Goal: Task Accomplishment & Management: Manage account settings

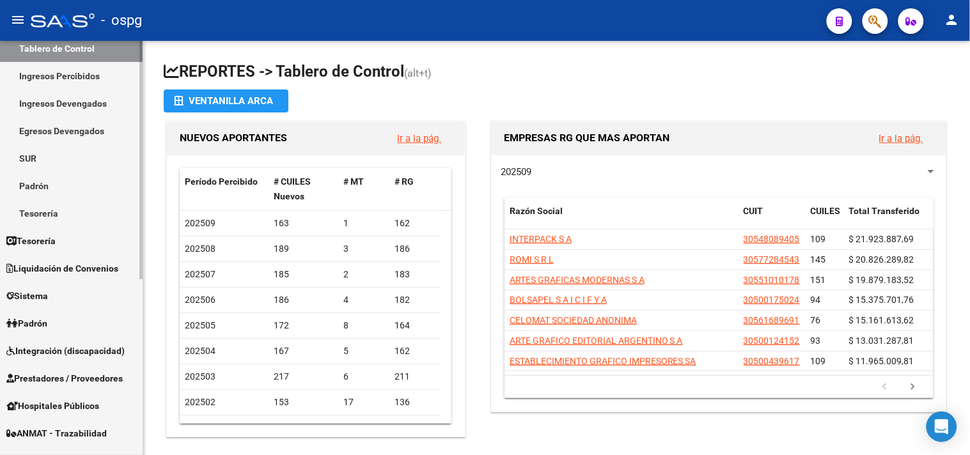
scroll to position [142, 0]
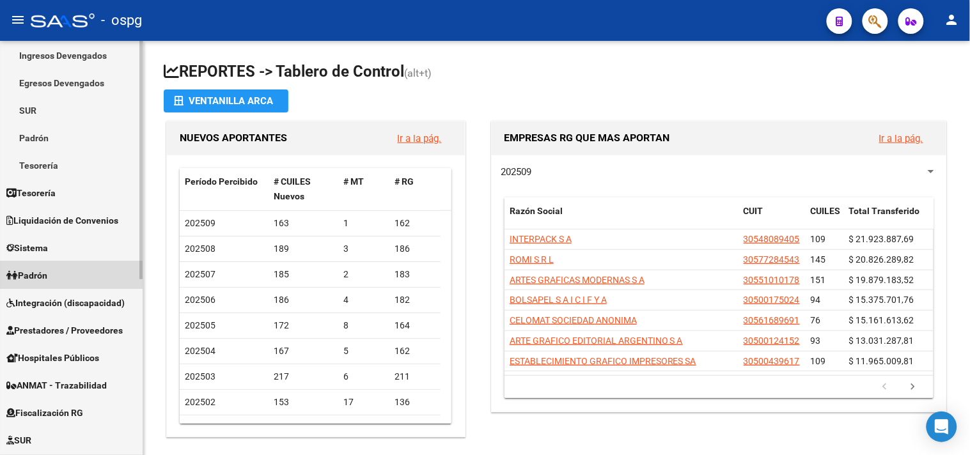
click at [47, 268] on span "Padrón" at bounding box center [26, 275] width 41 height 14
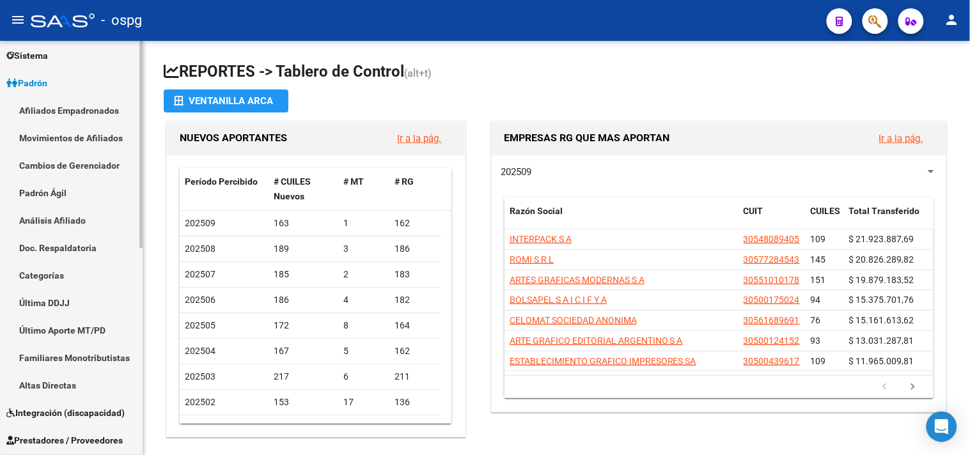
click at [51, 219] on link "Análisis Afiliado" at bounding box center [71, 219] width 143 height 27
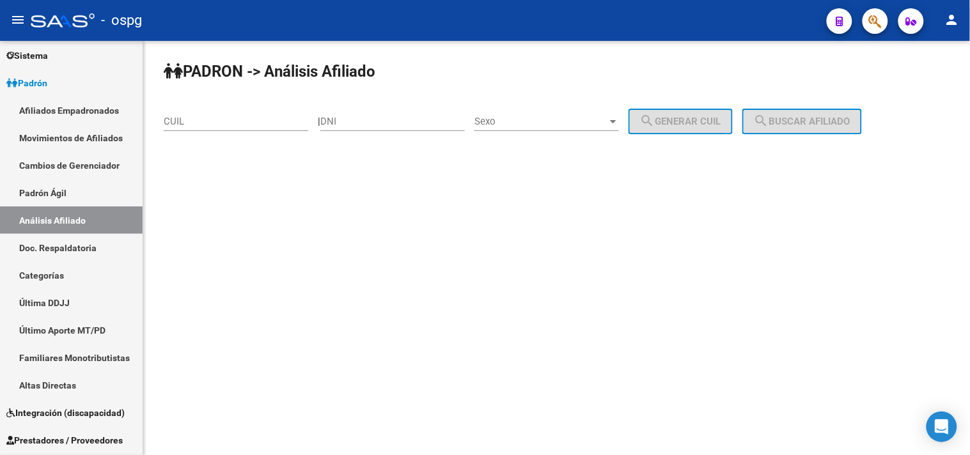
click at [226, 126] on input "CUIL" at bounding box center [236, 122] width 144 height 12
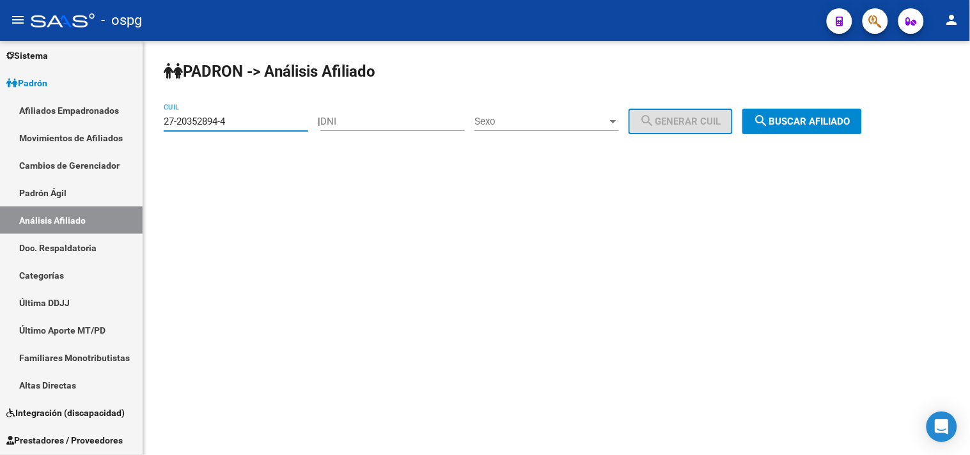
type input "27-20352894-4"
click at [850, 116] on span "search Buscar afiliado" at bounding box center [802, 122] width 97 height 12
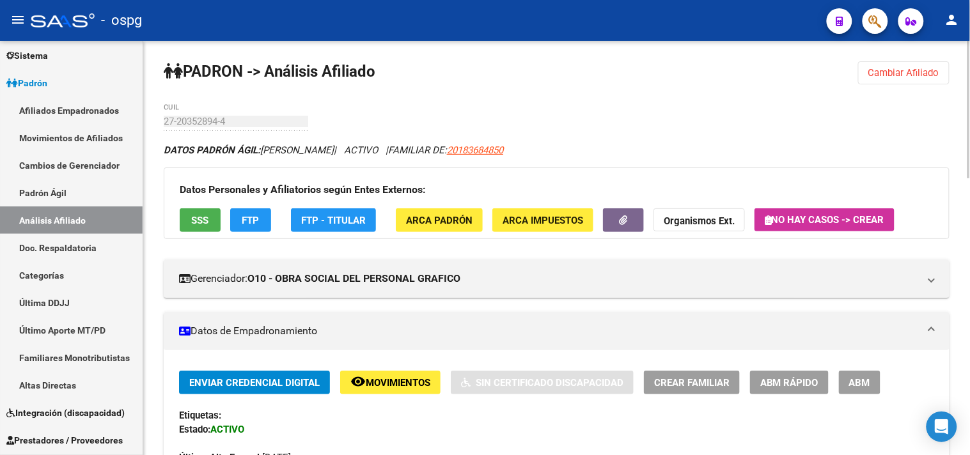
click at [726, 216] on strong "Organismos Ext." at bounding box center [699, 221] width 71 height 12
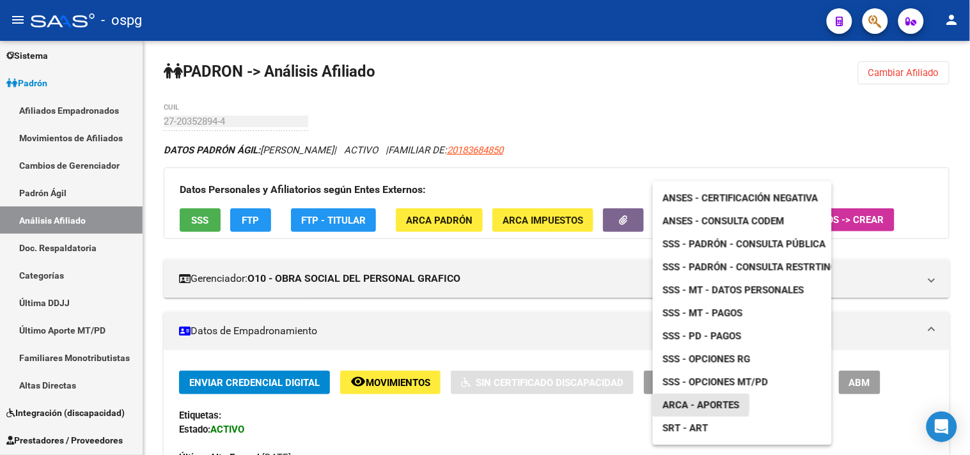
click at [684, 401] on span "ARCA - Aportes" at bounding box center [701, 406] width 77 height 12
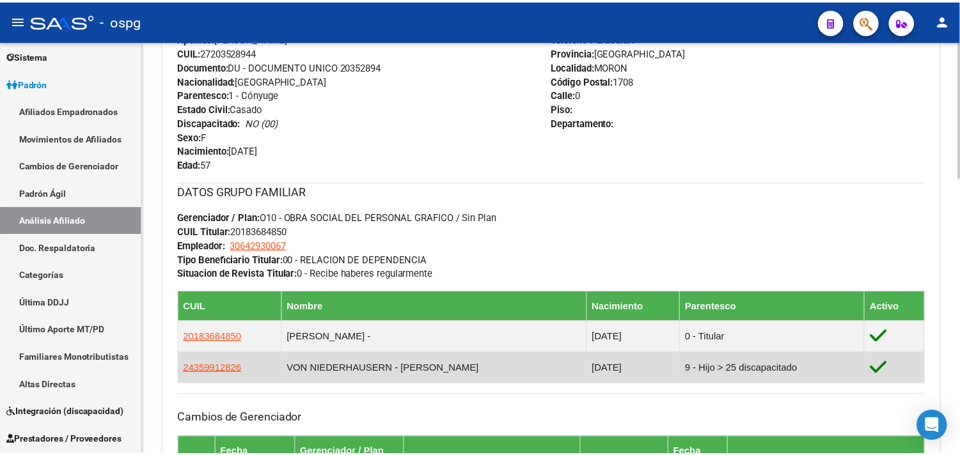
scroll to position [568, 0]
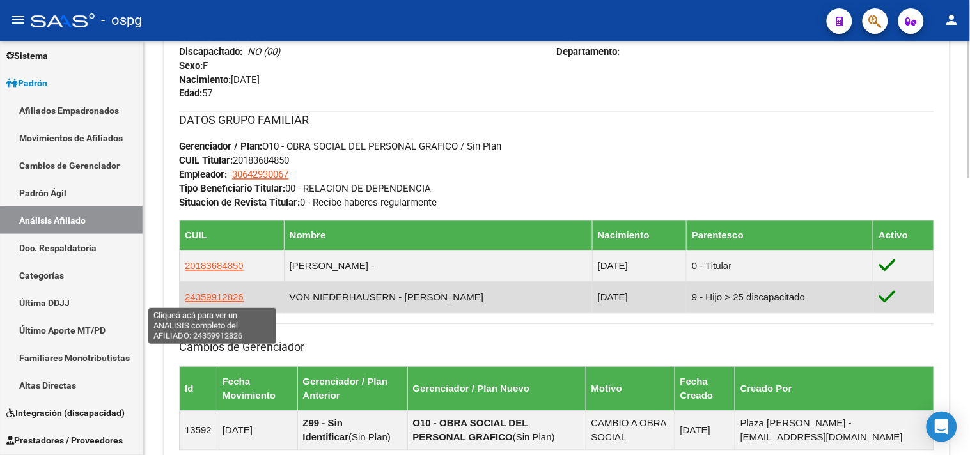
click at [211, 298] on span "24359912826" at bounding box center [214, 297] width 59 height 11
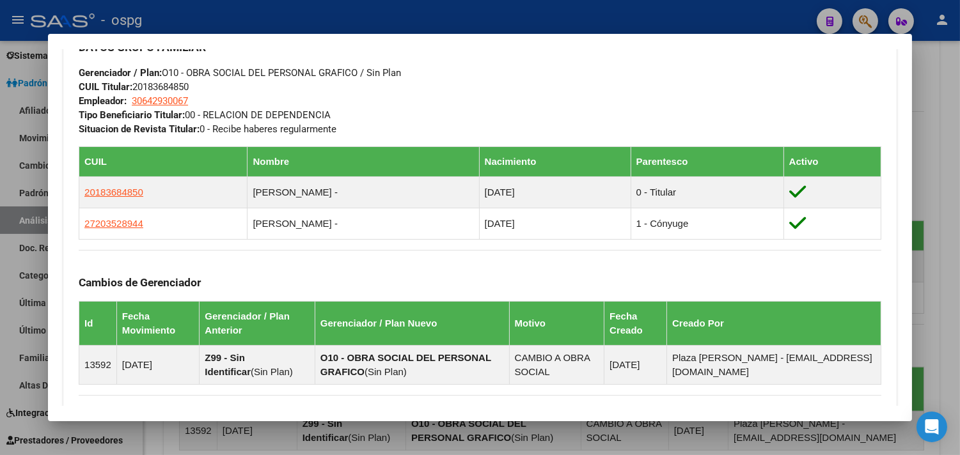
scroll to position [832, 0]
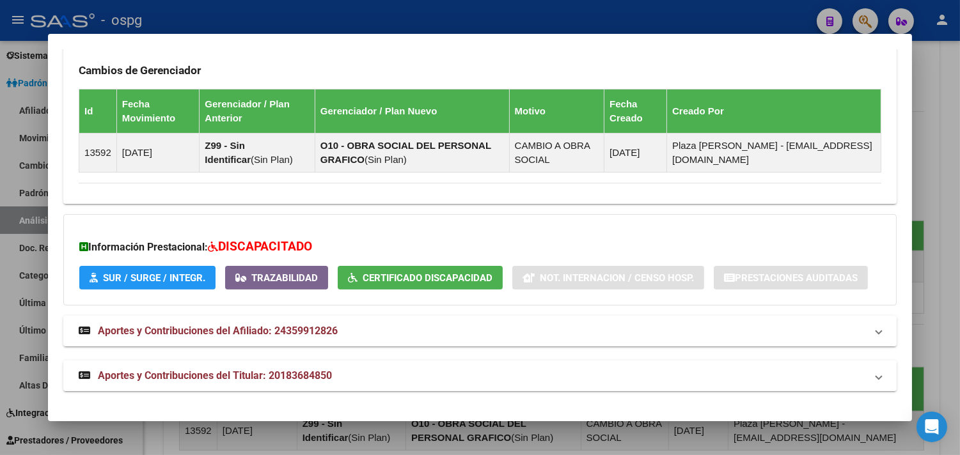
click at [288, 288] on button "Trazabilidad" at bounding box center [276, 278] width 103 height 24
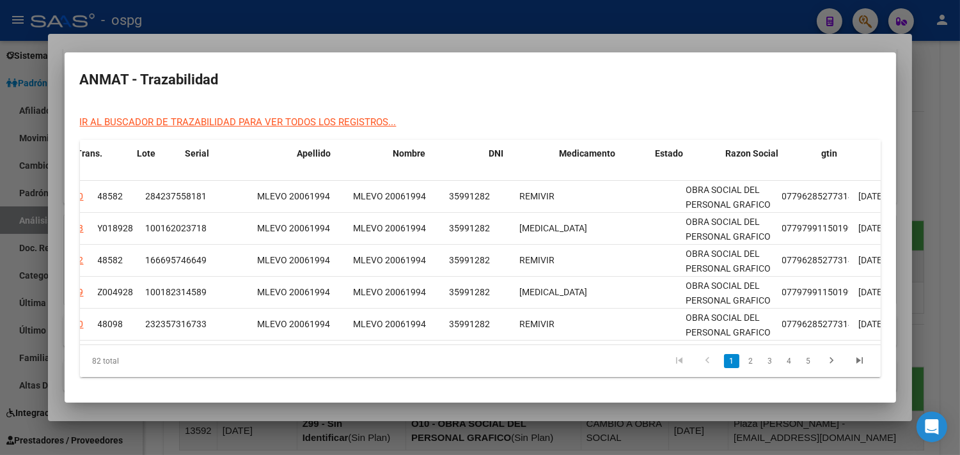
scroll to position [0, 0]
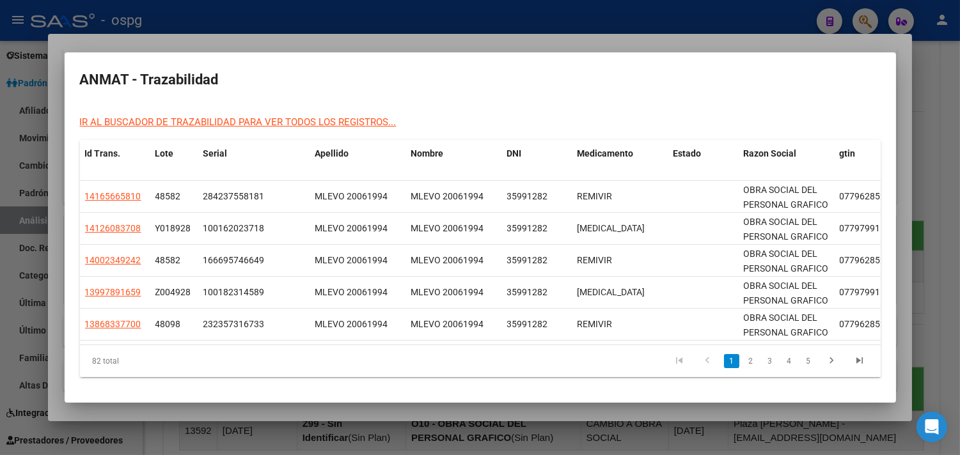
click at [245, 408] on div at bounding box center [480, 227] width 960 height 455
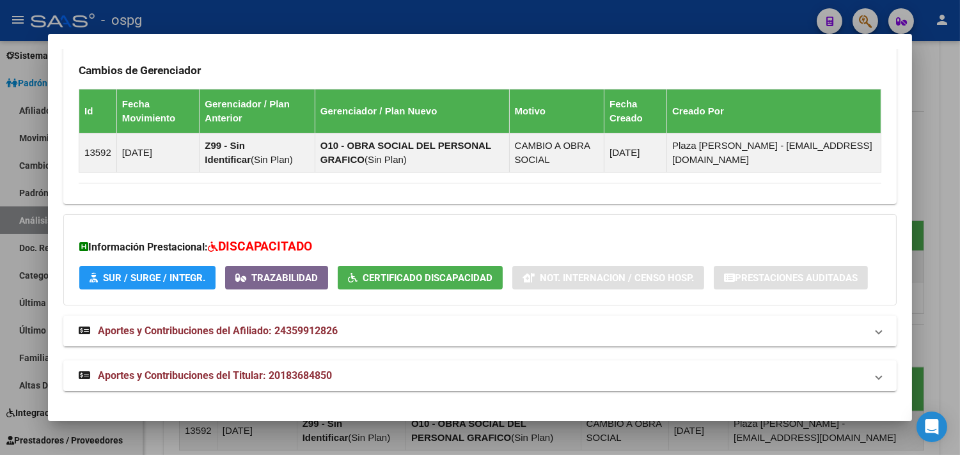
click at [154, 279] on span "SUR / SURGE / INTEGR." at bounding box center [154, 278] width 102 height 12
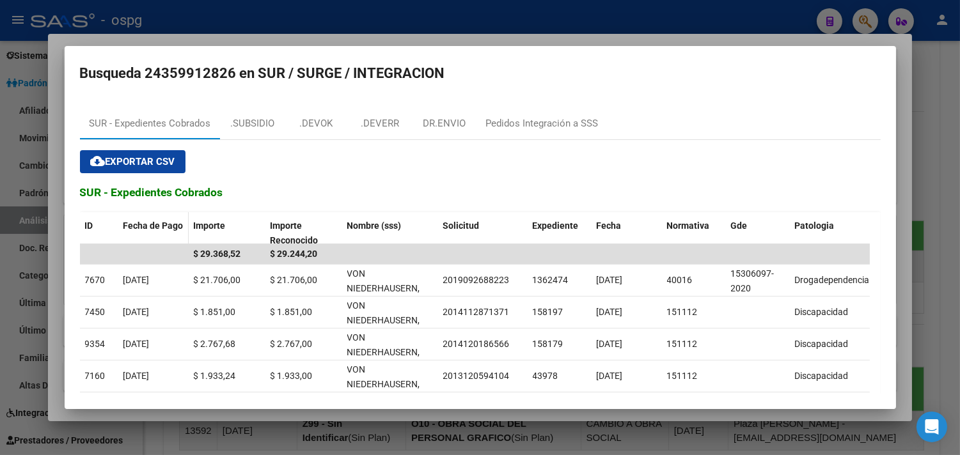
click at [142, 221] on span "Fecha de Pago" at bounding box center [153, 226] width 60 height 10
click at [143, 221] on span "Fecha de Pago" at bounding box center [153, 226] width 60 height 10
click at [272, 122] on div ".SUBSIDIO" at bounding box center [252, 123] width 44 height 15
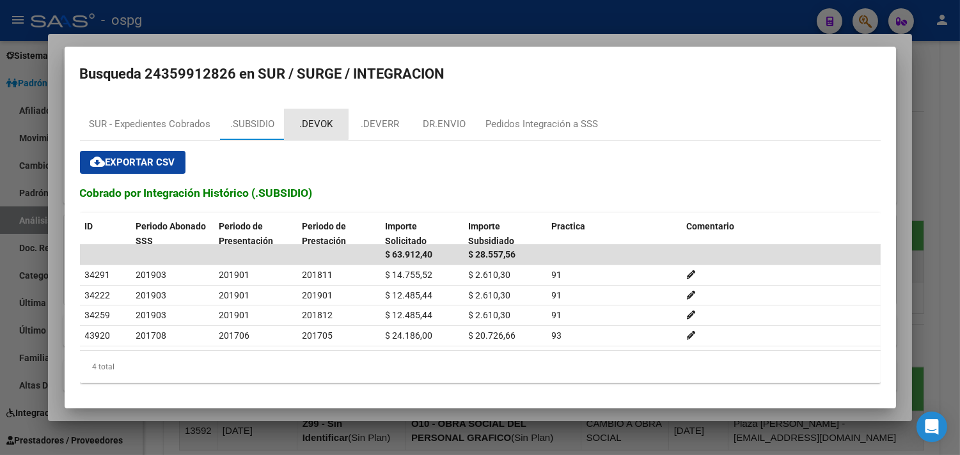
click at [309, 120] on div ".DEVOK" at bounding box center [316, 124] width 33 height 15
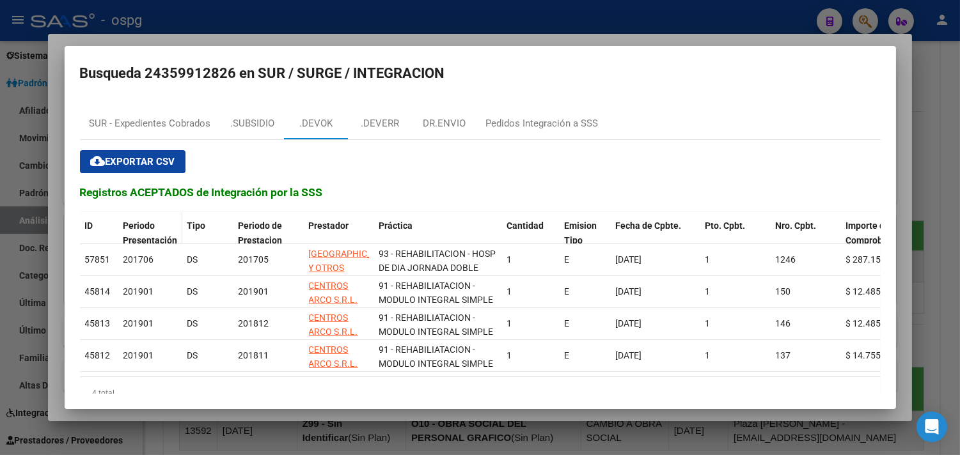
click at [144, 235] on span "Periodo Presentación" at bounding box center [150, 233] width 54 height 25
click at [136, 222] on span "Periodo Presentación" at bounding box center [150, 233] width 54 height 25
click at [156, 231] on div "Periodo Presentación" at bounding box center [150, 233] width 54 height 29
click at [157, 234] on span "Periodo Presentación" at bounding box center [150, 233] width 54 height 25
click at [137, 230] on span "Periodo Presentación" at bounding box center [150, 233] width 54 height 25
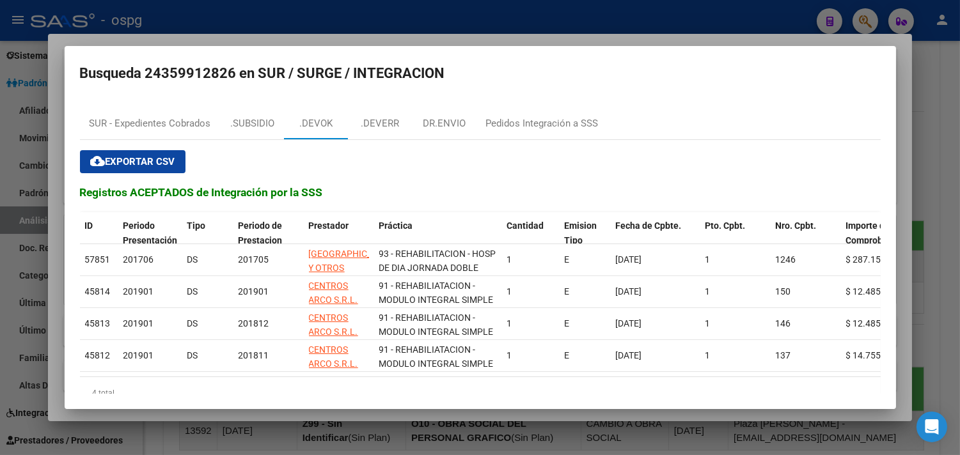
click at [938, 240] on div at bounding box center [480, 227] width 960 height 455
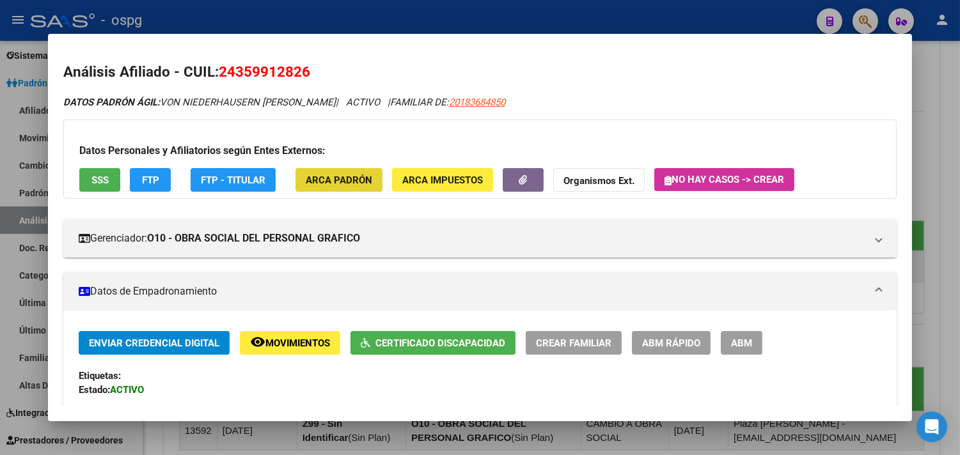
click at [307, 189] on button "ARCA Padrón" at bounding box center [338, 180] width 87 height 24
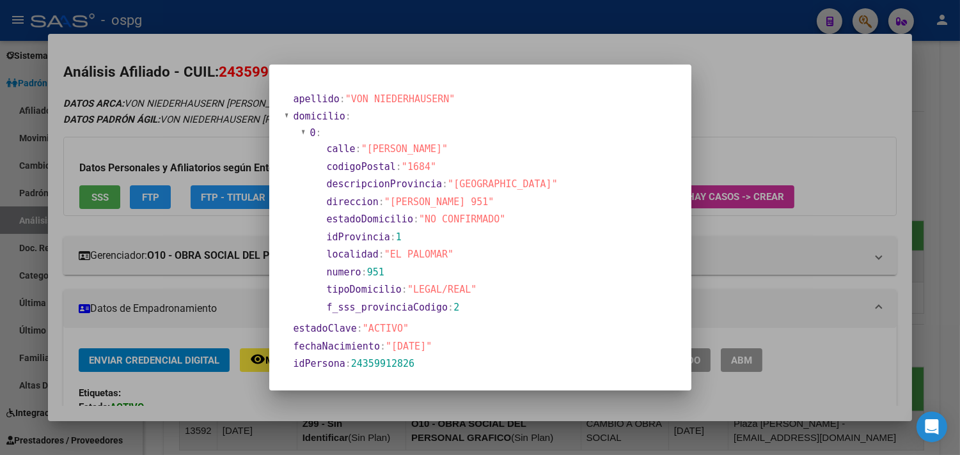
click at [183, 300] on div at bounding box center [480, 227] width 960 height 455
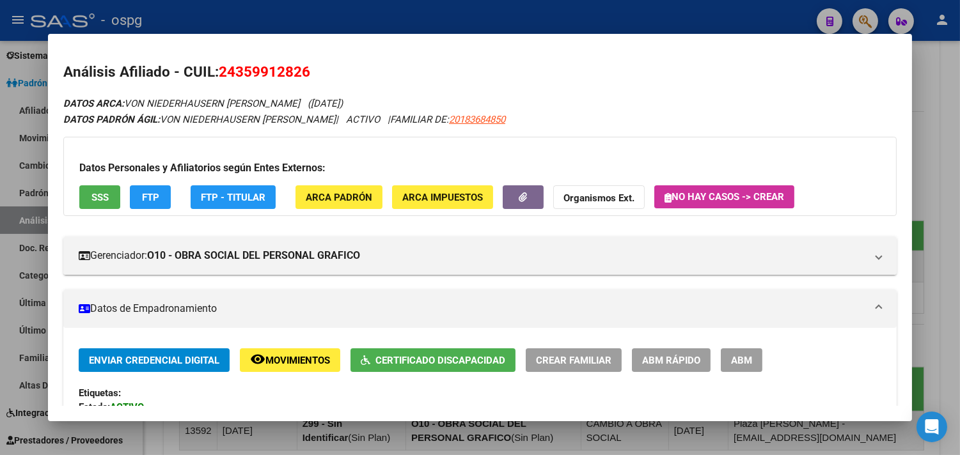
click at [332, 438] on div at bounding box center [480, 227] width 960 height 455
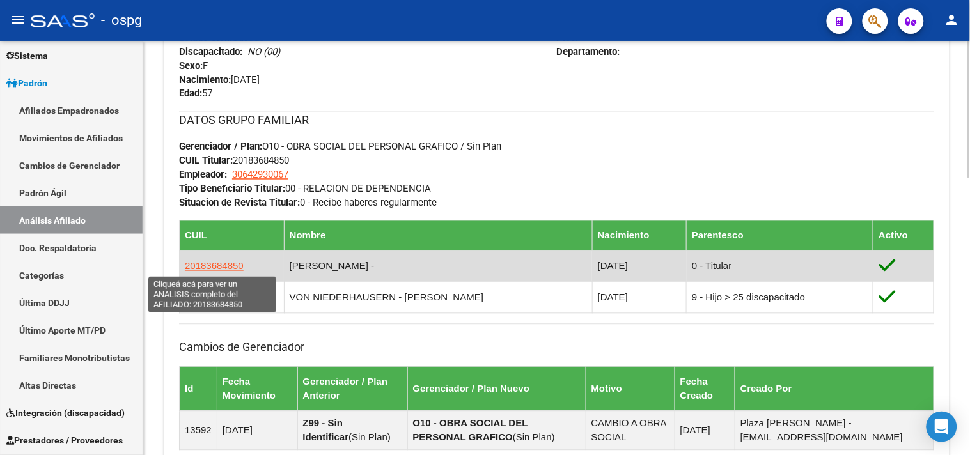
click at [212, 265] on span "20183684850" at bounding box center [214, 266] width 59 height 11
type textarea "20183684850"
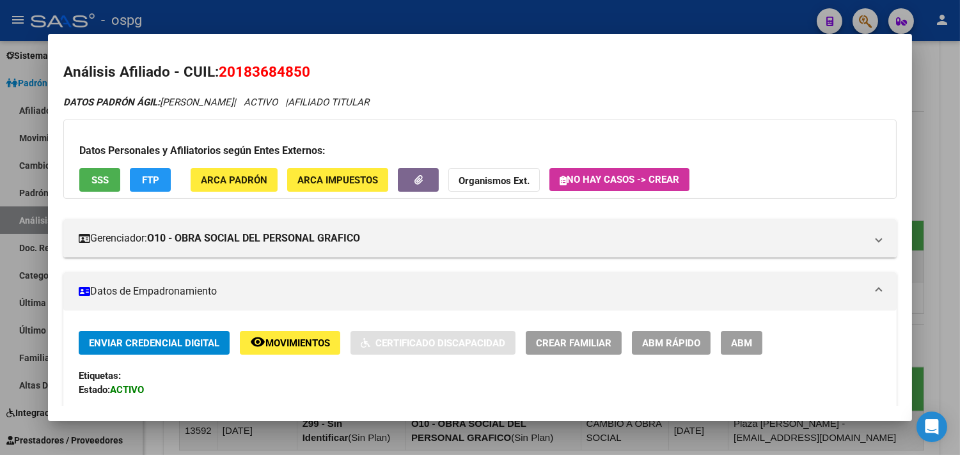
click at [237, 180] on span "ARCA Padrón" at bounding box center [234, 181] width 66 height 12
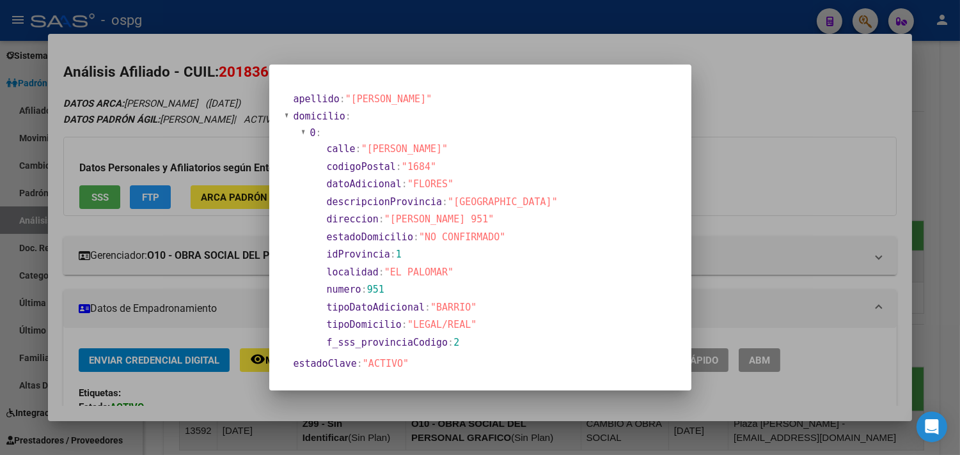
click at [226, 278] on div at bounding box center [480, 227] width 960 height 455
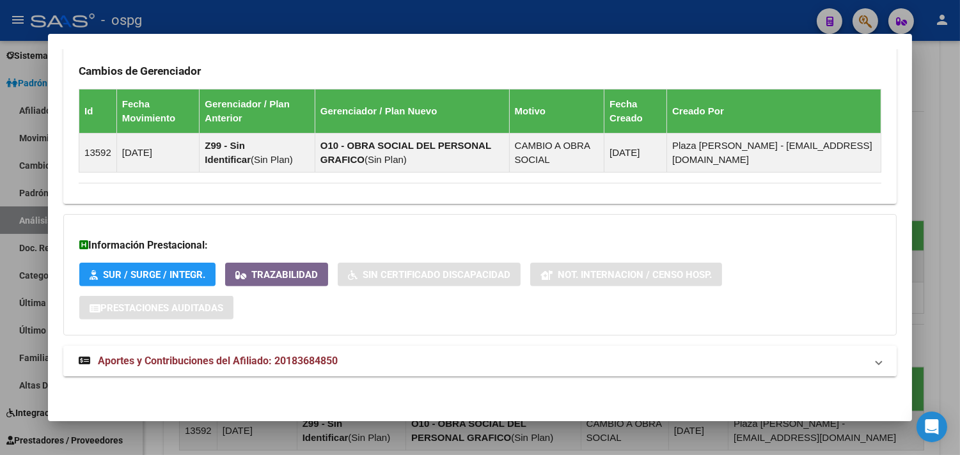
click at [525, 363] on mat-panel-title "Aportes y Contribuciones del Afiliado: 20183684850" at bounding box center [472, 361] width 787 height 15
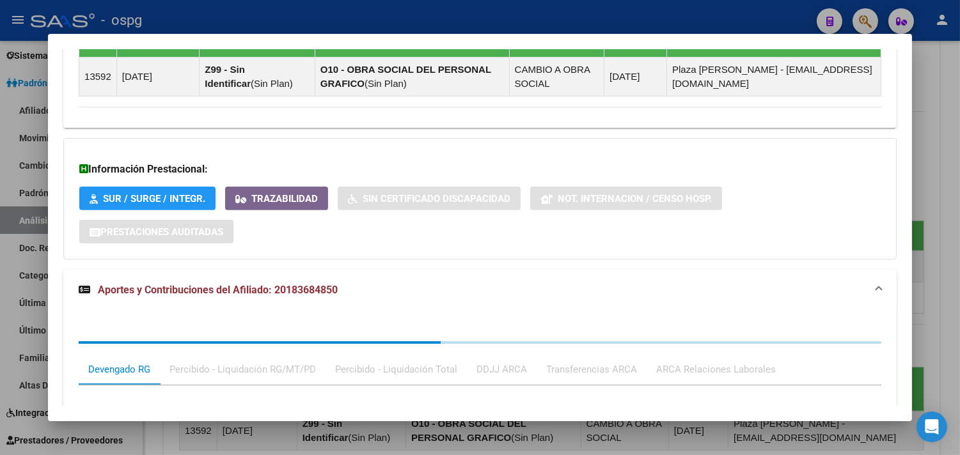
scroll to position [1169, 0]
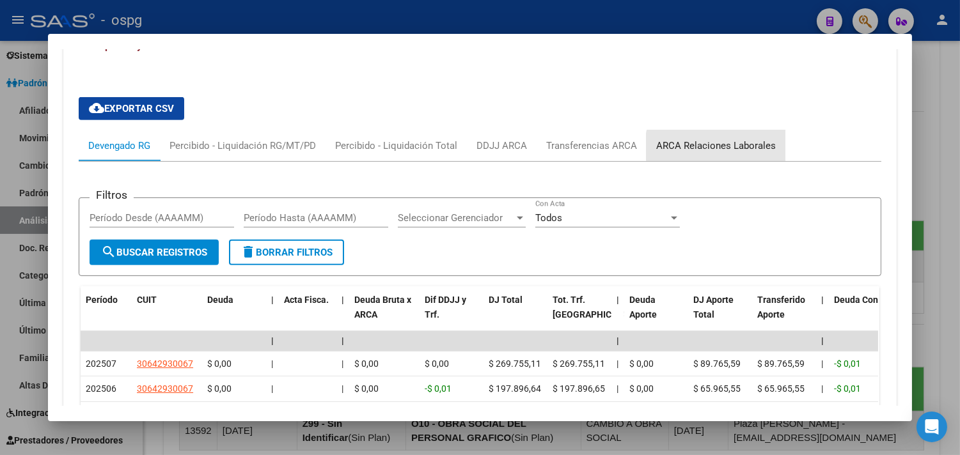
click at [712, 148] on div "ARCA Relaciones Laborales" at bounding box center [716, 146] width 120 height 14
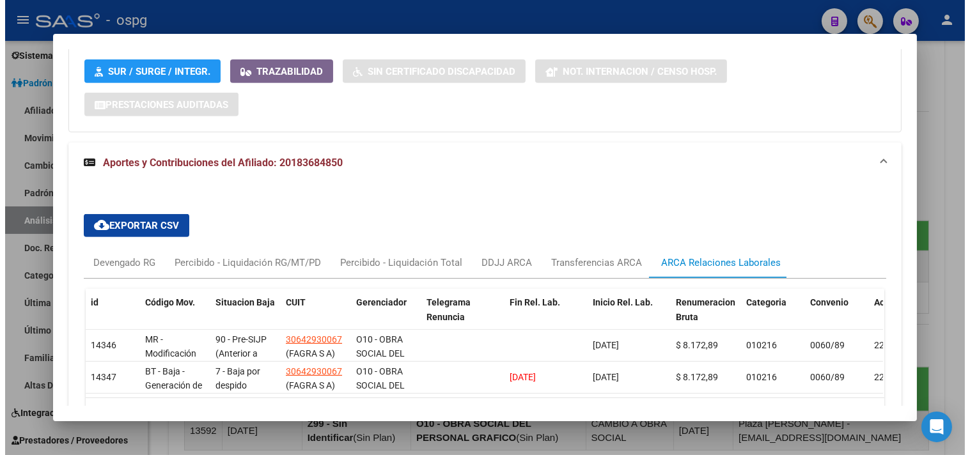
scroll to position [1147, 0]
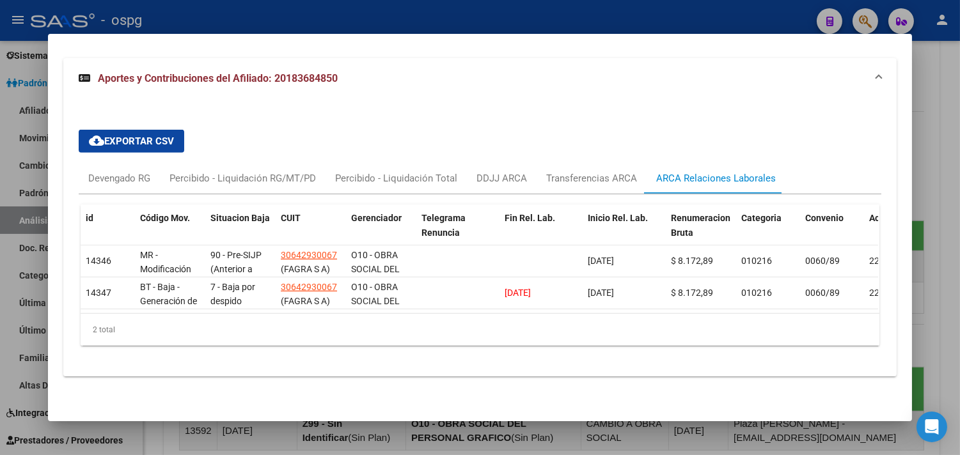
click at [940, 187] on div at bounding box center [480, 227] width 960 height 455
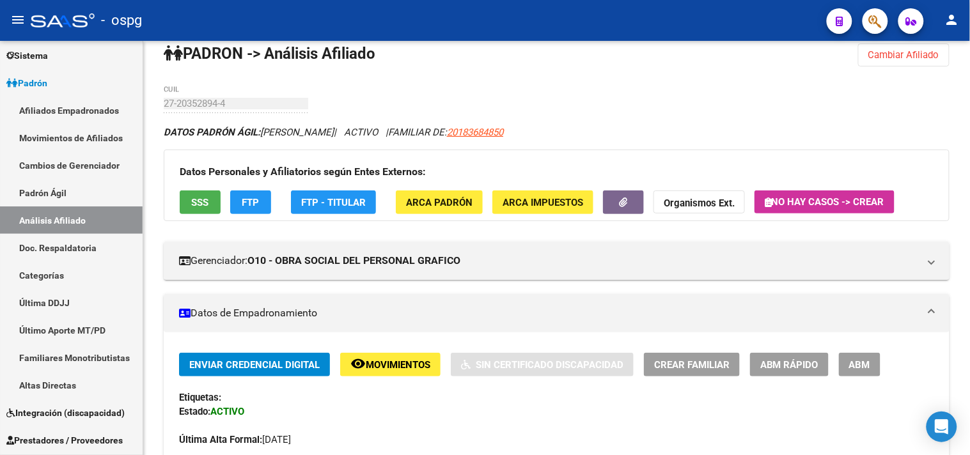
scroll to position [0, 0]
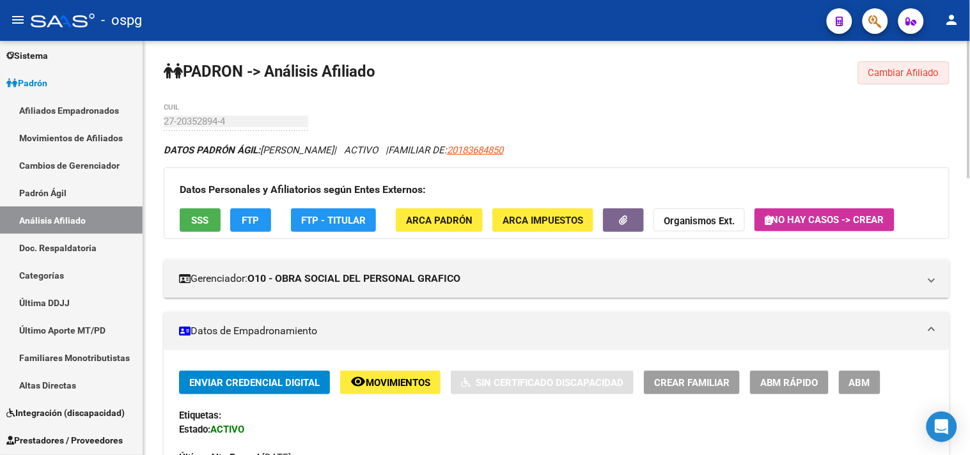
drag, startPoint x: 924, startPoint y: 72, endPoint x: 784, endPoint y: 70, distance: 139.4
click at [922, 72] on span "Cambiar Afiliado" at bounding box center [903, 73] width 71 height 12
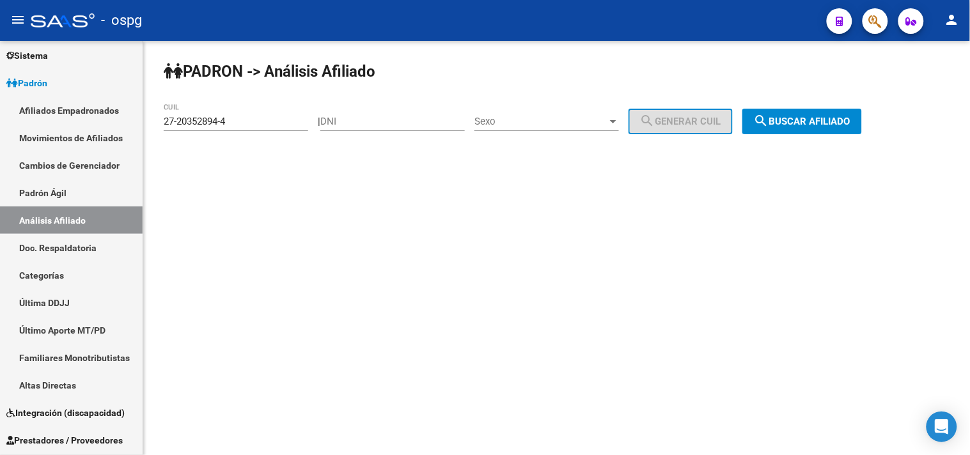
drag, startPoint x: 238, startPoint y: 127, endPoint x: 179, endPoint y: 128, distance: 58.8
click at [171, 125] on div "27-20352894-4 CUIL" at bounding box center [236, 117] width 144 height 27
drag, startPoint x: 238, startPoint y: 123, endPoint x: 139, endPoint y: 115, distance: 98.8
click at [139, 115] on mat-sidenav-container "Firma Express Inicio Calendario SSS Instructivos Contacto OS Reportes Tablero d…" at bounding box center [485, 248] width 970 height 414
paste input "0-04794420-2"
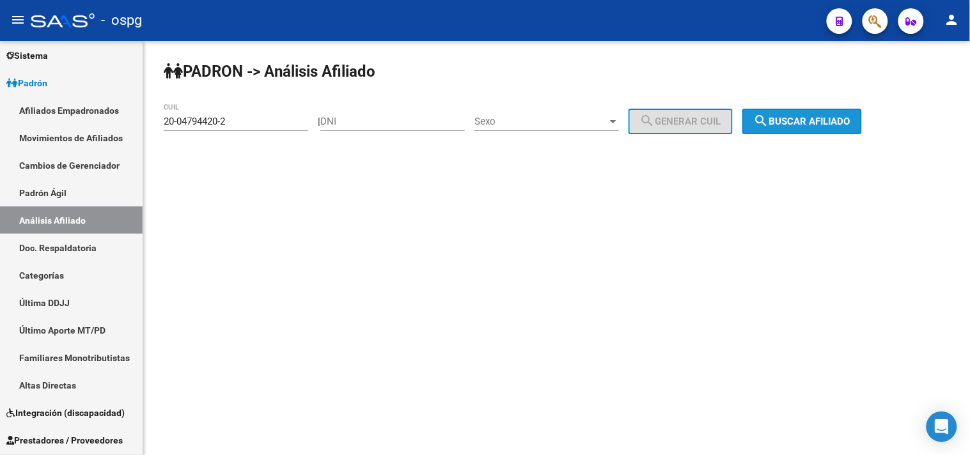
click at [791, 123] on span "search Buscar afiliado" at bounding box center [802, 122] width 97 height 12
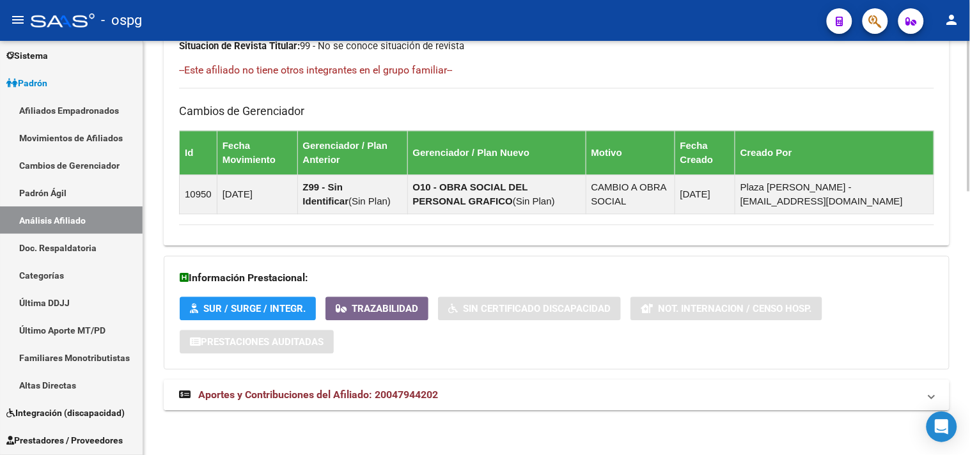
click at [557, 394] on mat-panel-title "Aportes y Contribuciones del Afiliado: 20047944202" at bounding box center [549, 395] width 740 height 14
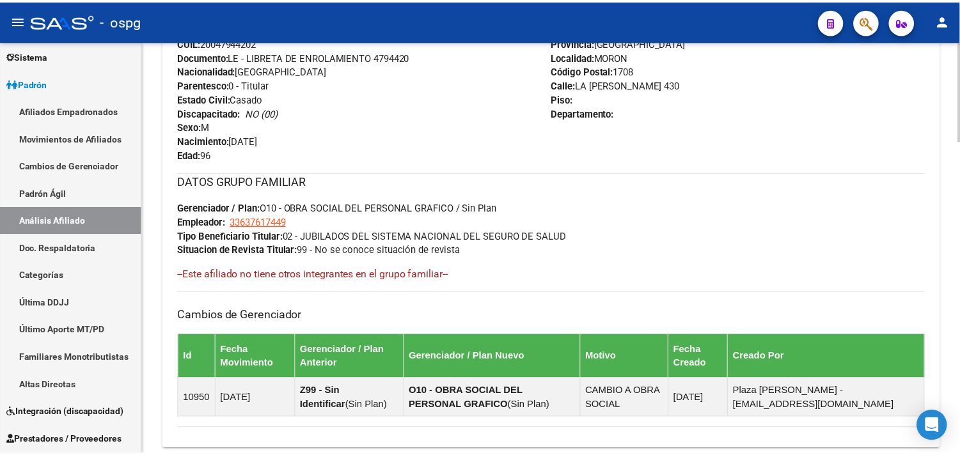
scroll to position [23, 0]
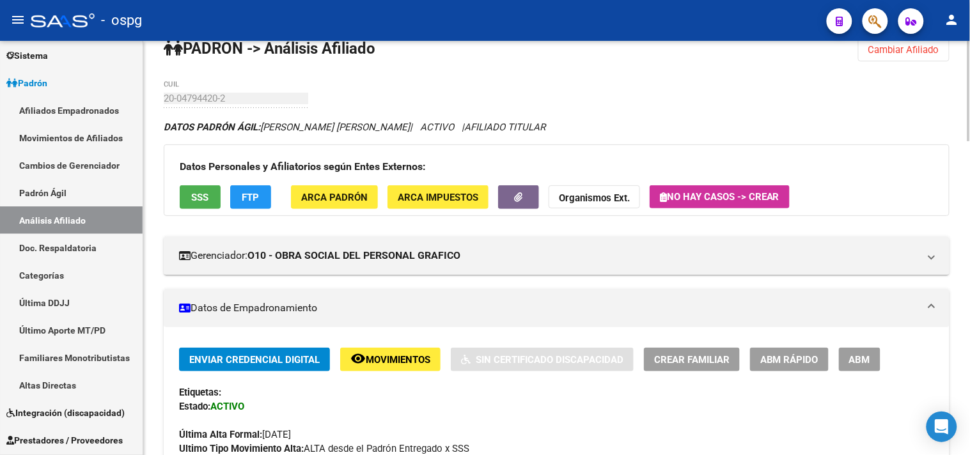
click at [256, 192] on span "FTP" at bounding box center [250, 198] width 17 height 12
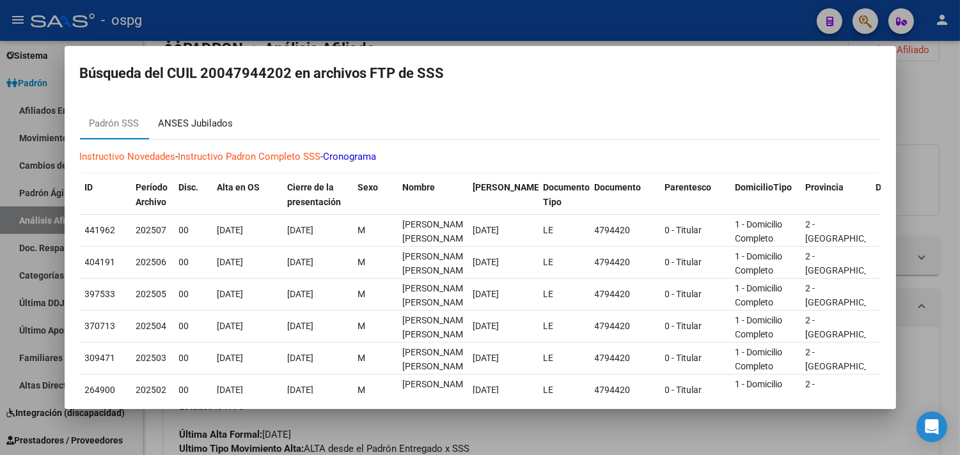
click at [210, 127] on div "ANSES Jubilados" at bounding box center [196, 123] width 75 height 15
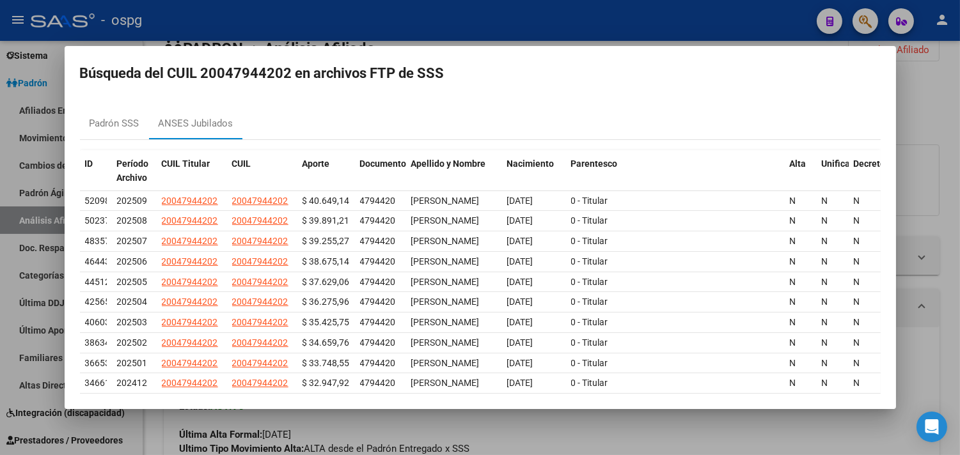
click at [470, 422] on div at bounding box center [480, 227] width 960 height 455
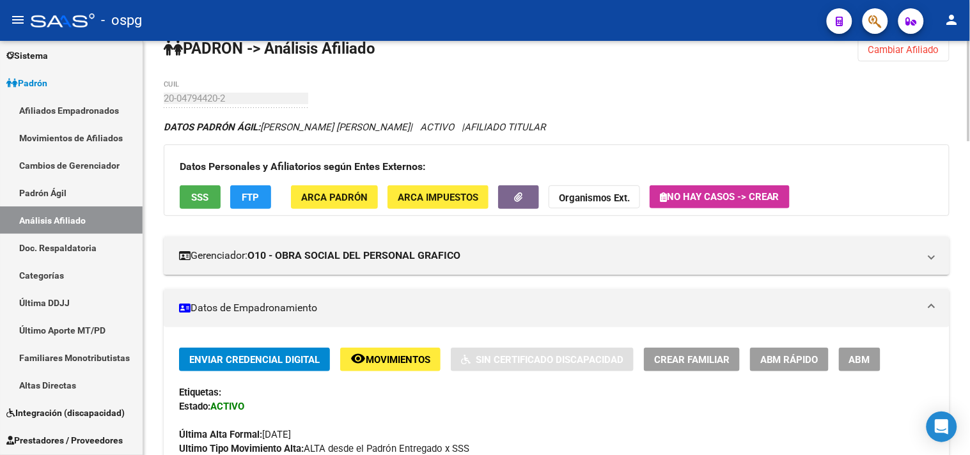
click at [192, 192] on span "SSS" at bounding box center [200, 198] width 17 height 12
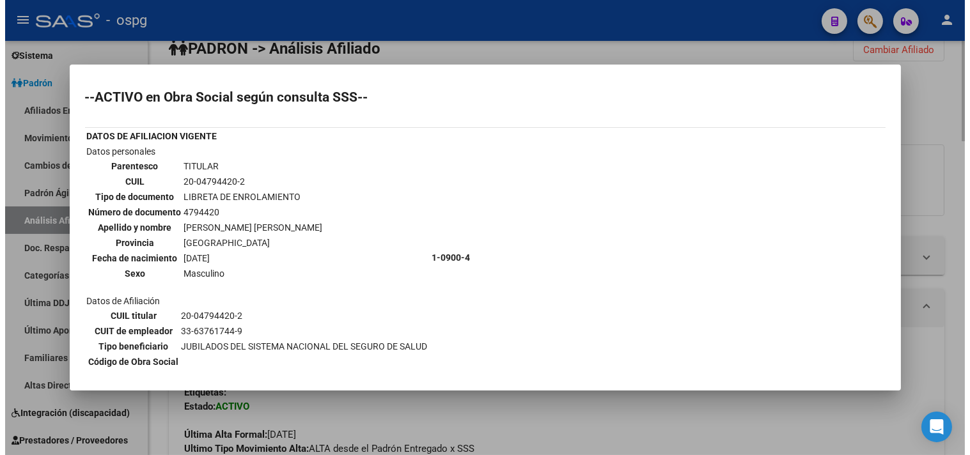
scroll to position [42, 0]
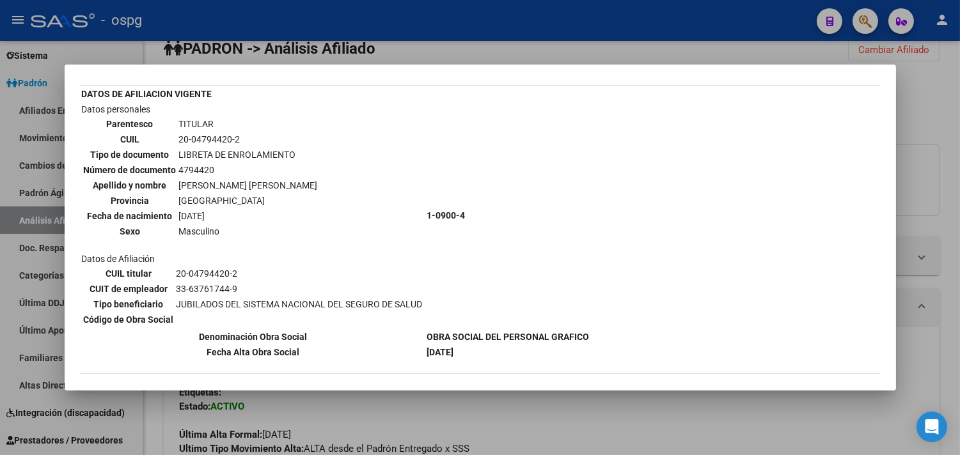
click at [520, 419] on div at bounding box center [480, 227] width 960 height 455
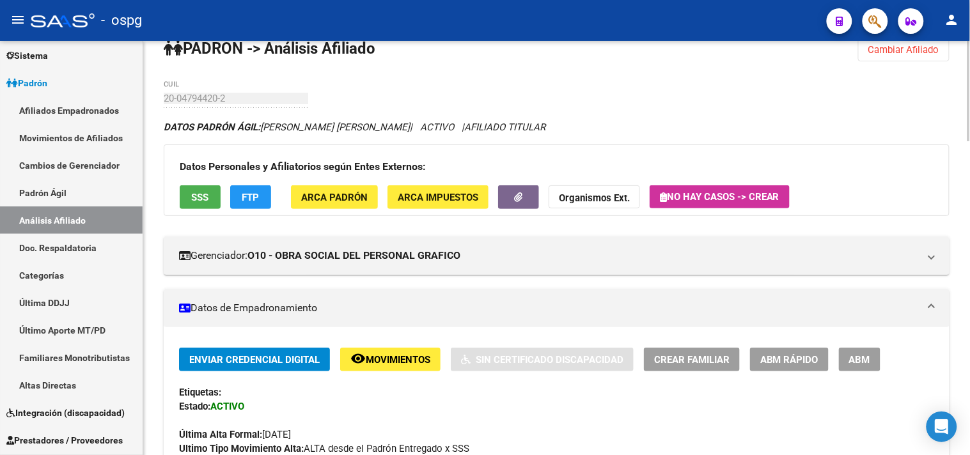
click at [892, 54] on button "Cambiar Afiliado" at bounding box center [903, 49] width 91 height 23
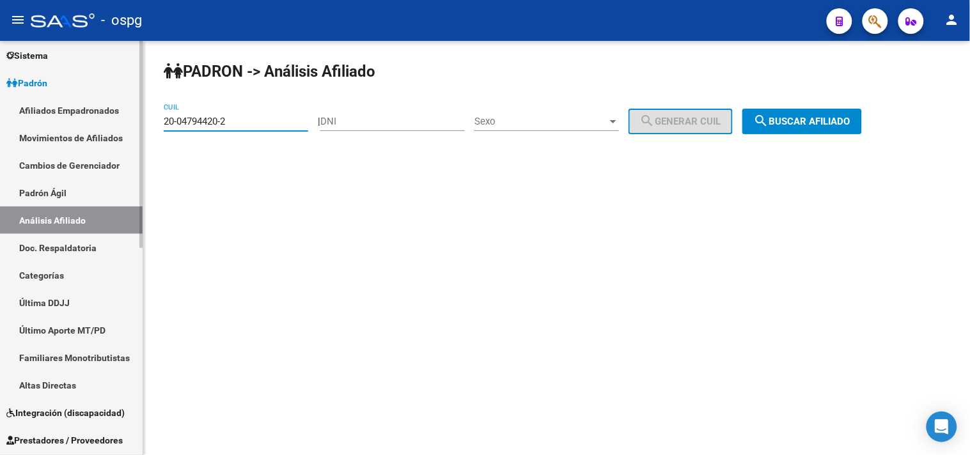
drag, startPoint x: 238, startPoint y: 120, endPoint x: 27, endPoint y: 86, distance: 213.7
click at [28, 86] on mat-sidenav-container "Firma Express Inicio Calendario SSS Instructivos Contacto OS Reportes Tablero d…" at bounding box center [485, 248] width 970 height 414
paste input "22037584-7"
click at [804, 112] on button "search Buscar afiliado" at bounding box center [802, 122] width 120 height 26
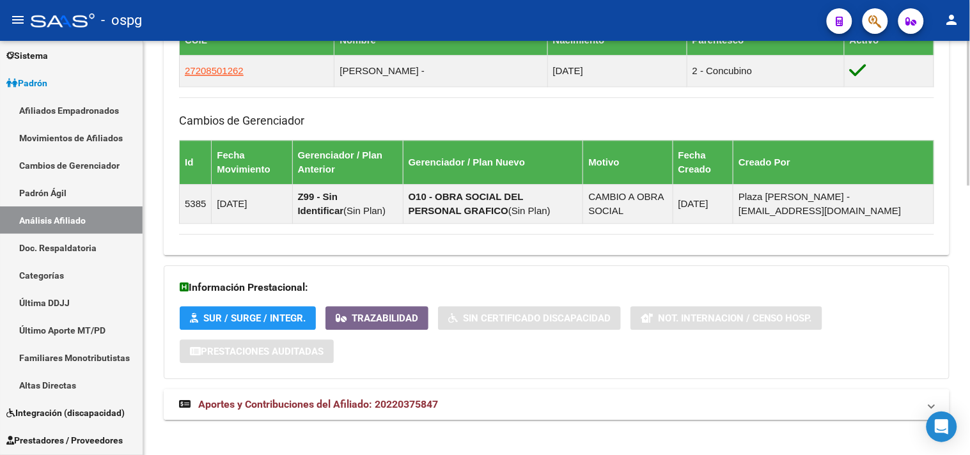
click at [710, 394] on mat-expansion-panel-header "Aportes y Contribuciones del Afiliado: 20220375847" at bounding box center [557, 404] width 786 height 31
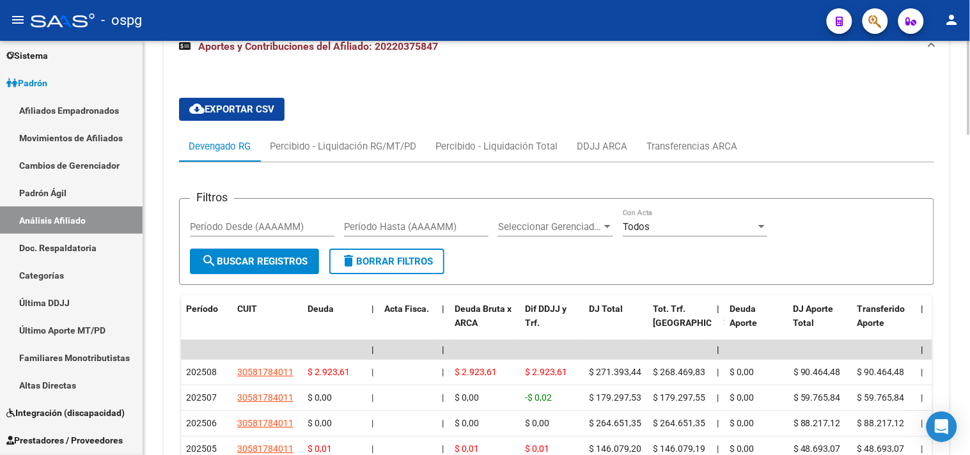
scroll to position [1103, 0]
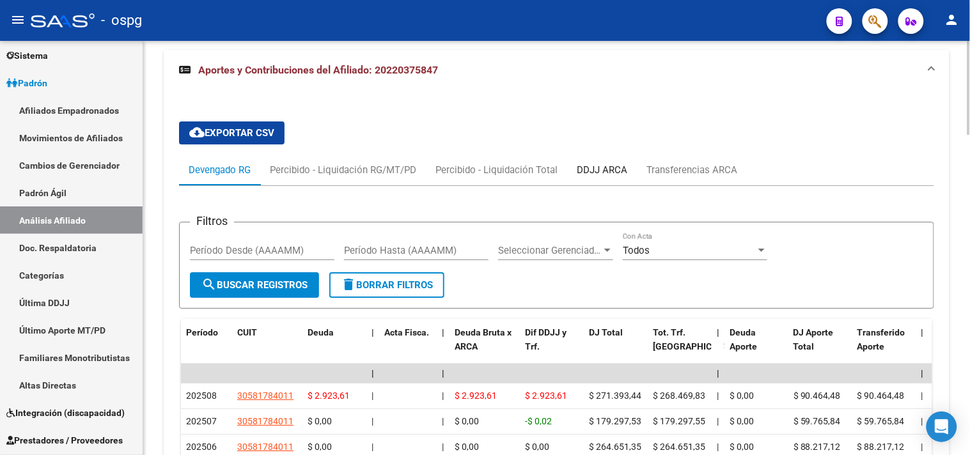
click at [606, 176] on div "DDJJ ARCA" at bounding box center [602, 170] width 51 height 14
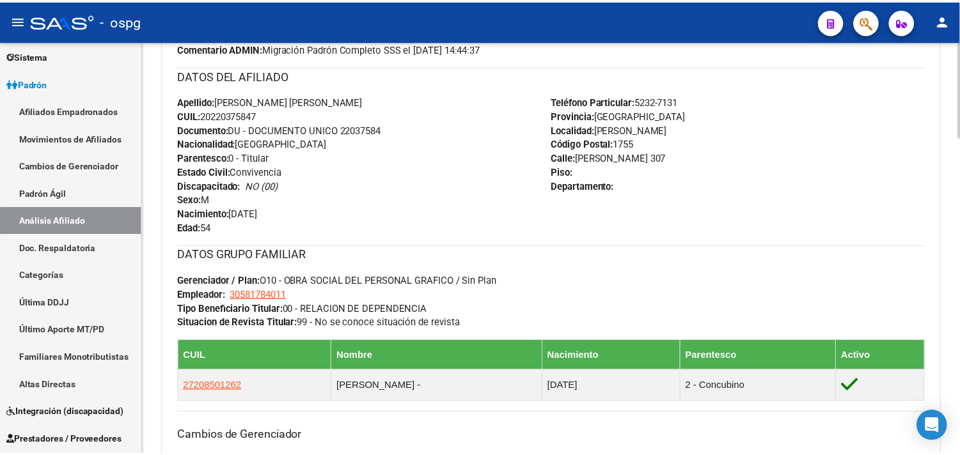
scroll to position [160, 0]
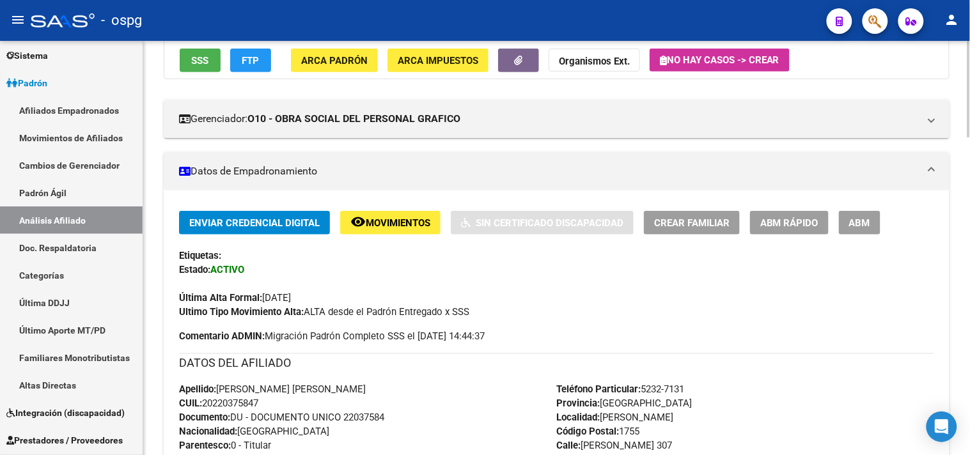
click at [197, 61] on span "SSS" at bounding box center [200, 61] width 17 height 12
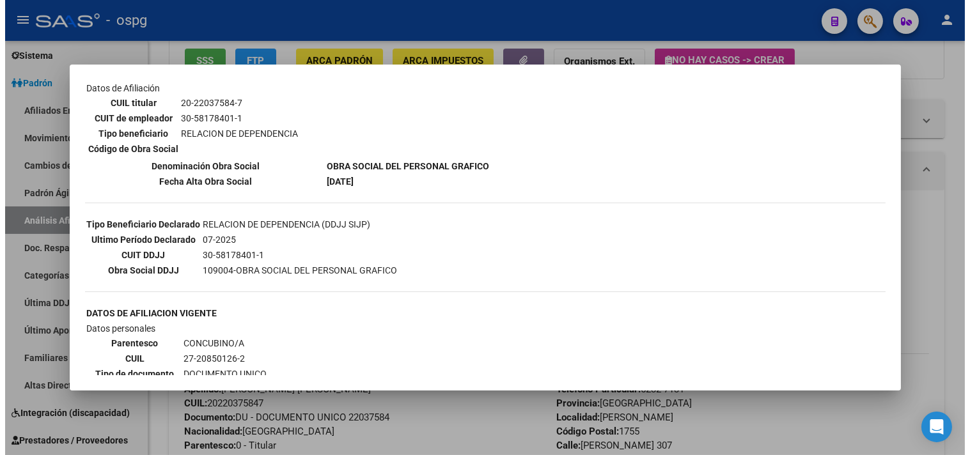
scroll to position [519, 0]
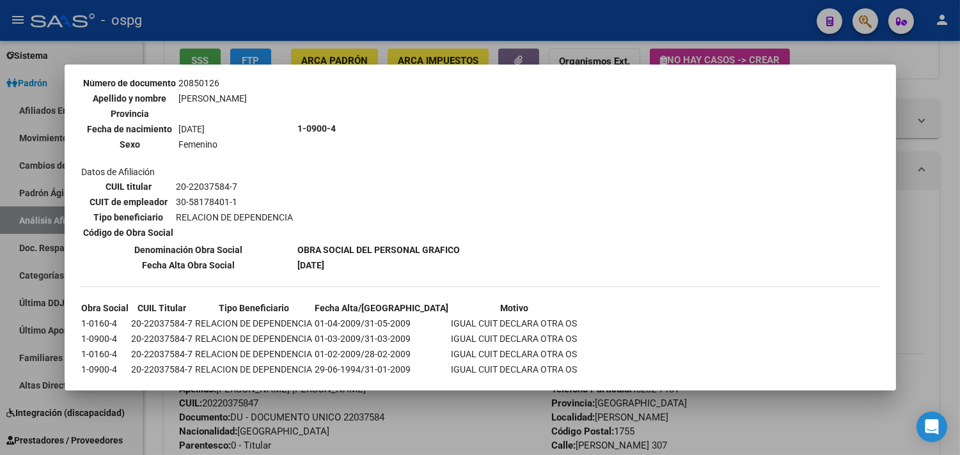
click at [386, 407] on div at bounding box center [480, 227] width 960 height 455
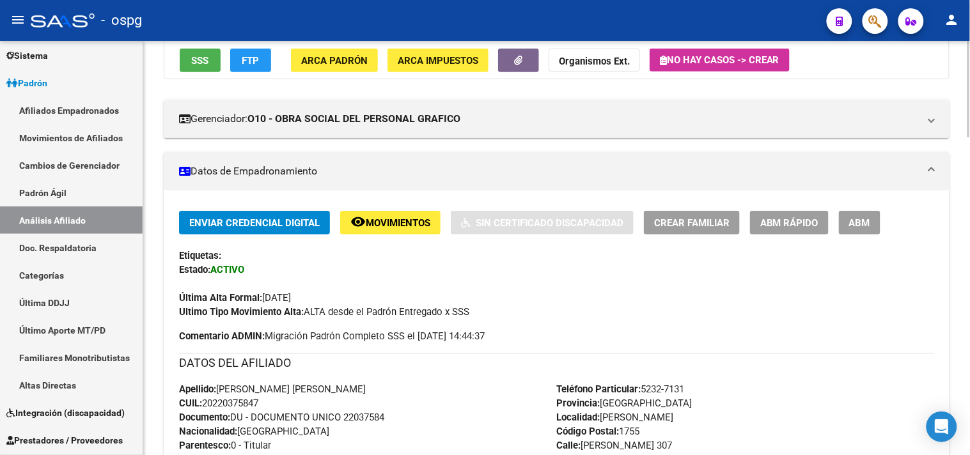
click at [241, 65] on button "FTP" at bounding box center [250, 61] width 41 height 24
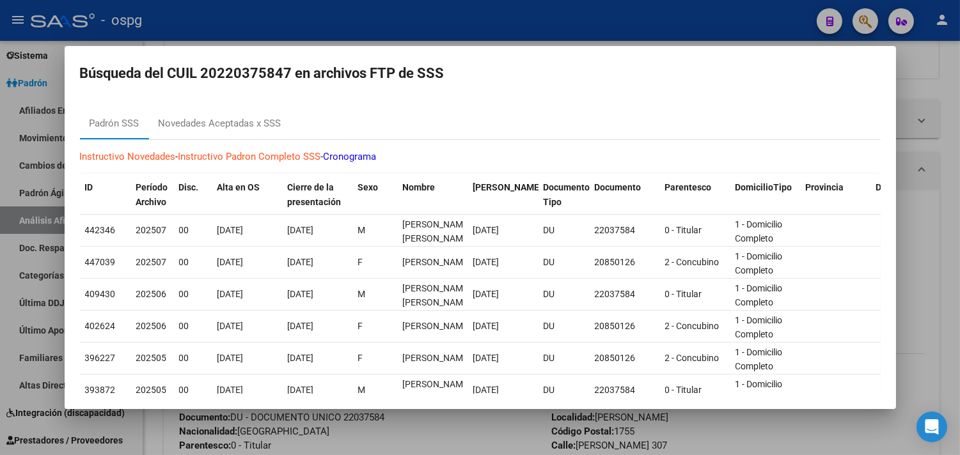
click at [490, 424] on div at bounding box center [480, 227] width 960 height 455
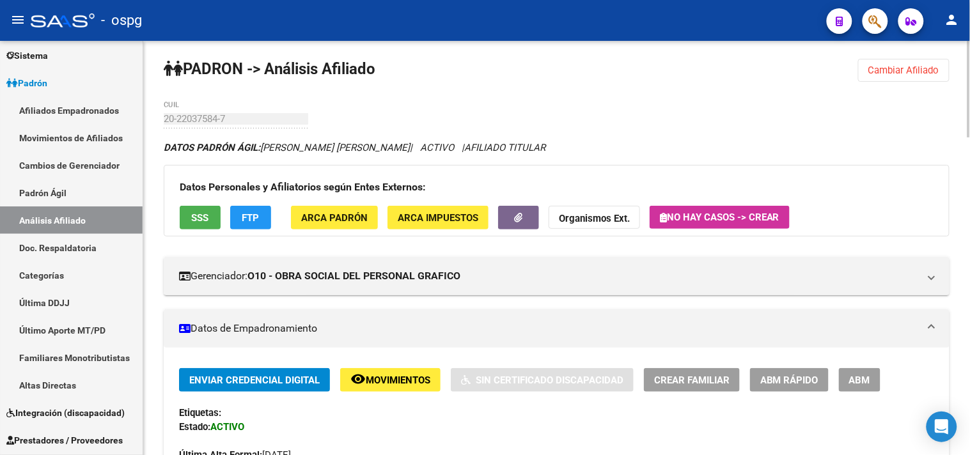
scroll to position [0, 0]
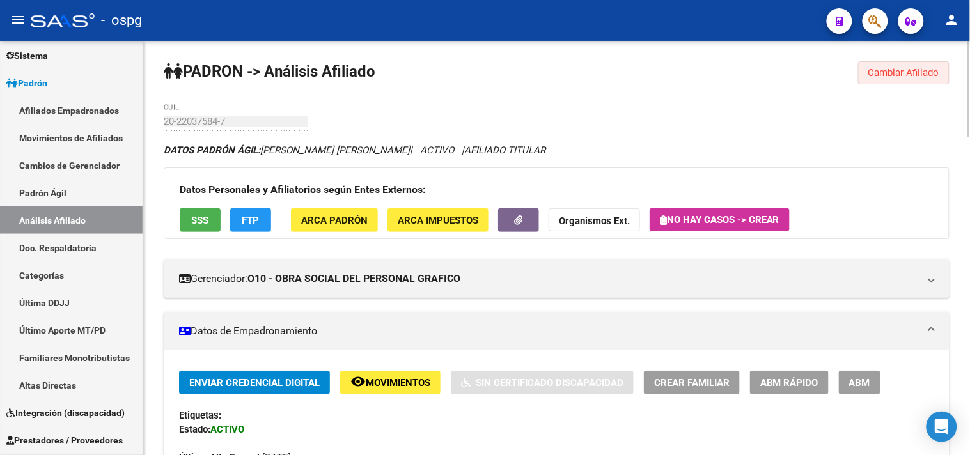
click at [908, 72] on span "Cambiar Afiliado" at bounding box center [903, 73] width 71 height 12
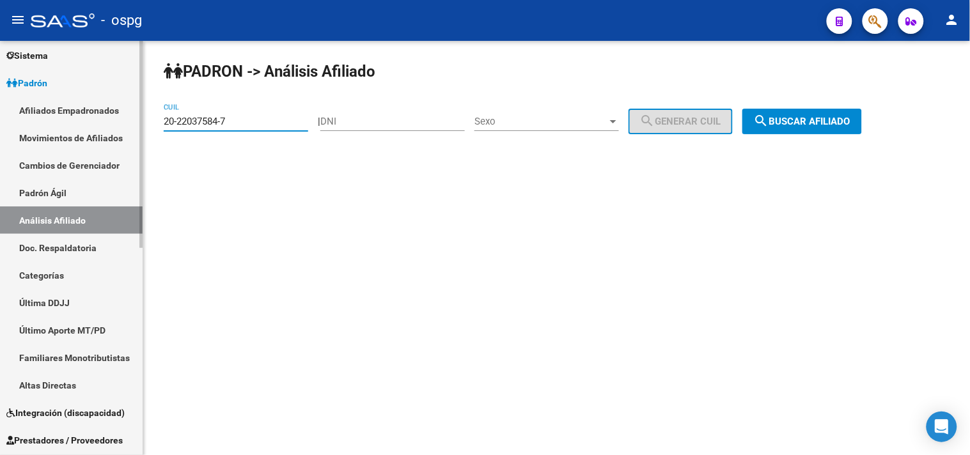
drag, startPoint x: 237, startPoint y: 119, endPoint x: 75, endPoint y: 116, distance: 161.1
click at [75, 116] on mat-sidenav-container "Firma Express Inicio Calendario SSS Instructivos Contacto OS Reportes Tablero d…" at bounding box center [485, 248] width 970 height 414
paste input "539535-8"
drag, startPoint x: 809, startPoint y: 124, endPoint x: 630, endPoint y: 141, distance: 180.4
click at [806, 123] on span "search Buscar afiliado" at bounding box center [802, 122] width 97 height 12
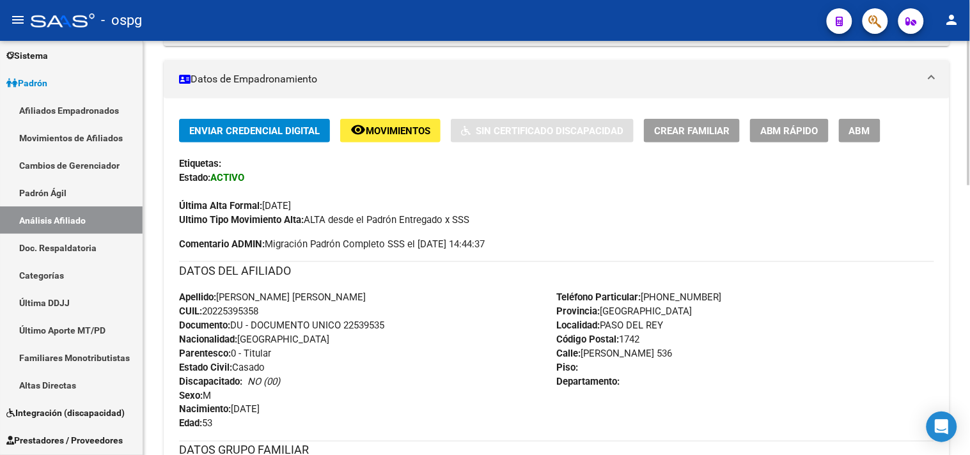
scroll to position [774, 0]
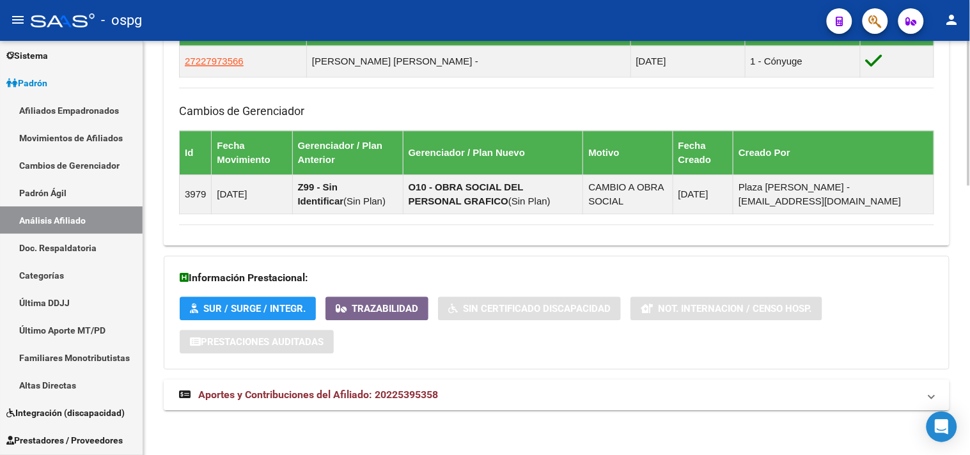
click at [572, 386] on mat-expansion-panel-header "Aportes y Contribuciones del Afiliado: 20225395358" at bounding box center [557, 395] width 786 height 31
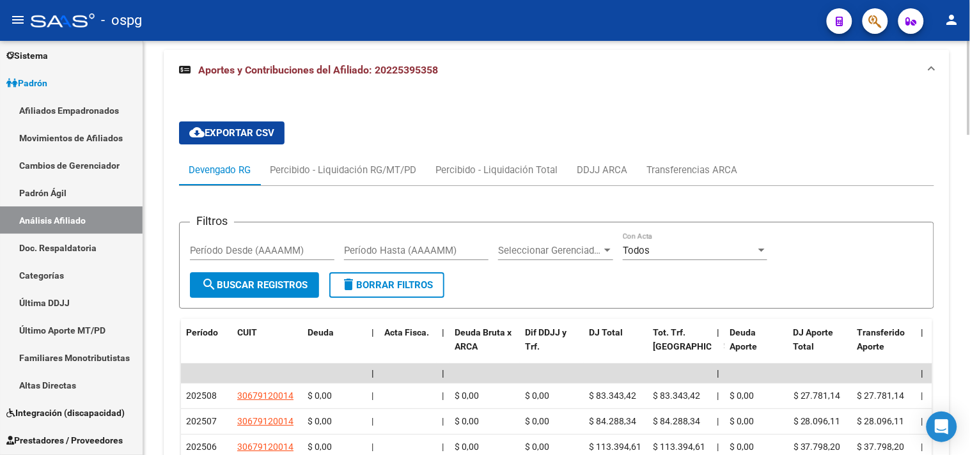
scroll to position [1032, 0]
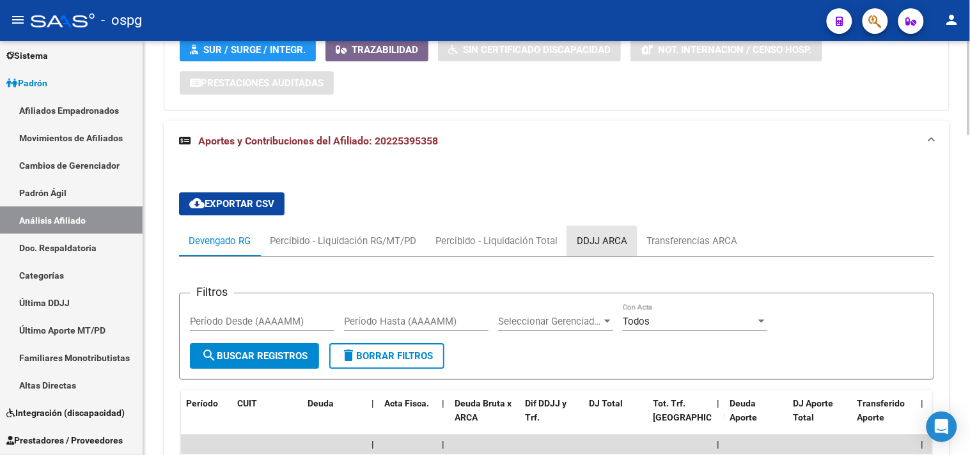
click at [593, 247] on div "DDJJ ARCA" at bounding box center [602, 241] width 51 height 14
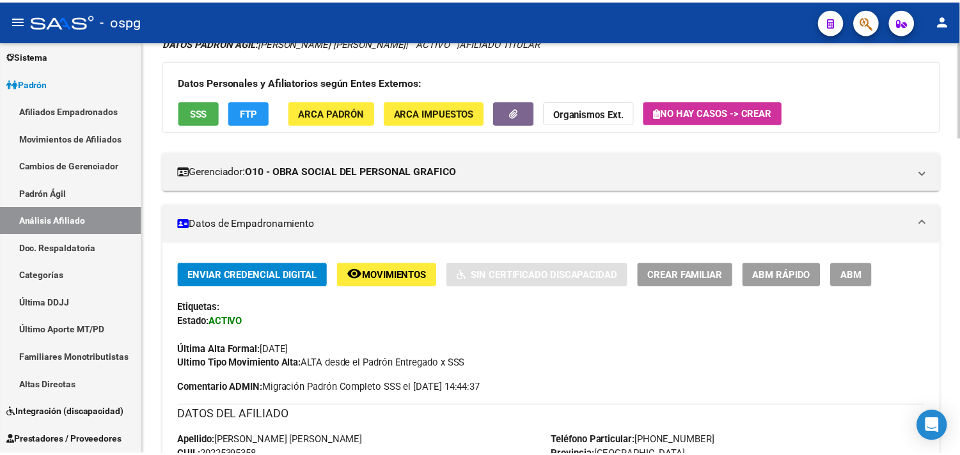
scroll to position [0, 0]
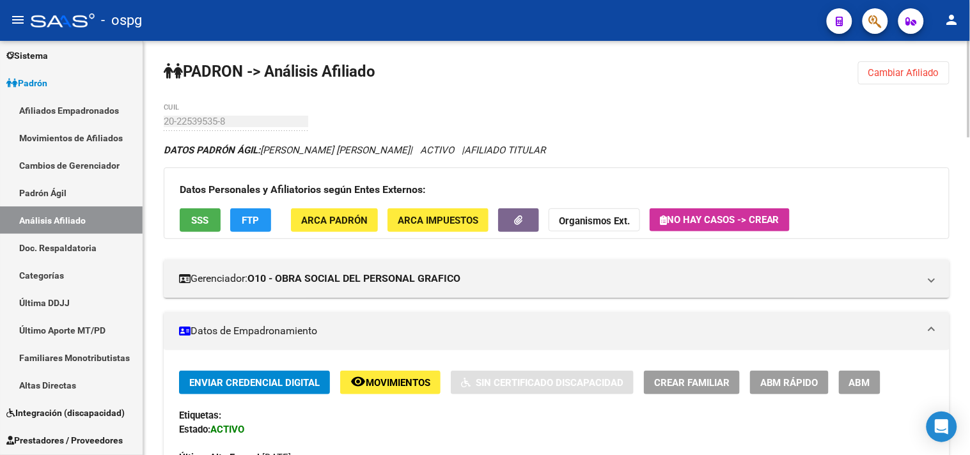
click at [196, 221] on span "SSS" at bounding box center [200, 221] width 17 height 12
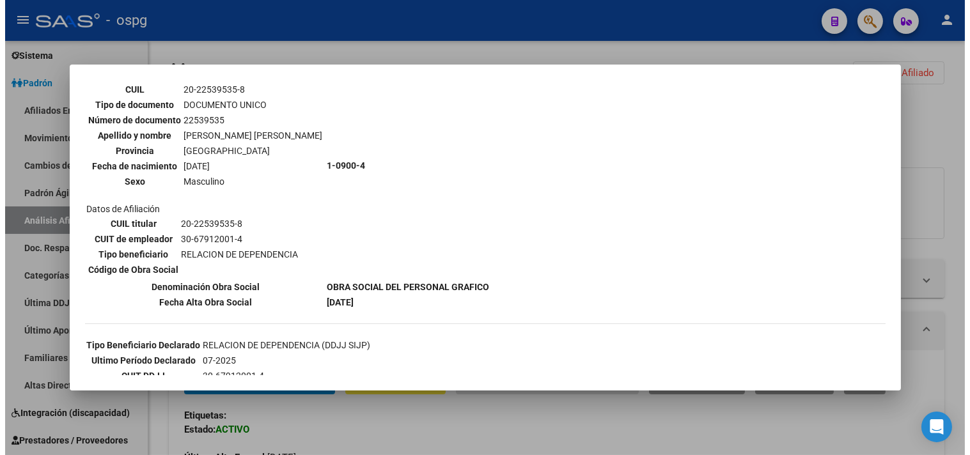
scroll to position [213, 0]
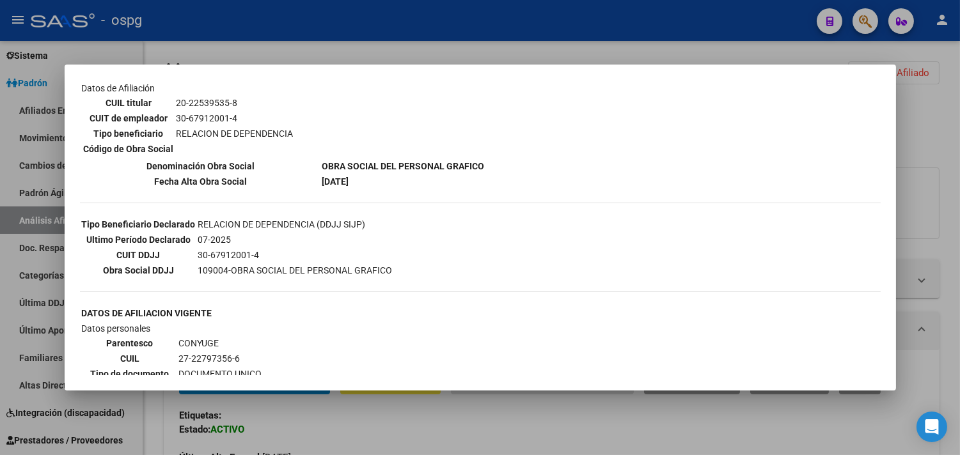
click at [352, 437] on div at bounding box center [480, 227] width 960 height 455
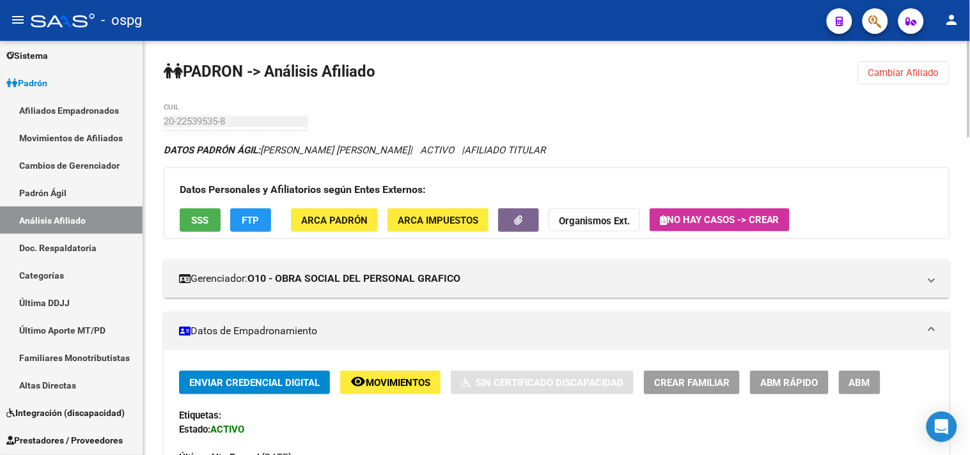
click at [262, 215] on button "FTP" at bounding box center [250, 220] width 41 height 24
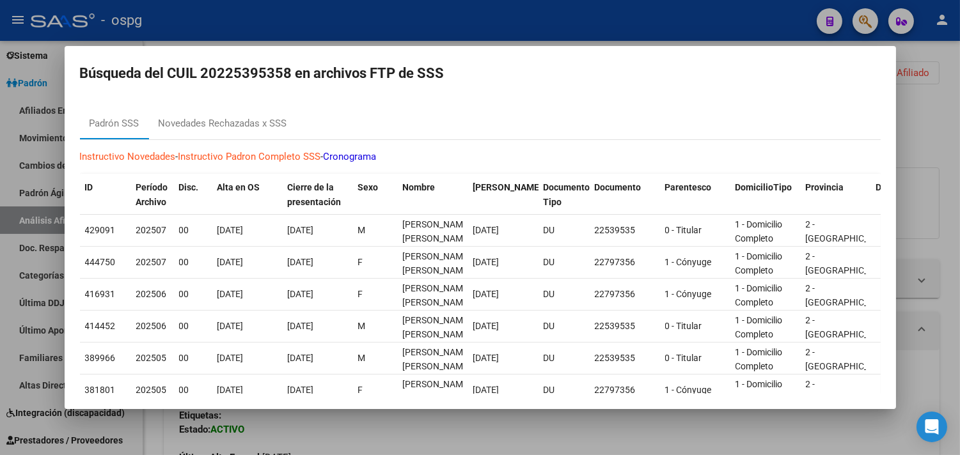
click at [492, 436] on div at bounding box center [480, 227] width 960 height 455
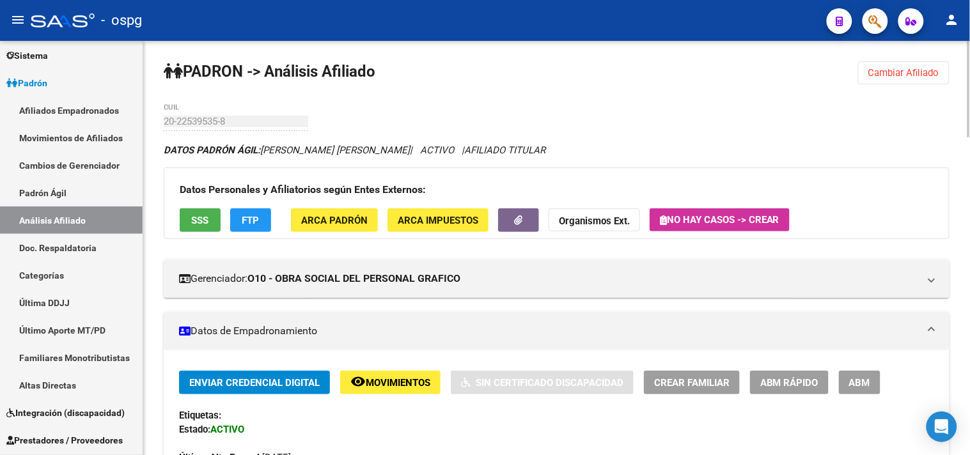
click at [502, 417] on div "Etiquetas:" at bounding box center [556, 415] width 755 height 14
click at [899, 72] on span "Cambiar Afiliado" at bounding box center [903, 73] width 71 height 12
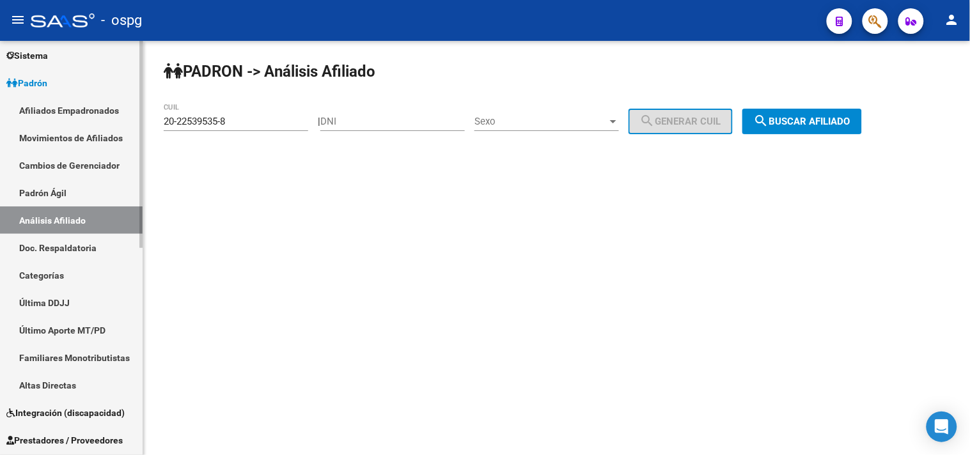
drag, startPoint x: 180, startPoint y: 116, endPoint x: 91, endPoint y: 113, distance: 88.3
click at [91, 113] on mat-sidenav-container "Firma Express Inicio Calendario SSS Instructivos Contacto OS Reportes Tablero d…" at bounding box center [485, 248] width 970 height 414
drag, startPoint x: 265, startPoint y: 222, endPoint x: 251, endPoint y: 136, distance: 87.4
click at [265, 221] on mat-sidenav-content "PADRON -> Análisis Afiliado 20-22539535-8 CUIL | DNI Sexo Sexo search Generar C…" at bounding box center [556, 248] width 827 height 414
drag, startPoint x: 238, startPoint y: 116, endPoint x: 49, endPoint y: 119, distance: 189.9
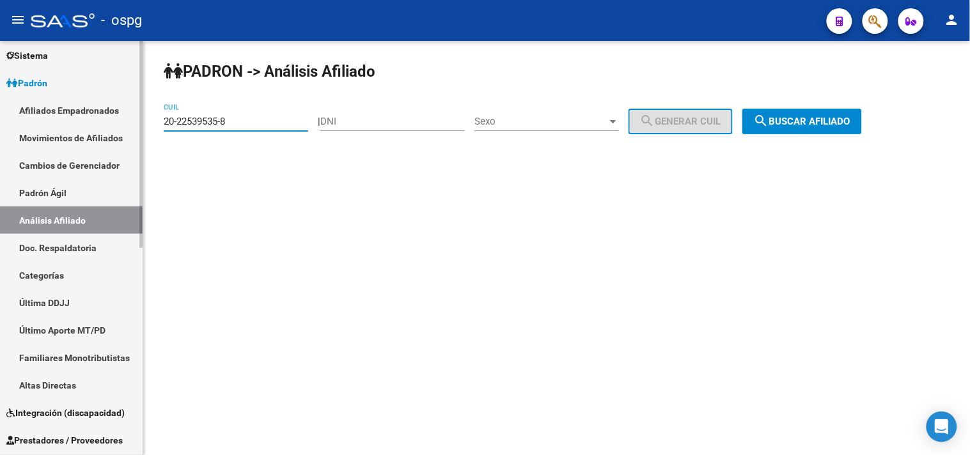
click at [49, 119] on mat-sidenav-container "Firma Express Inicio Calendario SSS Instructivos Contacto OS Reportes Tablero d…" at bounding box center [485, 248] width 970 height 414
paste input "4-39906686-3"
type input "24-39906686-3"
drag, startPoint x: 812, startPoint y: 112, endPoint x: 656, endPoint y: 178, distance: 169.3
click at [812, 113] on button "search Buscar afiliado" at bounding box center [802, 122] width 120 height 26
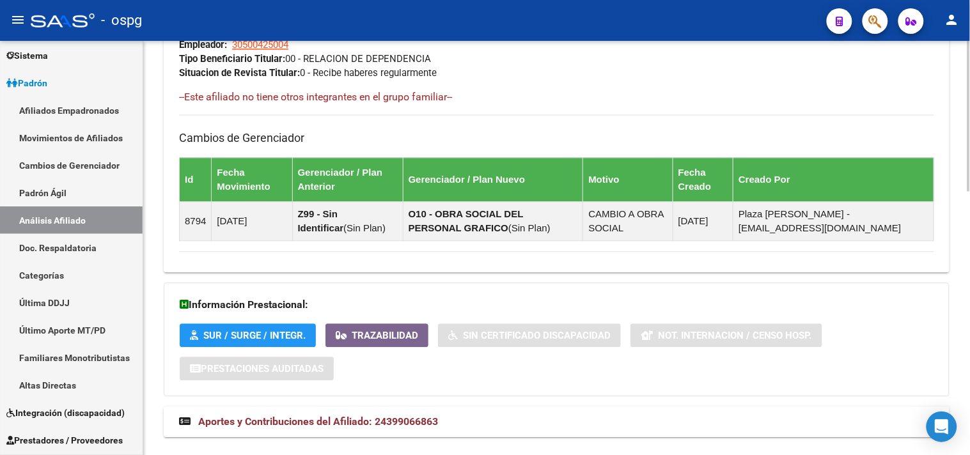
scroll to position [726, 0]
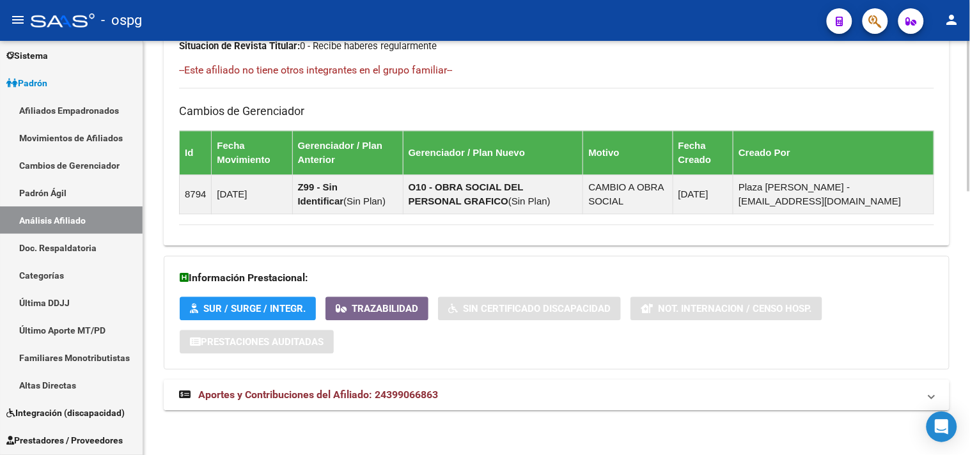
click at [427, 407] on mat-expansion-panel-header "Aportes y Contribuciones del Afiliado: 24399066863" at bounding box center [557, 395] width 786 height 31
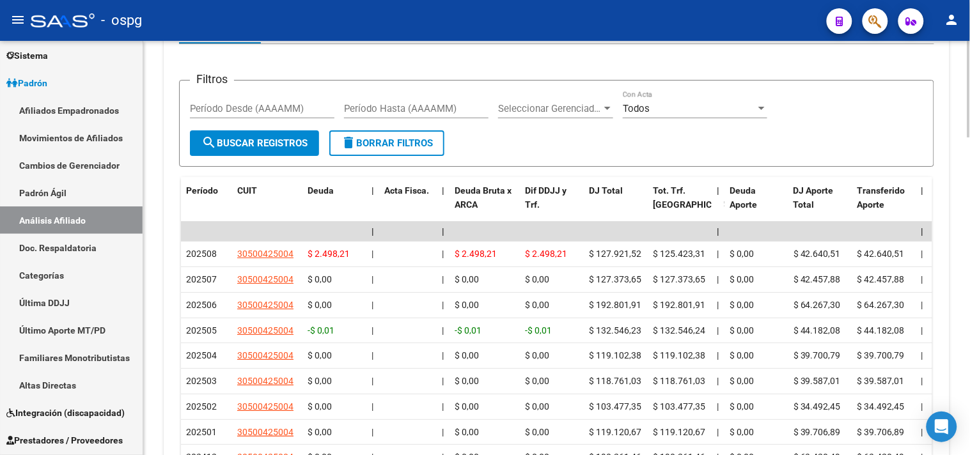
scroll to position [1126, 0]
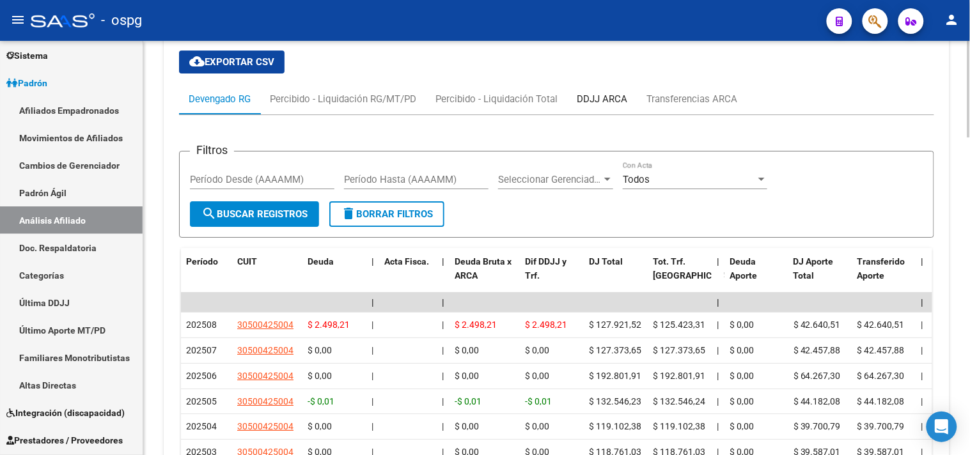
click at [603, 104] on div "DDJJ ARCA" at bounding box center [602, 99] width 51 height 14
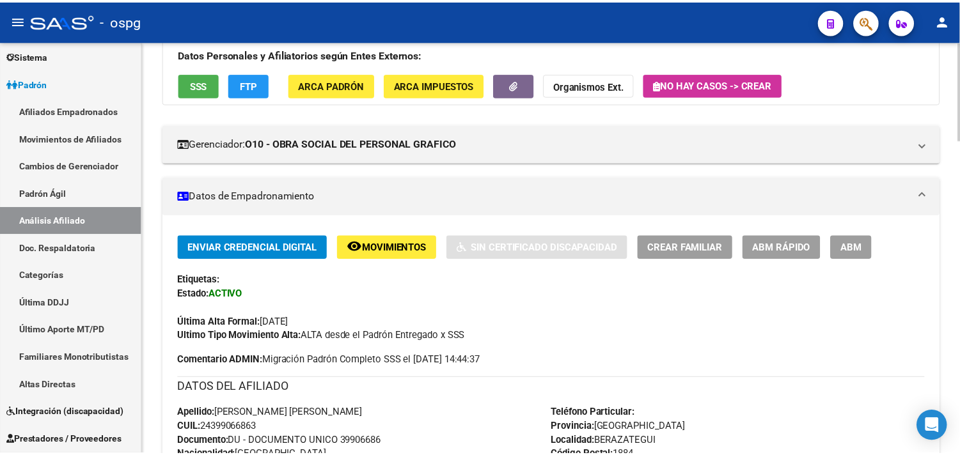
scroll to position [131, 0]
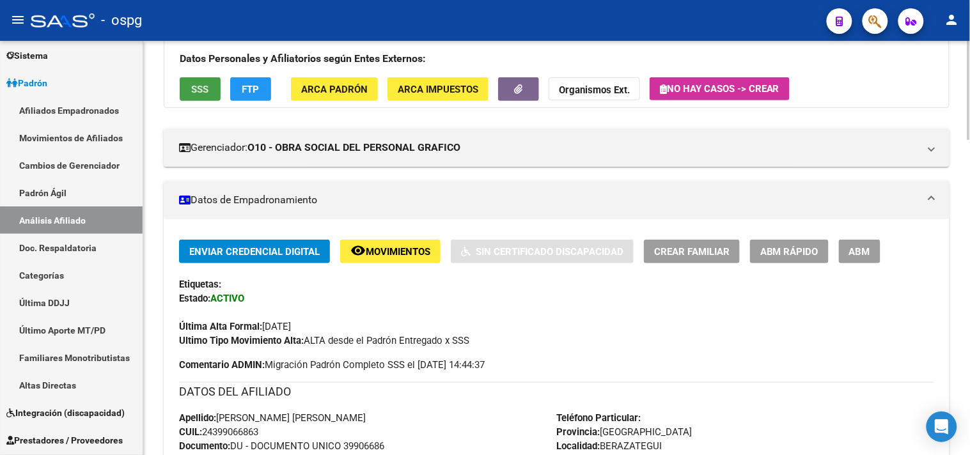
click at [212, 87] on button "SSS" at bounding box center [200, 89] width 41 height 24
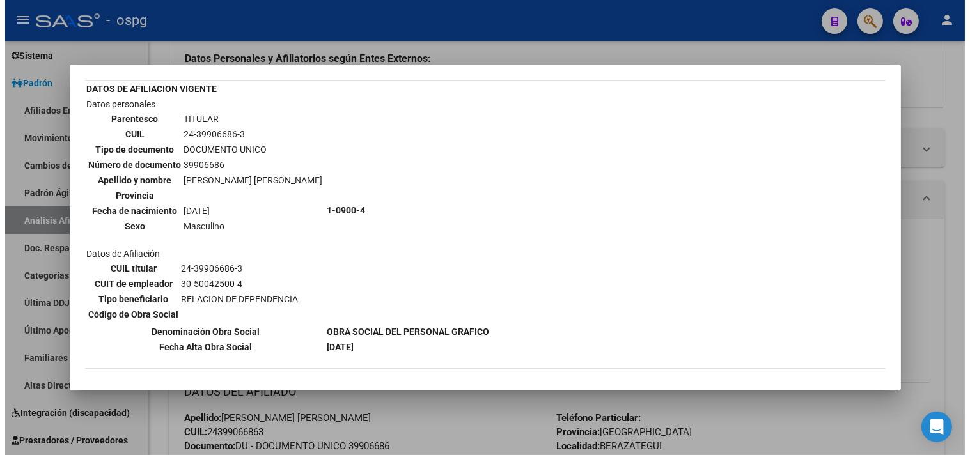
scroll to position [142, 0]
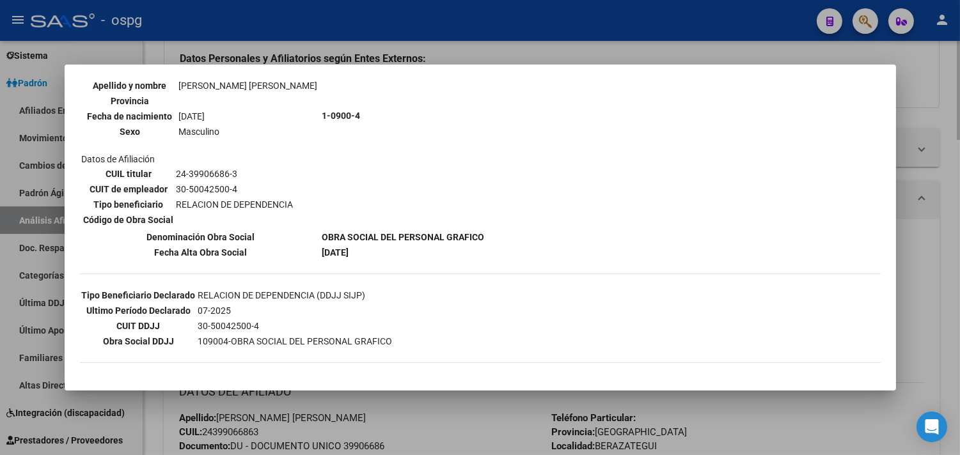
click at [394, 426] on div at bounding box center [480, 227] width 960 height 455
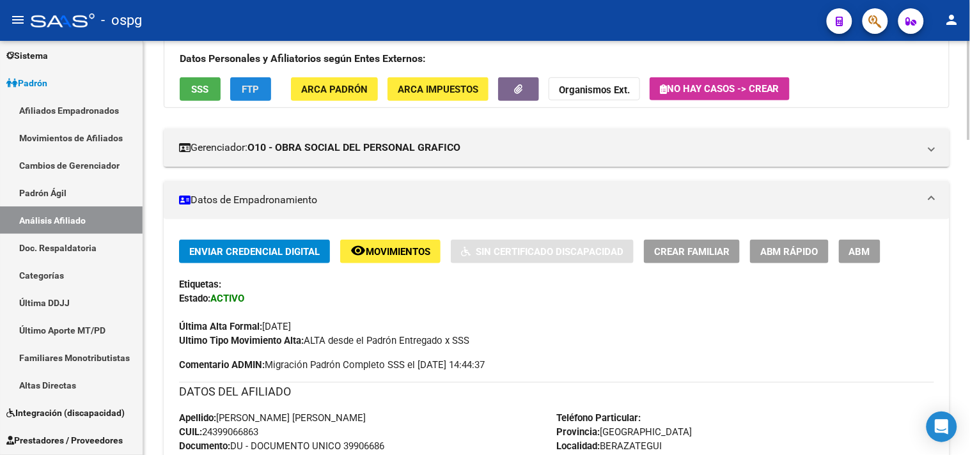
click at [264, 90] on button "FTP" at bounding box center [250, 89] width 41 height 24
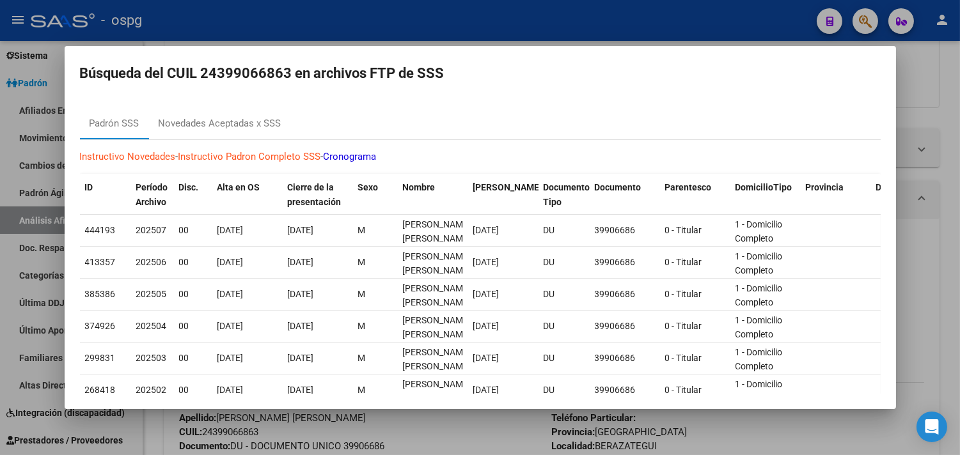
click at [433, 433] on div at bounding box center [480, 227] width 960 height 455
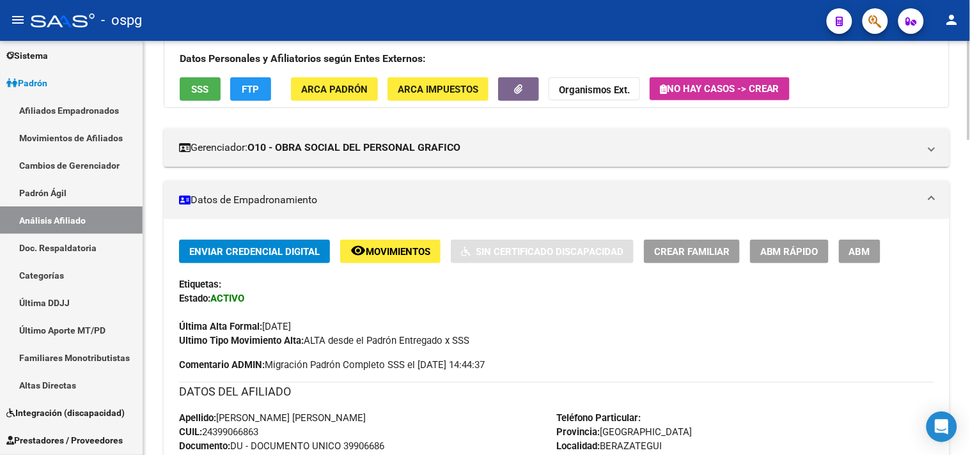
click at [821, 67] on h3 "Datos Personales y Afiliatorios según Entes Externos:" at bounding box center [557, 59] width 754 height 18
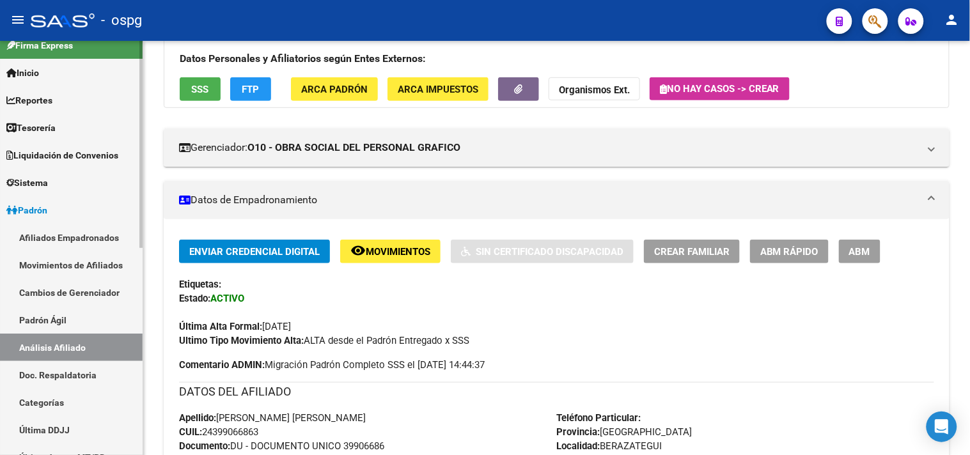
scroll to position [0, 0]
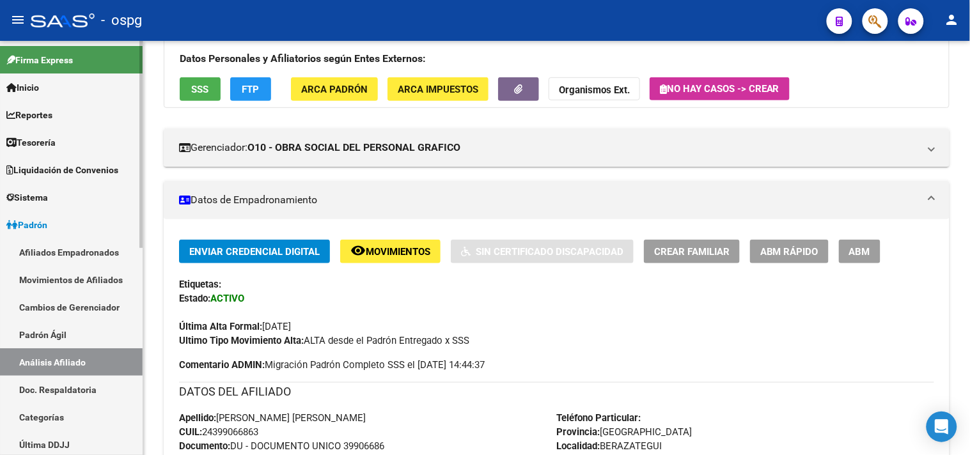
click at [94, 112] on link "Reportes" at bounding box center [71, 114] width 143 height 27
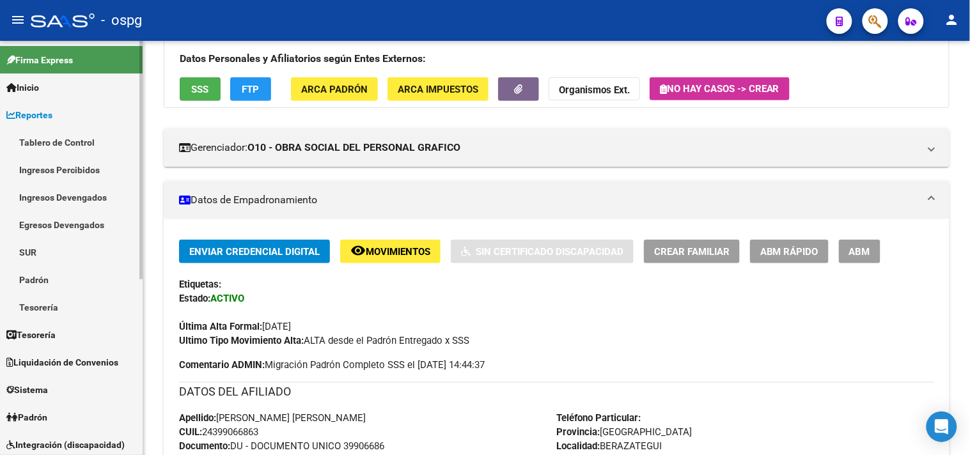
click at [94, 171] on link "Ingresos Percibidos" at bounding box center [71, 169] width 143 height 27
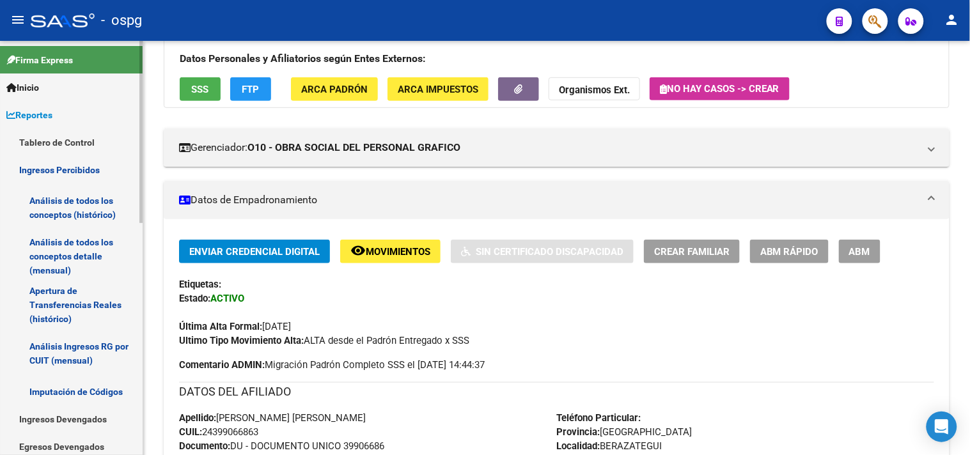
click at [98, 206] on link "Análisis de todos los conceptos (histórico)" at bounding box center [71, 207] width 143 height 49
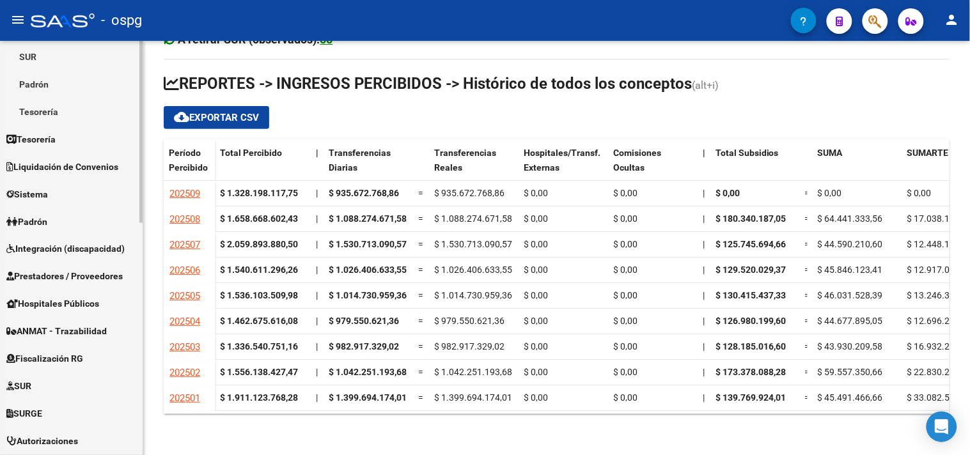
scroll to position [426, 0]
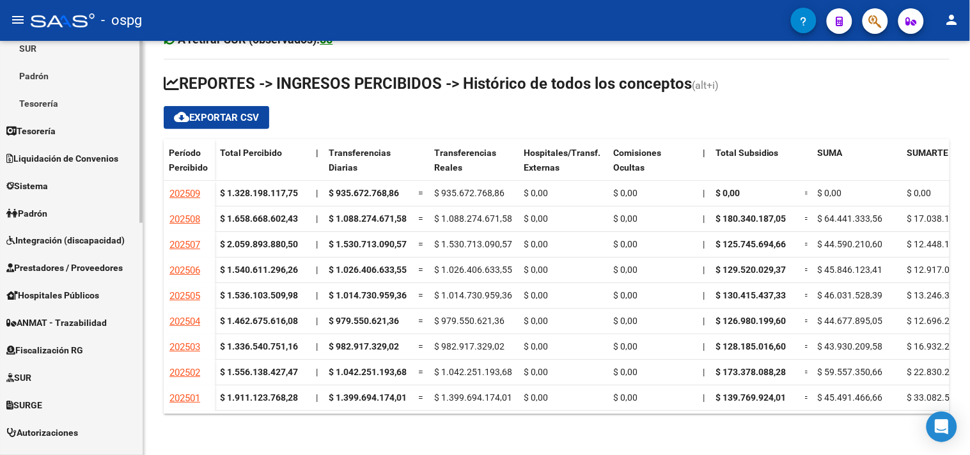
click at [79, 341] on link "Fiscalización RG" at bounding box center [71, 350] width 143 height 27
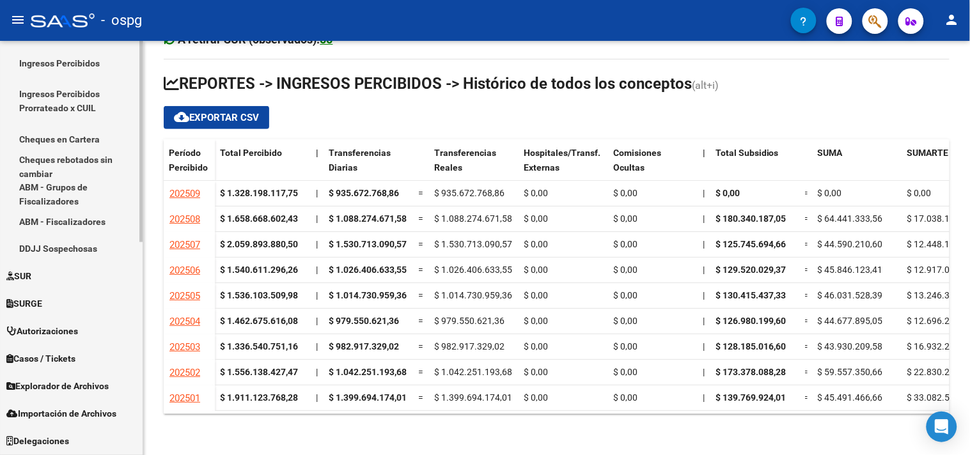
scroll to position [366, 0]
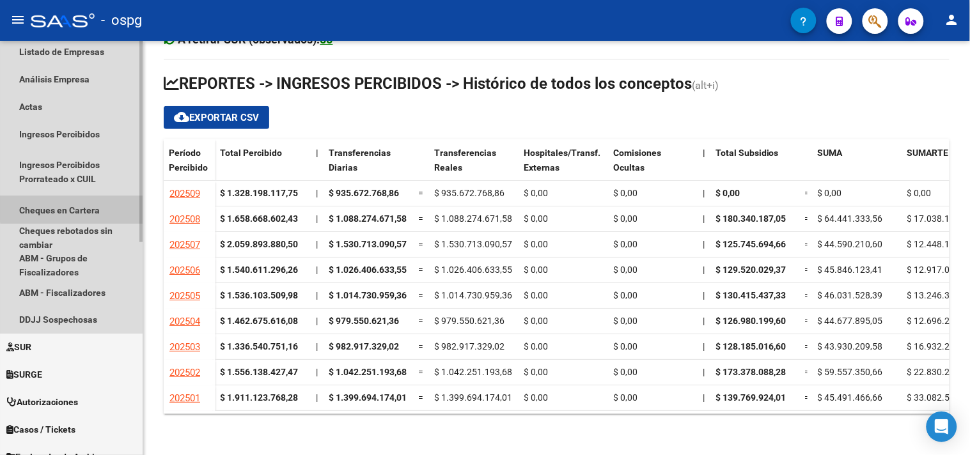
click at [80, 208] on link "Cheques en Cartera" at bounding box center [71, 209] width 143 height 27
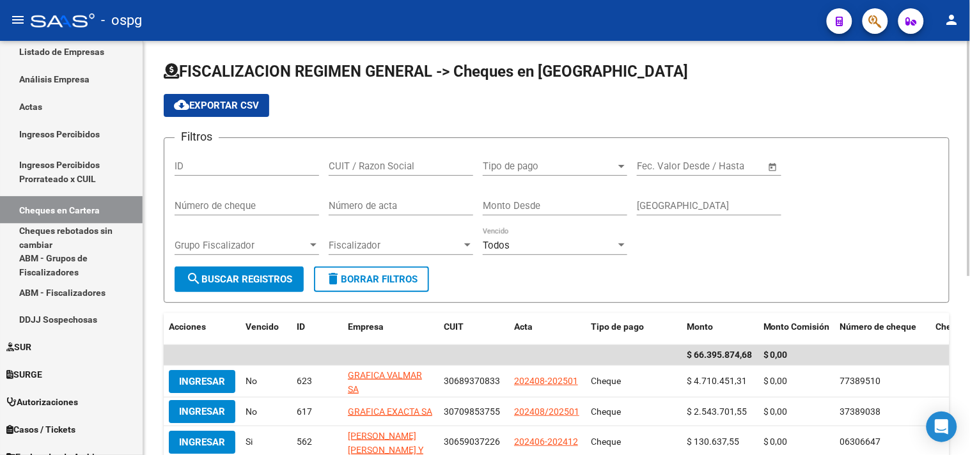
click at [775, 164] on span "Open calendar" at bounding box center [773, 167] width 31 height 31
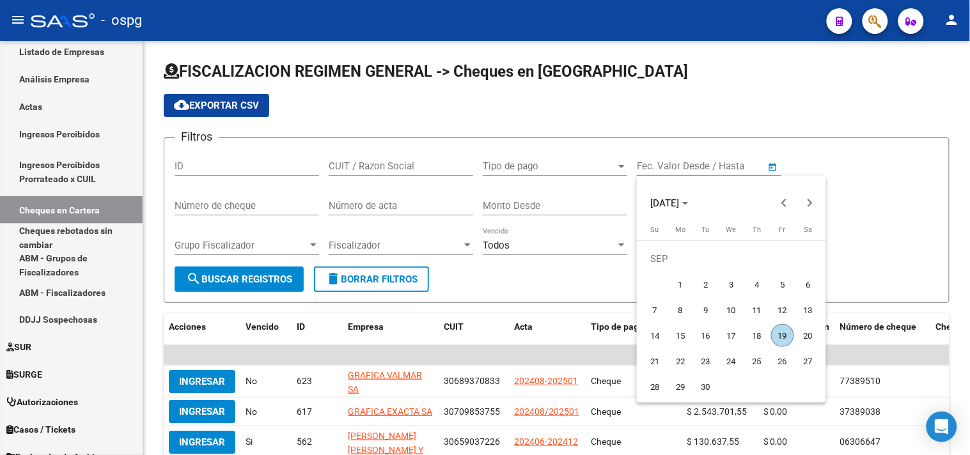
click at [678, 285] on span "1" at bounding box center [680, 284] width 23 height 23
type input "[DATE]"
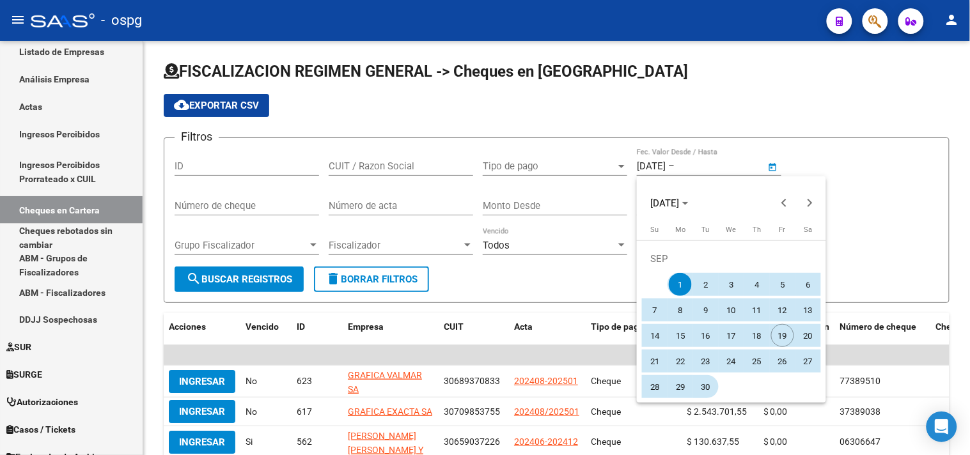
click at [703, 384] on span "30" at bounding box center [705, 386] width 23 height 23
type input "[DATE]"
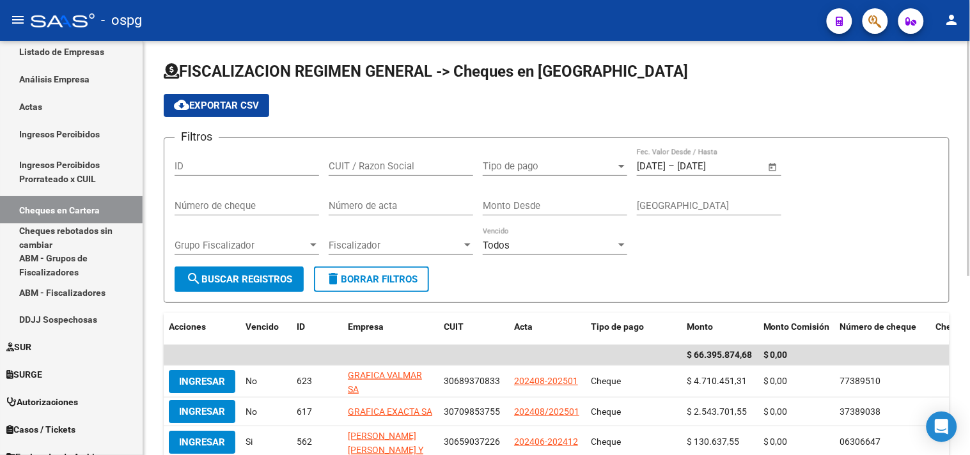
click at [217, 275] on span "search Buscar Registros" at bounding box center [239, 280] width 106 height 12
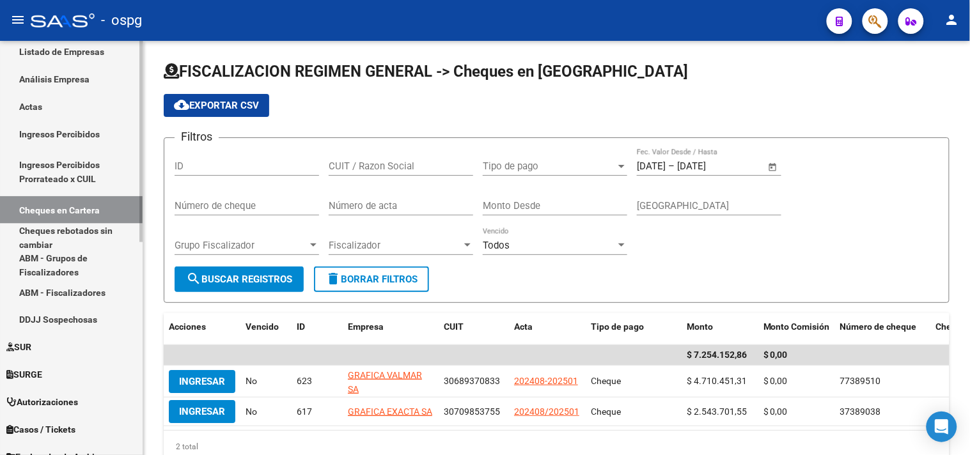
click at [33, 130] on link "Ingresos Percibidos" at bounding box center [71, 133] width 143 height 27
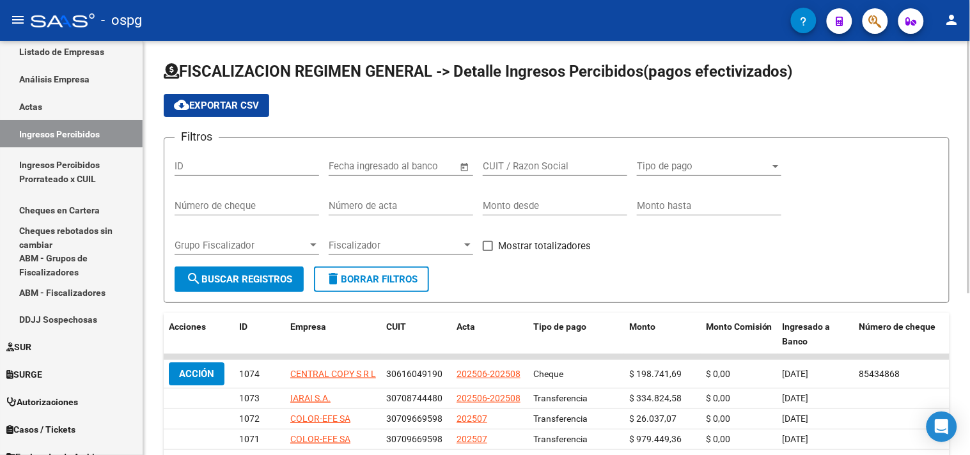
click at [465, 166] on span "Open calendar" at bounding box center [464, 167] width 31 height 31
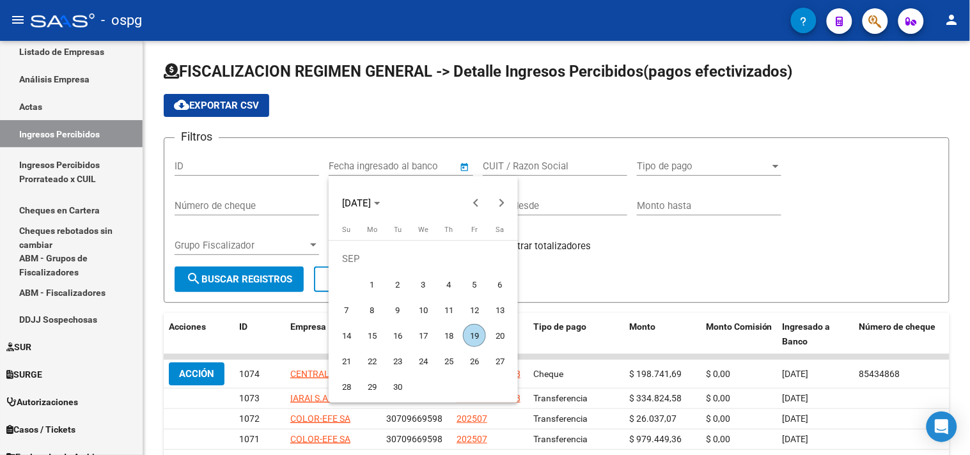
click at [369, 283] on span "1" at bounding box center [372, 284] width 23 height 23
type input "[DATE]"
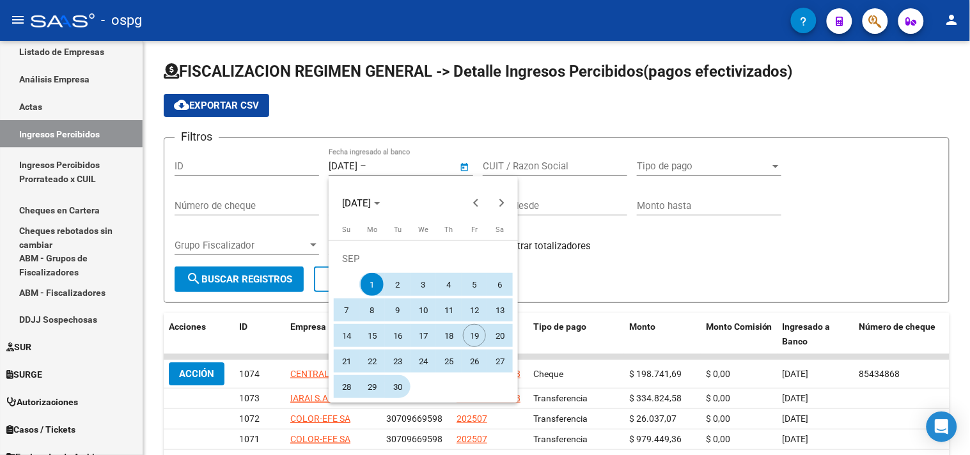
click at [397, 385] on span "30" at bounding box center [397, 386] width 23 height 23
type input "[DATE]"
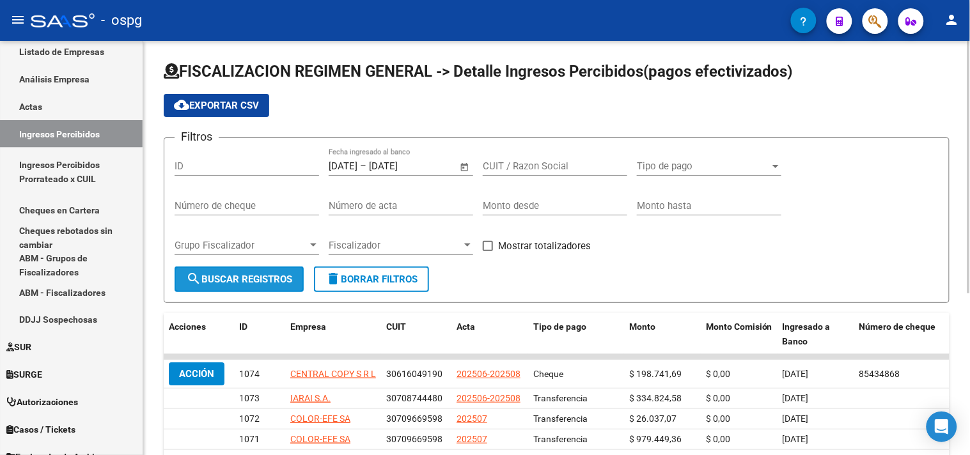
click at [254, 277] on span "search Buscar Registros" at bounding box center [239, 280] width 106 height 12
click at [487, 246] on span at bounding box center [488, 246] width 10 height 10
click at [487, 251] on input "Mostrar totalizadores" at bounding box center [487, 251] width 1 height 1
checkbox input "true"
click at [222, 272] on button "search Buscar Registros" at bounding box center [239, 280] width 129 height 26
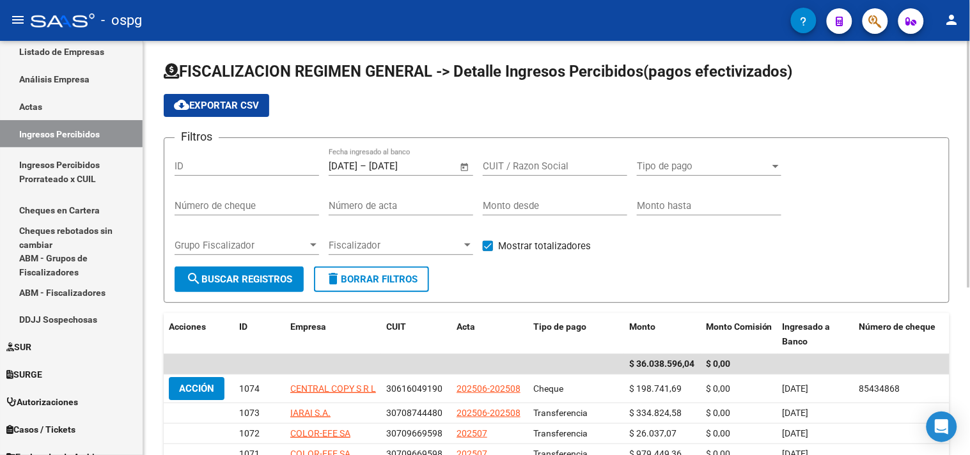
click at [465, 163] on span "Open calendar" at bounding box center [464, 167] width 31 height 31
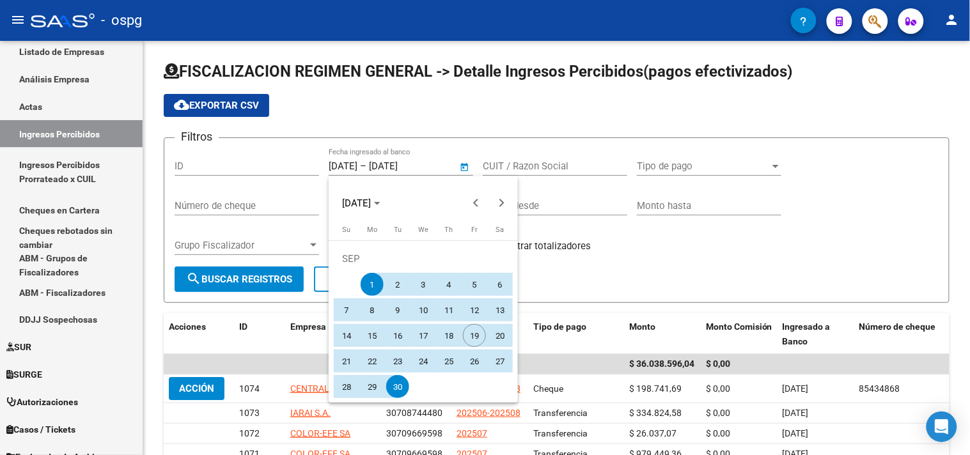
drag, startPoint x: 479, startPoint y: 331, endPoint x: 412, endPoint y: 379, distance: 82.5
click at [476, 330] on span "19" at bounding box center [474, 335] width 23 height 23
type input "[DATE]"
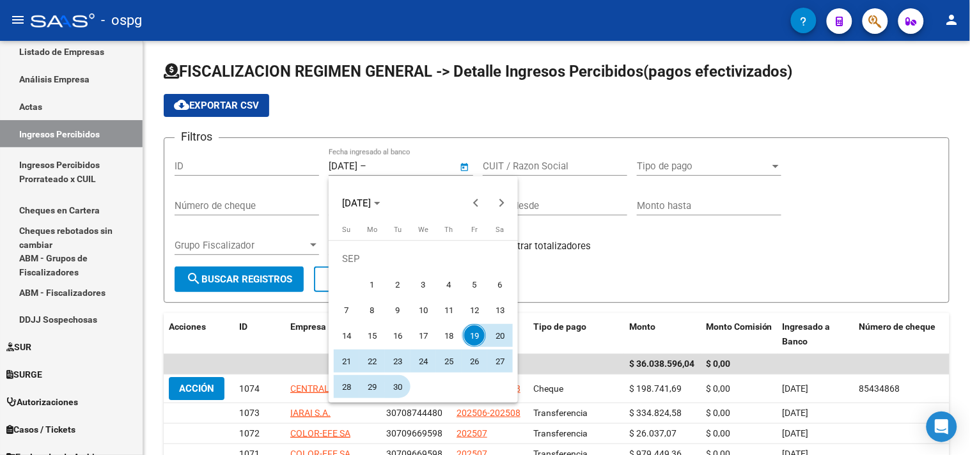
click at [401, 389] on span "30" at bounding box center [397, 386] width 23 height 23
type input "[DATE]"
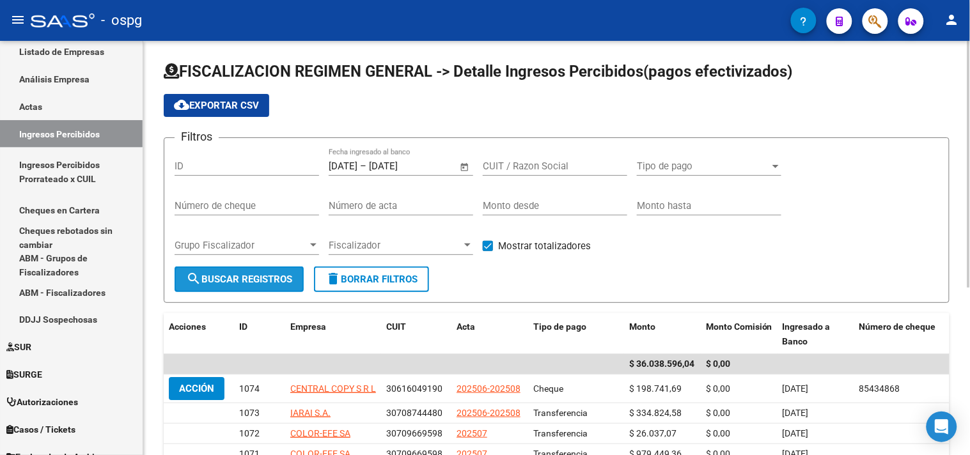
click at [245, 278] on span "search Buscar Registros" at bounding box center [239, 280] width 106 height 12
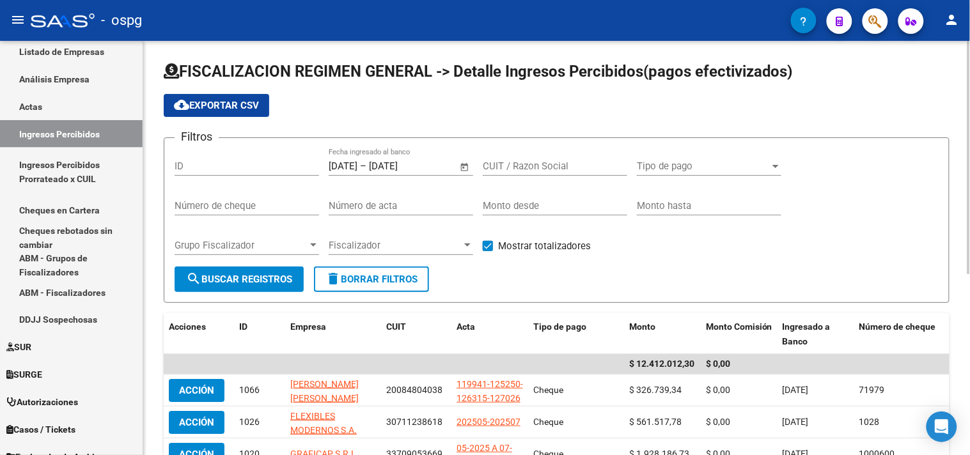
click at [465, 167] on span "Open calendar" at bounding box center [464, 167] width 31 height 31
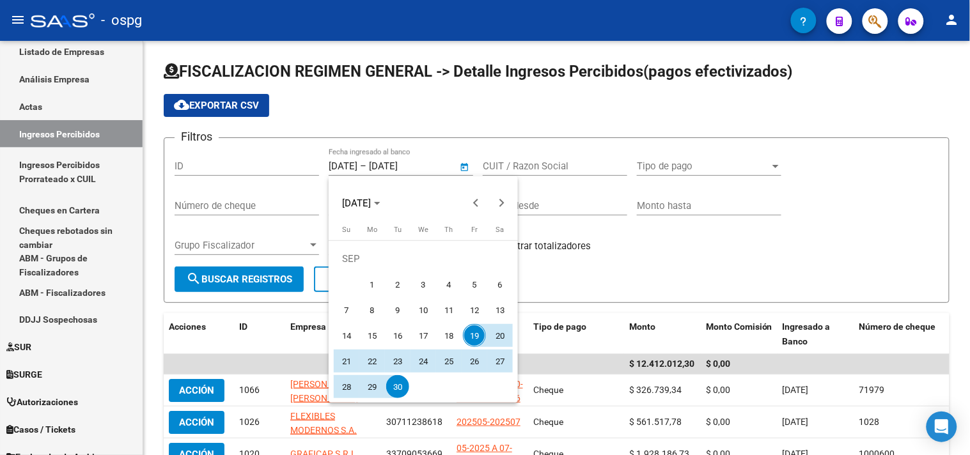
drag, startPoint x: 378, startPoint y: 280, endPoint x: 376, endPoint y: 339, distance: 59.5
click at [378, 281] on span "1" at bounding box center [372, 284] width 23 height 23
type input "[DATE]"
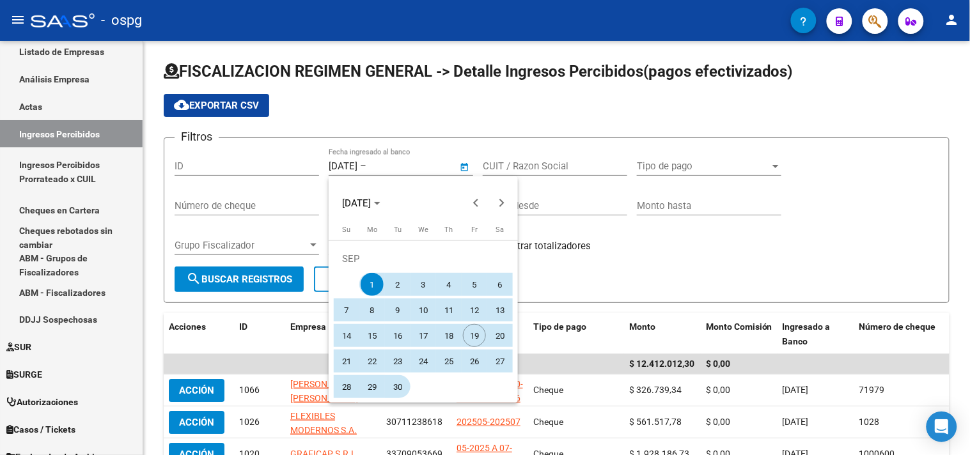
click at [394, 385] on span "30" at bounding box center [397, 386] width 23 height 23
type input "[DATE]"
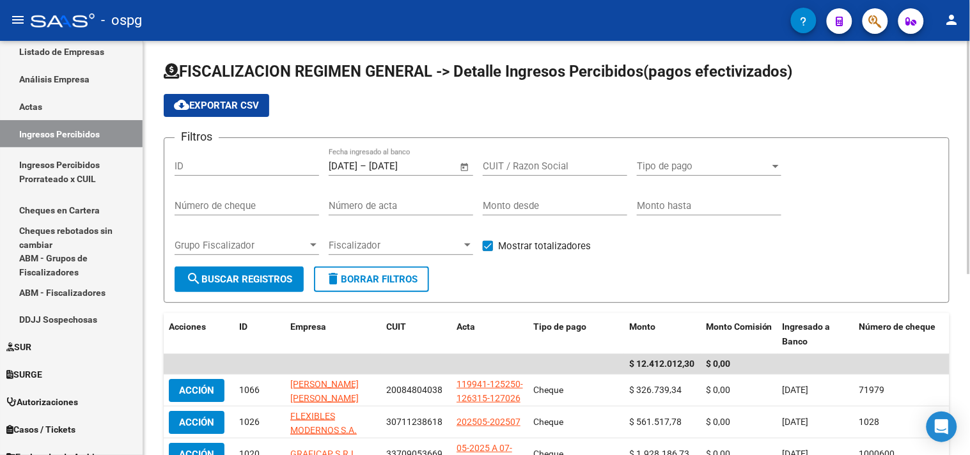
click at [684, 160] on div "Tipo de pago Tipo de pago" at bounding box center [709, 161] width 144 height 27
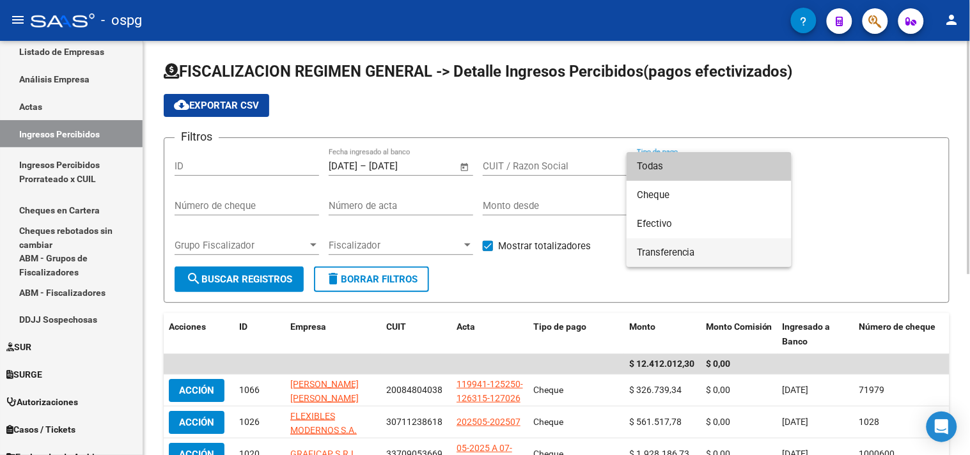
drag, startPoint x: 661, startPoint y: 251, endPoint x: 648, endPoint y: 252, distance: 12.8
click at [656, 252] on span "Transferencia" at bounding box center [709, 252] width 144 height 29
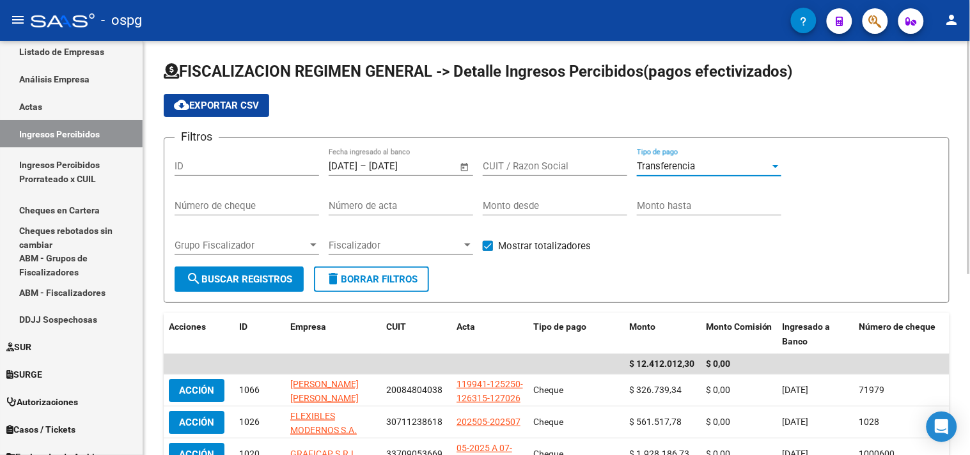
click at [263, 272] on button "search Buscar Registros" at bounding box center [239, 280] width 129 height 26
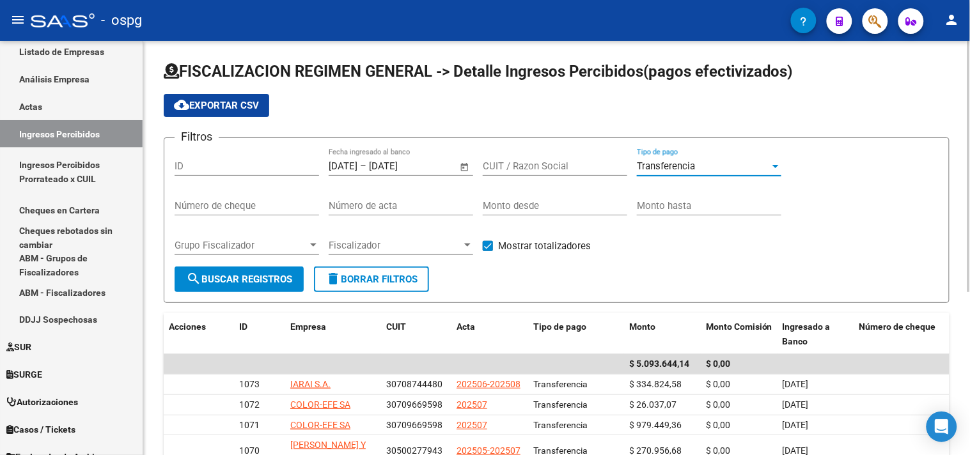
click at [676, 167] on span "Transferencia" at bounding box center [666, 166] width 58 height 12
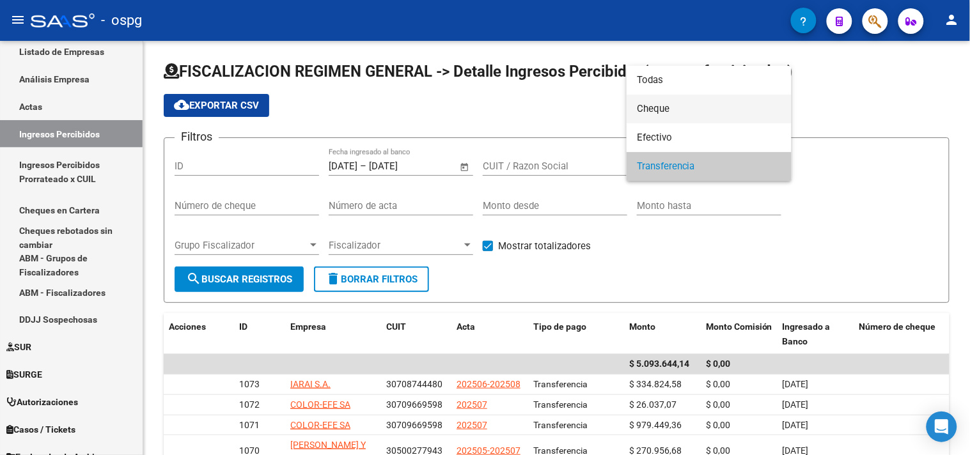
click at [668, 109] on span "Cheque" at bounding box center [709, 109] width 144 height 29
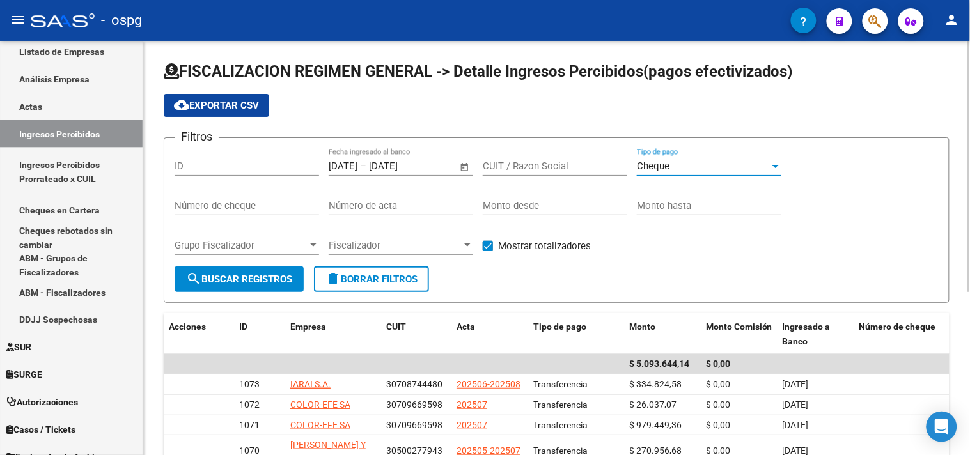
click at [283, 277] on span "search Buscar Registros" at bounding box center [239, 280] width 106 height 12
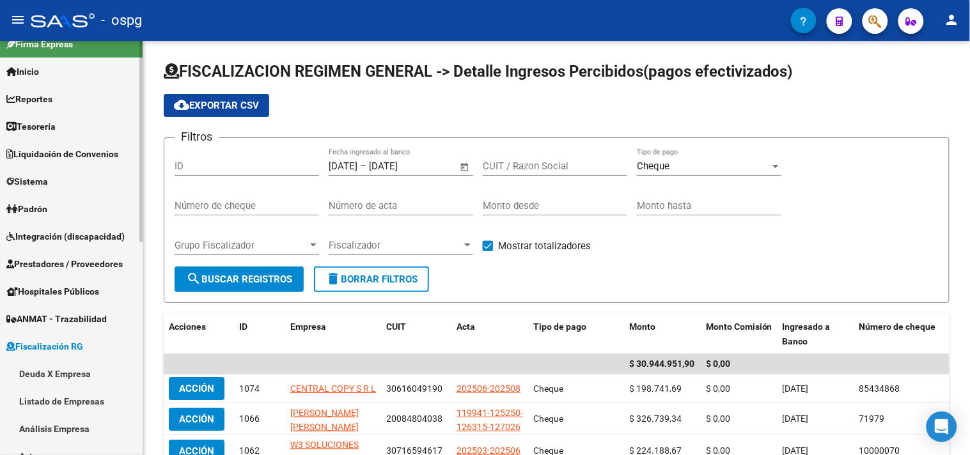
scroll to position [10, 0]
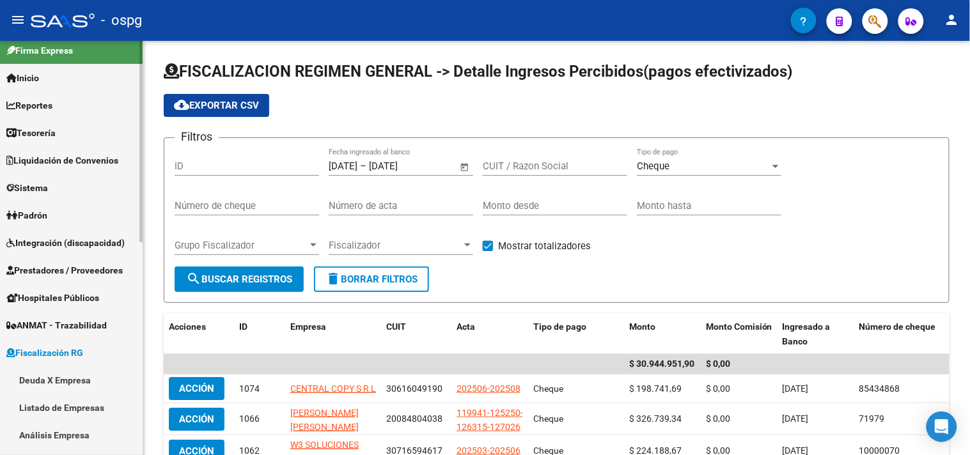
click at [86, 221] on link "Padrón" at bounding box center [71, 214] width 143 height 27
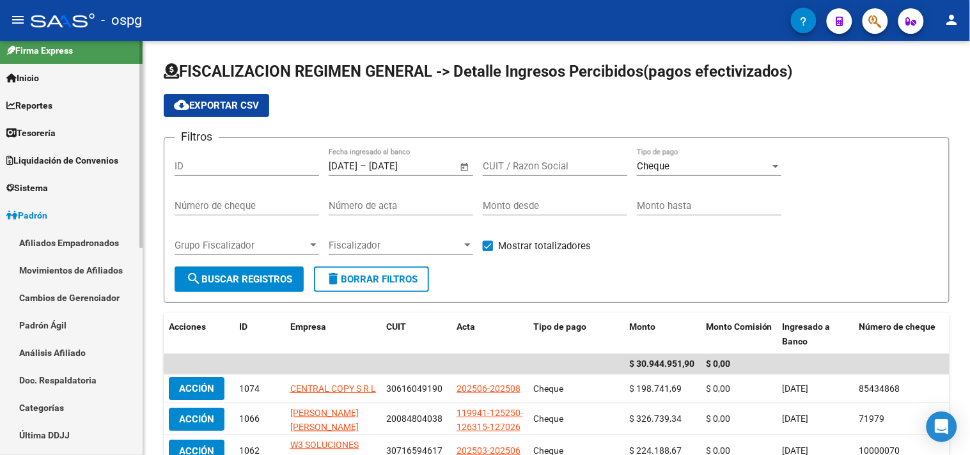
click at [66, 354] on link "Análisis Afiliado" at bounding box center [71, 352] width 143 height 27
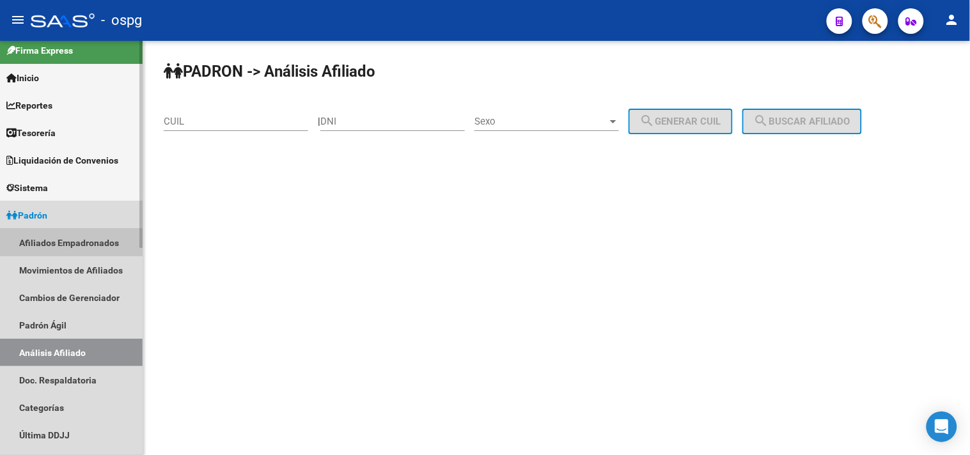
click at [98, 238] on link "Afiliados Empadronados" at bounding box center [71, 242] width 143 height 27
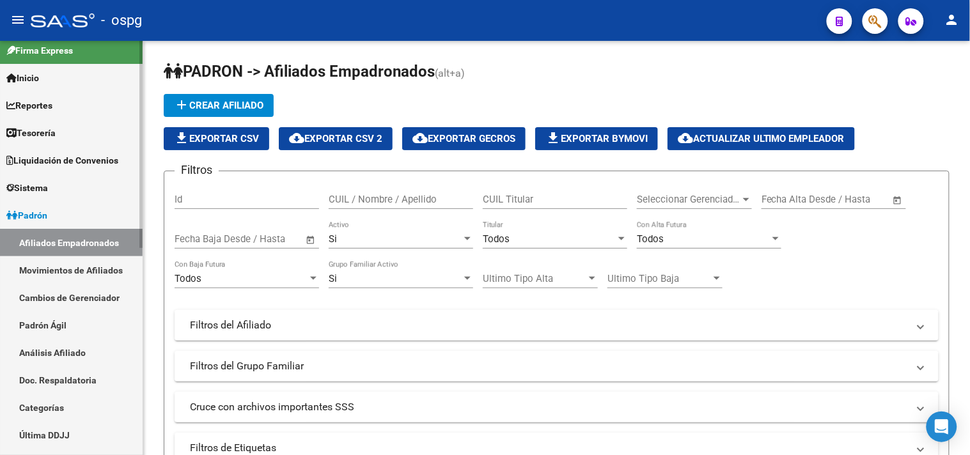
click at [52, 244] on link "Afiliados Empadronados" at bounding box center [71, 242] width 143 height 27
click at [392, 329] on mat-panel-title "Filtros del Afiliado" at bounding box center [549, 325] width 718 height 14
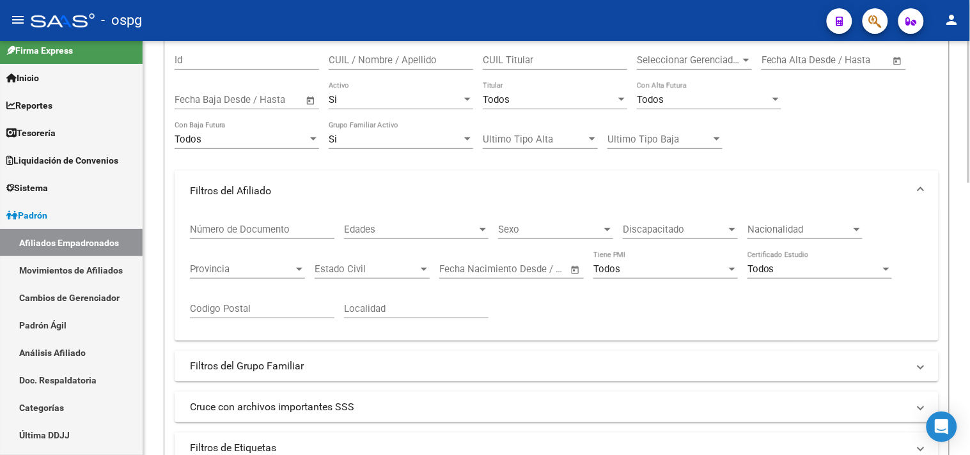
scroll to position [71, 0]
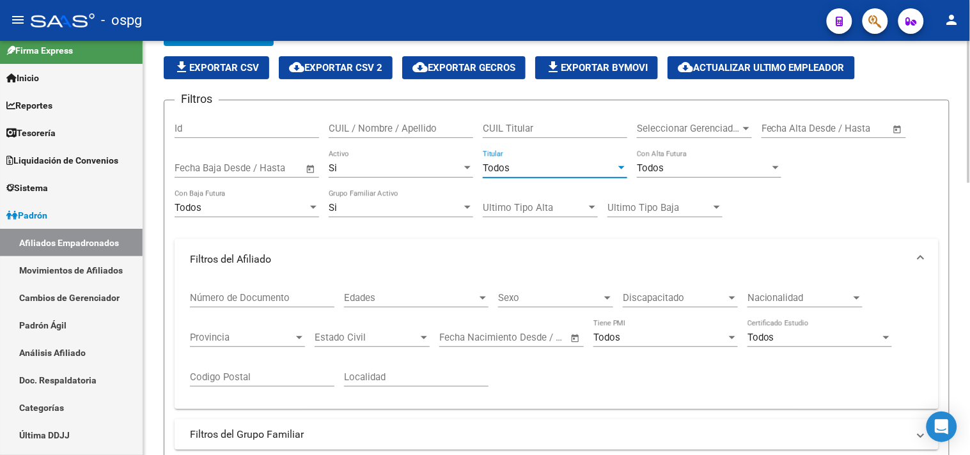
click at [525, 167] on div "Todos" at bounding box center [549, 168] width 133 height 12
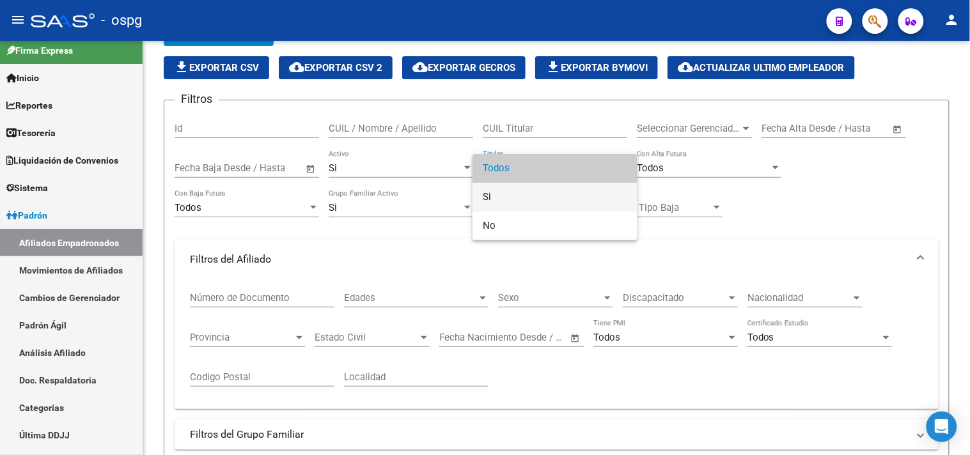
click at [520, 192] on span "Si" at bounding box center [555, 197] width 144 height 29
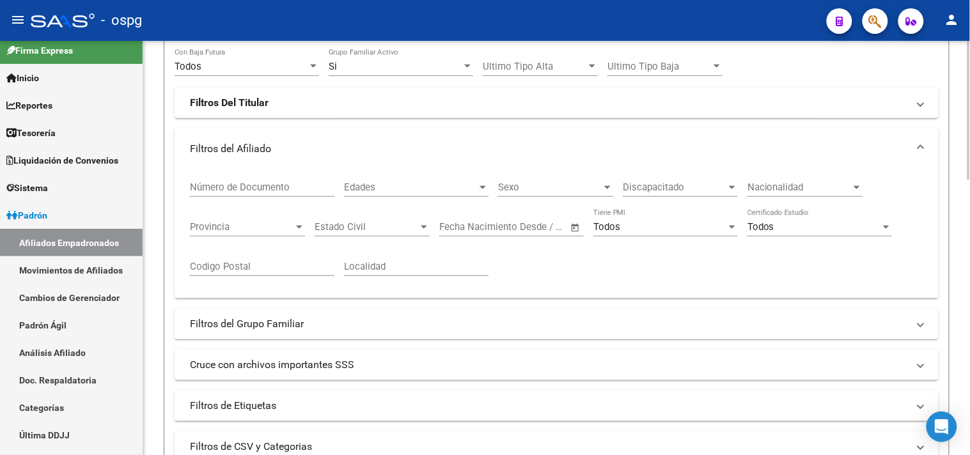
scroll to position [213, 0]
click at [322, 330] on mat-panel-title "Filtros del Grupo Familiar" at bounding box center [549, 323] width 718 height 14
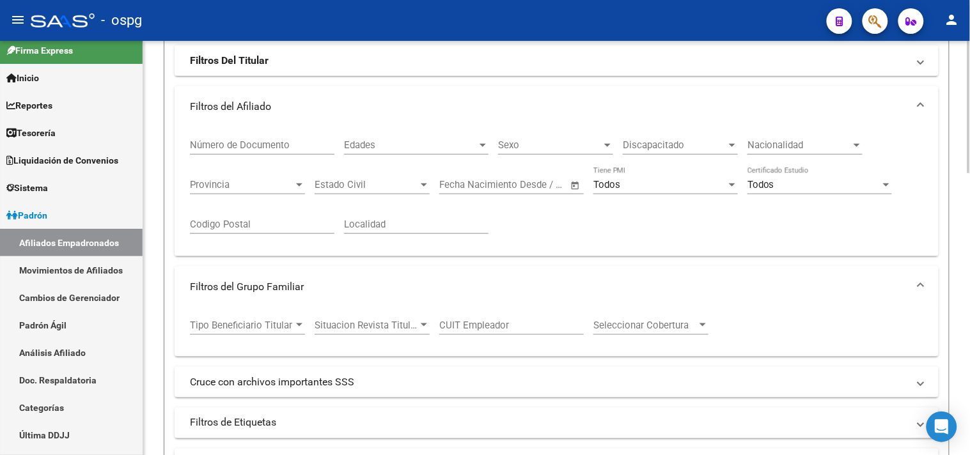
scroll to position [284, 0]
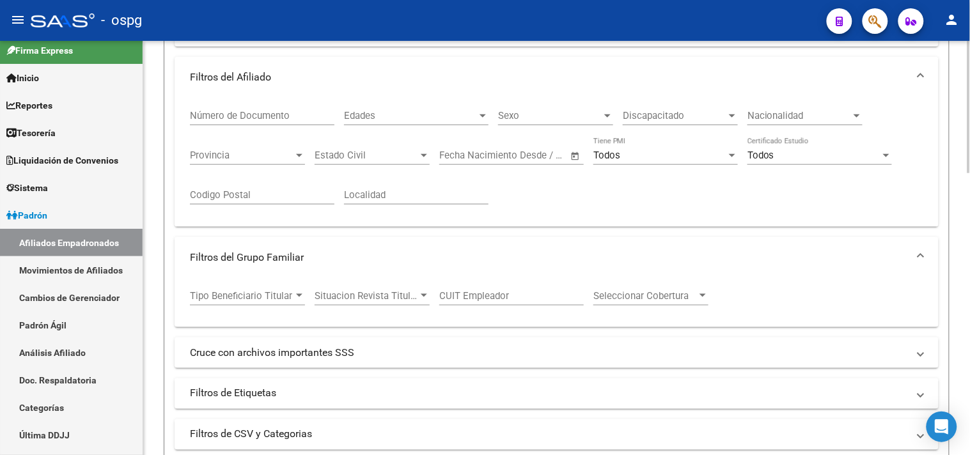
click at [288, 295] on span "Tipo Beneficiario Titular" at bounding box center [242, 296] width 104 height 12
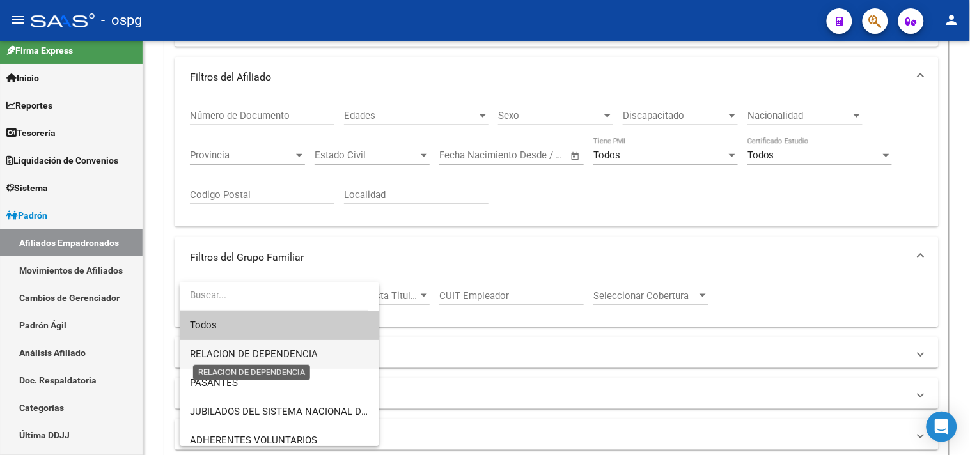
click at [285, 349] on span "RELACION DE DEPENDENCIA" at bounding box center [254, 354] width 128 height 12
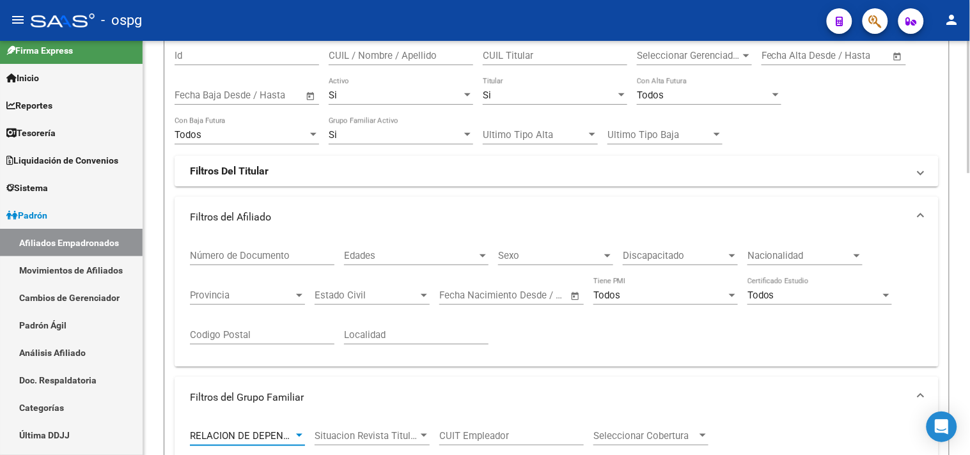
scroll to position [142, 0]
click at [298, 180] on mat-panel-title "Filtros Del Titular" at bounding box center [549, 173] width 718 height 14
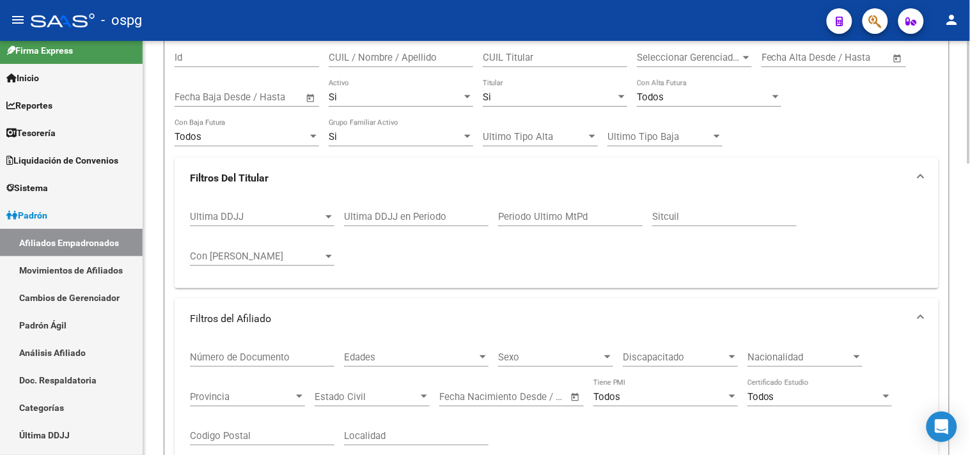
click at [284, 221] on span "Ultima DDJJ" at bounding box center [256, 217] width 133 height 12
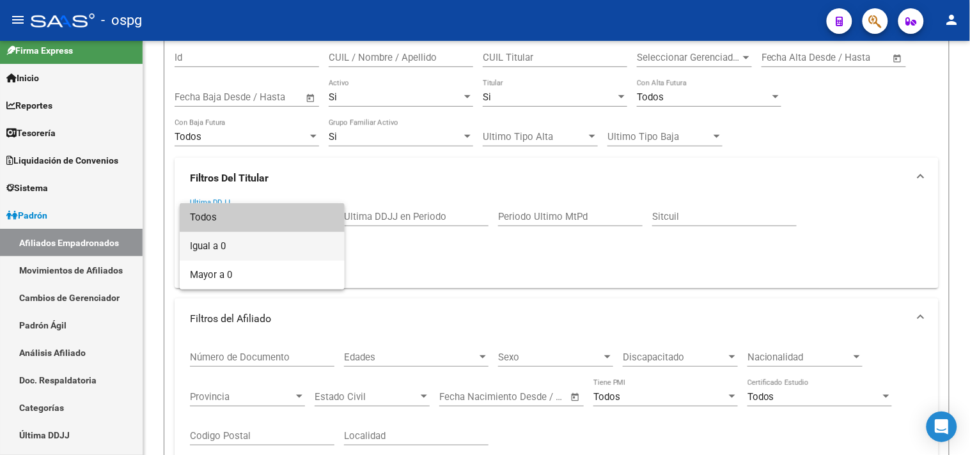
click at [240, 246] on span "Igual a 0" at bounding box center [262, 246] width 144 height 29
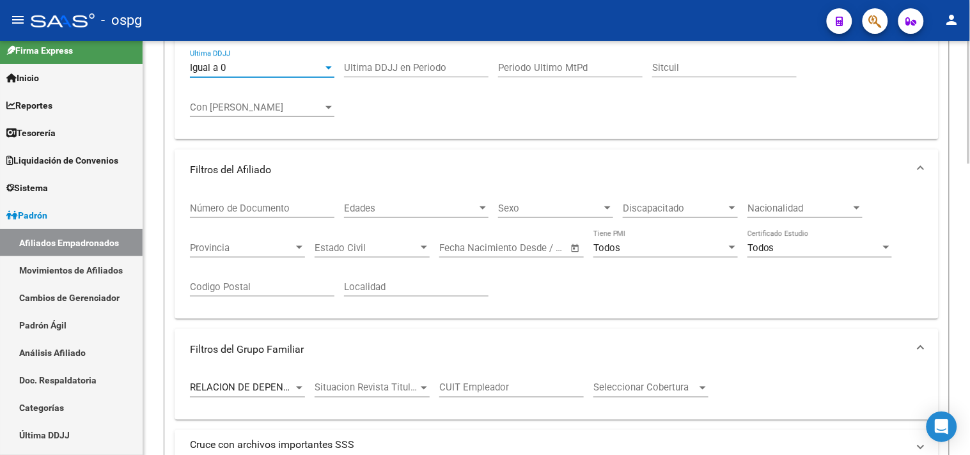
scroll to position [284, 0]
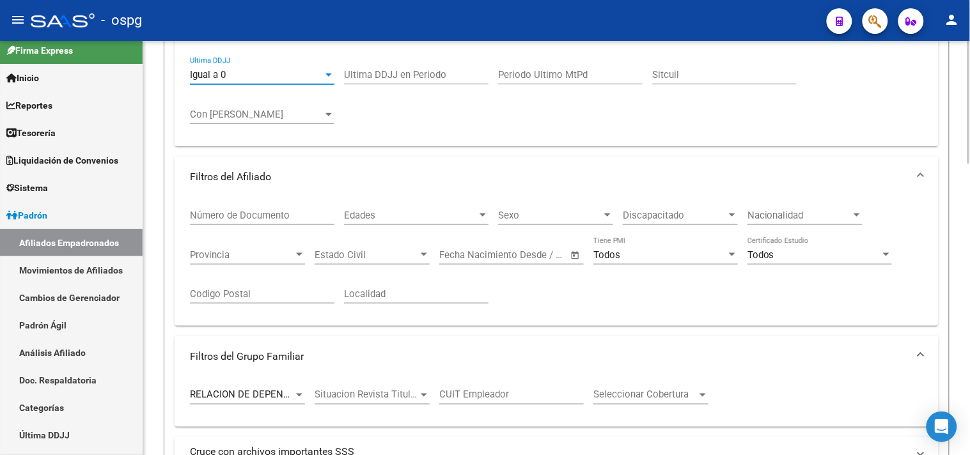
click at [272, 109] on div "Con [PERSON_NAME]" at bounding box center [262, 110] width 144 height 27
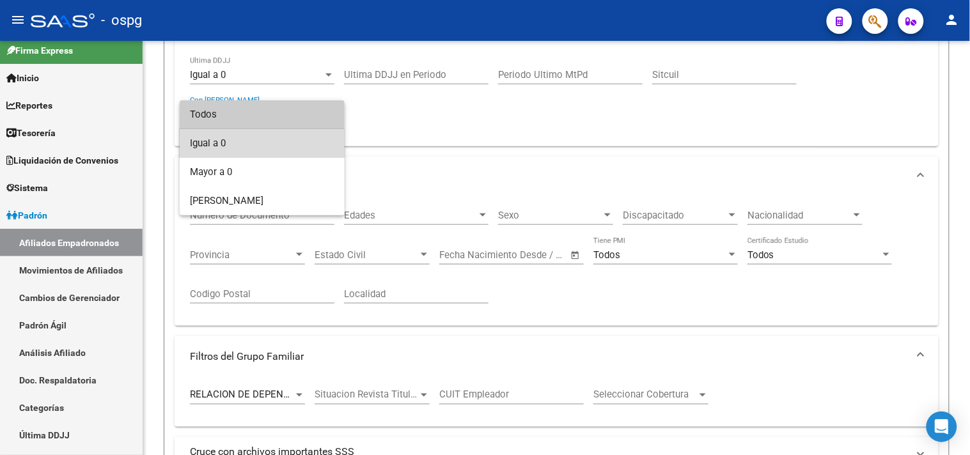
click at [253, 141] on span "Igual a 0" at bounding box center [262, 143] width 144 height 29
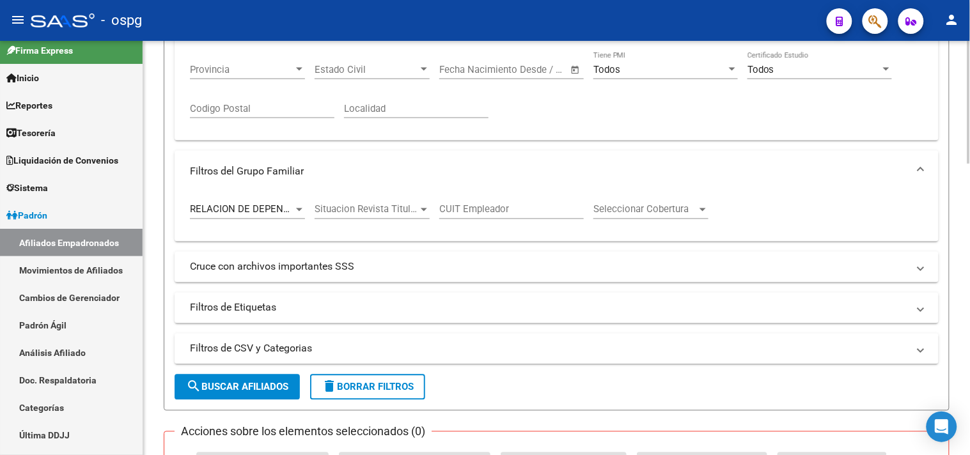
scroll to position [568, 0]
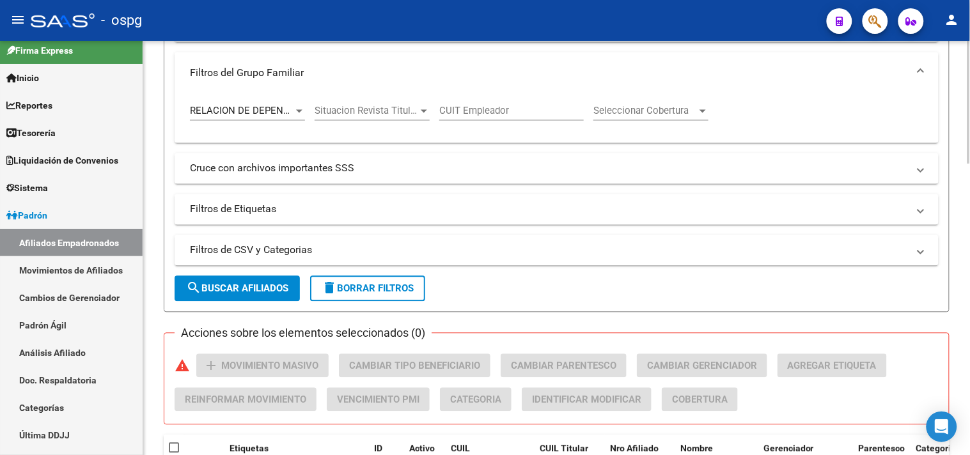
click at [219, 288] on span "search Buscar Afiliados" at bounding box center [237, 289] width 102 height 12
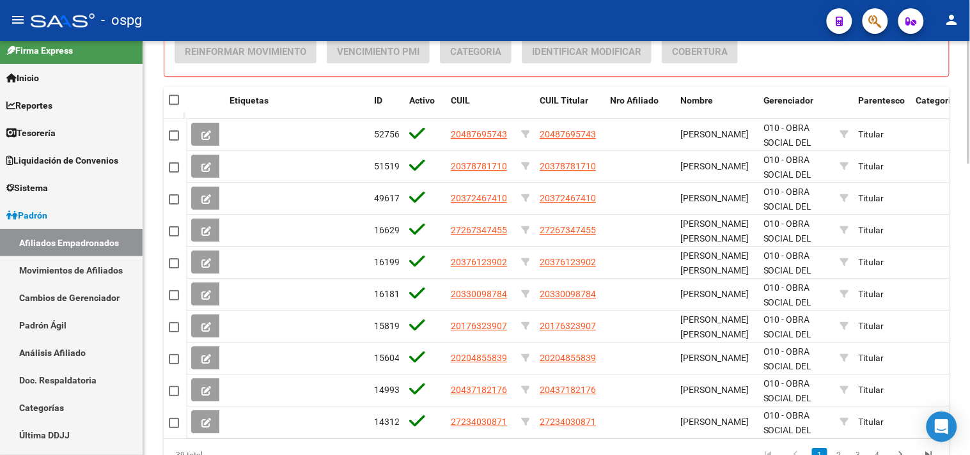
scroll to position [984, 0]
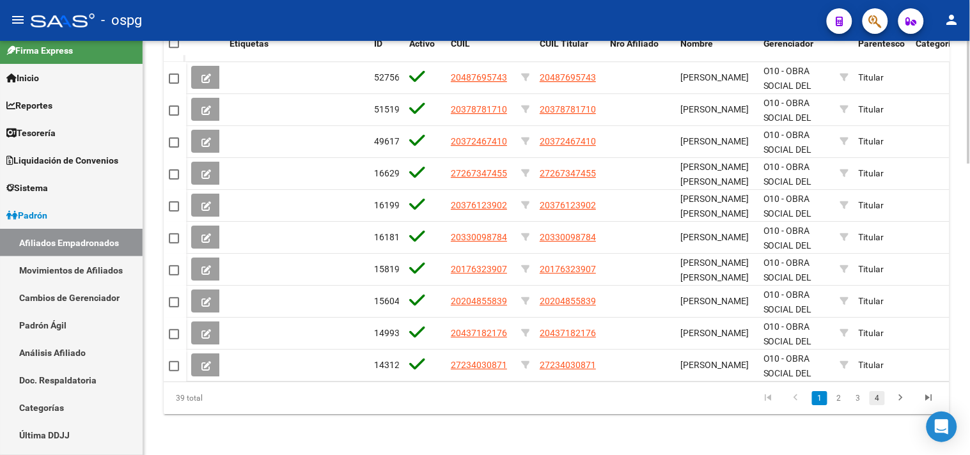
click at [876, 397] on link "4" at bounding box center [876, 398] width 15 height 14
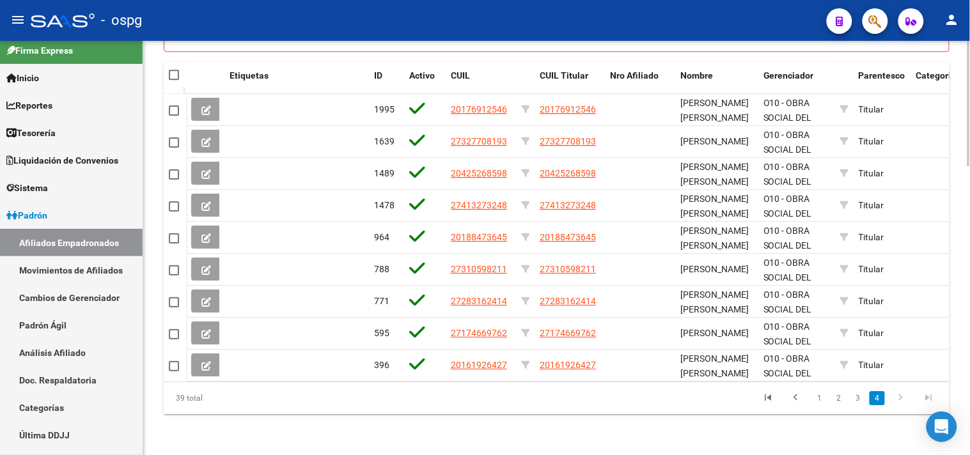
scroll to position [953, 0]
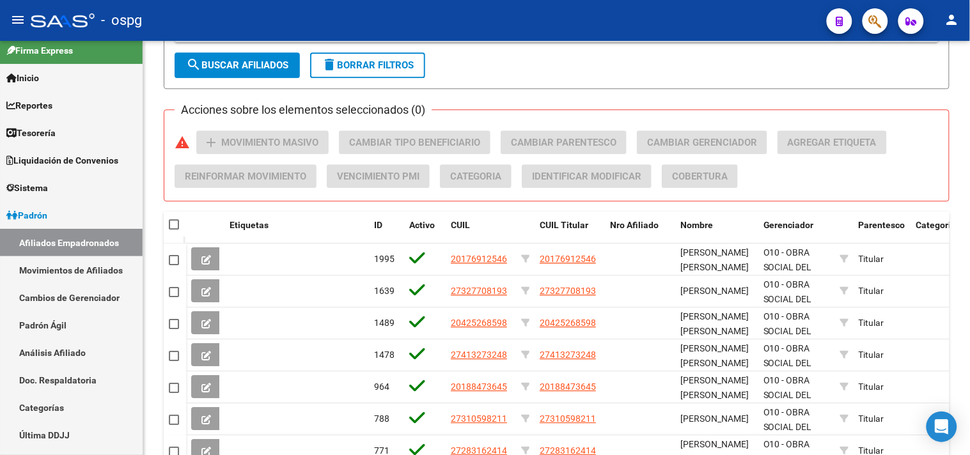
scroll to position [527, 0]
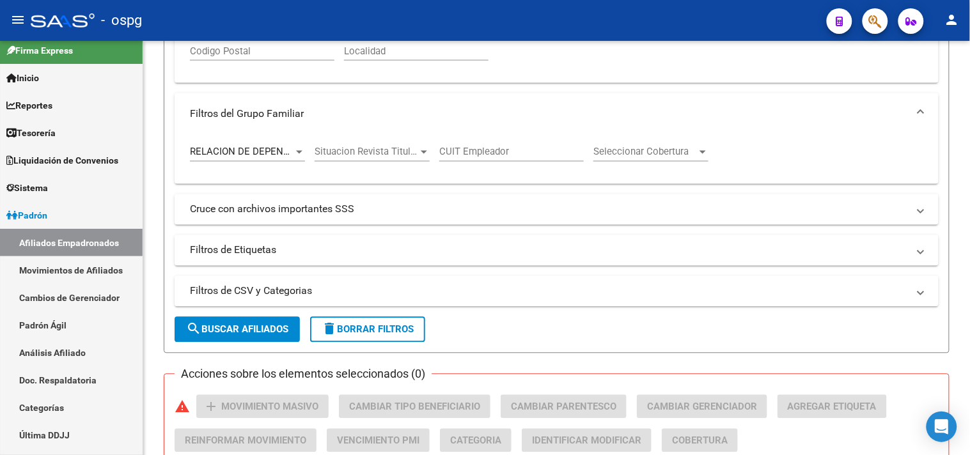
click at [328, 284] on mat-expansion-panel-header "Filtros de CSV y Categorias" at bounding box center [557, 291] width 764 height 31
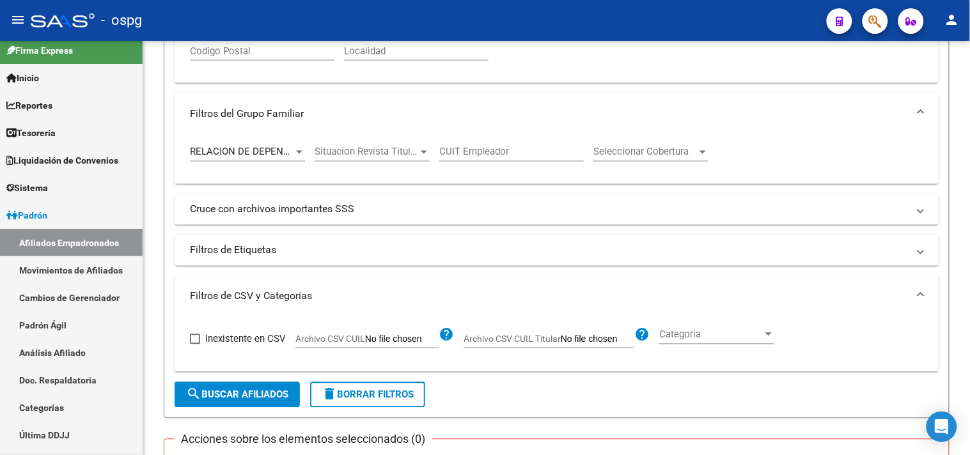
click at [387, 341] on input "Archivo CSV CUIL" at bounding box center [402, 340] width 74 height 12
type input "C:\fakepath\rg 16092025.csv"
click at [219, 393] on span "search Buscar Afiliados" at bounding box center [237, 395] width 102 height 12
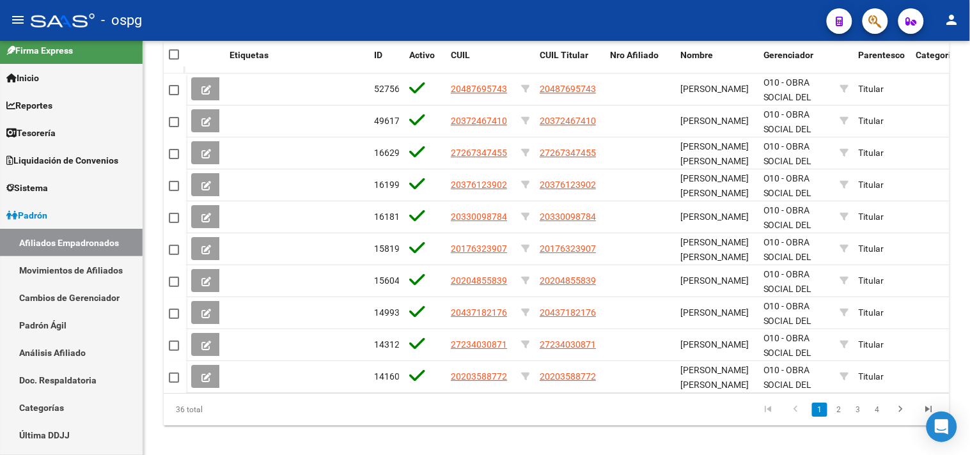
scroll to position [1050, 0]
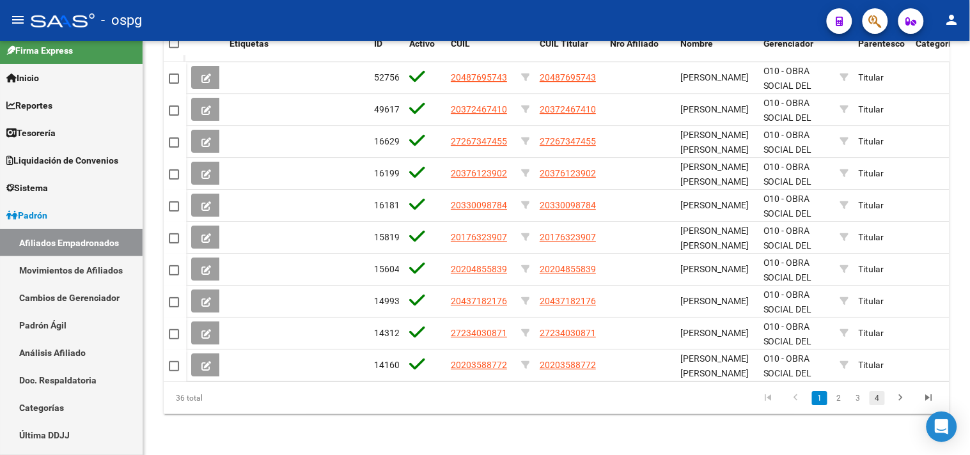
click at [881, 401] on link "4" at bounding box center [876, 398] width 15 height 14
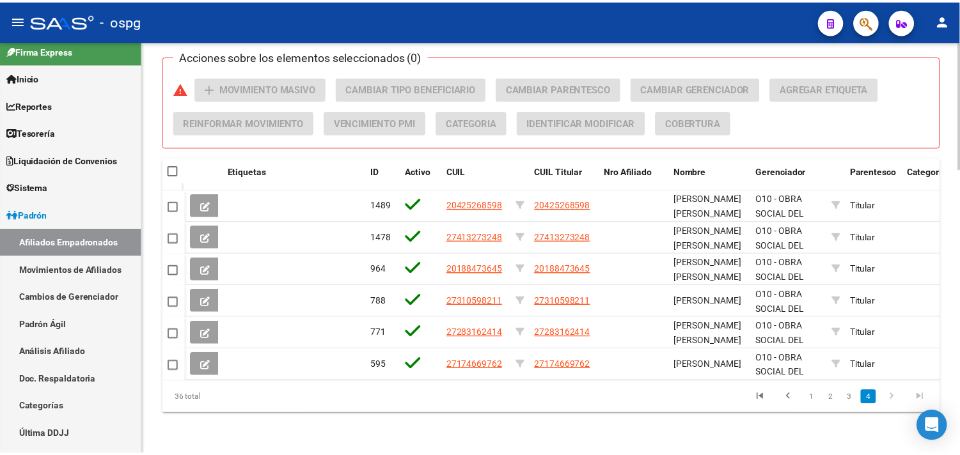
scroll to position [922, 0]
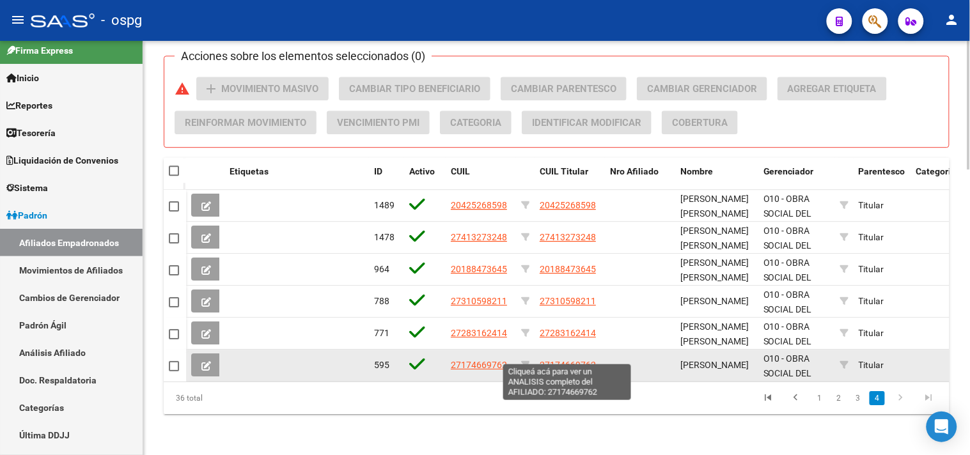
click at [558, 360] on span "27174669762" at bounding box center [568, 365] width 56 height 10
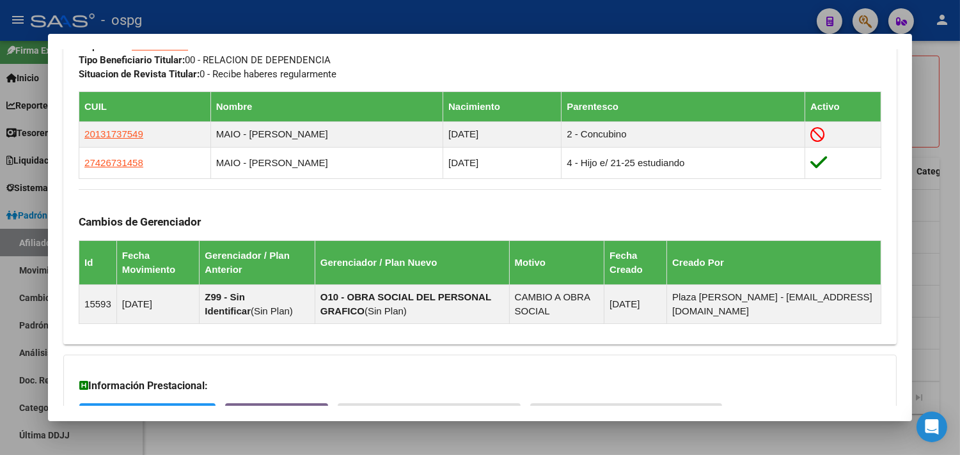
scroll to position [770, 0]
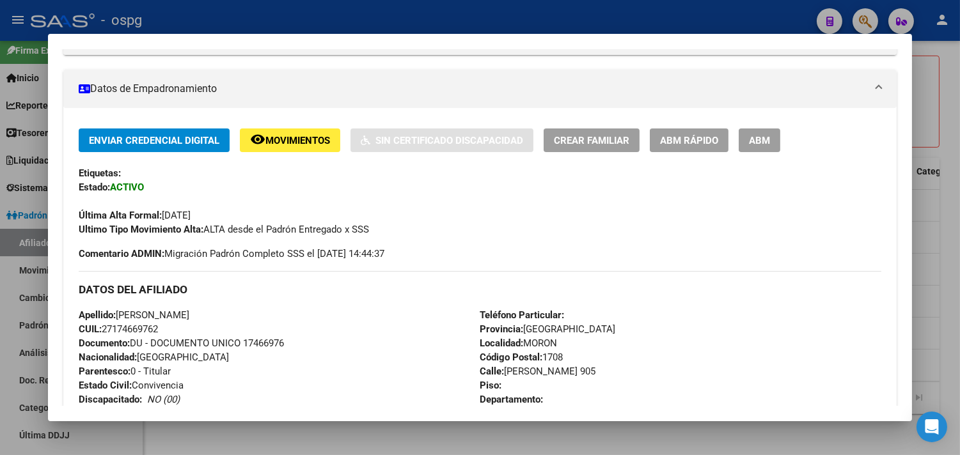
scroll to position [0, 0]
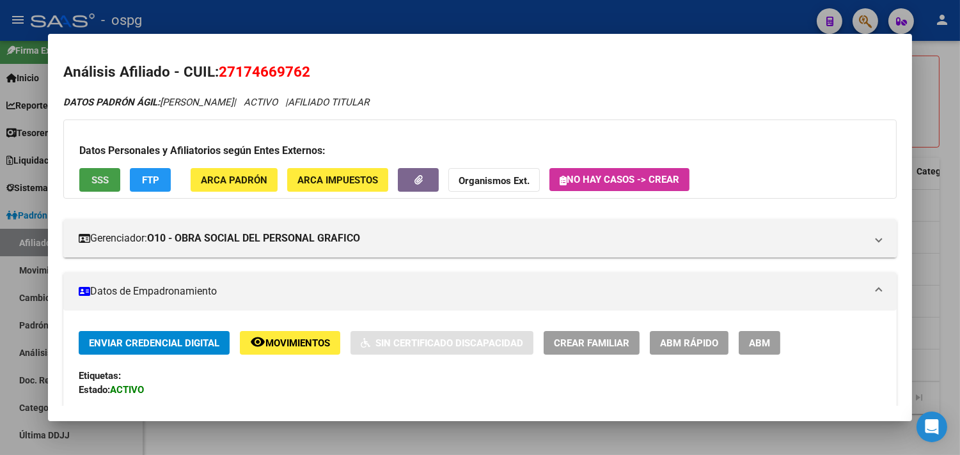
click at [104, 168] on button "SSS" at bounding box center [99, 180] width 41 height 24
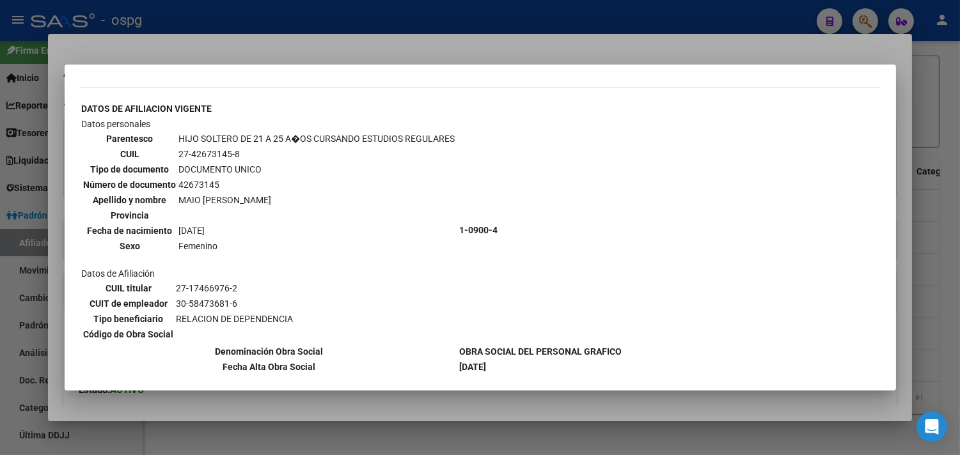
scroll to position [418, 0]
click at [320, 416] on div at bounding box center [480, 227] width 960 height 455
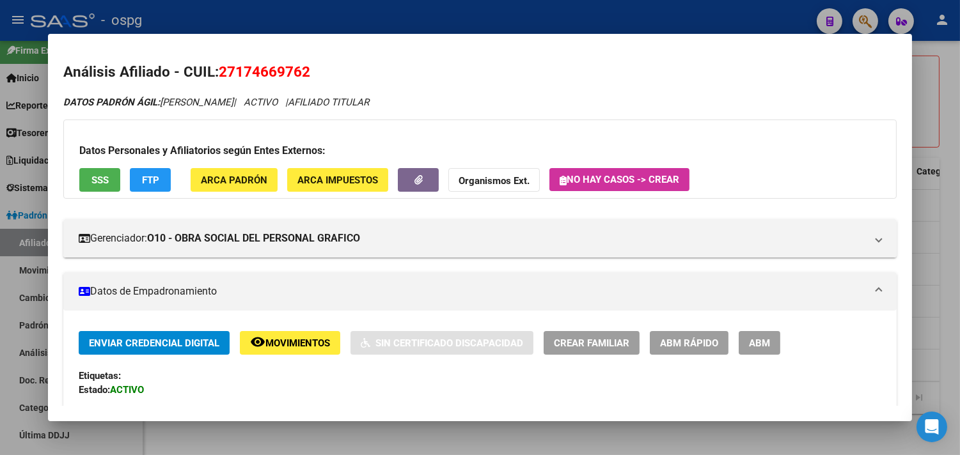
click at [143, 180] on span "FTP" at bounding box center [150, 181] width 17 height 12
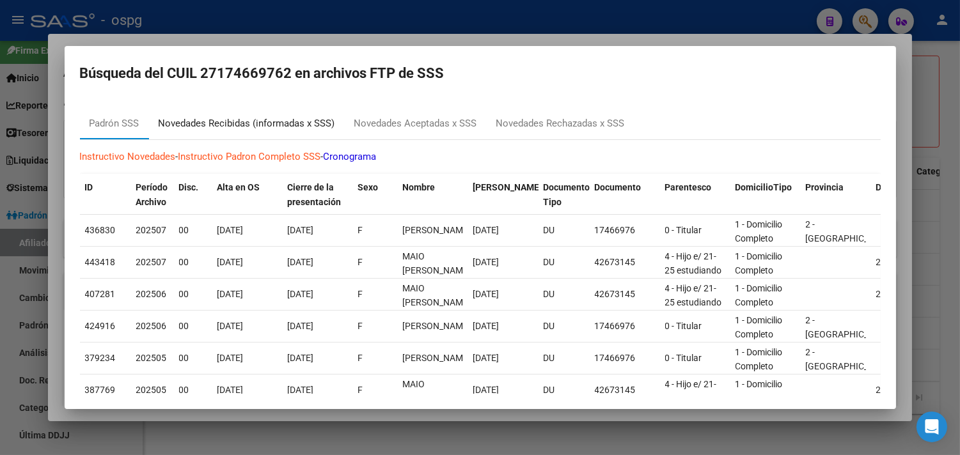
click at [284, 130] on div "Novedades Recibidas (informadas x SSS)" at bounding box center [247, 123] width 176 height 15
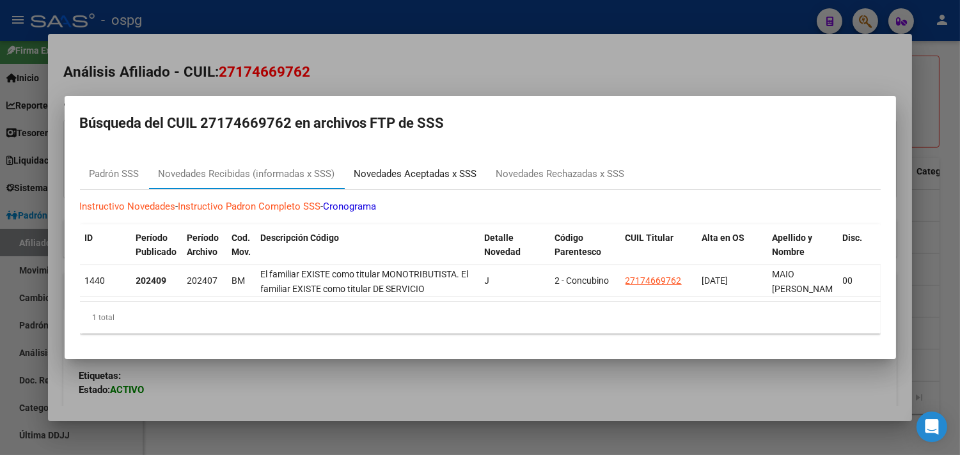
click at [398, 170] on div "Novedades Aceptadas x SSS" at bounding box center [415, 174] width 123 height 15
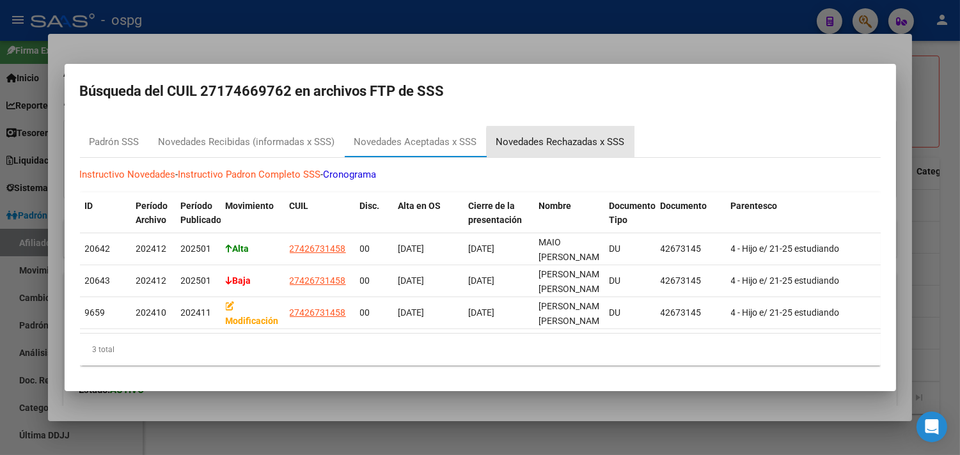
click at [598, 147] on div "Novedades Rechazadas x SSS" at bounding box center [560, 142] width 148 height 31
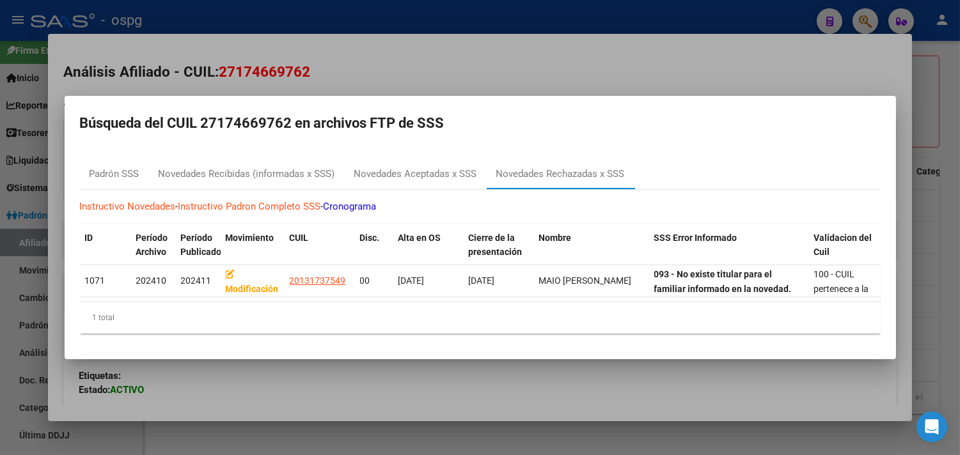
click at [286, 116] on h2 "Búsqueda del CUIL 27174669762 en archivos FTP de SSS" at bounding box center [480, 123] width 800 height 24
drag, startPoint x: 286, startPoint y: 116, endPoint x: 229, endPoint y: 121, distance: 57.8
click at [233, 121] on h2 "Búsqueda del CUIL 27174669762 en archivos FTP de SSS" at bounding box center [480, 123] width 800 height 24
drag, startPoint x: 203, startPoint y: 117, endPoint x: 288, endPoint y: 112, distance: 85.2
click at [289, 112] on h2 "Búsqueda del CUIL 27174669762 en archivos FTP de SSS" at bounding box center [480, 123] width 800 height 24
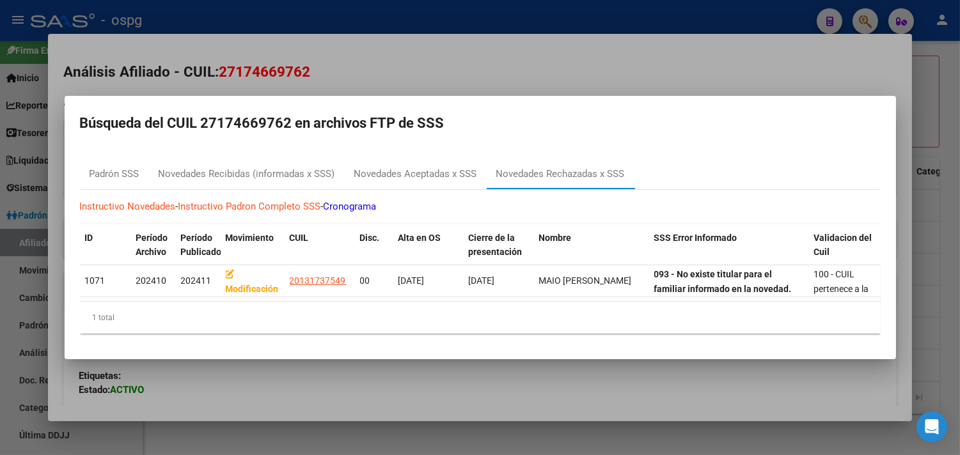
copy h2 "27174669762"
click at [105, 441] on div at bounding box center [480, 227] width 960 height 455
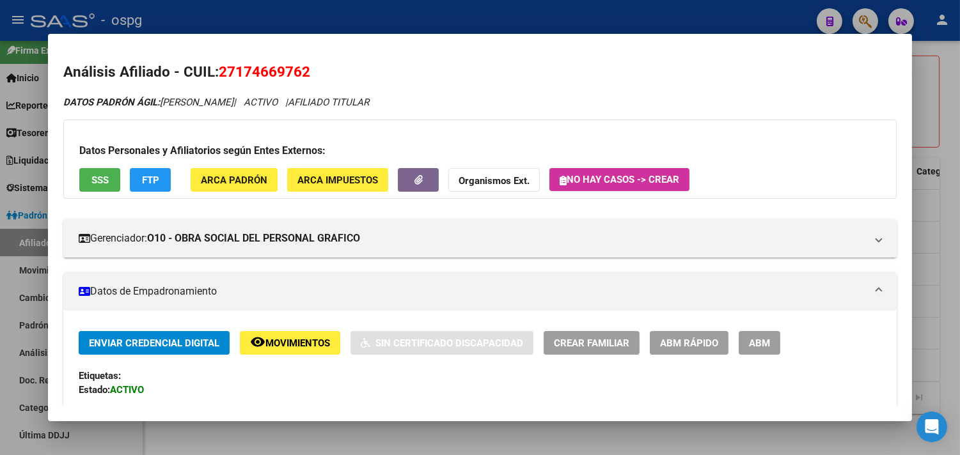
click at [473, 446] on div at bounding box center [480, 227] width 960 height 455
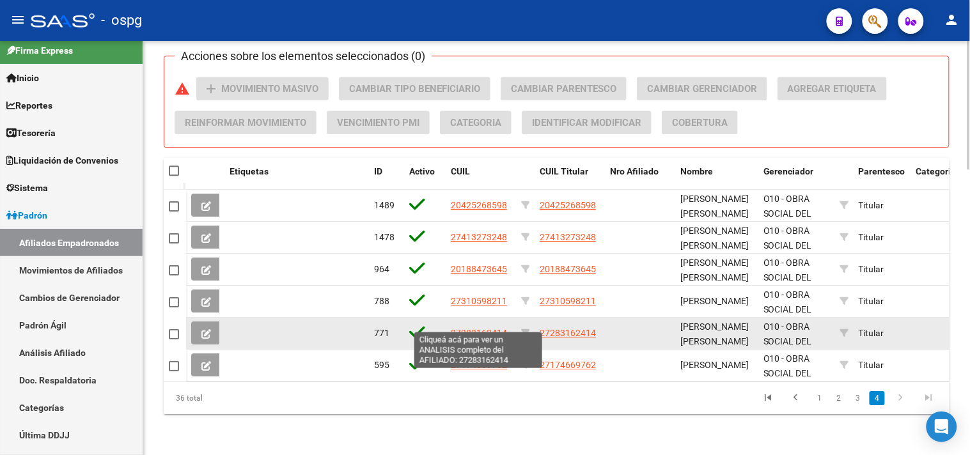
click at [477, 328] on span "27283162414" at bounding box center [479, 333] width 56 height 10
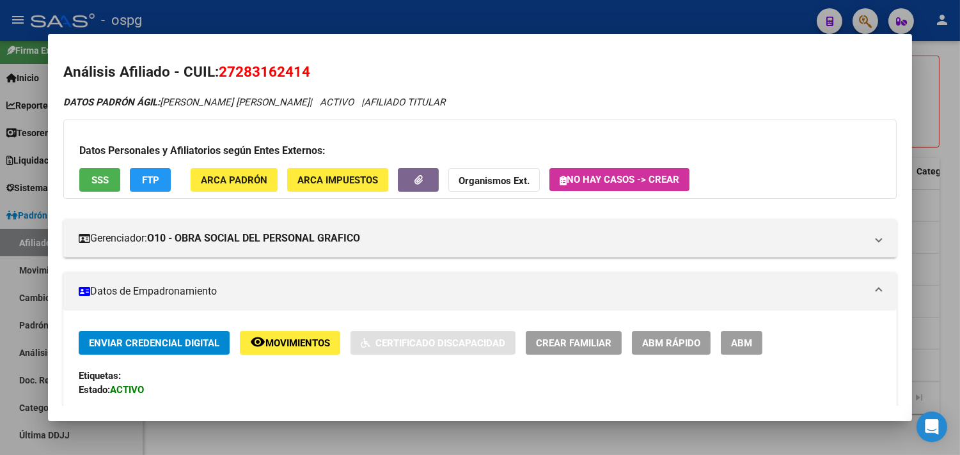
drag, startPoint x: 286, startPoint y: 73, endPoint x: 302, endPoint y: 72, distance: 16.7
click at [311, 73] on h2 "Análisis Afiliado - CUIL: 27283162414" at bounding box center [479, 72] width 833 height 22
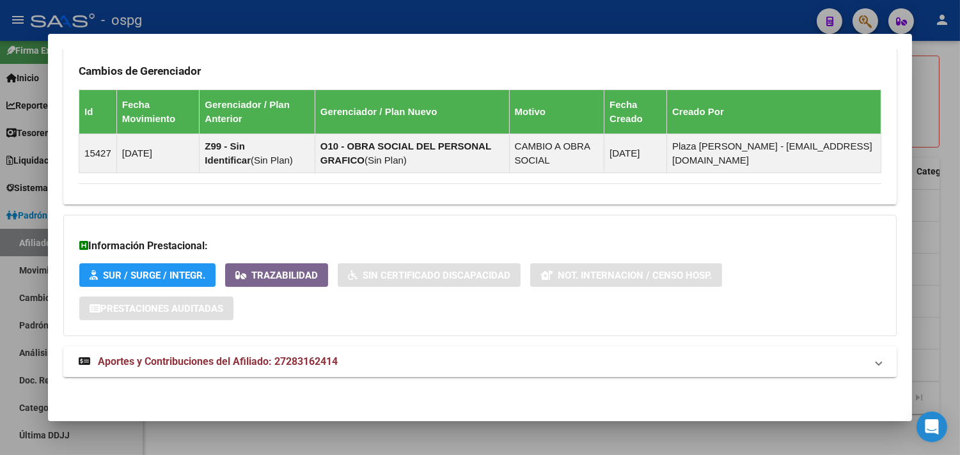
click at [433, 374] on mat-expansion-panel-header "Aportes y Contribuciones del Afiliado: 27283162414" at bounding box center [479, 361] width 833 height 31
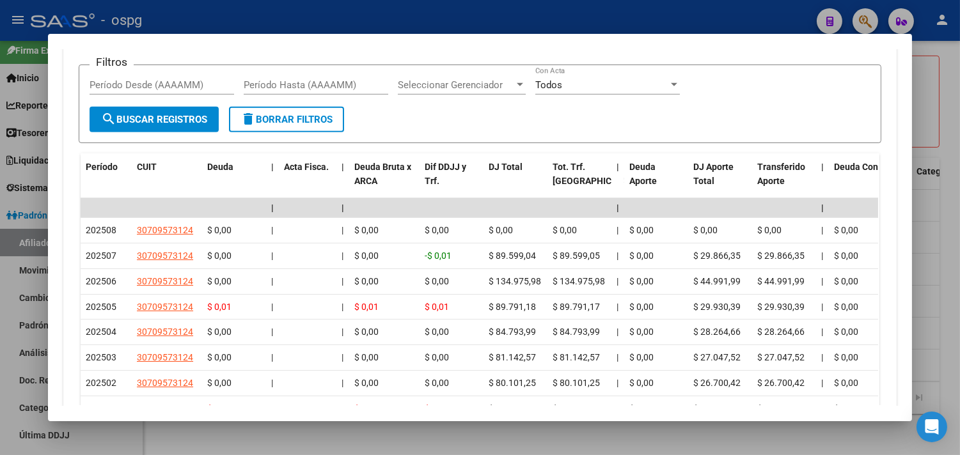
scroll to position [1077, 0]
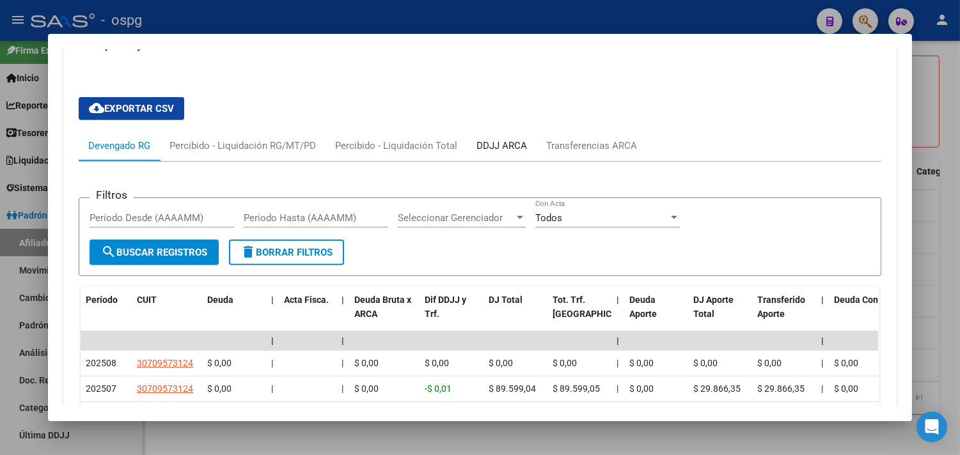
click at [490, 144] on div "DDJJ ARCA" at bounding box center [501, 146] width 51 height 14
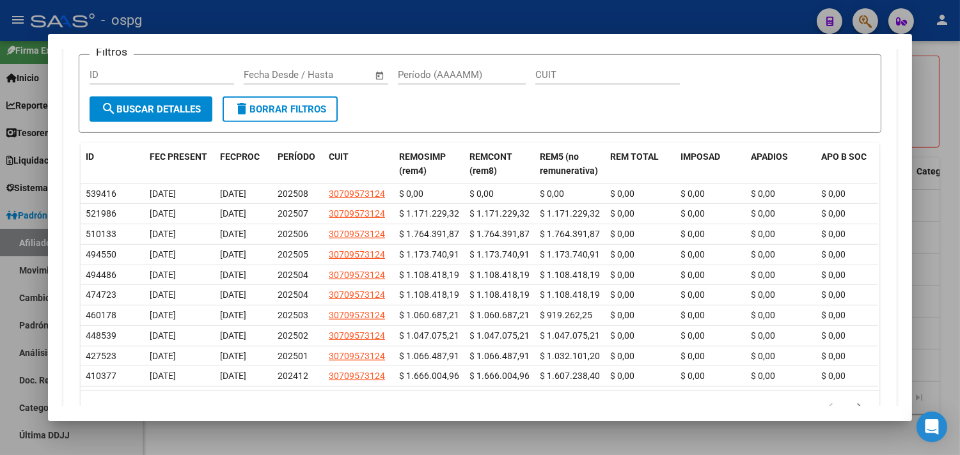
scroll to position [1290, 0]
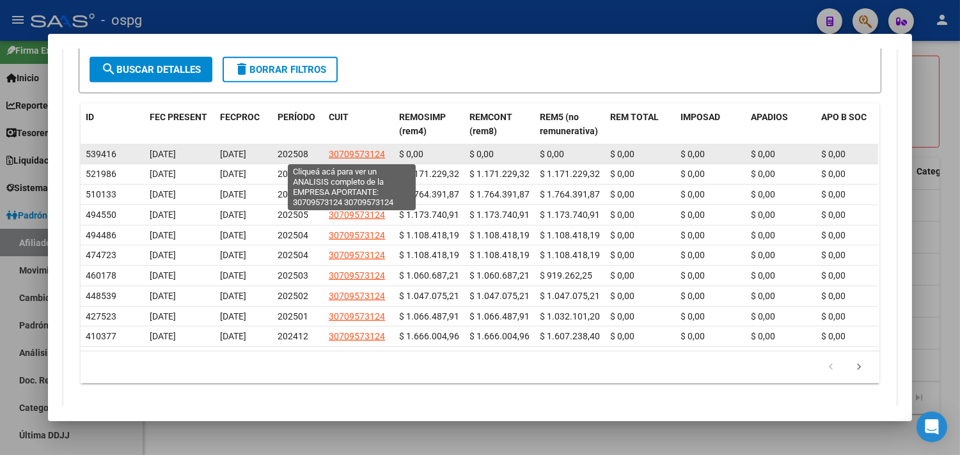
click at [343, 155] on span "30709573124" at bounding box center [357, 154] width 56 height 10
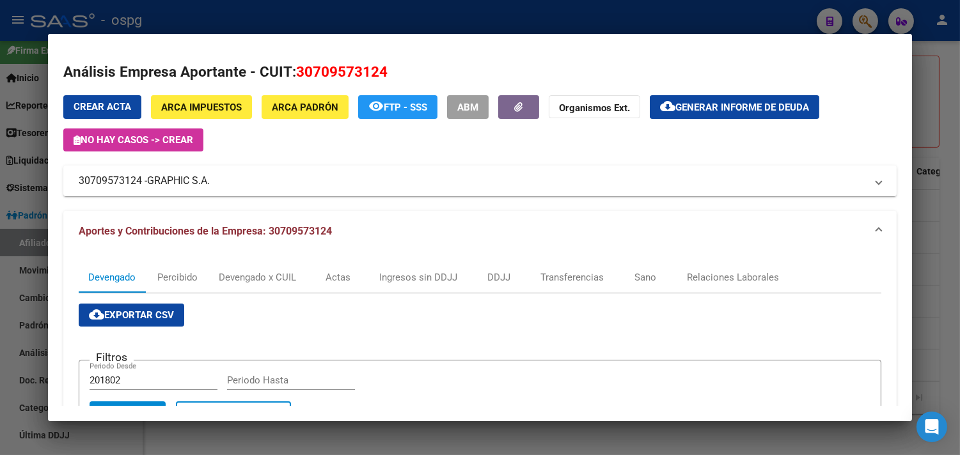
click at [954, 271] on div at bounding box center [480, 227] width 960 height 455
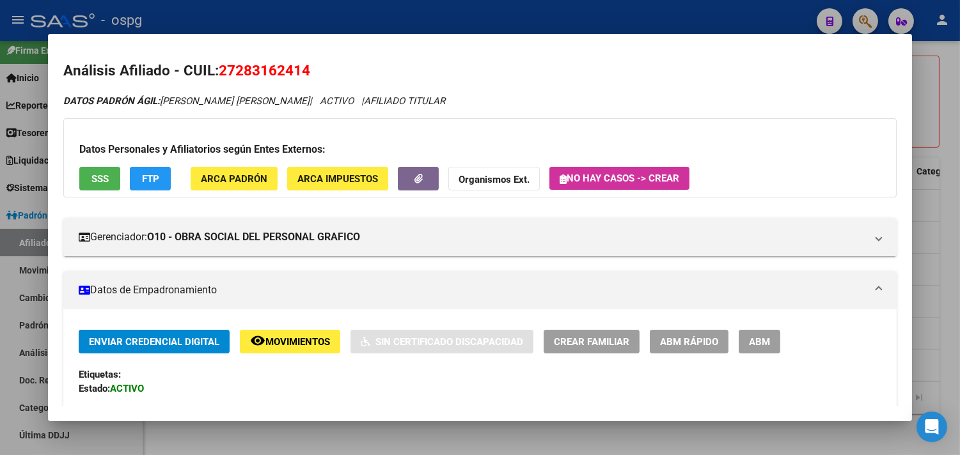
scroll to position [0, 0]
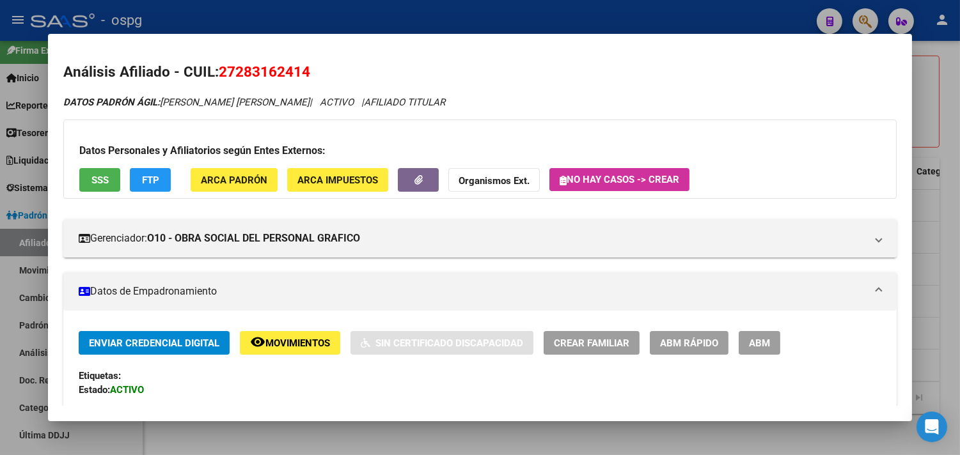
drag, startPoint x: 217, startPoint y: 74, endPoint x: 304, endPoint y: 69, distance: 87.1
click at [304, 69] on span "27283162414" at bounding box center [264, 71] width 91 height 17
copy span "27283162414"
click at [97, 175] on span "SSS" at bounding box center [99, 181] width 17 height 12
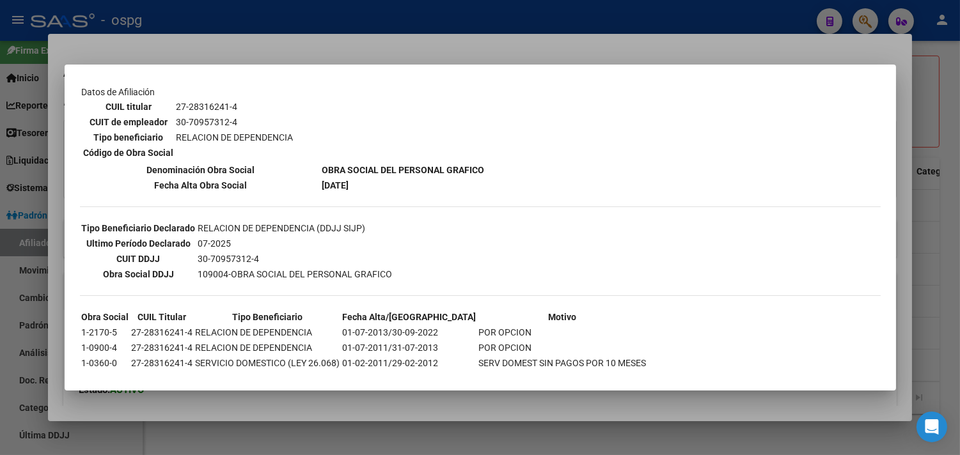
scroll to position [214, 0]
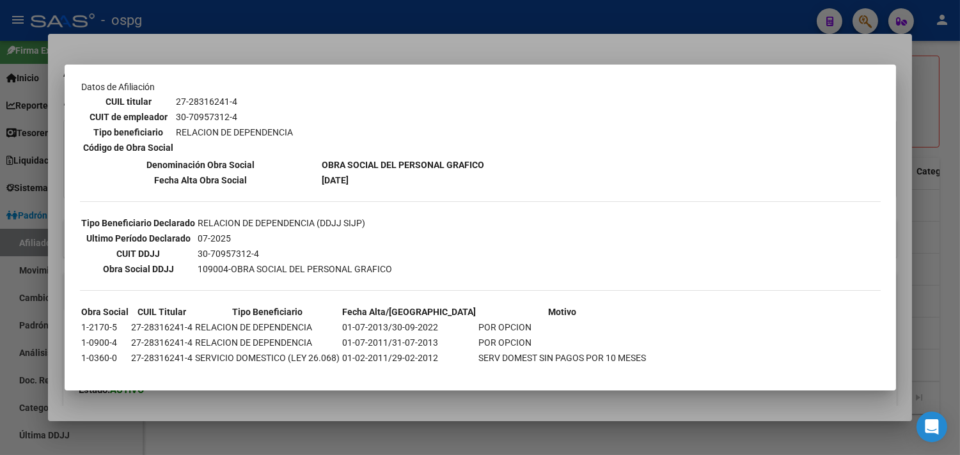
click at [267, 410] on div at bounding box center [480, 227] width 960 height 455
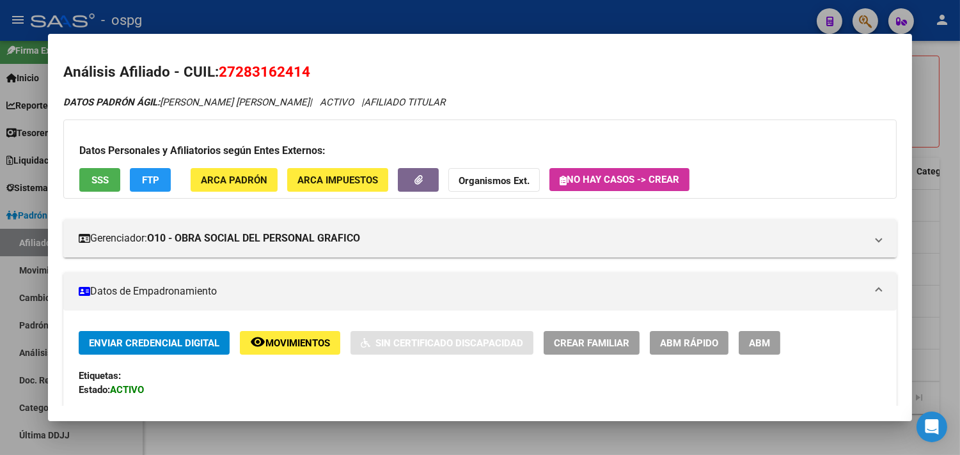
click at [142, 176] on span "FTP" at bounding box center [150, 181] width 17 height 12
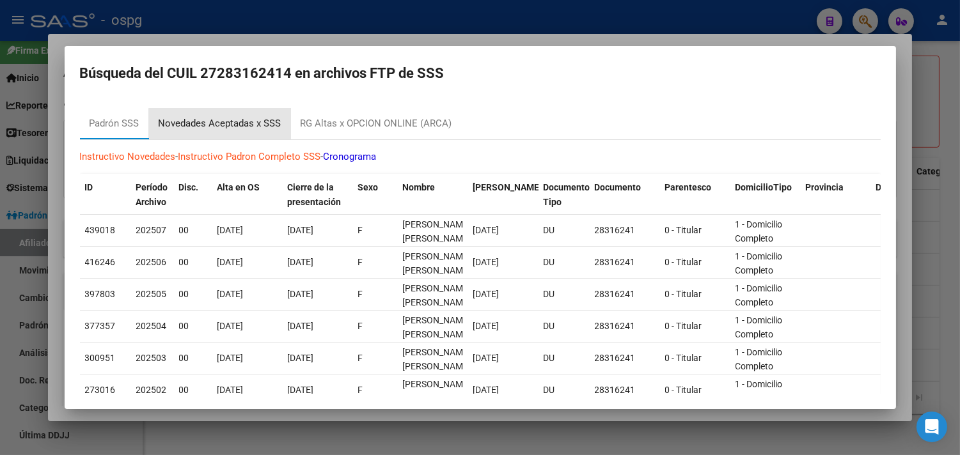
click at [239, 123] on div "Novedades Aceptadas x SSS" at bounding box center [220, 123] width 123 height 15
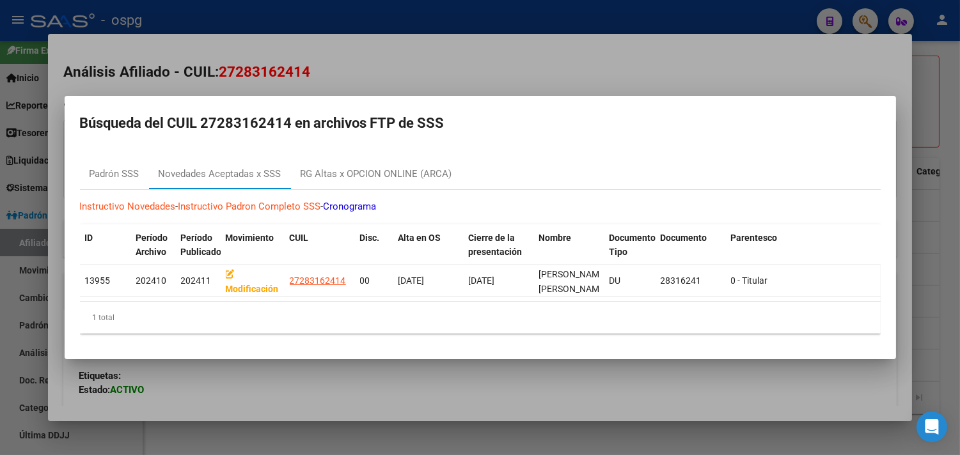
click at [436, 387] on div at bounding box center [480, 227] width 960 height 455
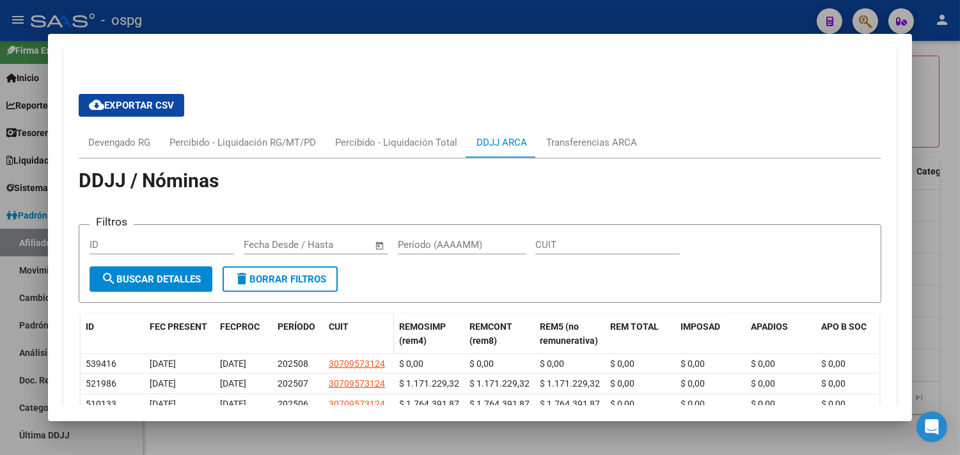
scroll to position [1136, 0]
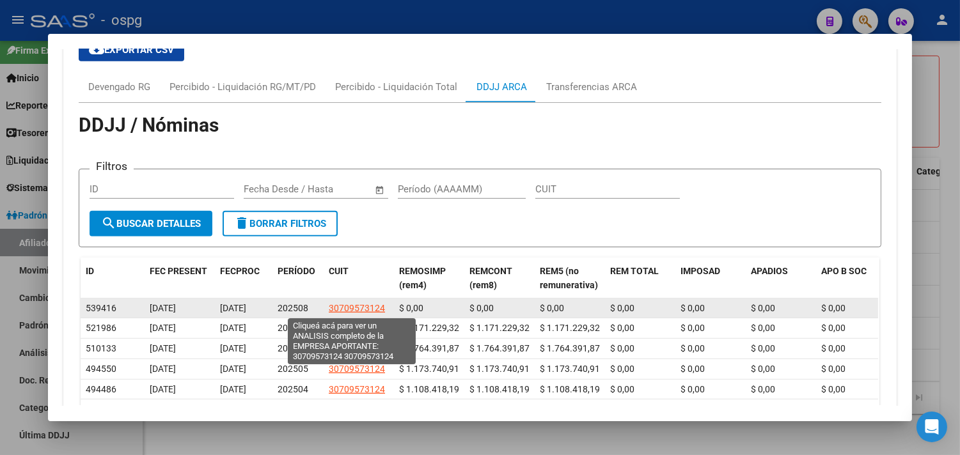
click at [355, 311] on span "30709573124" at bounding box center [357, 308] width 56 height 10
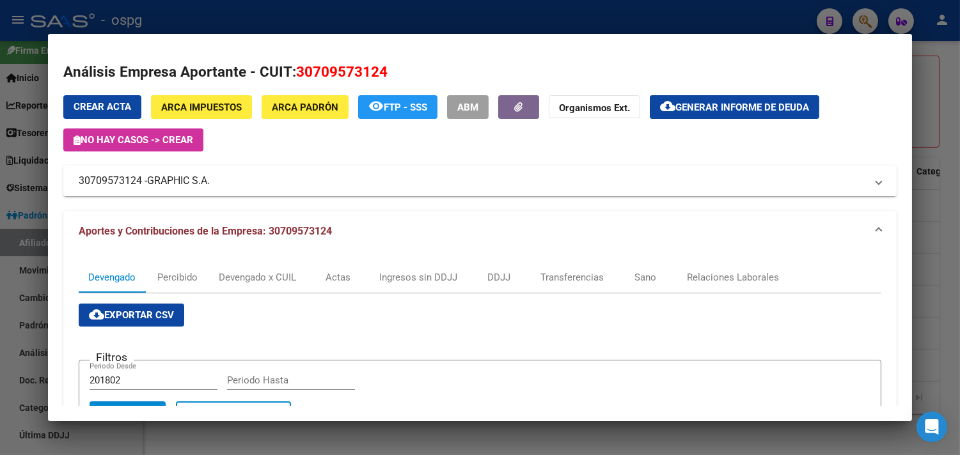
click at [936, 320] on div at bounding box center [480, 227] width 960 height 455
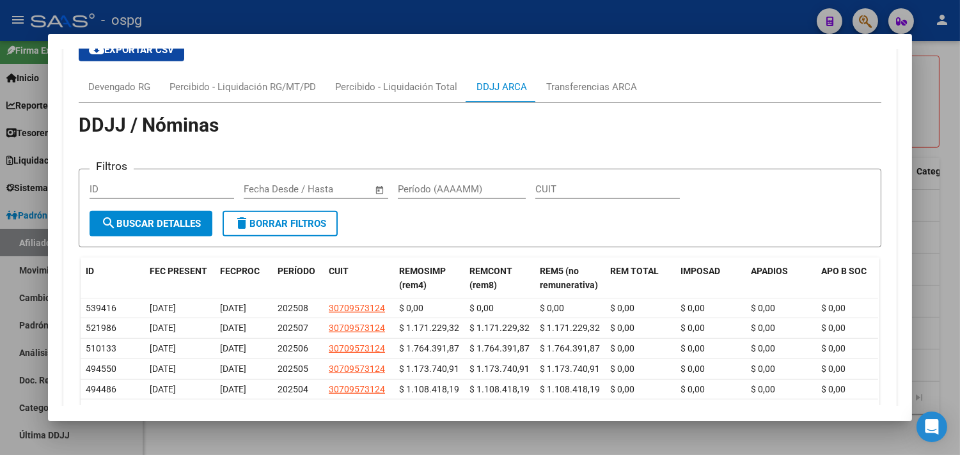
click at [331, 433] on div at bounding box center [480, 227] width 960 height 455
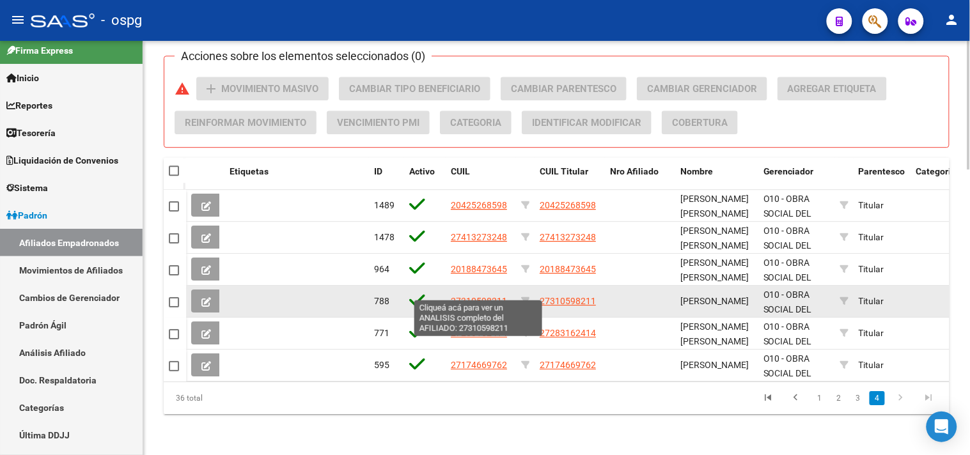
click at [465, 296] on span "27310598211" at bounding box center [479, 301] width 56 height 10
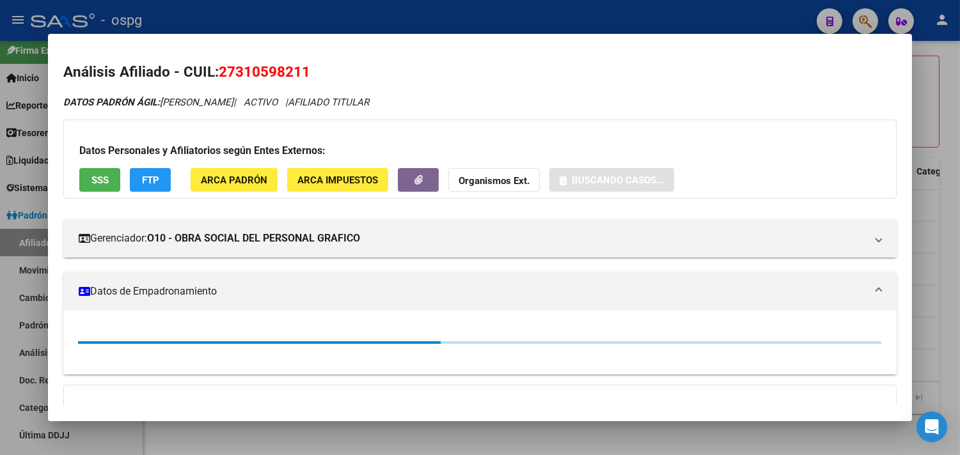
drag, startPoint x: 214, startPoint y: 69, endPoint x: 316, endPoint y: 70, distance: 101.6
click at [316, 70] on h2 "Análisis Afiliado - CUIL: 27310598211" at bounding box center [479, 72] width 833 height 22
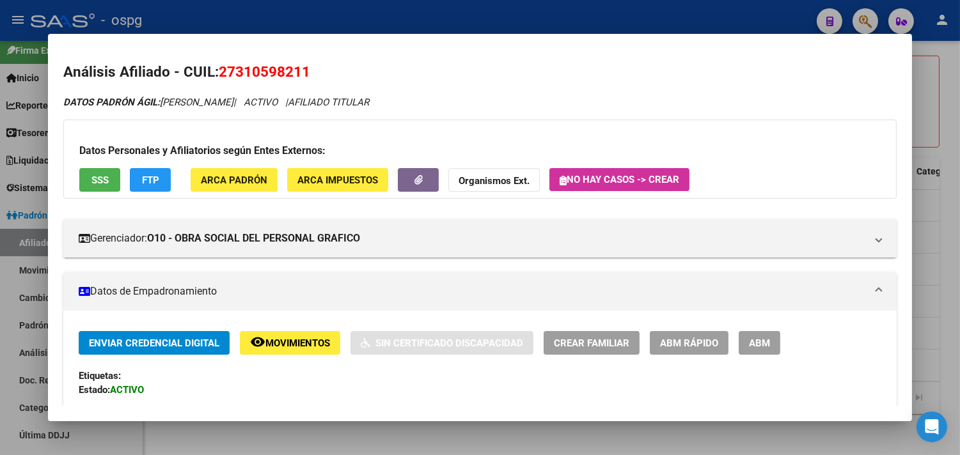
copy span "27310598211"
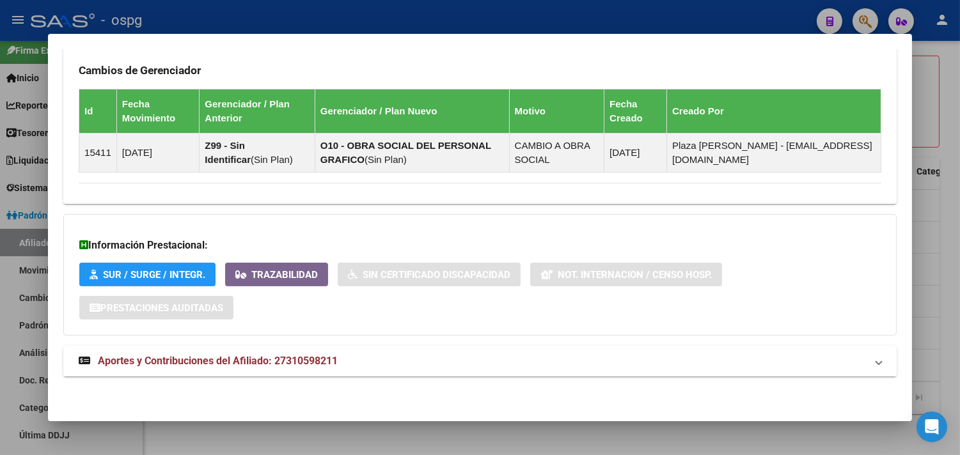
drag, startPoint x: 527, startPoint y: 359, endPoint x: 612, endPoint y: 359, distance: 85.0
click at [527, 359] on mat-panel-title "Aportes y Contribuciones del Afiliado: 27310598211" at bounding box center [472, 361] width 787 height 15
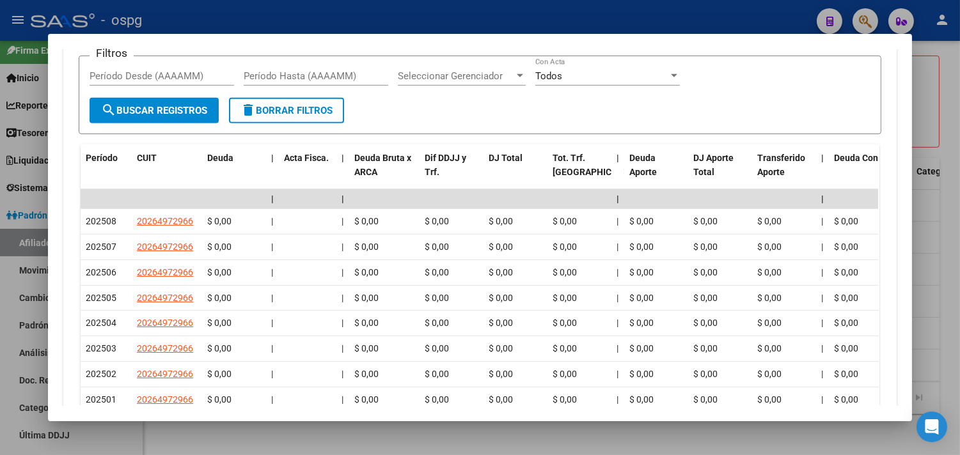
scroll to position [1120, 0]
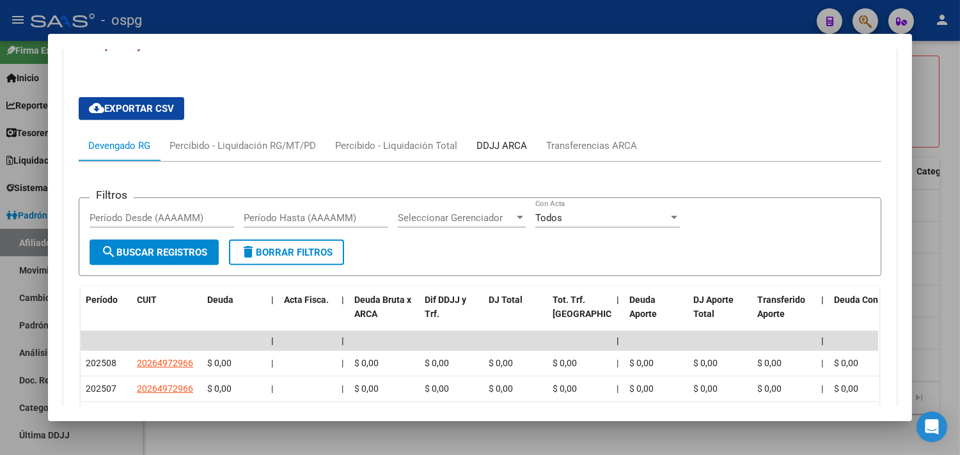
click at [483, 147] on div "DDJJ ARCA" at bounding box center [501, 146] width 51 height 14
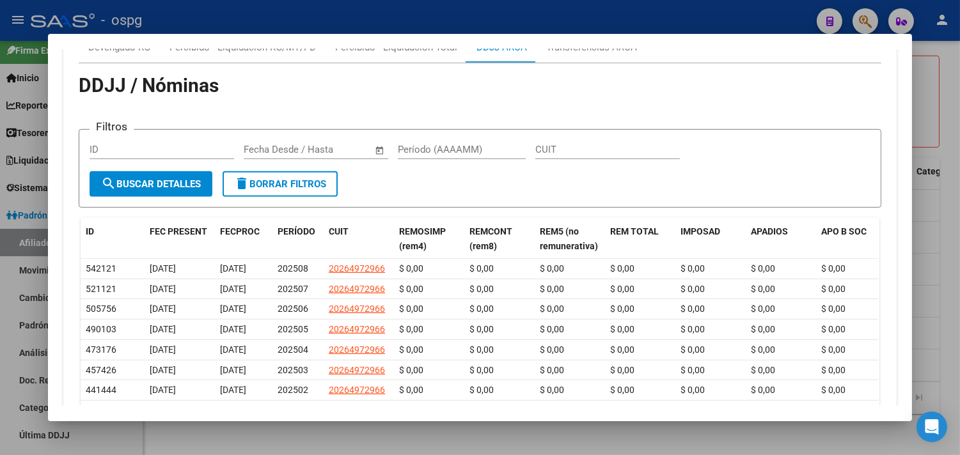
scroll to position [1333, 0]
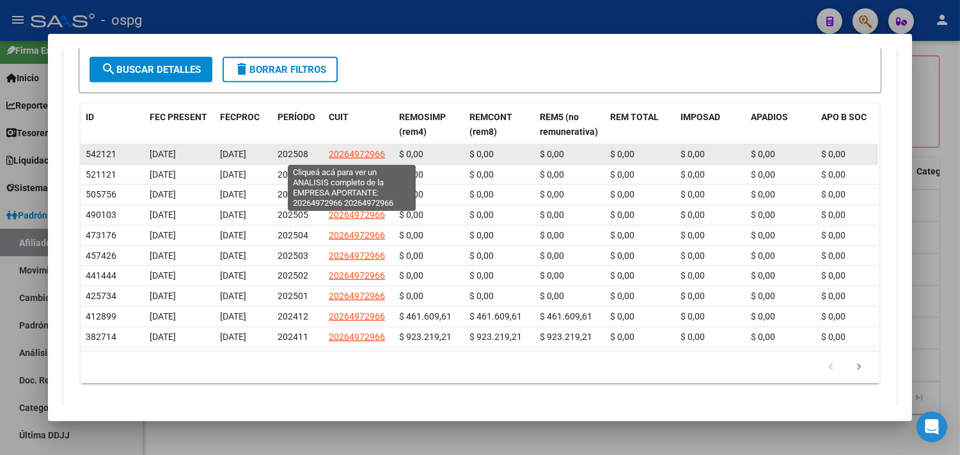
click at [342, 151] on span "20264972966" at bounding box center [357, 154] width 56 height 10
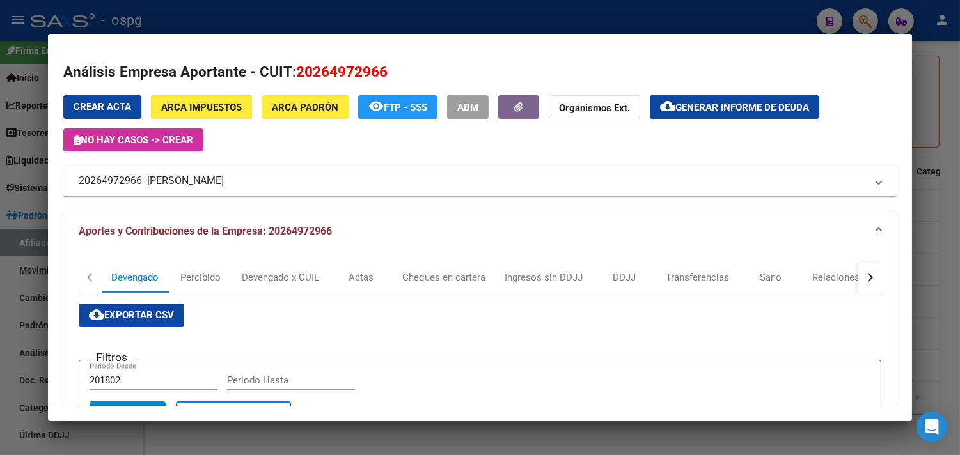
drag, startPoint x: 292, startPoint y: 69, endPoint x: 380, endPoint y: 72, distance: 87.6
click at [380, 72] on span "20264972966" at bounding box center [341, 71] width 91 height 17
copy span "20264972966"
click at [859, 88] on div "Análisis Empresa Aportante - CUIT: 20264972966 Crear Acta ARCA Impuestos ARCA P…" at bounding box center [479, 426] width 833 height 731
click at [952, 141] on div at bounding box center [480, 227] width 960 height 455
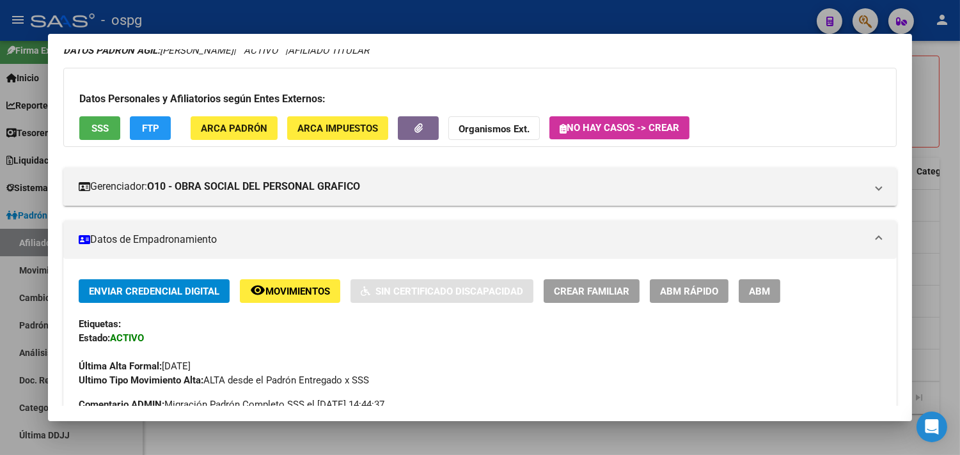
scroll to position [0, 0]
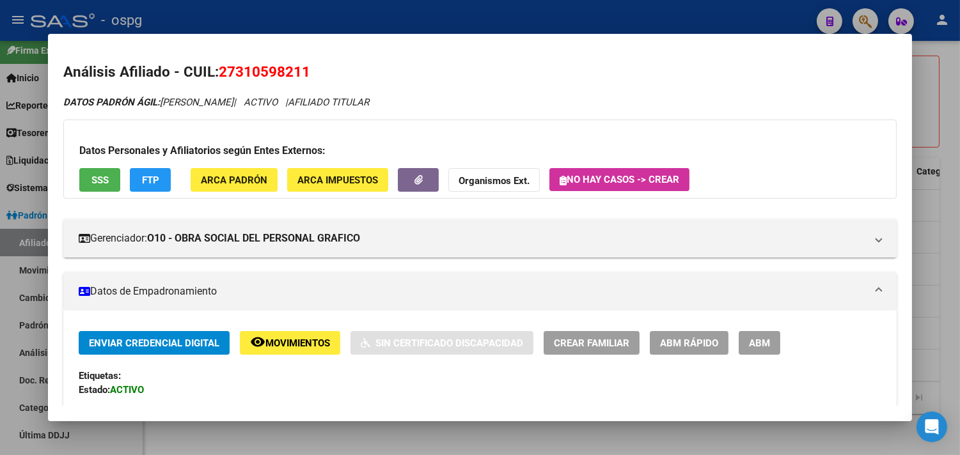
click at [222, 74] on span "27310598211" at bounding box center [264, 71] width 91 height 17
drag, startPoint x: 217, startPoint y: 72, endPoint x: 310, endPoint y: 65, distance: 92.9
click at [320, 67] on h2 "Análisis Afiliado - CUIL: 27310598211" at bounding box center [479, 72] width 833 height 22
copy span "27310598211"
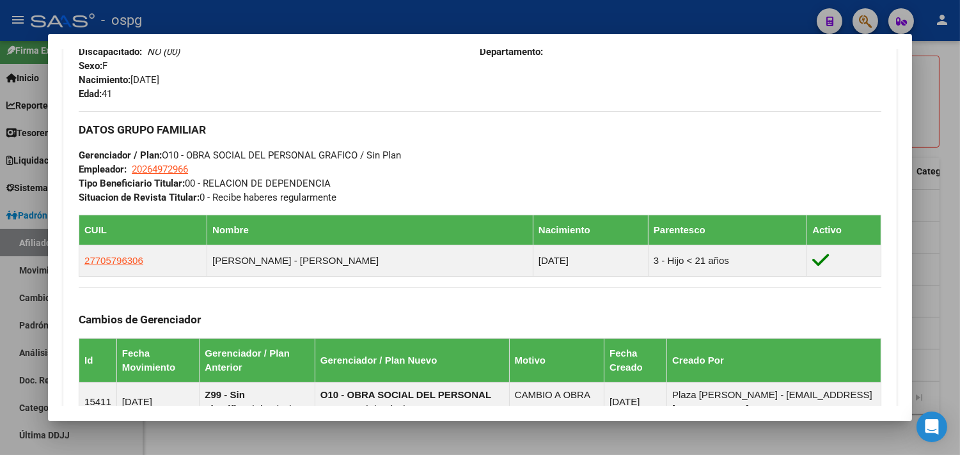
scroll to position [568, 0]
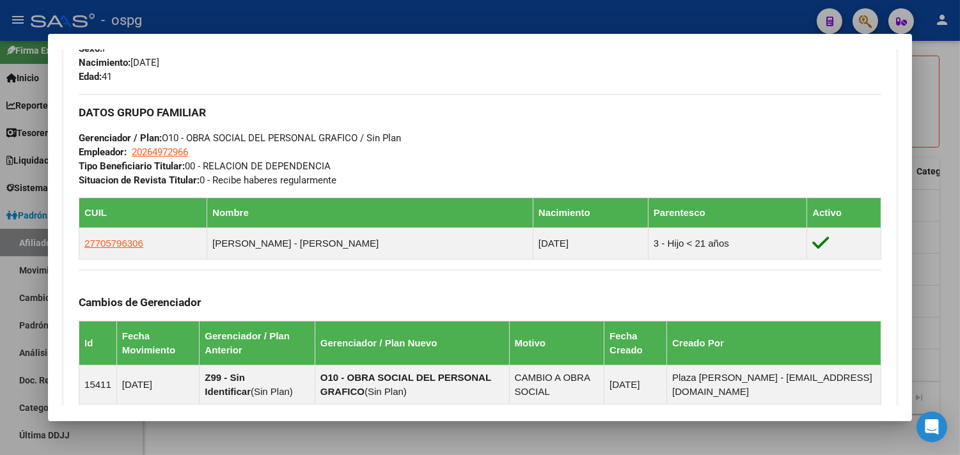
click at [687, 129] on div "DATOS GRUPO FAMILIAR Gerenciador / Plan: O10 - OBRA SOCIAL DEL PERSONAL GRAFICO…" at bounding box center [480, 140] width 802 height 93
click at [938, 174] on div at bounding box center [480, 227] width 960 height 455
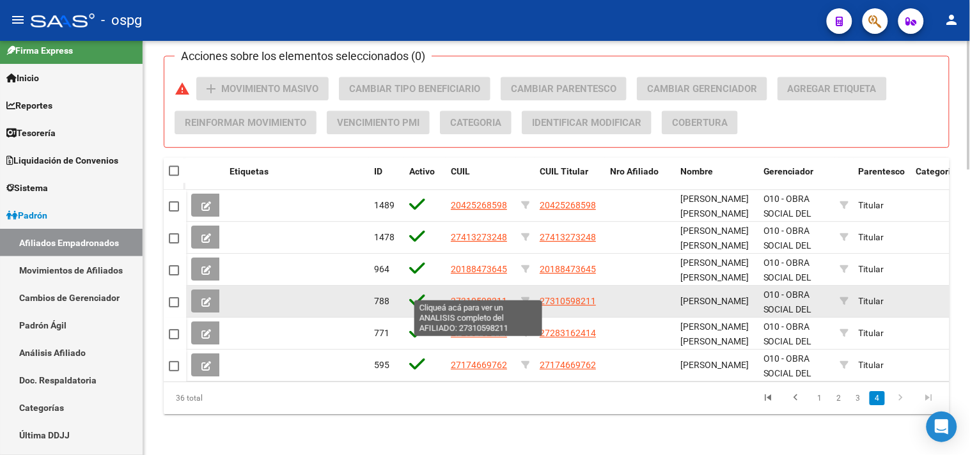
click at [483, 296] on span "27310598211" at bounding box center [479, 301] width 56 height 10
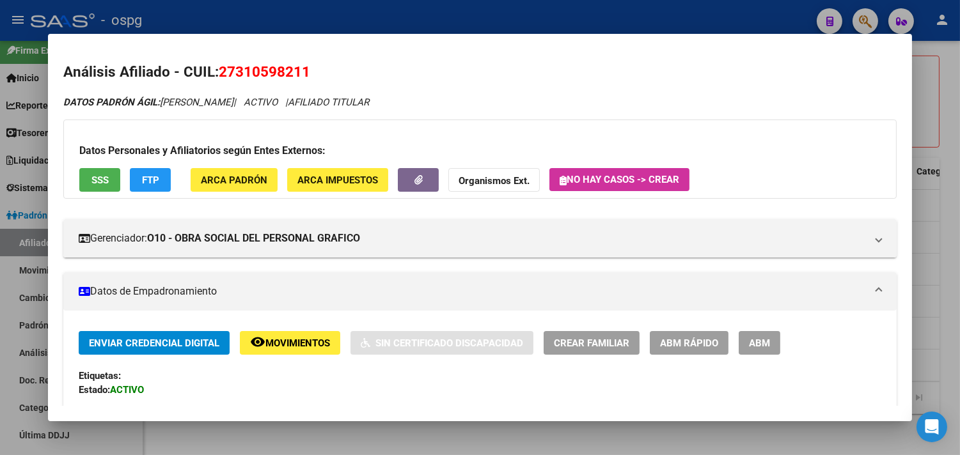
click at [945, 138] on div at bounding box center [480, 227] width 960 height 455
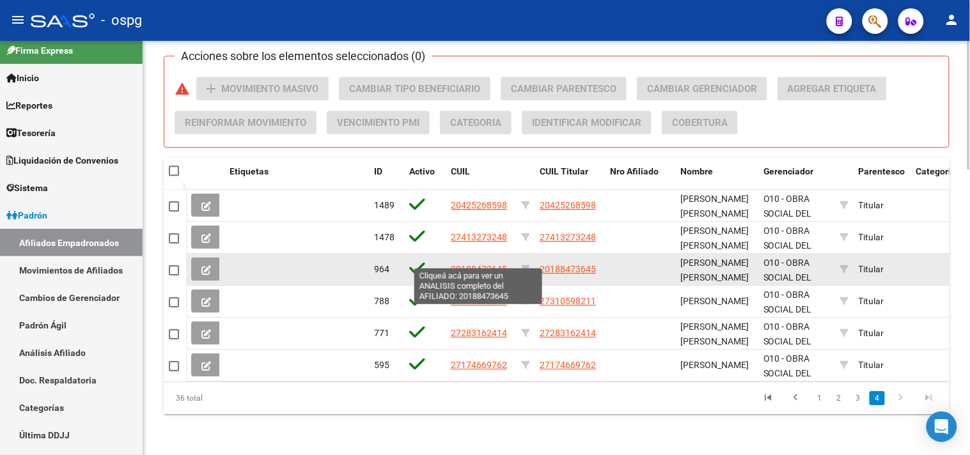
click at [472, 264] on span "20188473645" at bounding box center [479, 269] width 56 height 10
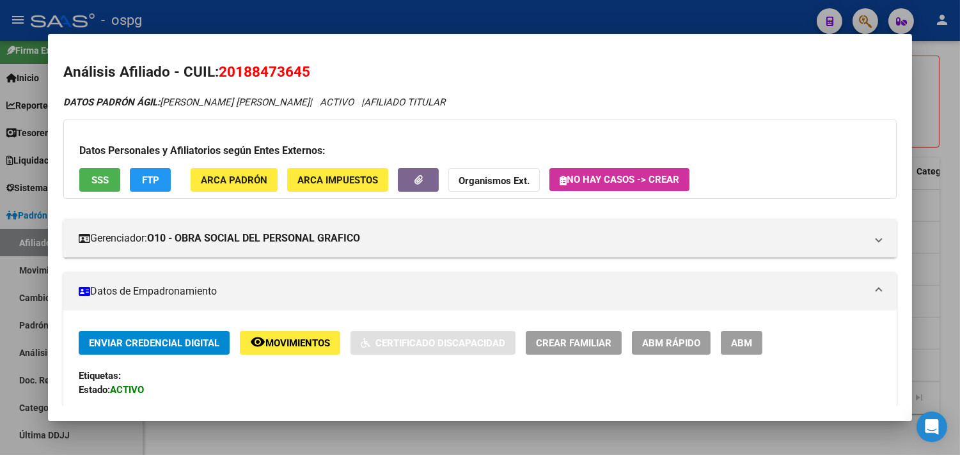
drag, startPoint x: 219, startPoint y: 66, endPoint x: 323, endPoint y: 71, distance: 104.3
click at [326, 71] on h2 "Análisis Afiliado - CUIL: 20188473645" at bounding box center [479, 72] width 833 height 22
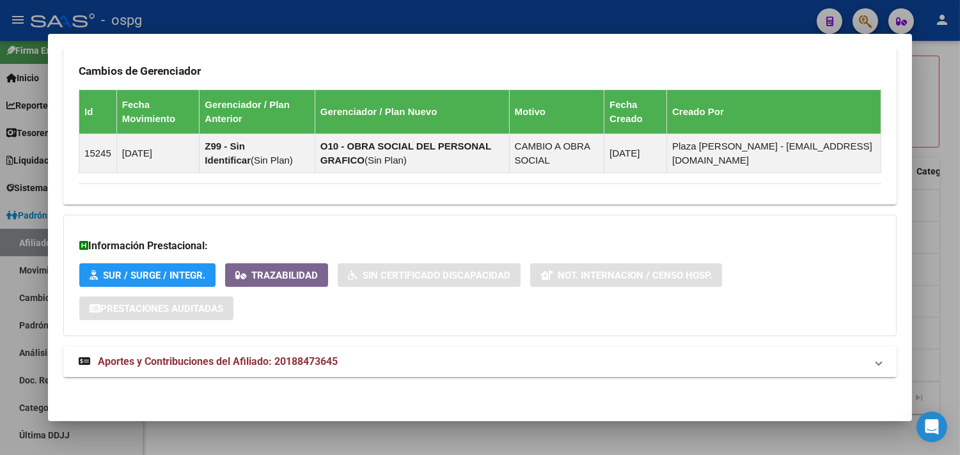
click at [431, 365] on mat-panel-title "Aportes y Contribuciones del Afiliado: 20188473645" at bounding box center [472, 361] width 787 height 15
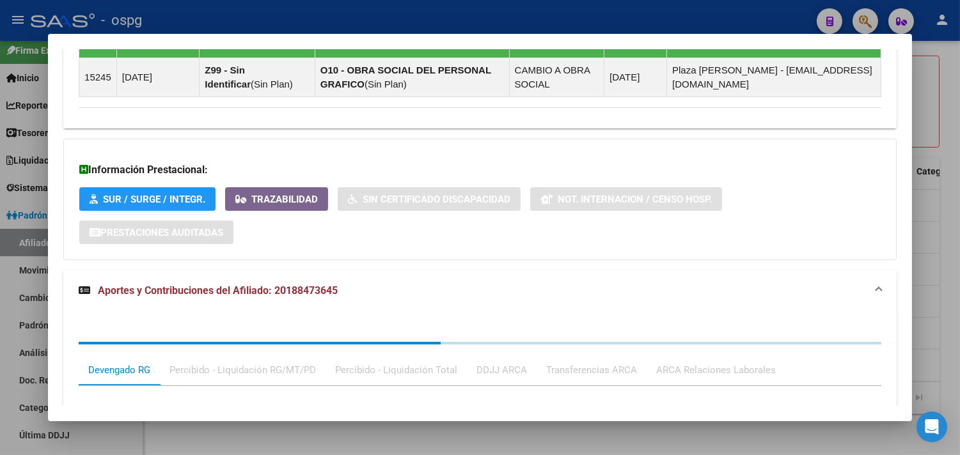
scroll to position [1077, 0]
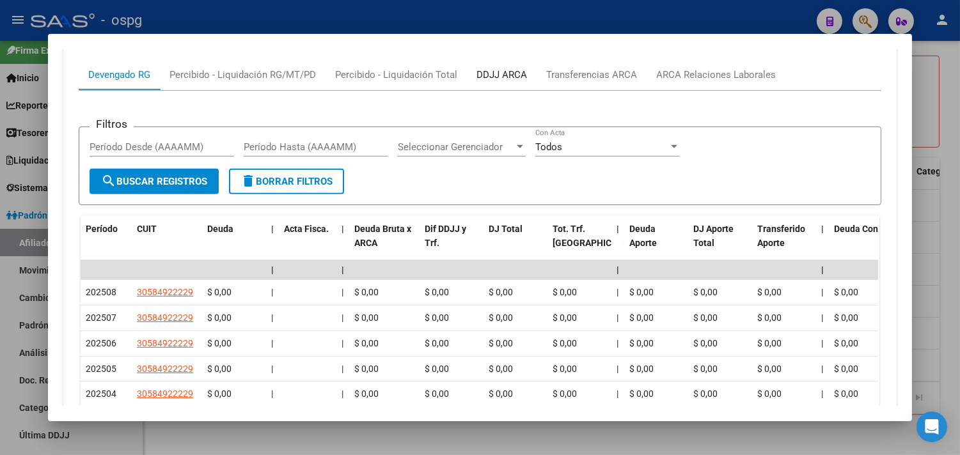
drag, startPoint x: 509, startPoint y: 65, endPoint x: 523, endPoint y: 66, distance: 14.1
click at [512, 66] on div "DDJJ ARCA" at bounding box center [502, 74] width 70 height 31
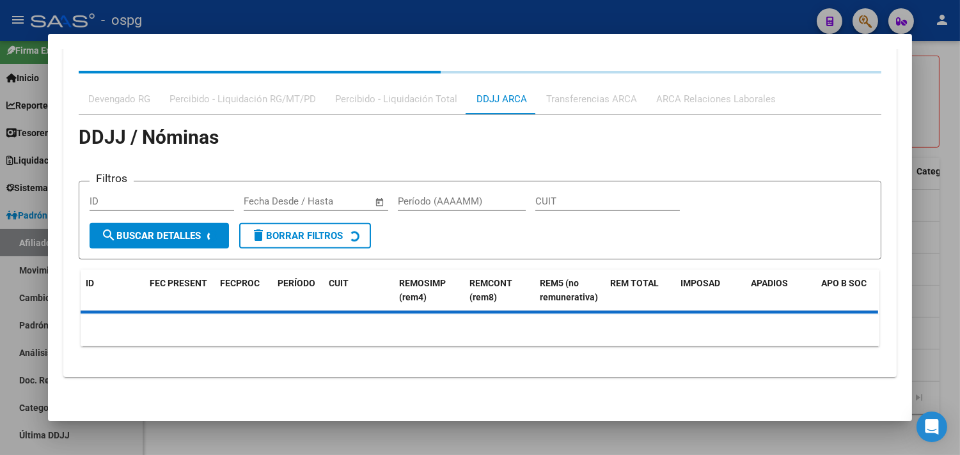
scroll to position [1148, 0]
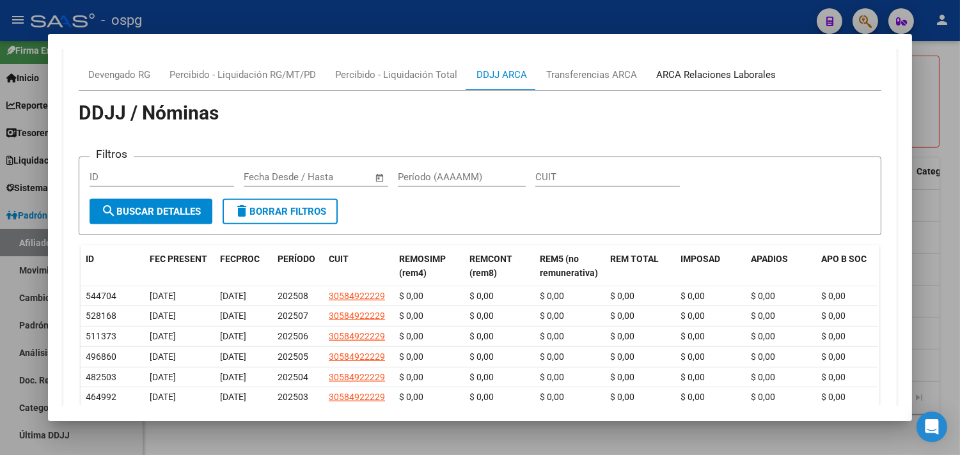
click at [704, 73] on div "ARCA Relaciones Laborales" at bounding box center [716, 75] width 120 height 14
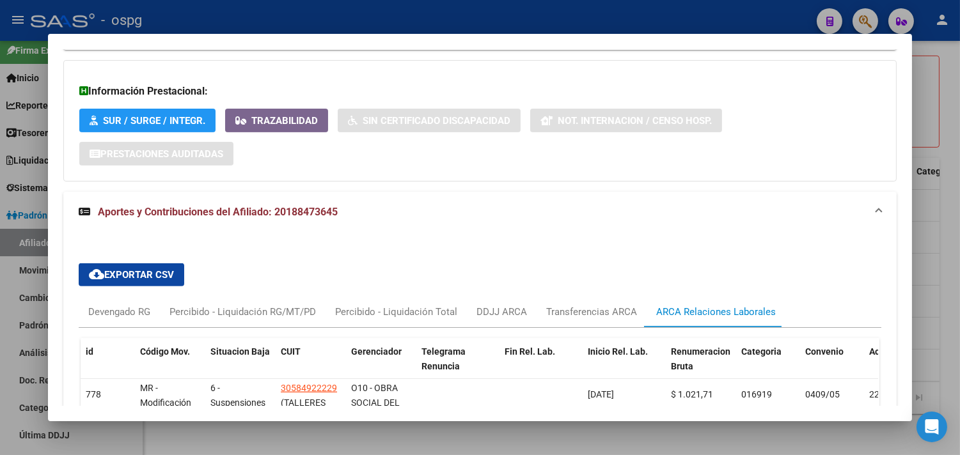
scroll to position [949, 0]
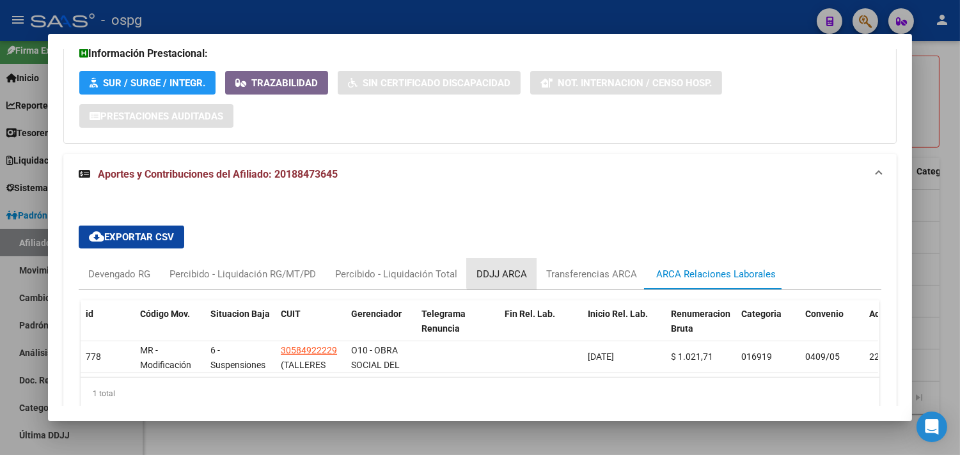
click at [495, 268] on div "DDJJ ARCA" at bounding box center [501, 274] width 51 height 14
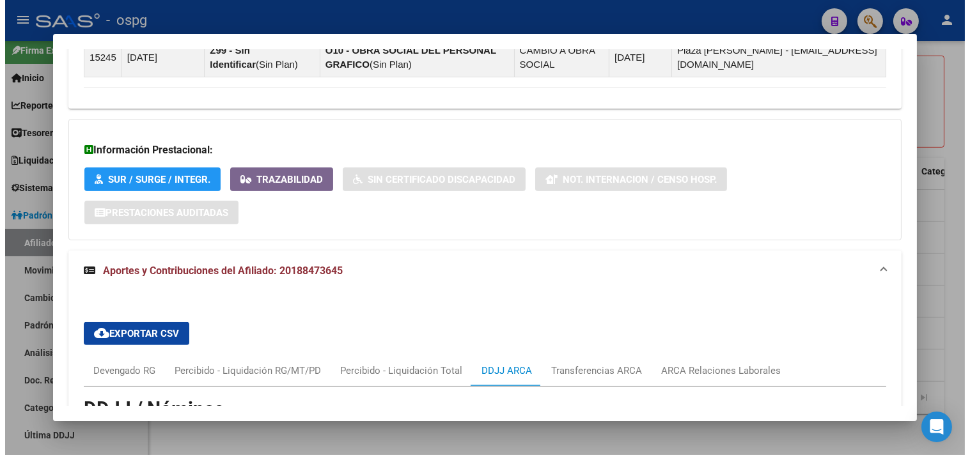
scroll to position [1339, 0]
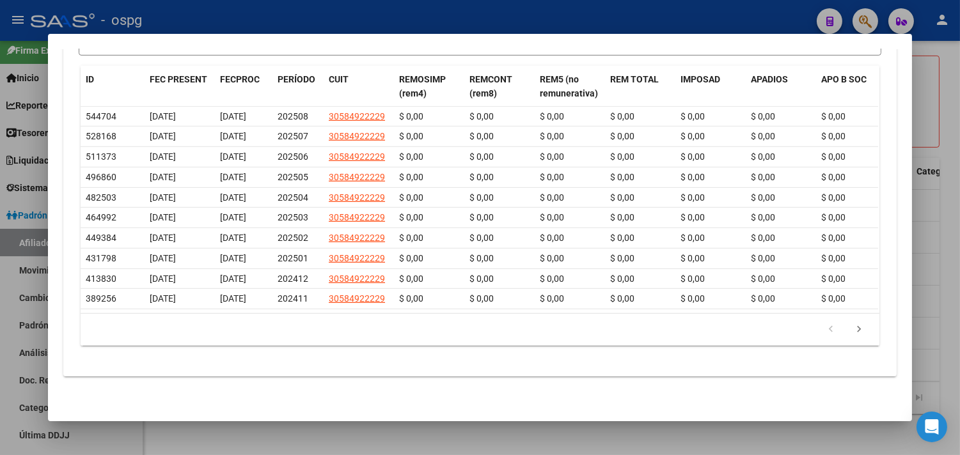
click at [574, 439] on div at bounding box center [480, 227] width 960 height 455
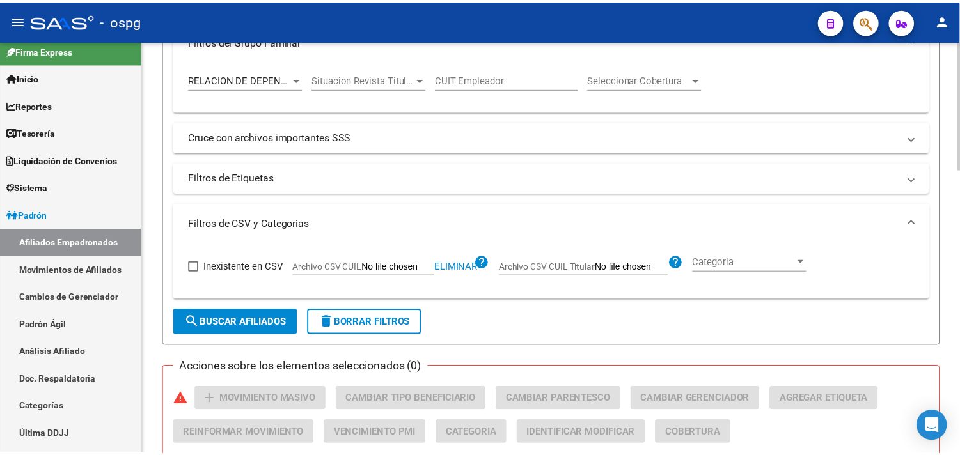
scroll to position [922, 0]
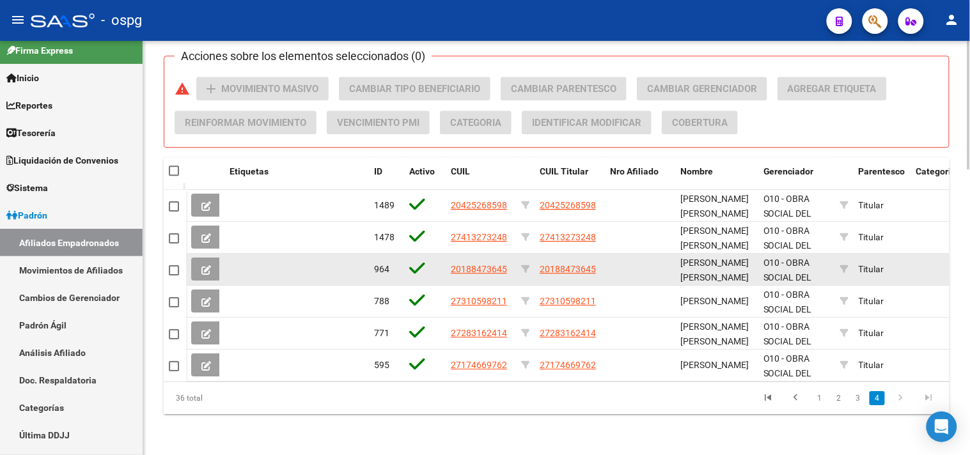
drag, startPoint x: 451, startPoint y: 256, endPoint x: 509, endPoint y: 256, distance: 58.8
click at [509, 262] on div "20188473645" at bounding box center [481, 269] width 60 height 15
copy span "20188473645"
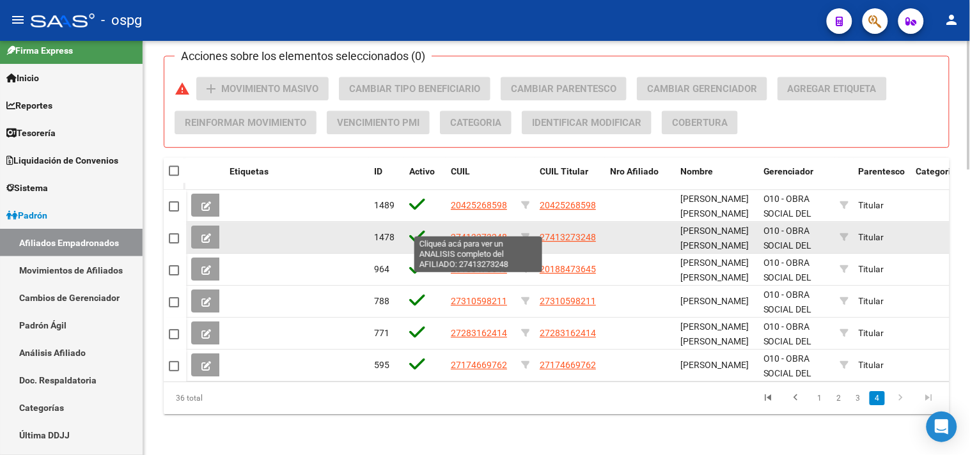
click at [459, 232] on span "27413273248" at bounding box center [479, 237] width 56 height 10
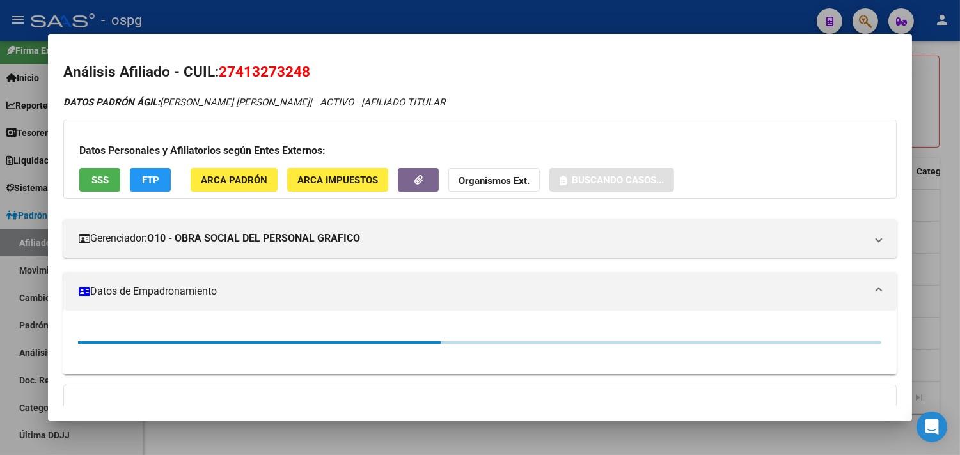
drag, startPoint x: 217, startPoint y: 68, endPoint x: 310, endPoint y: 68, distance: 92.7
click at [323, 68] on h2 "Análisis Afiliado - CUIL: 27413273248" at bounding box center [479, 72] width 833 height 22
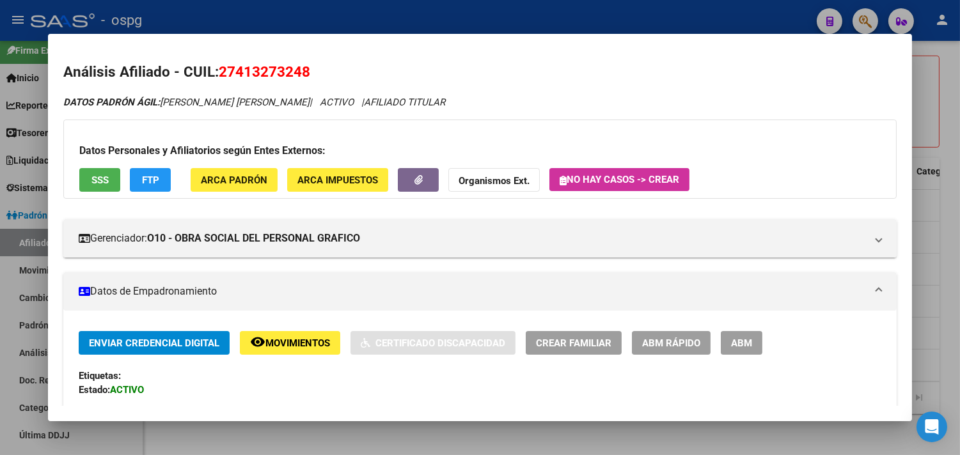
copy span "27413273248"
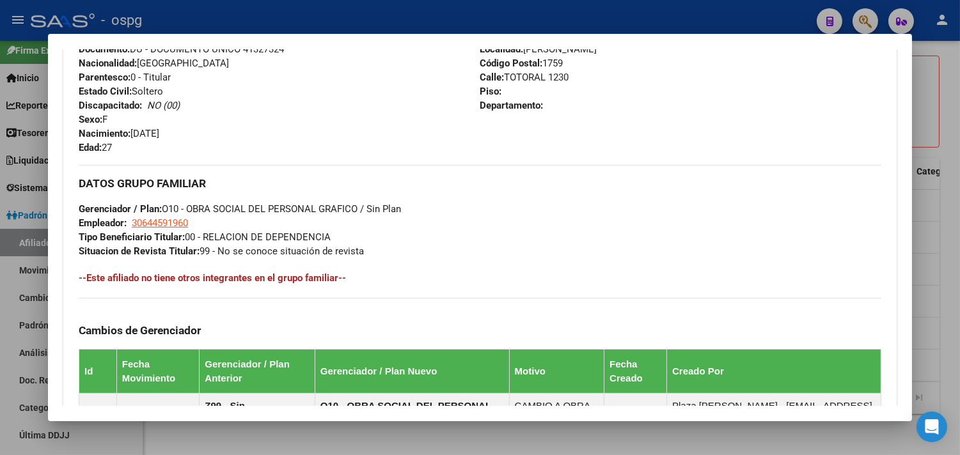
scroll to position [757, 0]
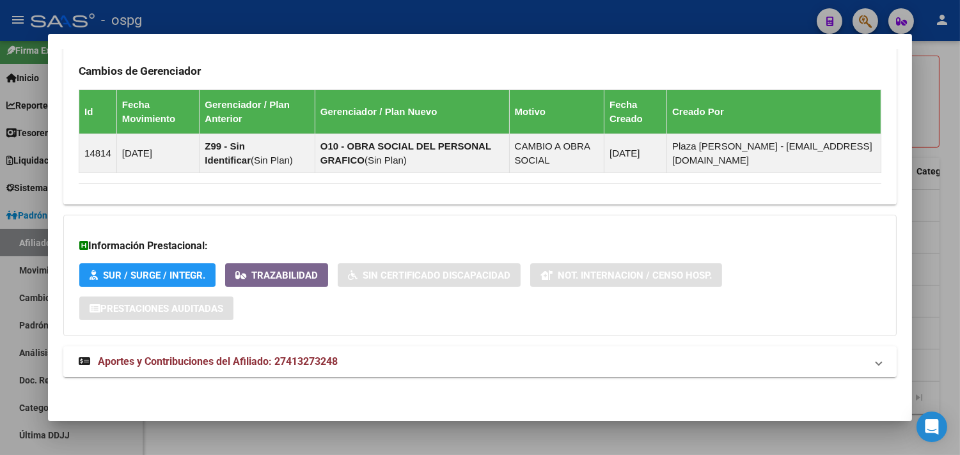
click at [417, 358] on mat-panel-title "Aportes y Contribuciones del Afiliado: 27413273248" at bounding box center [472, 361] width 787 height 15
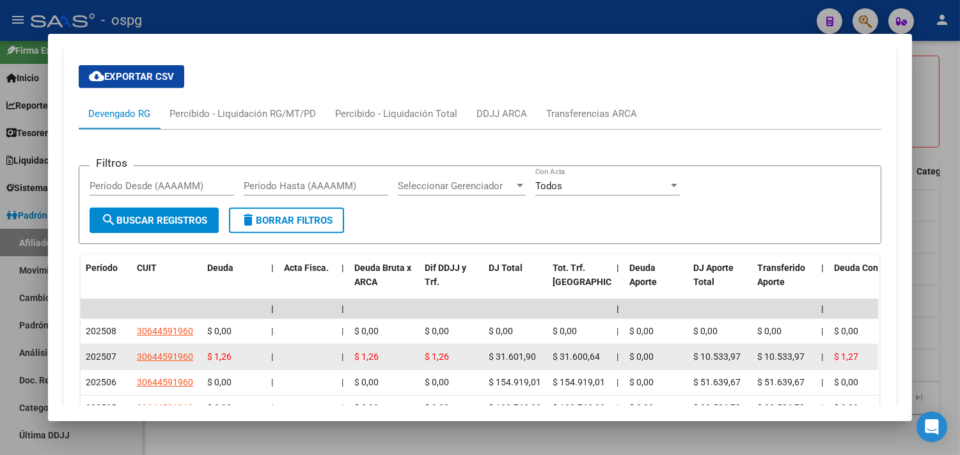
scroll to position [1112, 0]
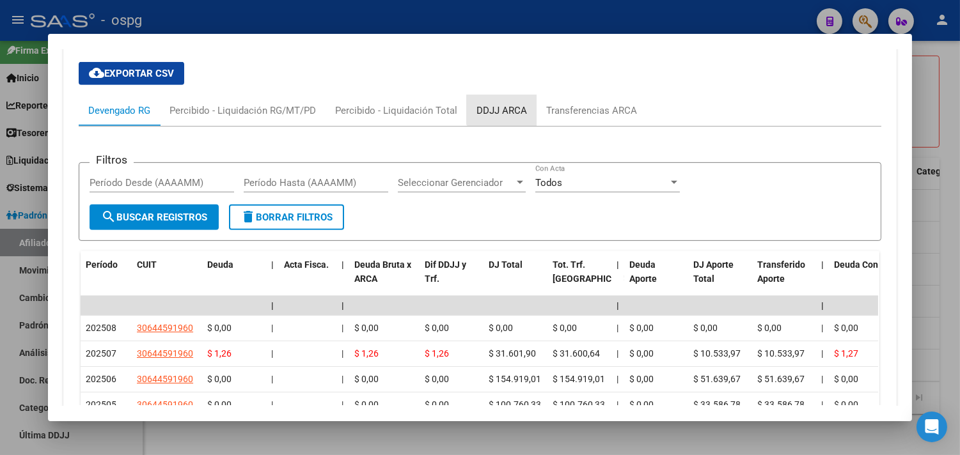
click at [499, 100] on div "DDJJ ARCA" at bounding box center [502, 110] width 70 height 31
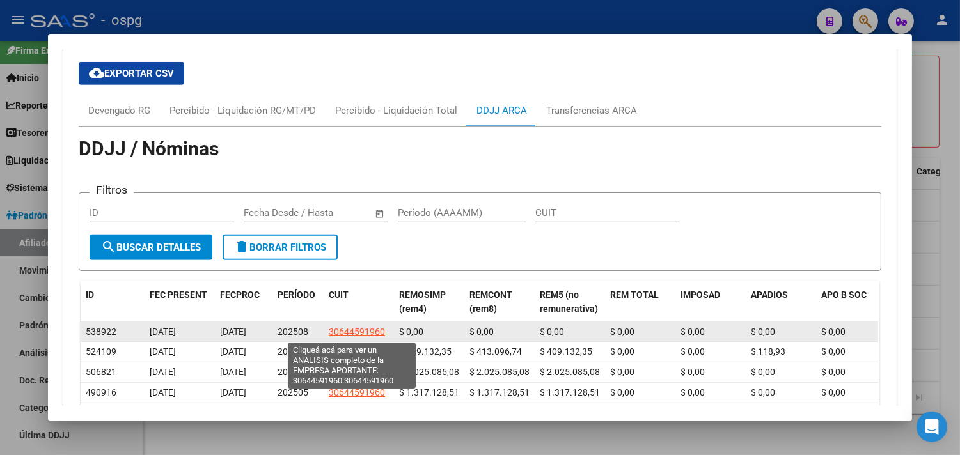
click at [334, 336] on span "30644591960" at bounding box center [357, 332] width 56 height 10
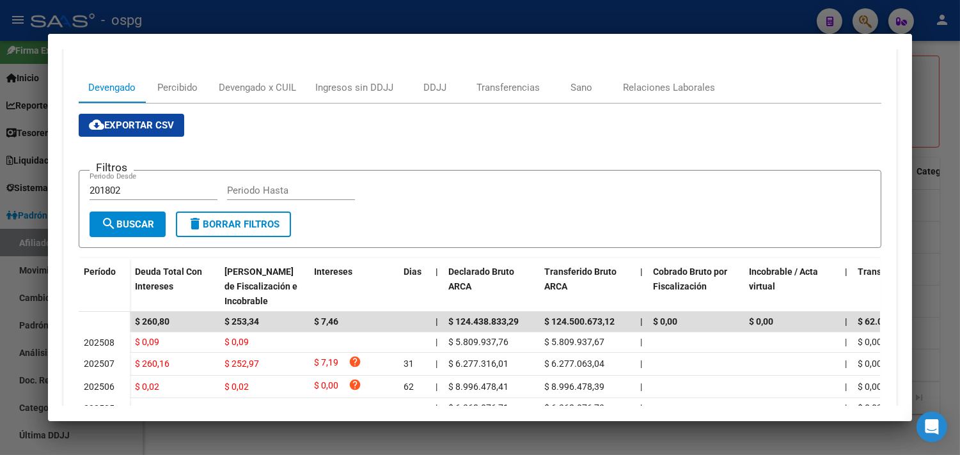
scroll to position [0, 0]
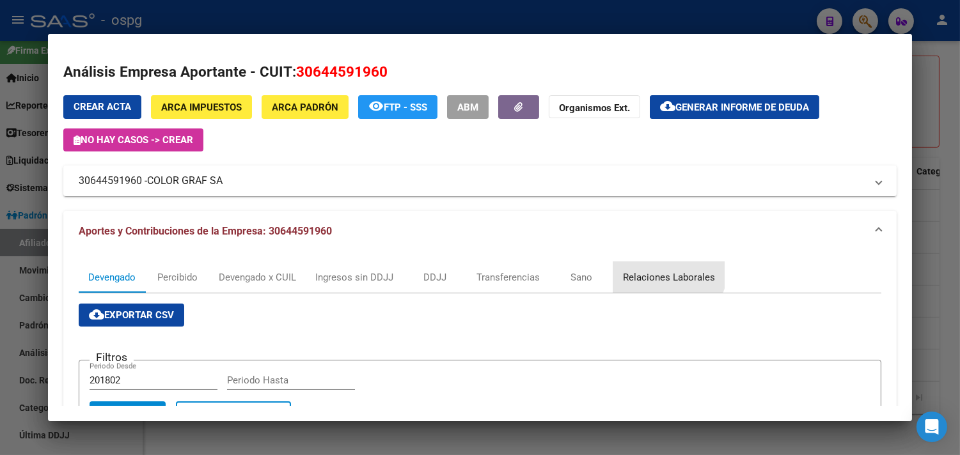
click at [655, 268] on div "Relaciones Laborales" at bounding box center [668, 277] width 111 height 31
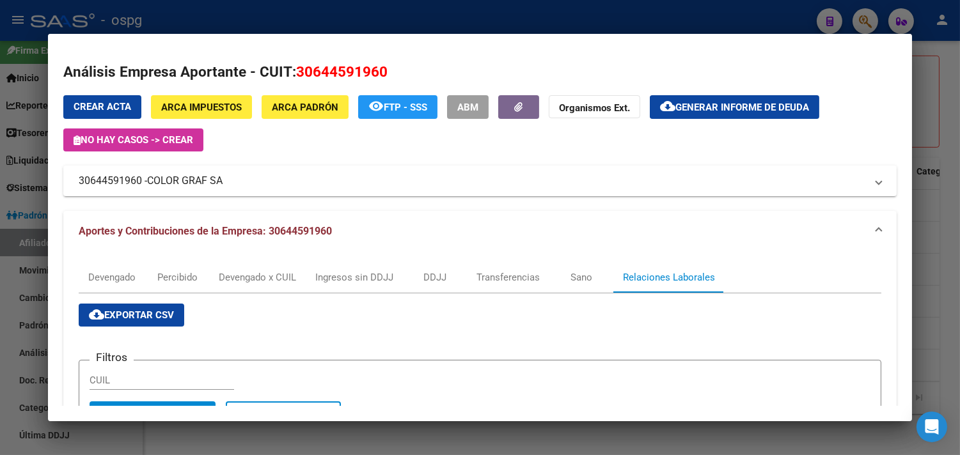
click at [942, 205] on div at bounding box center [480, 227] width 960 height 455
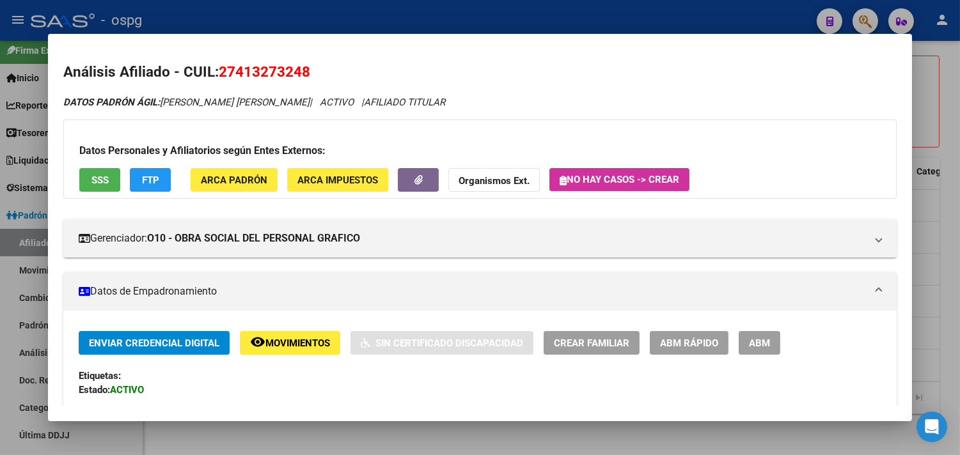
drag, startPoint x: 216, startPoint y: 70, endPoint x: 290, endPoint y: 74, distance: 74.3
click at [337, 75] on h2 "Análisis Afiliado - CUIL: 27413273248" at bounding box center [479, 72] width 833 height 22
copy span "27413273248"
click at [954, 384] on div at bounding box center [480, 227] width 960 height 455
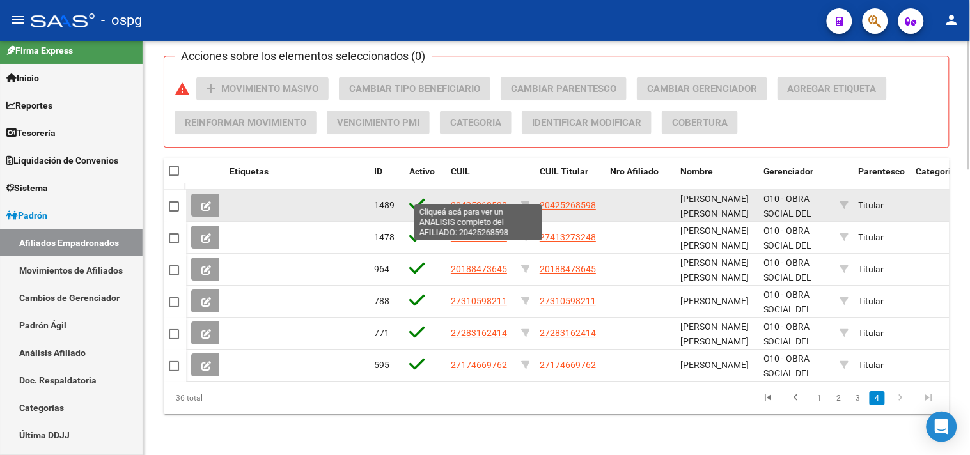
click at [472, 200] on span "20425268598" at bounding box center [479, 205] width 56 height 10
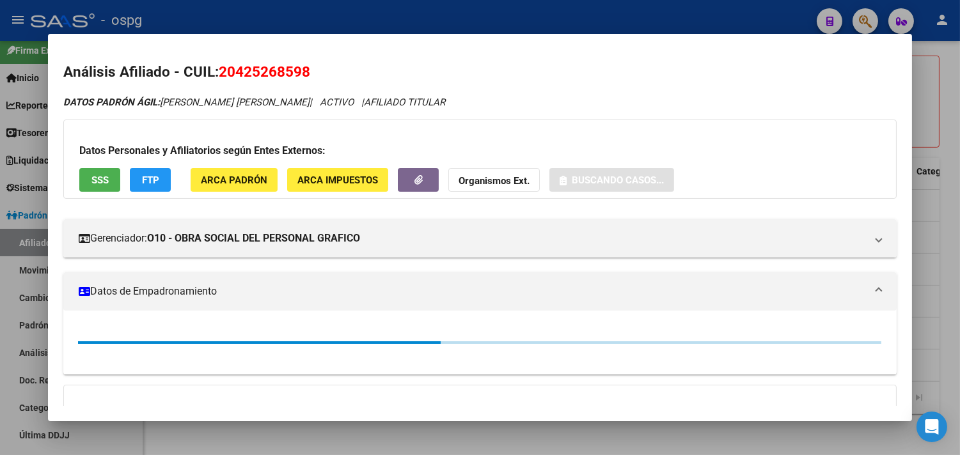
drag, startPoint x: 224, startPoint y: 72, endPoint x: 371, endPoint y: 74, distance: 146.4
click at [371, 74] on h2 "Análisis Afiliado - CUIL: 20425268598" at bounding box center [479, 72] width 833 height 22
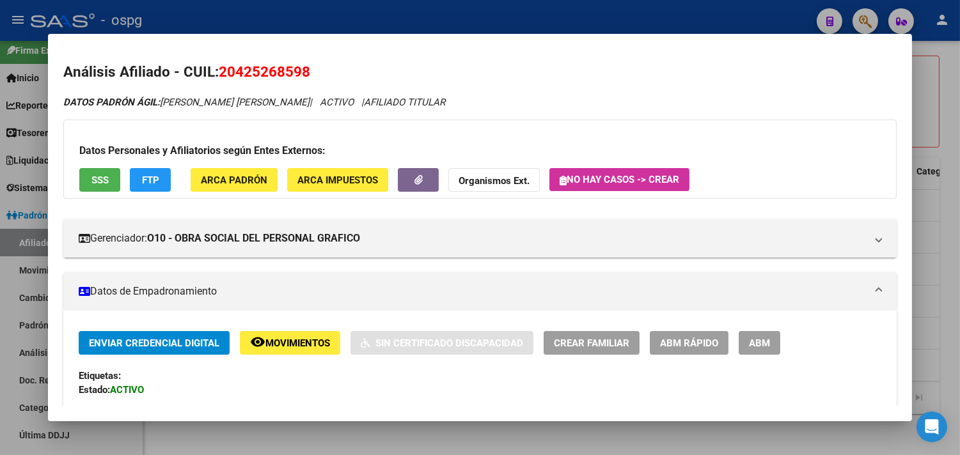
drag, startPoint x: 213, startPoint y: 70, endPoint x: 313, endPoint y: 64, distance: 100.6
click at [322, 66] on h2 "Análisis Afiliado - CUIL: 20425268598" at bounding box center [479, 72] width 833 height 22
copy span "20425268598"
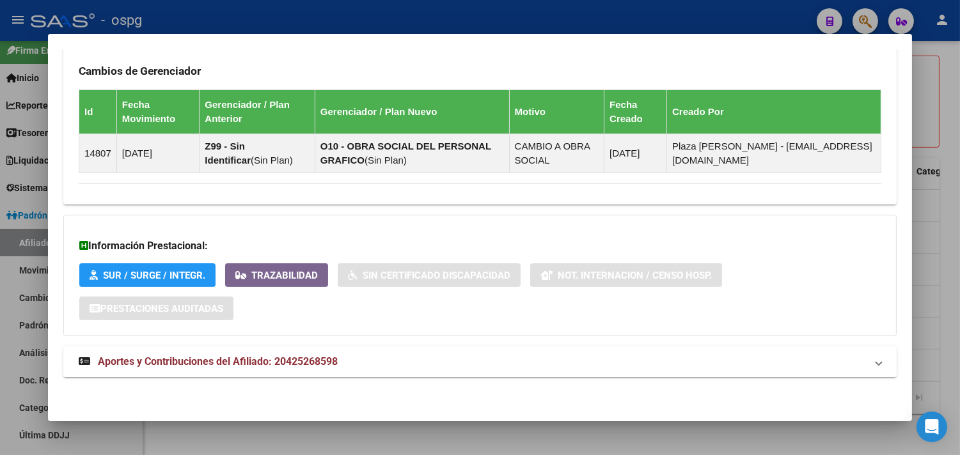
click at [445, 361] on mat-panel-title "Aportes y Contribuciones del Afiliado: 20425268598" at bounding box center [472, 361] width 787 height 15
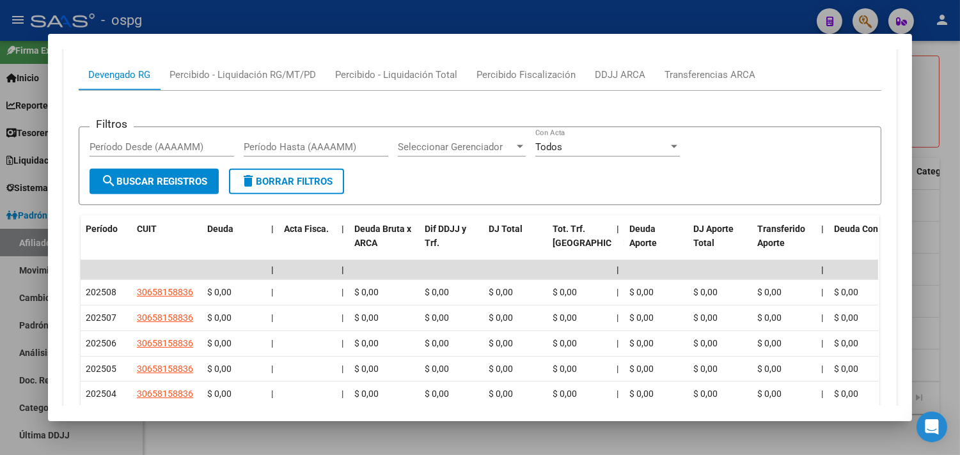
scroll to position [1006, 0]
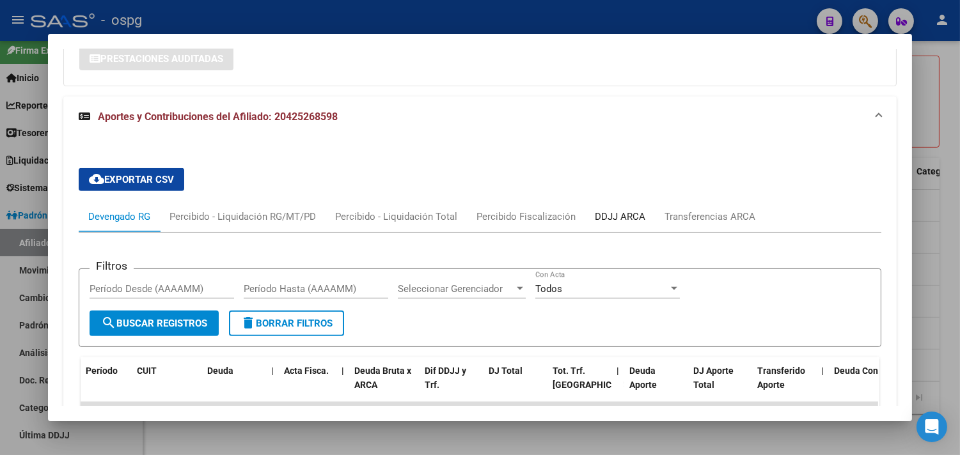
click at [628, 217] on div "DDJJ ARCA" at bounding box center [620, 217] width 51 height 14
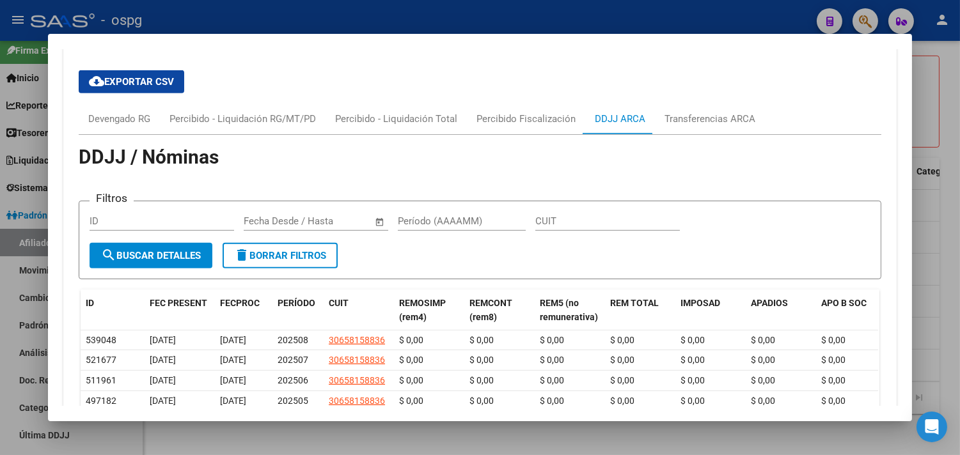
scroll to position [1247, 0]
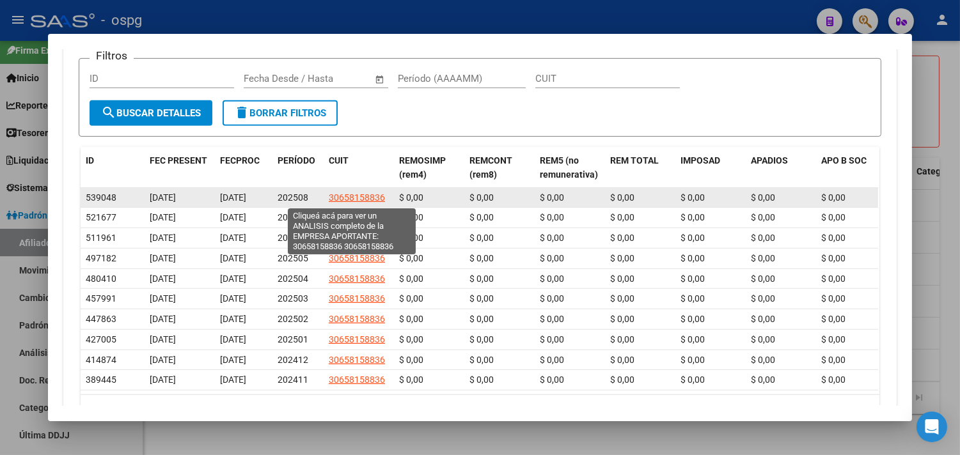
click at [358, 194] on span "30658158836" at bounding box center [357, 197] width 56 height 10
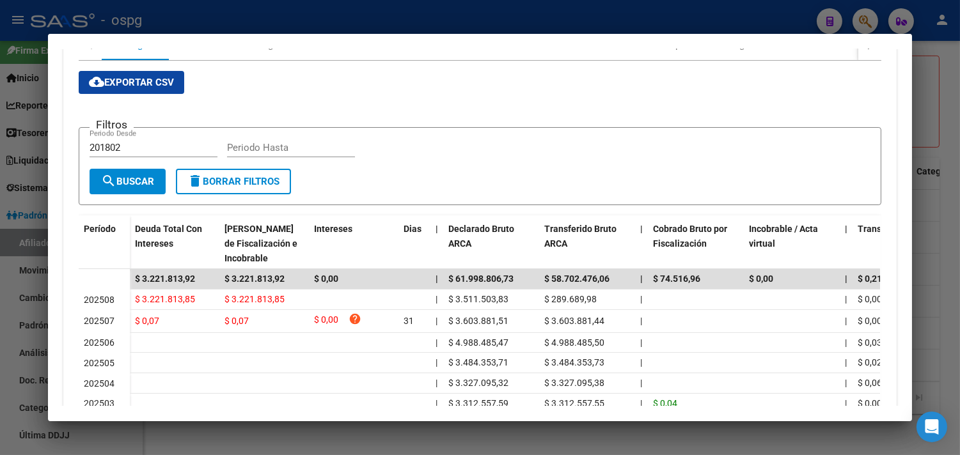
scroll to position [284, 0]
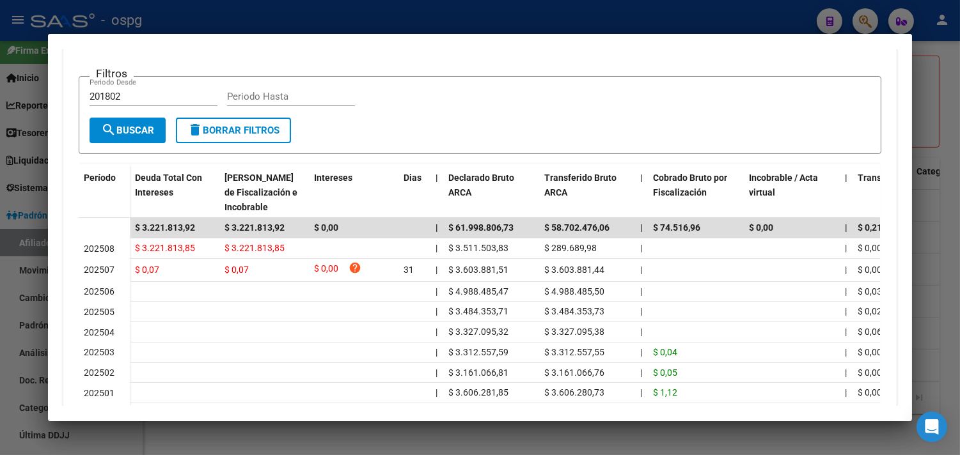
drag, startPoint x: 946, startPoint y: 240, endPoint x: 475, endPoint y: 69, distance: 501.3
click at [943, 239] on div at bounding box center [480, 227] width 960 height 455
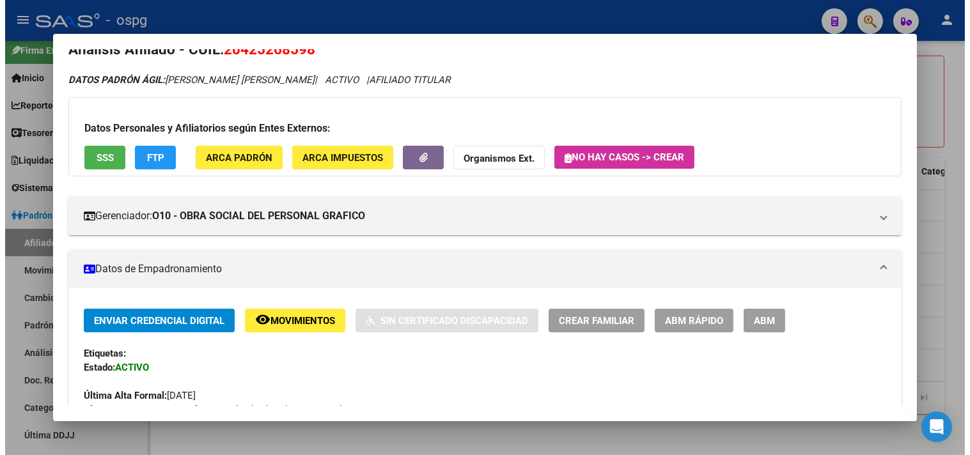
scroll to position [0, 0]
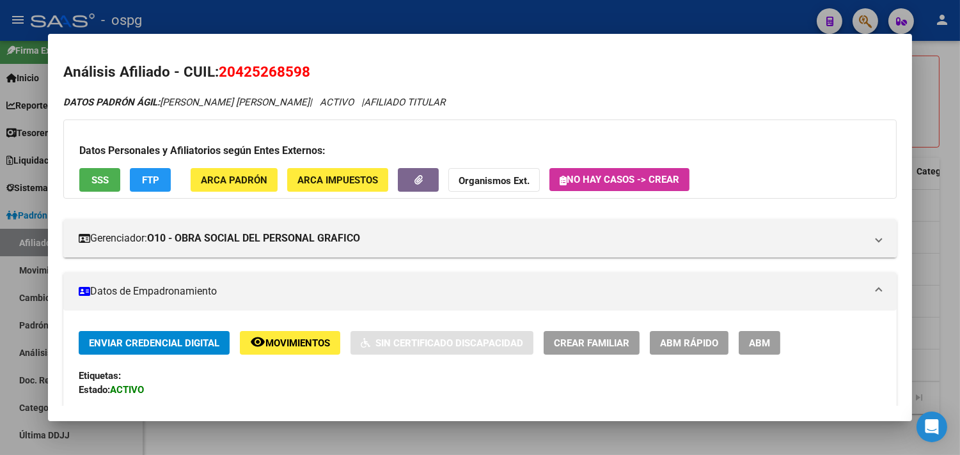
drag, startPoint x: 215, startPoint y: 65, endPoint x: 307, endPoint y: 66, distance: 92.1
click at [307, 66] on h2 "Análisis Afiliado - CUIL: 20425268598" at bounding box center [479, 72] width 833 height 22
copy span "20425268598"
click at [614, 416] on mat-dialog-container "Análisis Afiliado - CUIL: 20425268598 DATOS PADRÓN ÁGIL: [PERSON_NAME] [PERSON_…" at bounding box center [480, 227] width 864 height 387
drag, startPoint x: 214, startPoint y: 69, endPoint x: 309, endPoint y: 72, distance: 95.3
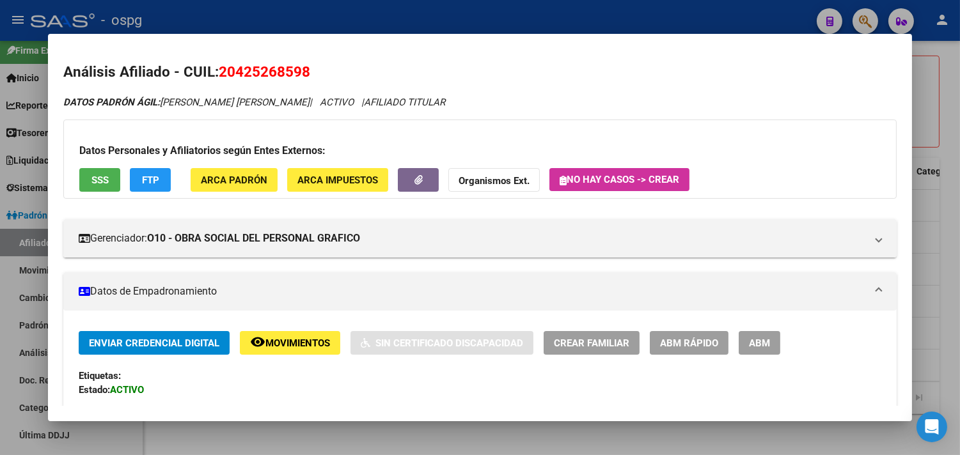
click at [309, 72] on h2 "Análisis Afiliado - CUIL: 20425268598" at bounding box center [479, 72] width 833 height 22
click at [838, 105] on div "DATOS PADRÓN ÁGIL: [PERSON_NAME] [PERSON_NAME] | ACTIVO | AFILIADO TITULAR" at bounding box center [479, 102] width 833 height 15
click at [512, 403] on div "Última Alta Formal: [DATE]" at bounding box center [480, 411] width 802 height 28
click at [518, 416] on mat-dialog-container "Análisis Afiliado - CUIL: 20425268598 DATOS PADRÓN ÁGIL: [PERSON_NAME] [PERSON_…" at bounding box center [480, 227] width 864 height 387
click at [619, 435] on div at bounding box center [480, 227] width 960 height 455
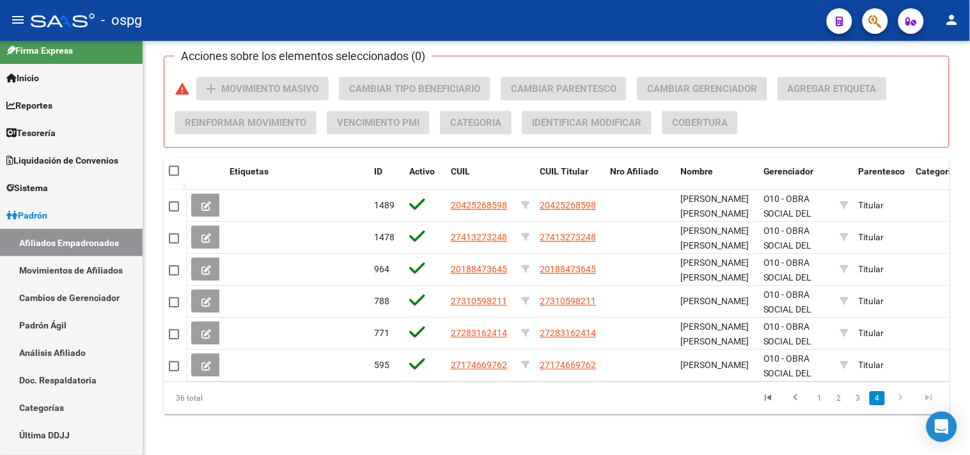
drag, startPoint x: 859, startPoint y: 394, endPoint x: 762, endPoint y: 385, distance: 97.0
click at [859, 395] on link "3" at bounding box center [857, 398] width 15 height 14
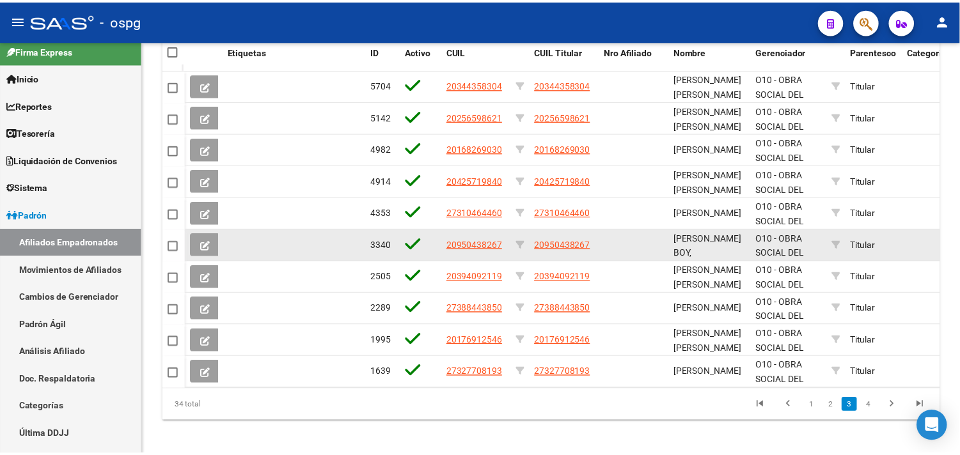
scroll to position [1050, 0]
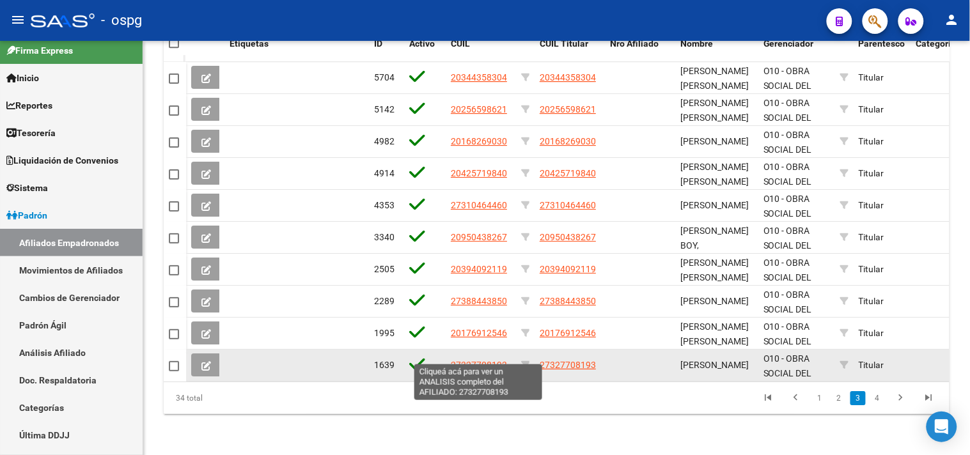
click at [473, 360] on span "27327708193" at bounding box center [479, 365] width 56 height 10
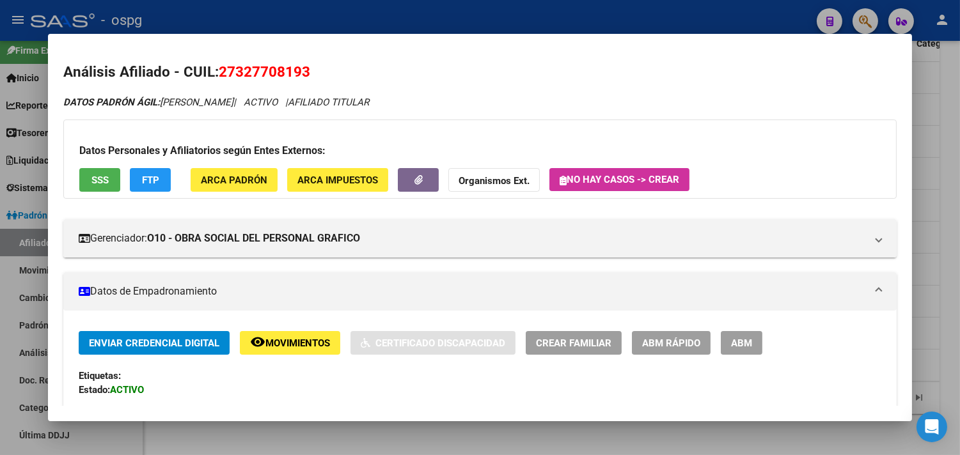
drag, startPoint x: 217, startPoint y: 72, endPoint x: 313, endPoint y: 72, distance: 95.9
click at [313, 72] on h2 "Análisis Afiliado - CUIL: 27327708193" at bounding box center [479, 72] width 833 height 22
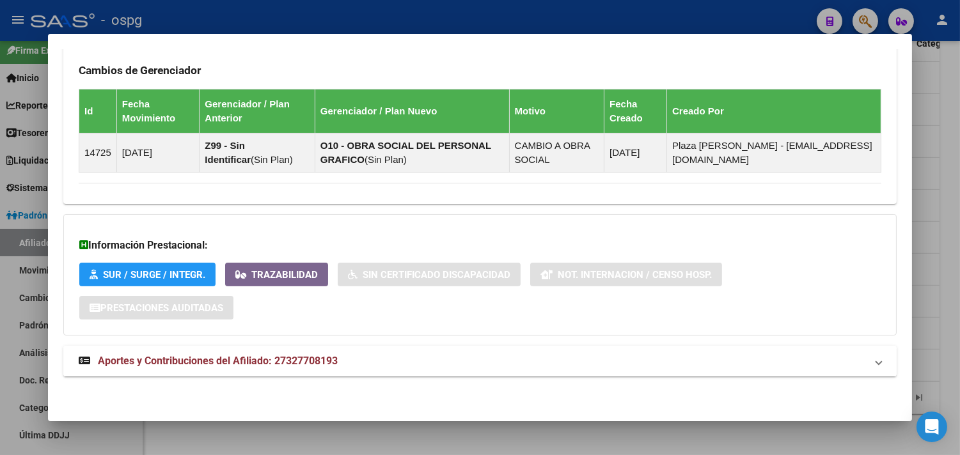
click at [400, 359] on mat-panel-title "Aportes y Contribuciones del Afiliado: 27327708193" at bounding box center [472, 361] width 787 height 15
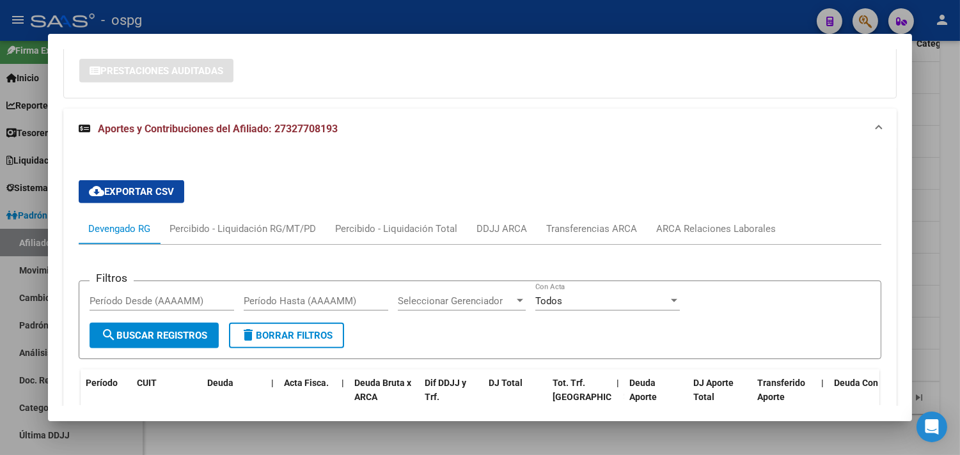
scroll to position [964, 0]
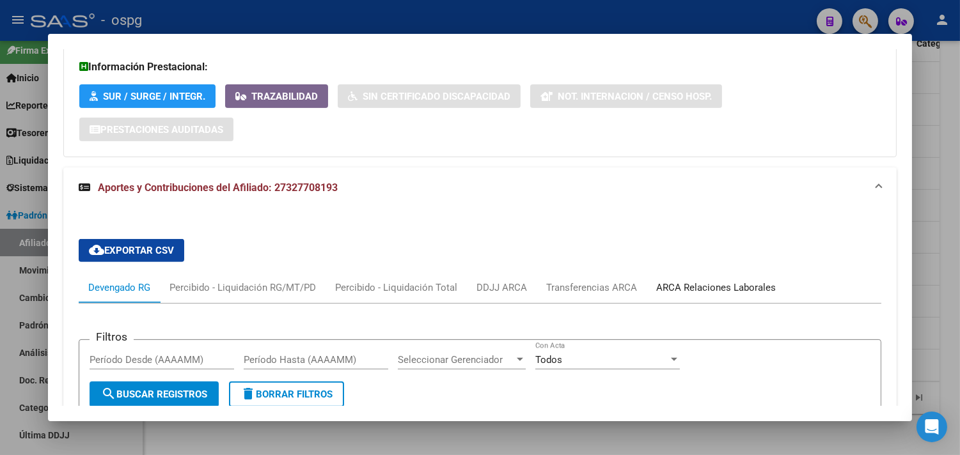
click at [704, 285] on div "ARCA Relaciones Laborales" at bounding box center [716, 288] width 120 height 14
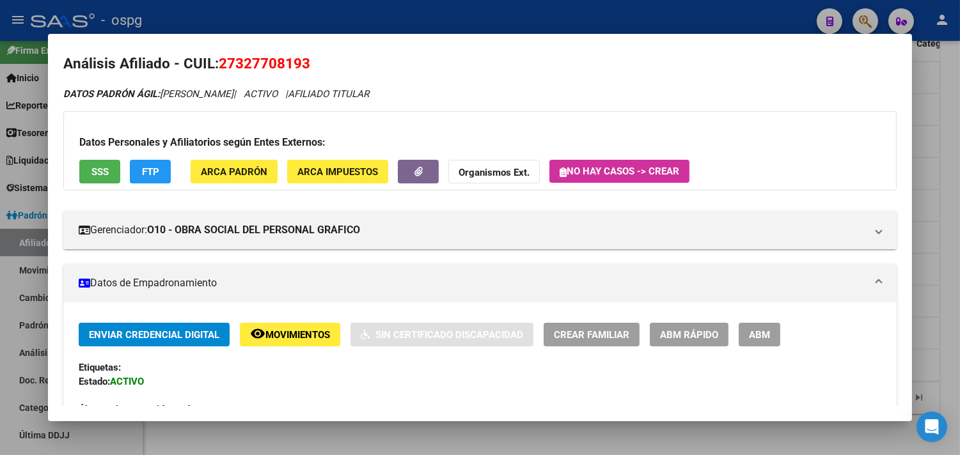
scroll to position [0, 0]
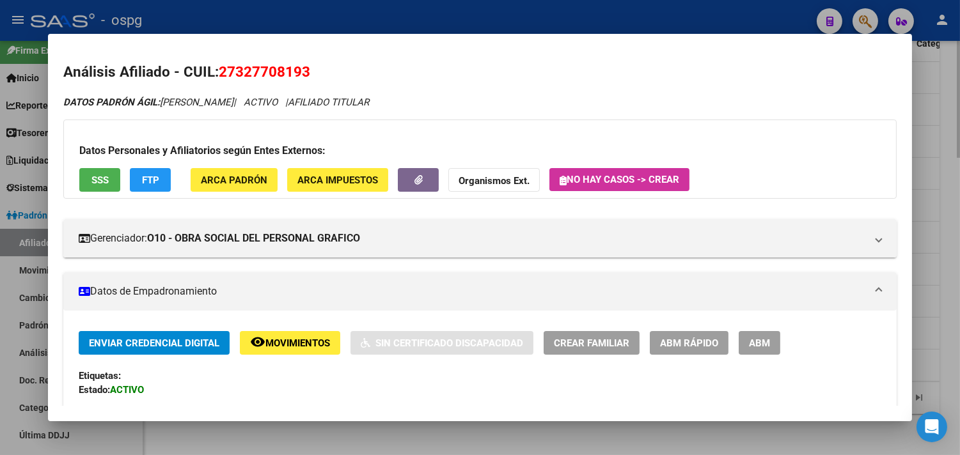
click at [528, 437] on div at bounding box center [480, 227] width 960 height 455
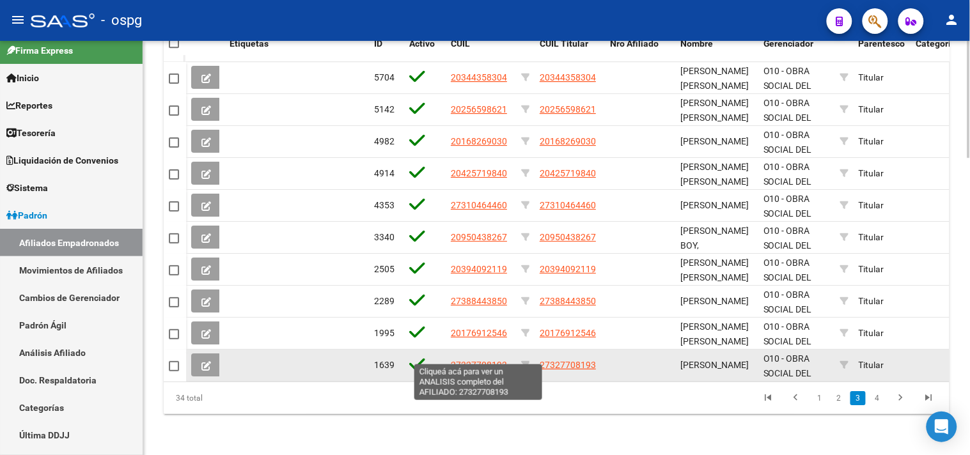
click at [473, 360] on span "27327708193" at bounding box center [479, 365] width 56 height 10
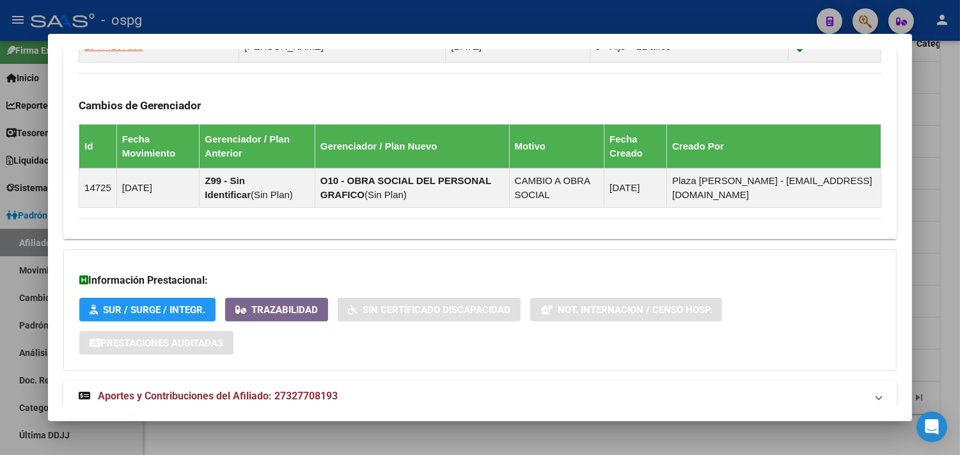
scroll to position [786, 0]
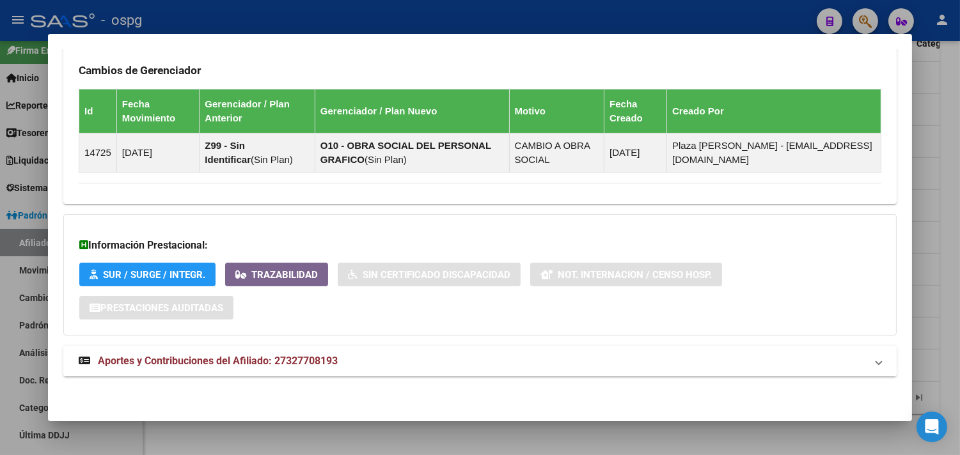
drag, startPoint x: 500, startPoint y: 359, endPoint x: 553, endPoint y: 352, distance: 53.5
click at [500, 360] on mat-panel-title "Aportes y Contribuciones del Afiliado: 27327708193" at bounding box center [472, 361] width 787 height 15
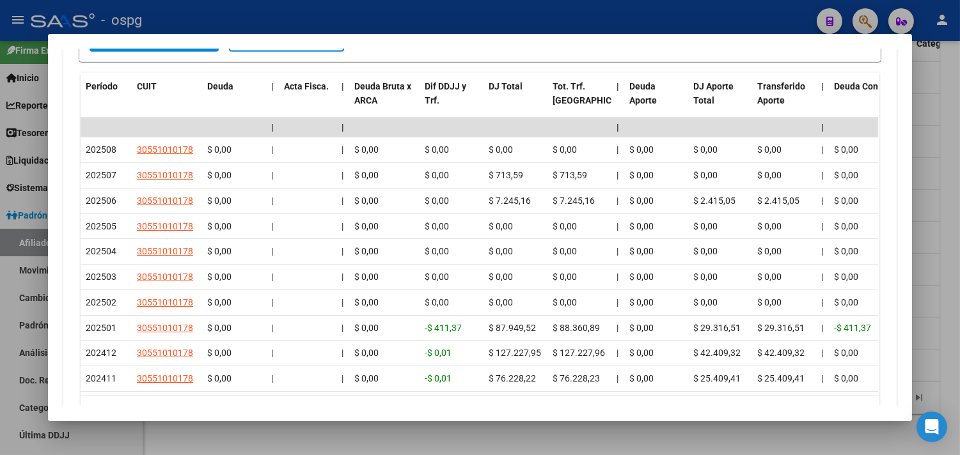
scroll to position [1107, 0]
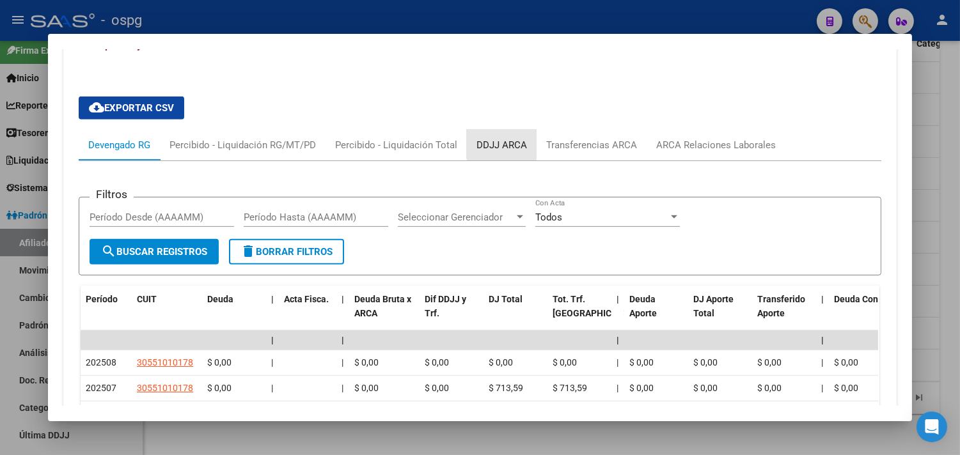
click at [500, 142] on div "DDJJ ARCA" at bounding box center [501, 145] width 51 height 14
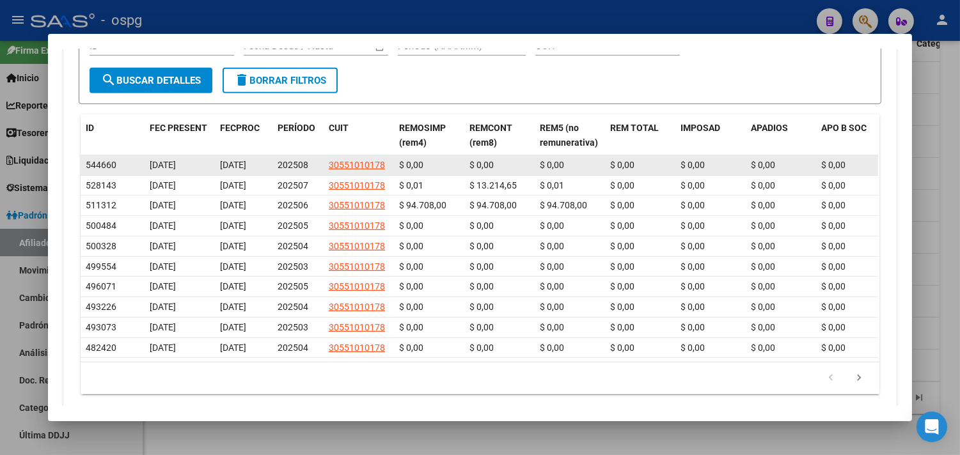
scroll to position [1368, 0]
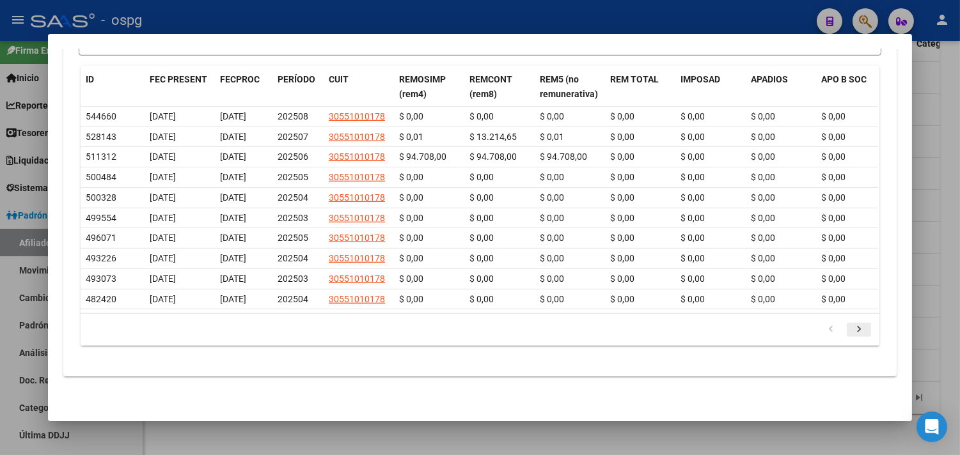
click at [860, 335] on icon "go to next page" at bounding box center [858, 330] width 17 height 15
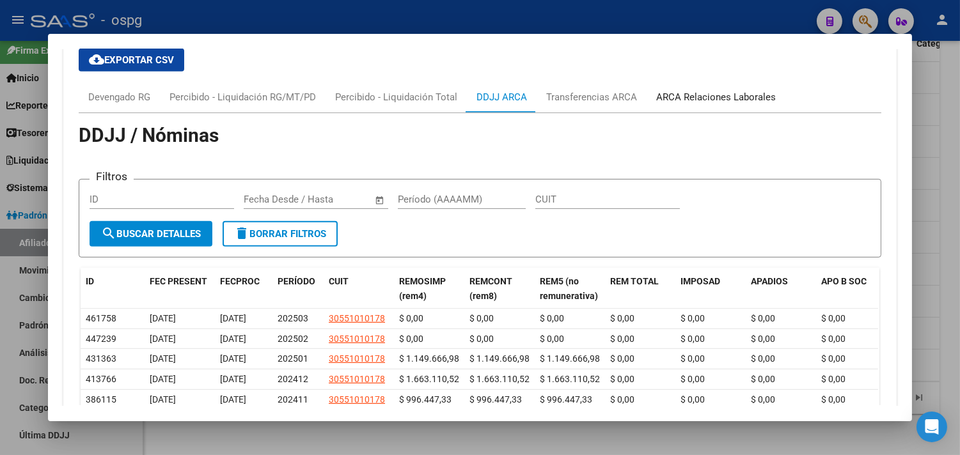
click at [718, 95] on div "ARCA Relaciones Laborales" at bounding box center [716, 97] width 120 height 14
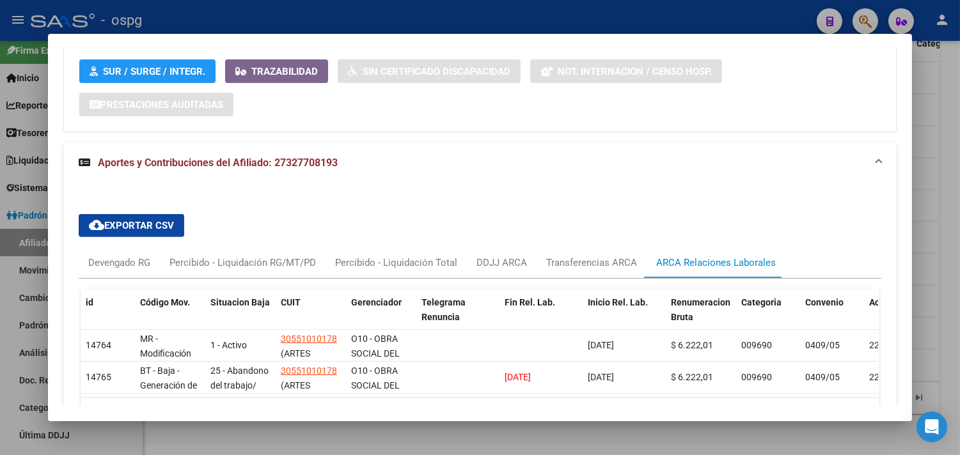
scroll to position [1049, 0]
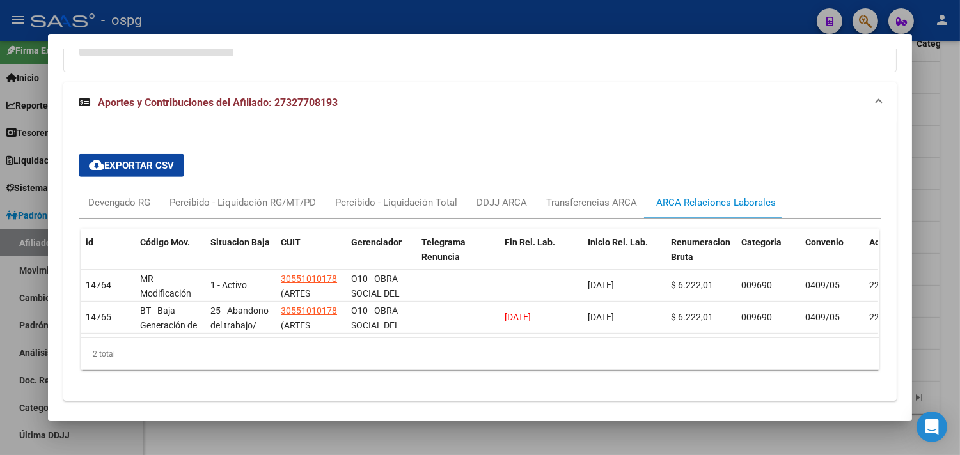
drag, startPoint x: 270, startPoint y: 105, endPoint x: 332, endPoint y: 104, distance: 62.7
click at [332, 104] on span "Aportes y Contribuciones del Afiliado: 27327708193" at bounding box center [218, 103] width 240 height 12
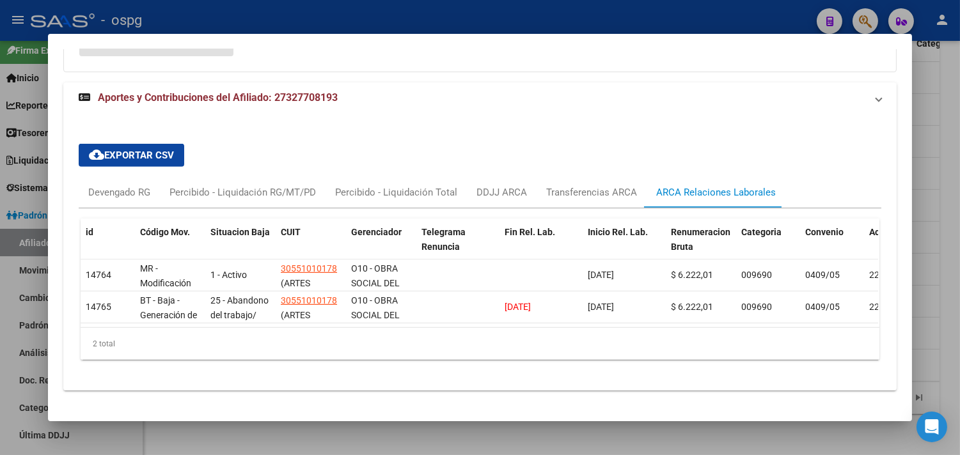
scroll to position [786, 0]
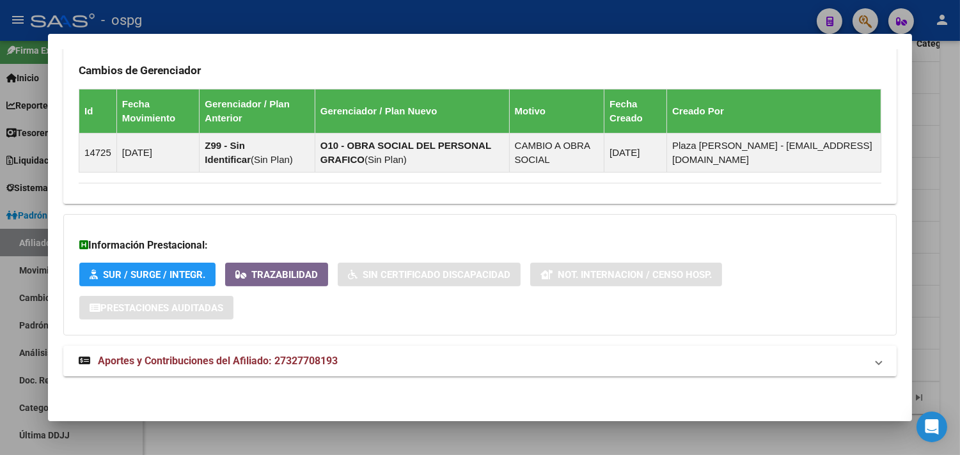
drag, startPoint x: 336, startPoint y: 104, endPoint x: 269, endPoint y: 342, distance: 247.7
drag, startPoint x: 269, startPoint y: 359, endPoint x: 320, endPoint y: 362, distance: 51.2
click at [334, 367] on span "Aportes y Contribuciones del Afiliado: 27327708193" at bounding box center [218, 361] width 240 height 12
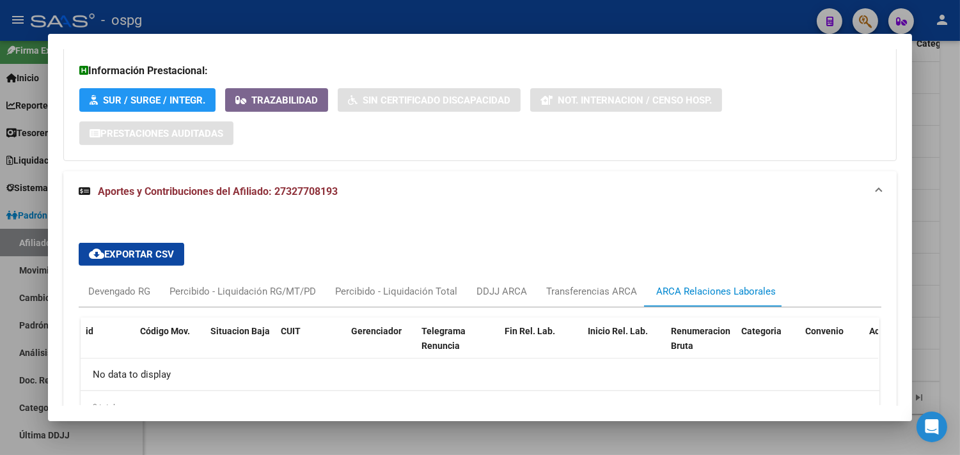
scroll to position [1038, 0]
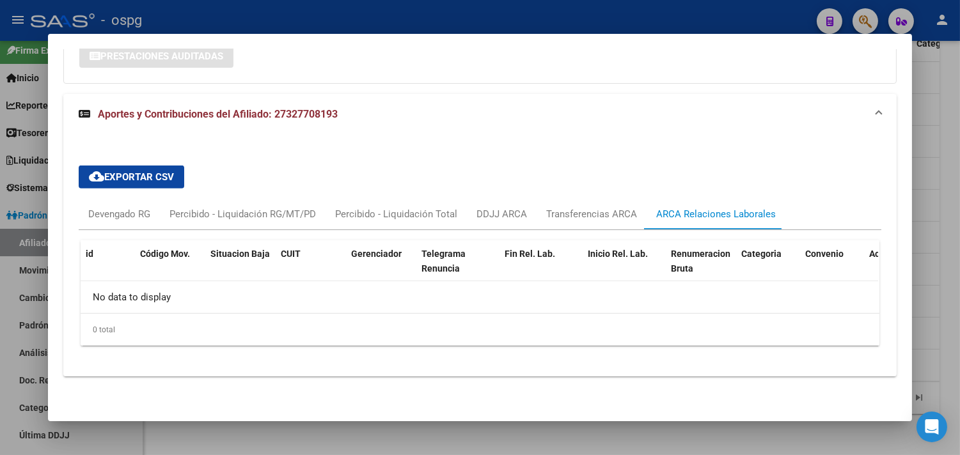
click at [686, 216] on div "ARCA Relaciones Laborales" at bounding box center [716, 214] width 120 height 14
click at [586, 207] on div "Transferencias ARCA" at bounding box center [591, 214] width 91 height 14
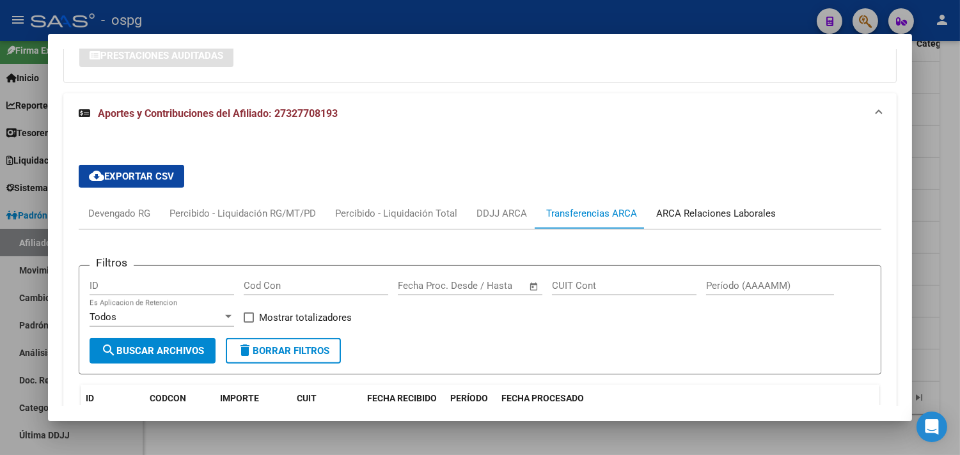
click at [710, 214] on div "ARCA Relaciones Laborales" at bounding box center [716, 213] width 120 height 14
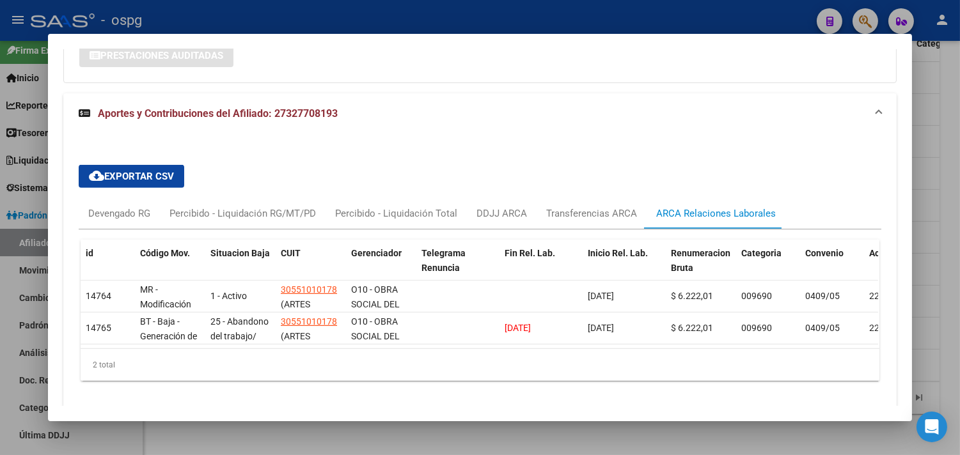
click at [943, 290] on div at bounding box center [480, 227] width 960 height 455
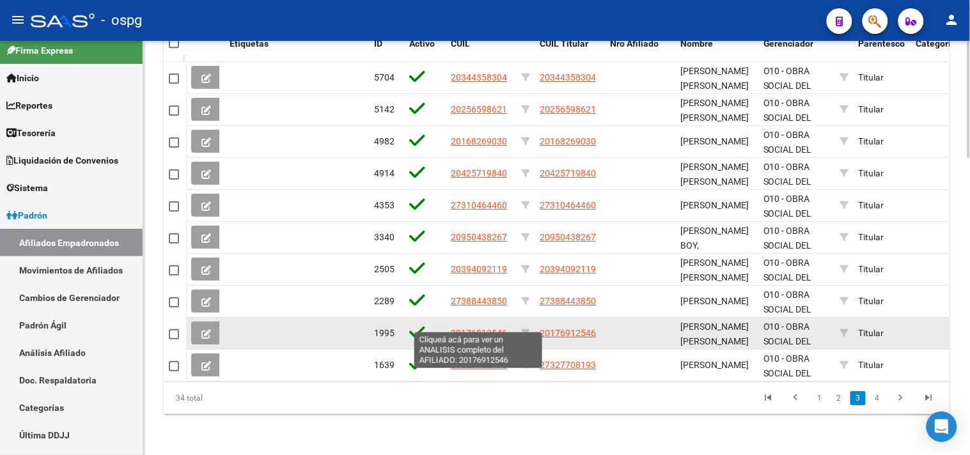
click at [483, 328] on span "20176912546" at bounding box center [479, 333] width 56 height 10
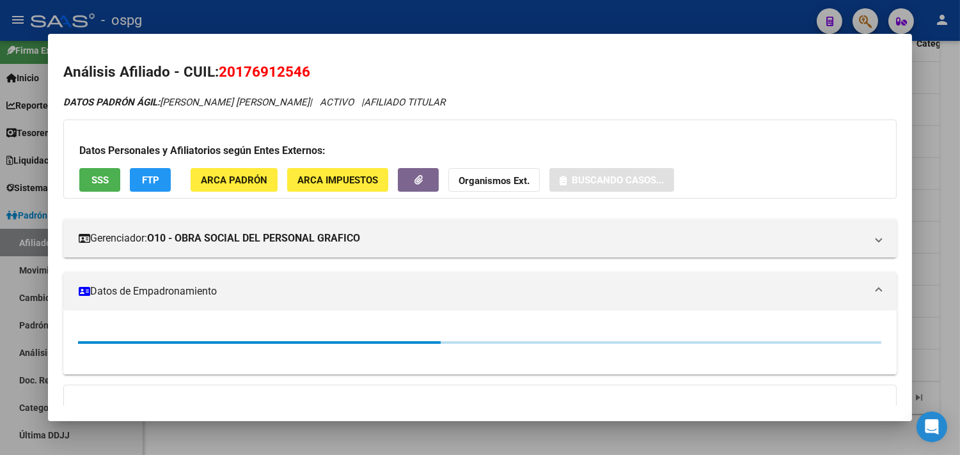
drag, startPoint x: 217, startPoint y: 72, endPoint x: 311, endPoint y: 71, distance: 93.3
click at [311, 71] on h2 "Análisis Afiliado - CUIL: 20176912546" at bounding box center [479, 72] width 833 height 22
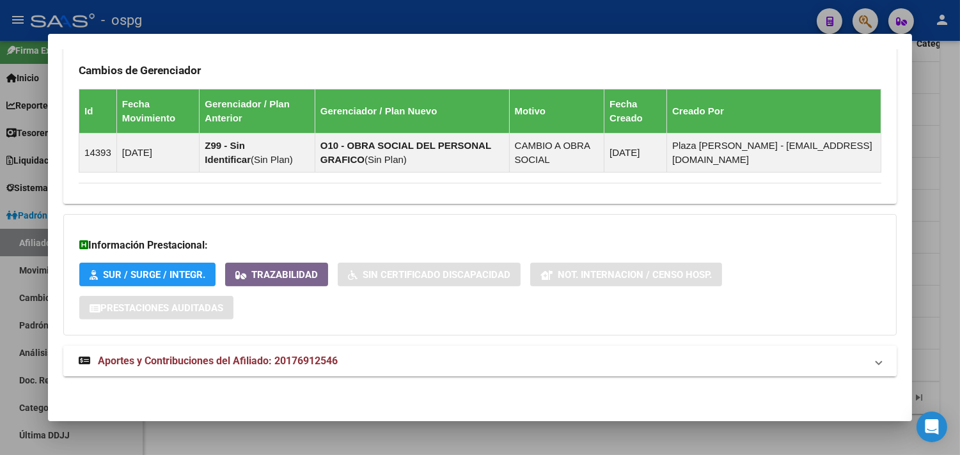
click at [442, 366] on mat-panel-title "Aportes y Contribuciones del Afiliado: 20176912546" at bounding box center [472, 361] width 787 height 15
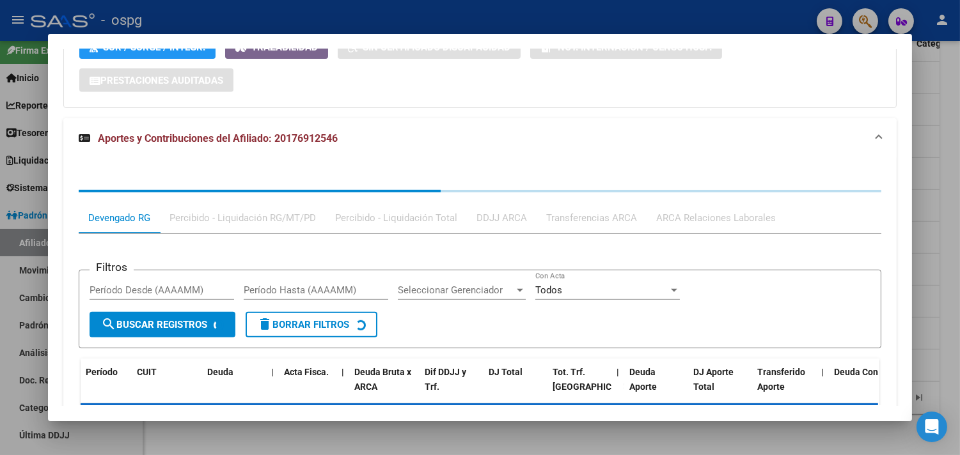
scroll to position [1146, 0]
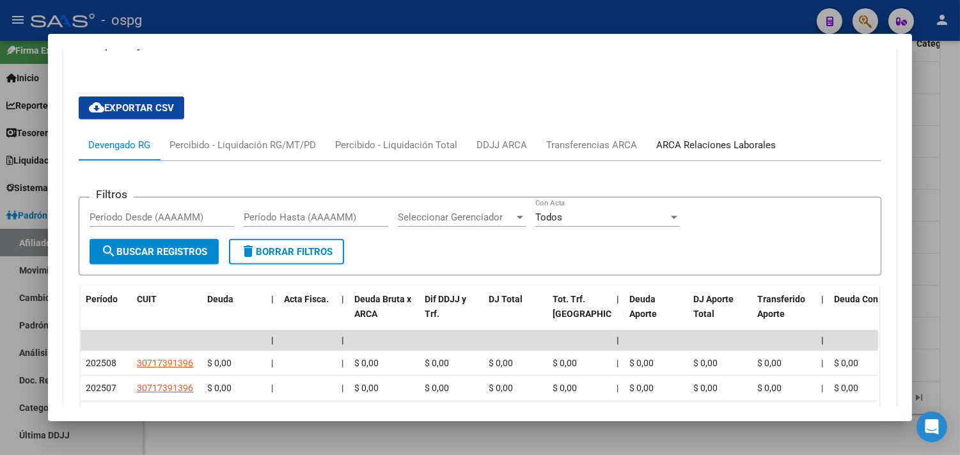
click at [707, 144] on div "ARCA Relaciones Laborales" at bounding box center [716, 145] width 120 height 14
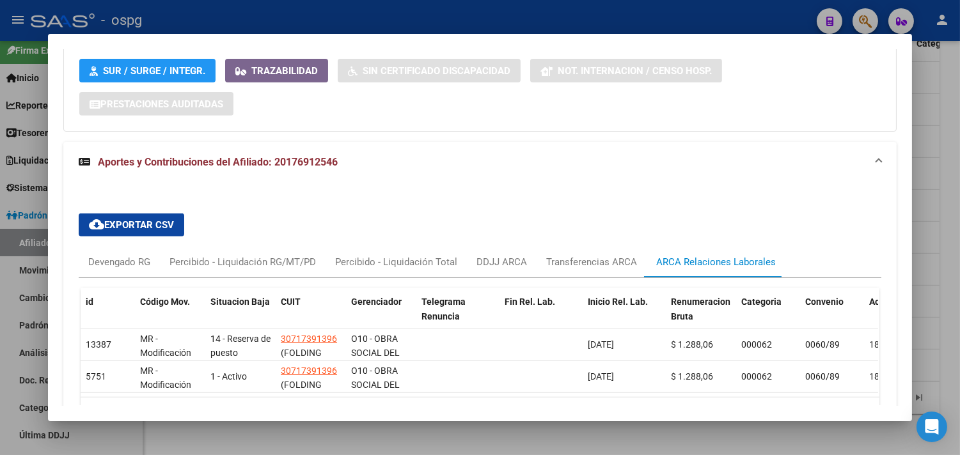
scroll to position [1125, 0]
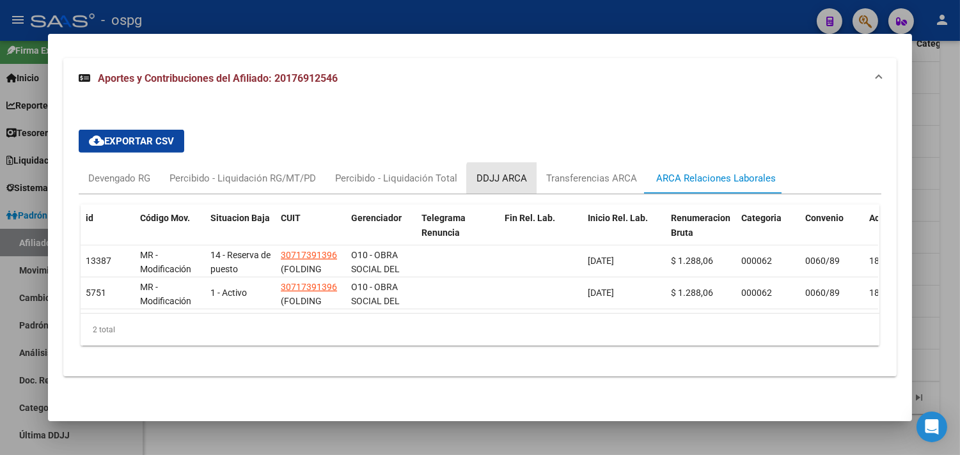
click at [501, 173] on div "DDJJ ARCA" at bounding box center [501, 178] width 51 height 14
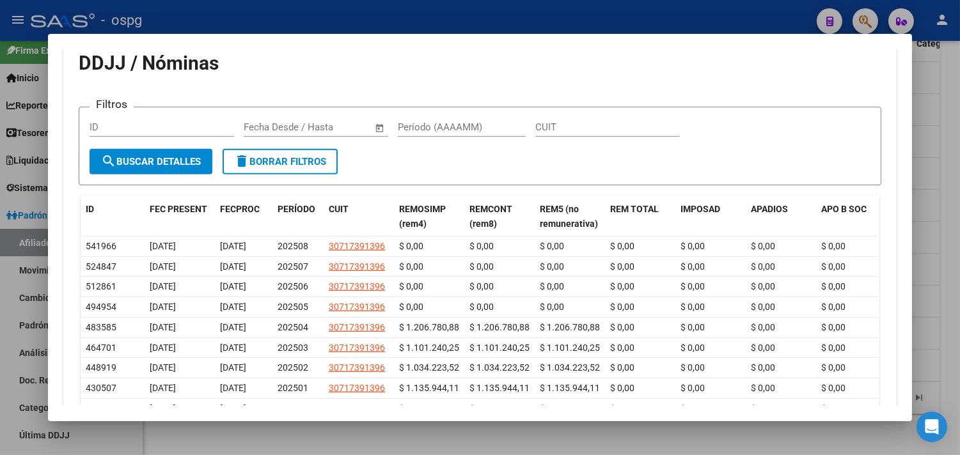
scroll to position [1124, 0]
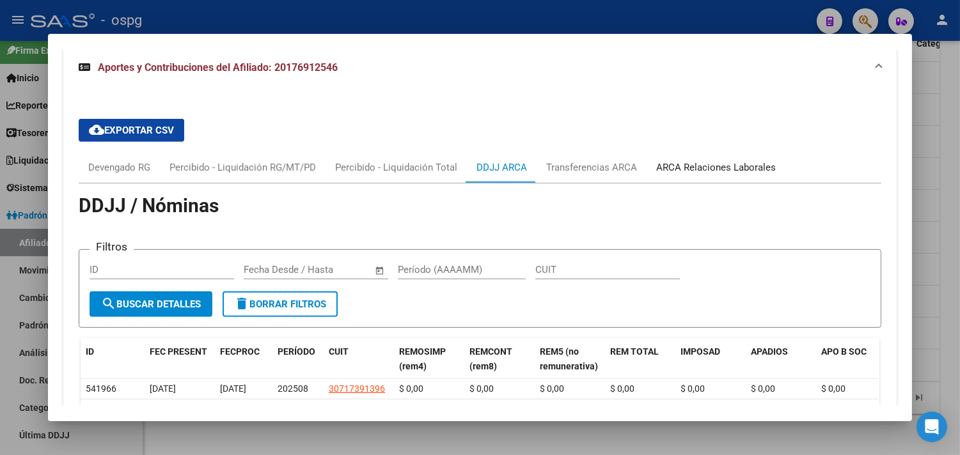
click at [713, 164] on div "ARCA Relaciones Laborales" at bounding box center [716, 167] width 120 height 14
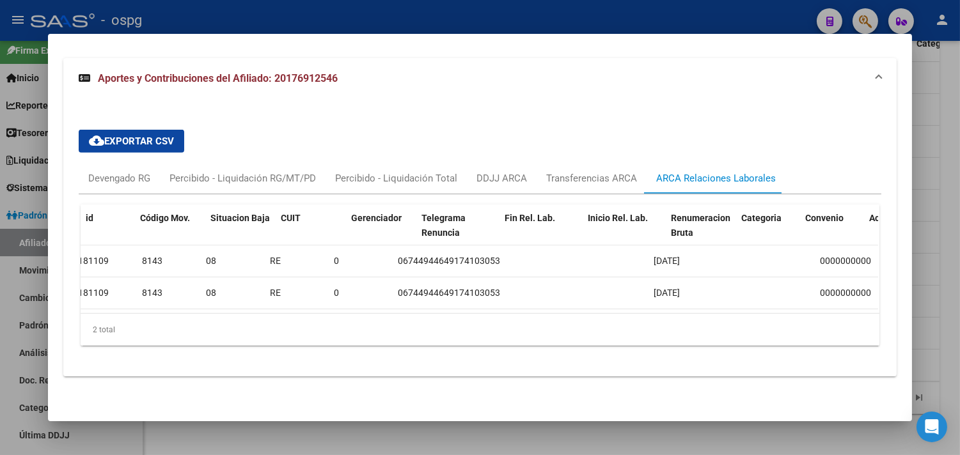
scroll to position [0, 0]
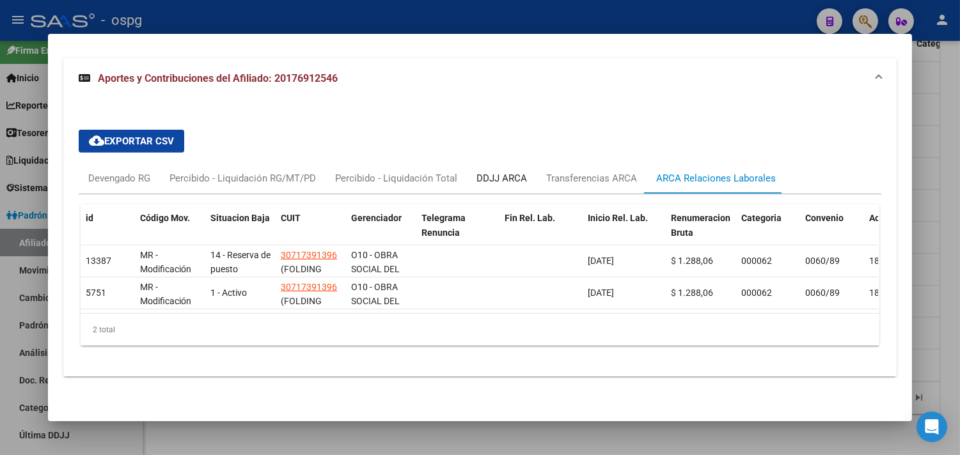
click at [488, 171] on div "DDJJ ARCA" at bounding box center [501, 178] width 51 height 14
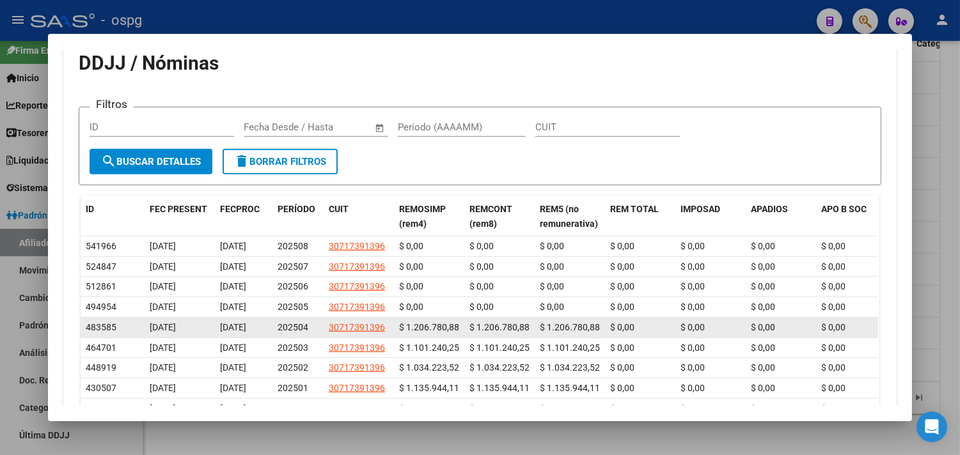
scroll to position [1287, 0]
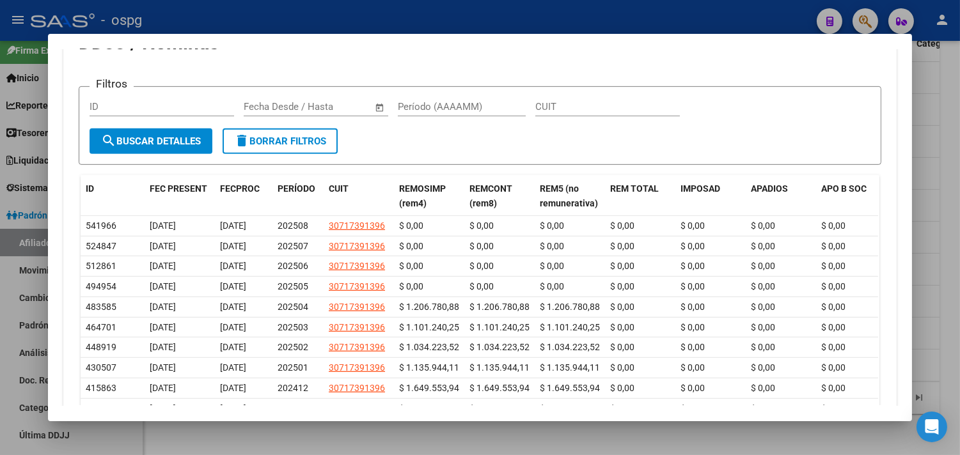
click at [935, 316] on div at bounding box center [480, 227] width 960 height 455
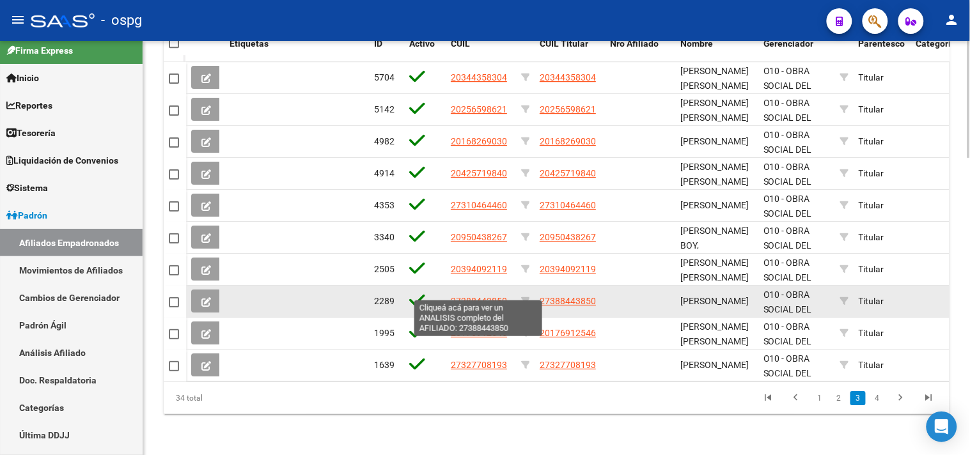
click at [470, 296] on span "27388443850" at bounding box center [479, 301] width 56 height 10
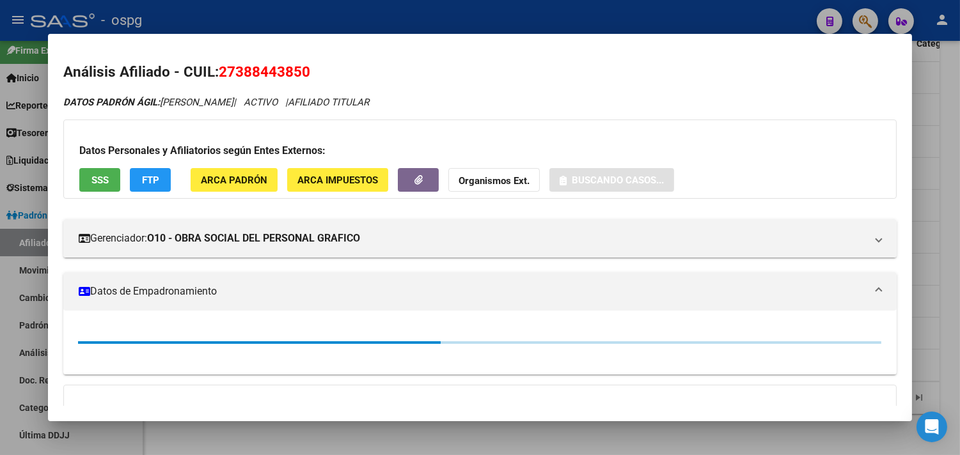
drag, startPoint x: 214, startPoint y: 68, endPoint x: 316, endPoint y: 62, distance: 102.4
click at [316, 61] on h2 "Análisis Afiliado - CUIL: 27388443850" at bounding box center [479, 72] width 833 height 22
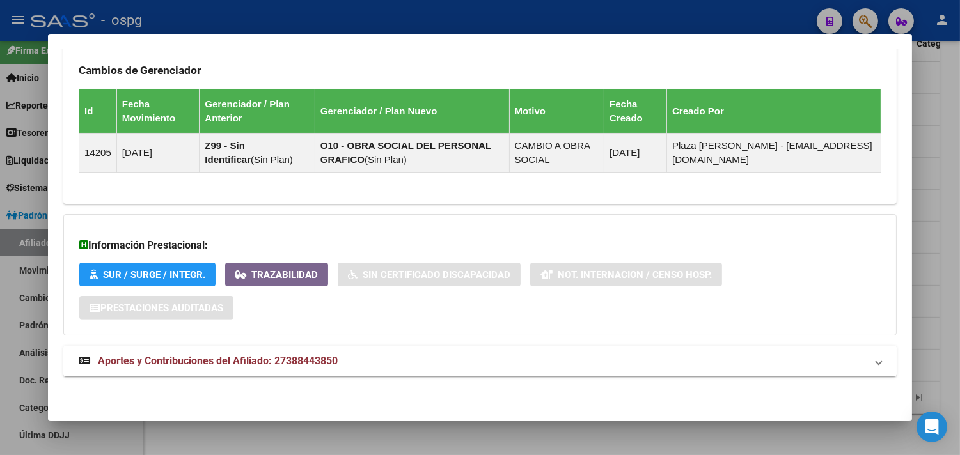
click at [621, 359] on mat-panel-title "Aportes y Contribuciones del Afiliado: 27388443850" at bounding box center [472, 361] width 787 height 15
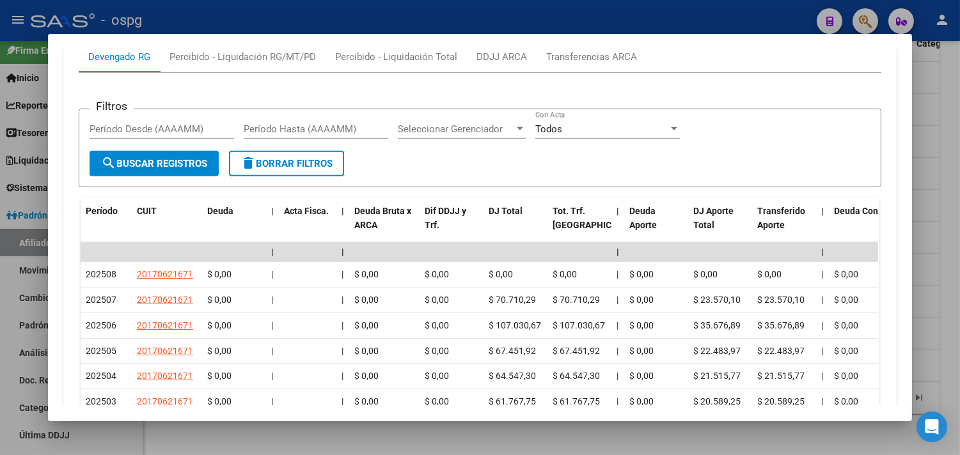
scroll to position [1081, 0]
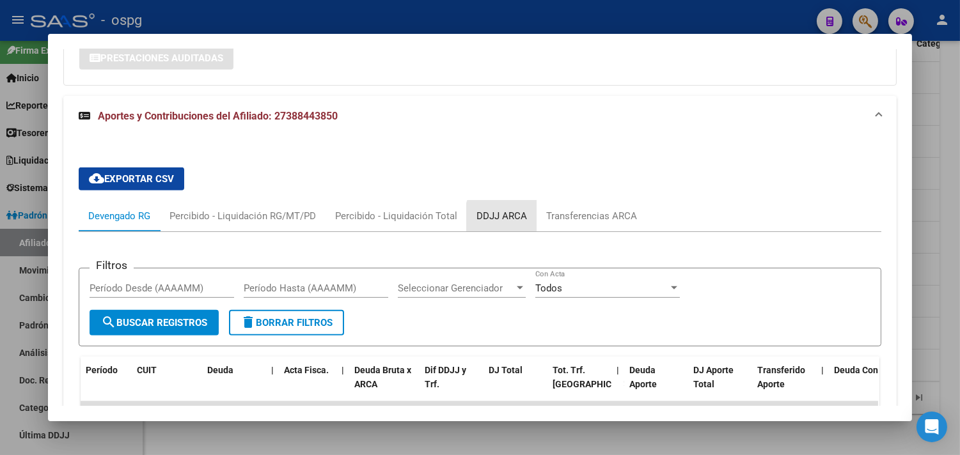
drag, startPoint x: 506, startPoint y: 220, endPoint x: 515, endPoint y: 197, distance: 24.7
click at [506, 219] on div "DDJJ ARCA" at bounding box center [501, 216] width 51 height 14
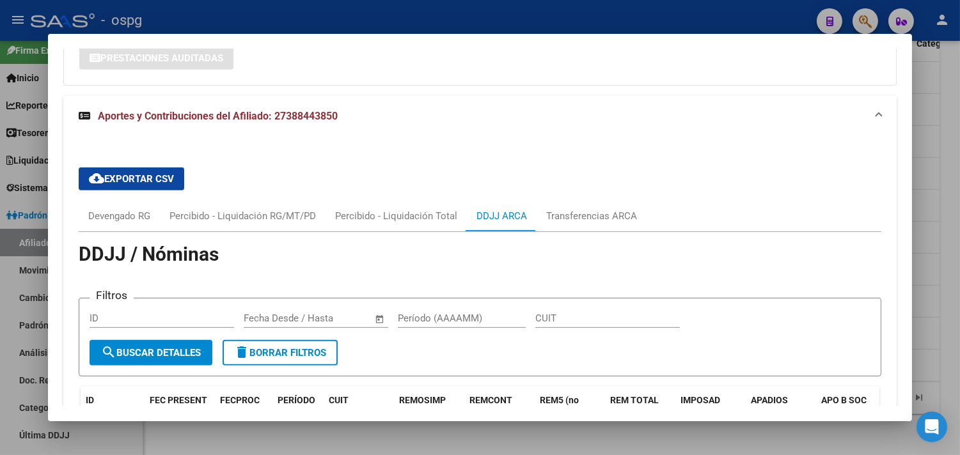
scroll to position [1413, 0]
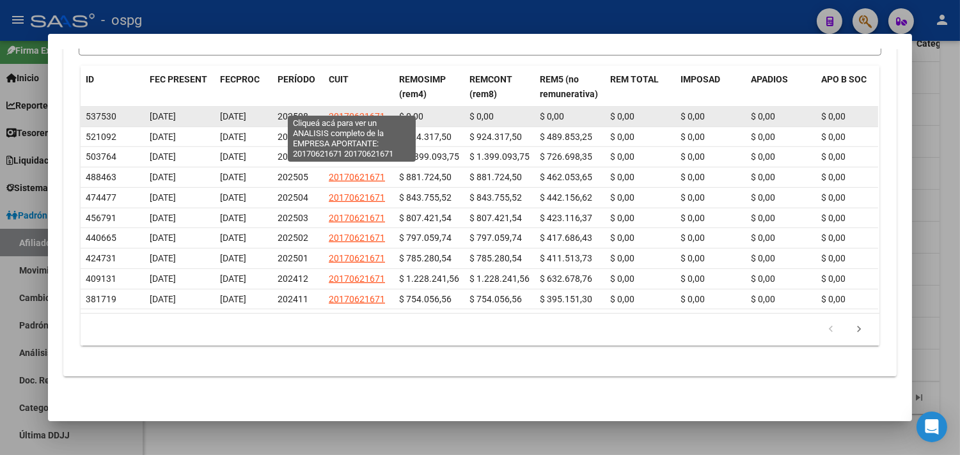
click at [329, 111] on span "20170621671" at bounding box center [357, 116] width 56 height 10
type textarea "20170621671"
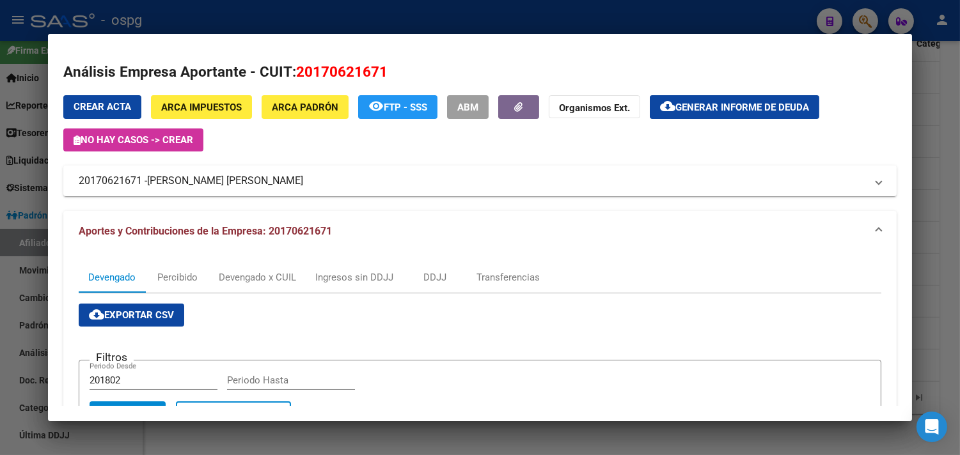
click at [944, 316] on div at bounding box center [480, 227] width 960 height 455
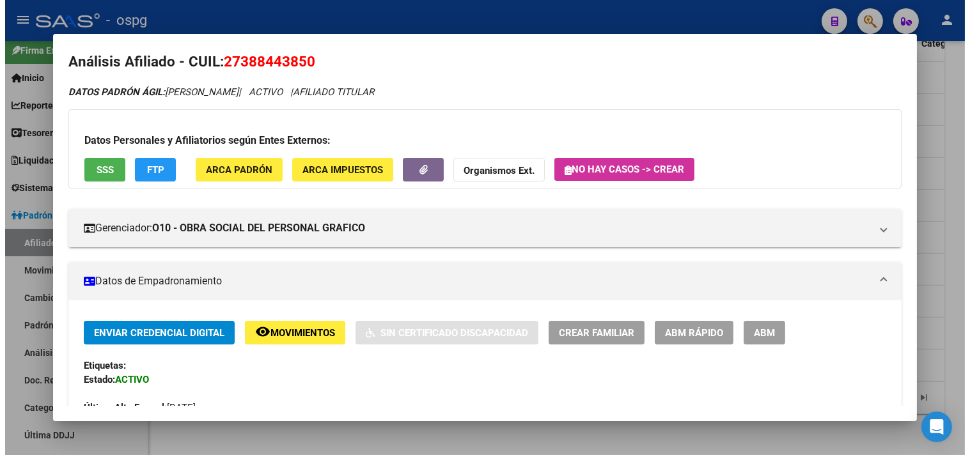
scroll to position [0, 0]
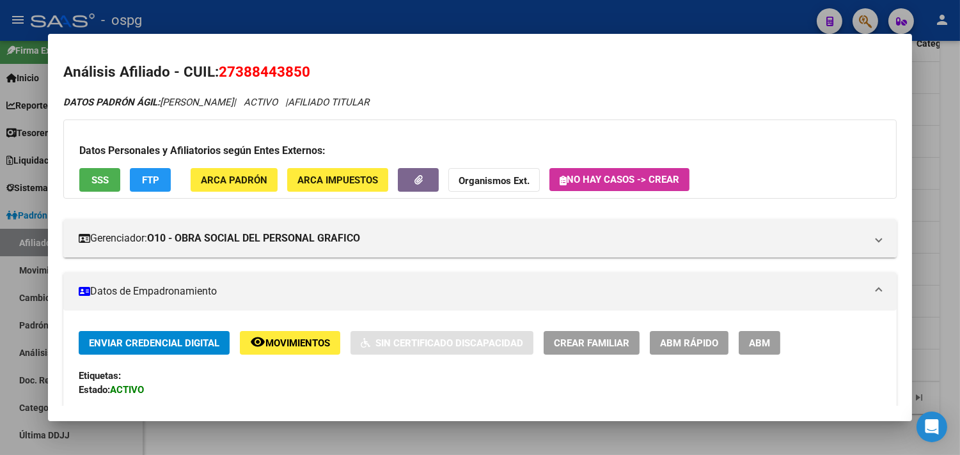
click at [304, 74] on span "27388443850" at bounding box center [264, 71] width 91 height 17
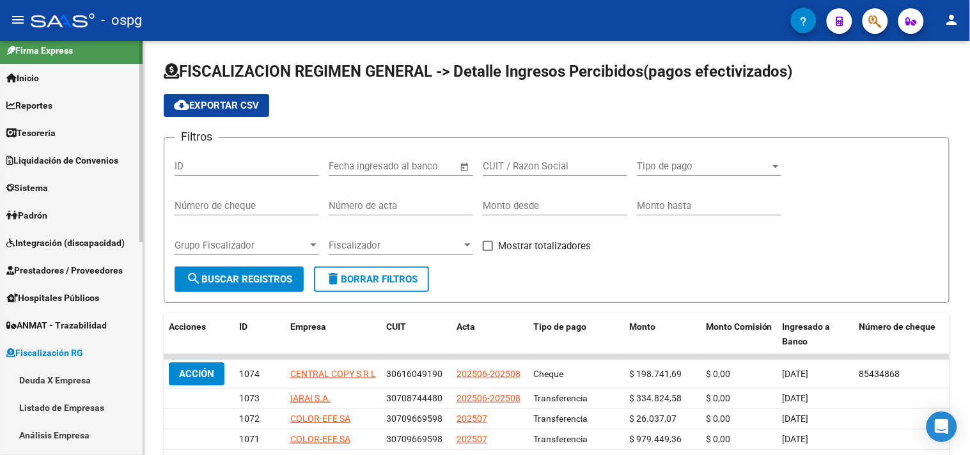
click at [45, 208] on link "Padrón" at bounding box center [71, 214] width 143 height 27
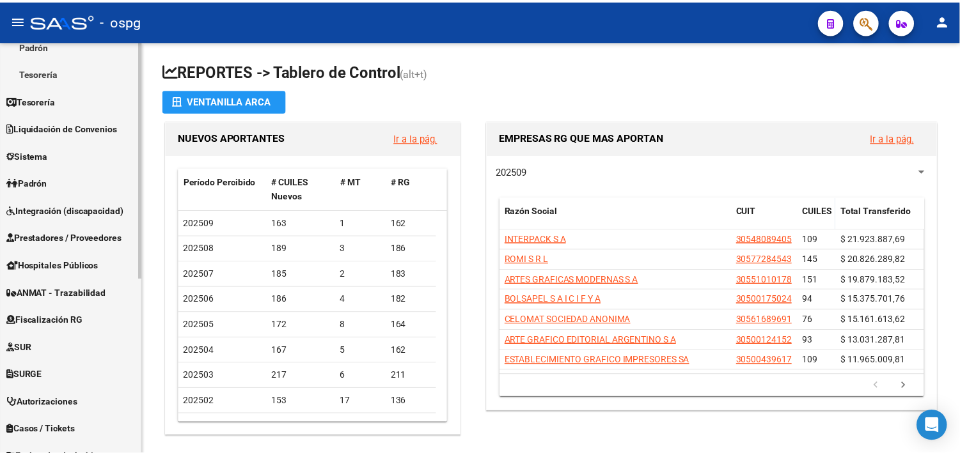
scroll to position [163, 0]
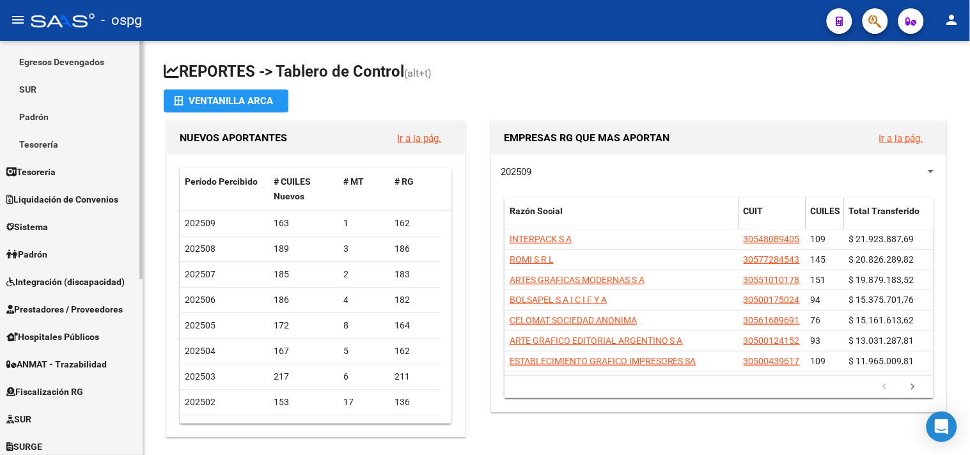
click at [52, 116] on link "Padrón" at bounding box center [71, 116] width 143 height 27
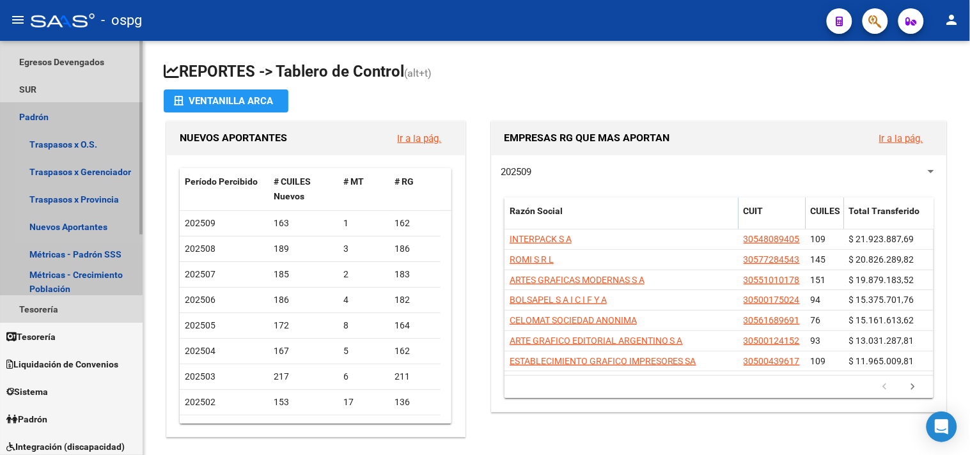
click at [52, 116] on link "Padrón" at bounding box center [71, 116] width 143 height 27
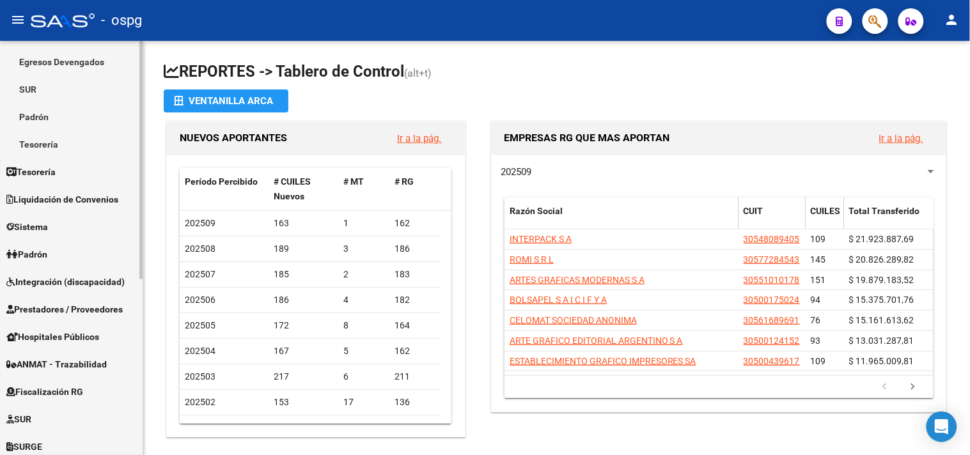
click at [58, 252] on link "Padrón" at bounding box center [71, 253] width 143 height 27
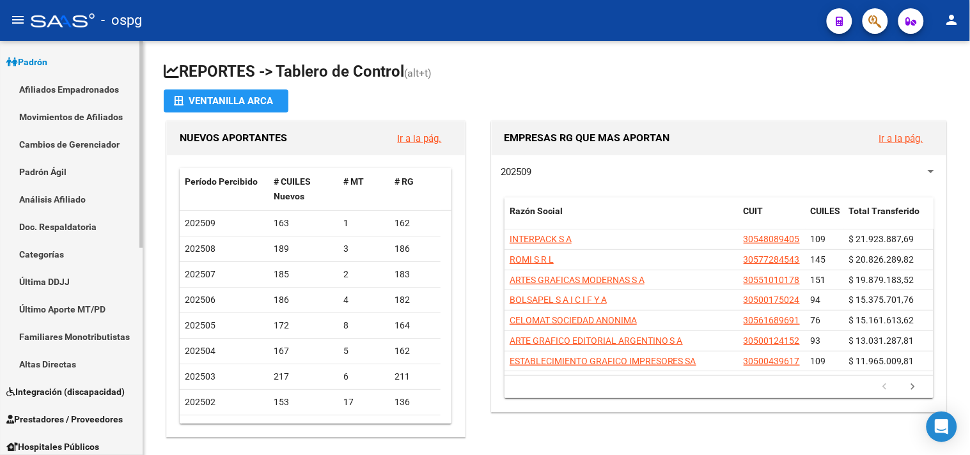
click at [68, 197] on link "Análisis Afiliado" at bounding box center [71, 198] width 143 height 27
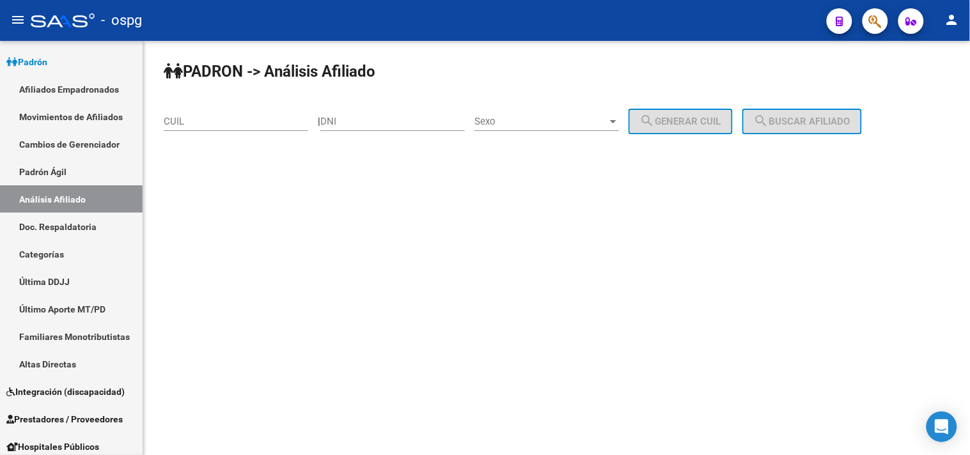
click at [264, 125] on input "CUIL" at bounding box center [236, 122] width 144 height 12
paste input "20-18847364-5"
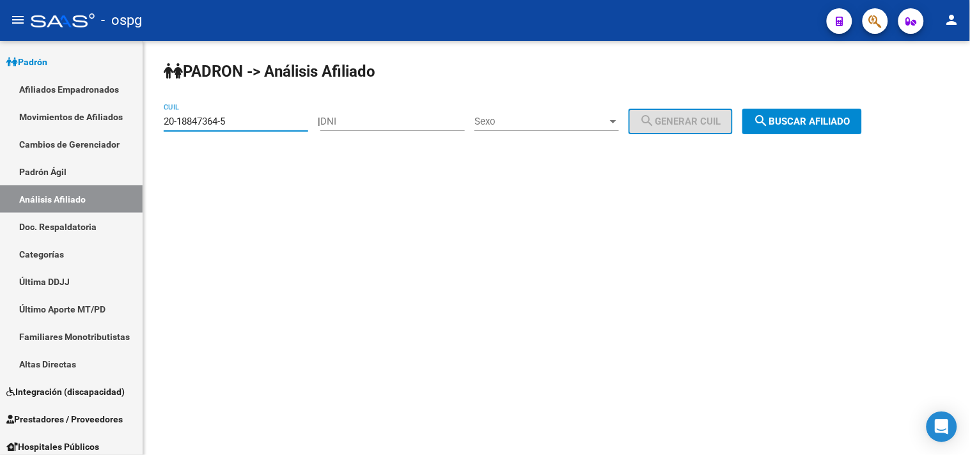
type input "20-18847364-5"
click at [828, 111] on button "search Buscar afiliado" at bounding box center [802, 122] width 120 height 26
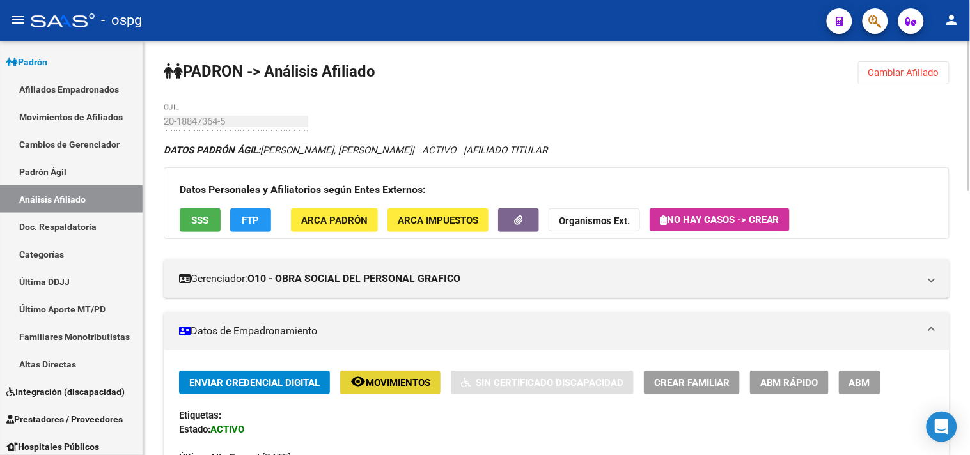
click at [412, 385] on span "Movimientos" at bounding box center [398, 383] width 65 height 12
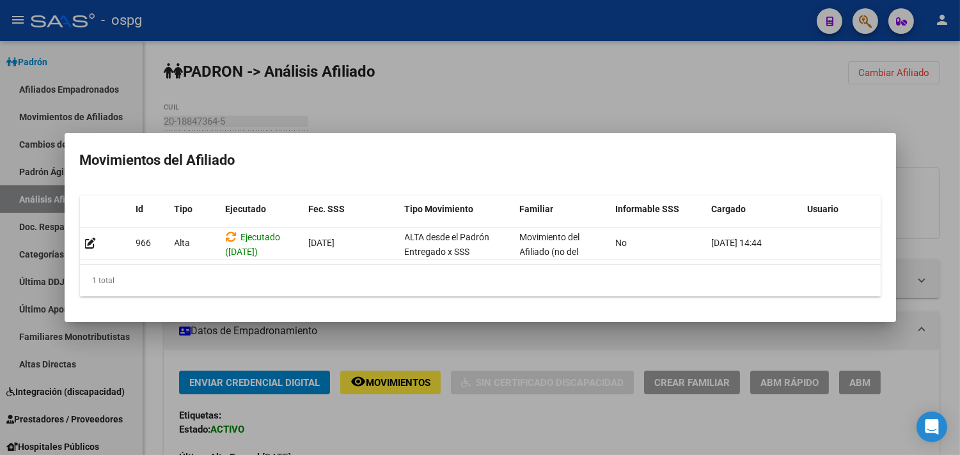
click at [424, 408] on div at bounding box center [480, 227] width 960 height 455
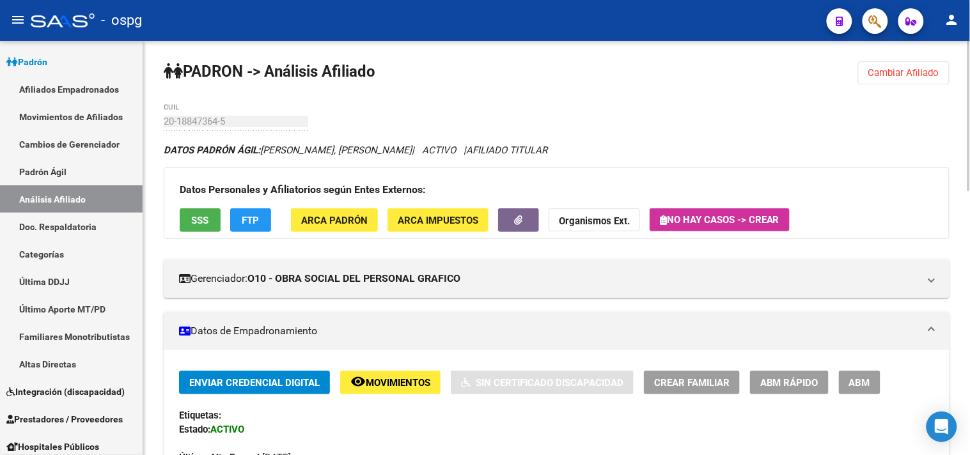
click at [853, 385] on span "ABM" at bounding box center [859, 383] width 21 height 12
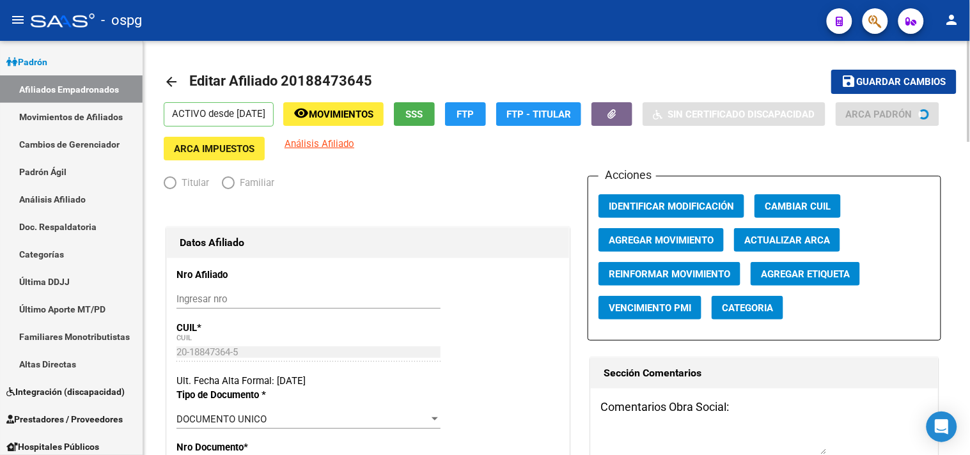
radio input "true"
type input "30-58492222-9"
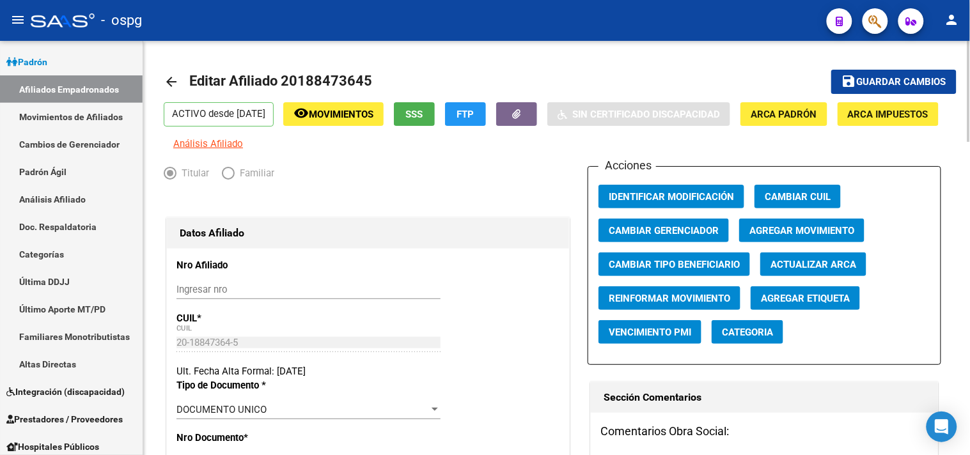
click at [812, 237] on span "Agregar Movimiento" at bounding box center [801, 231] width 105 height 12
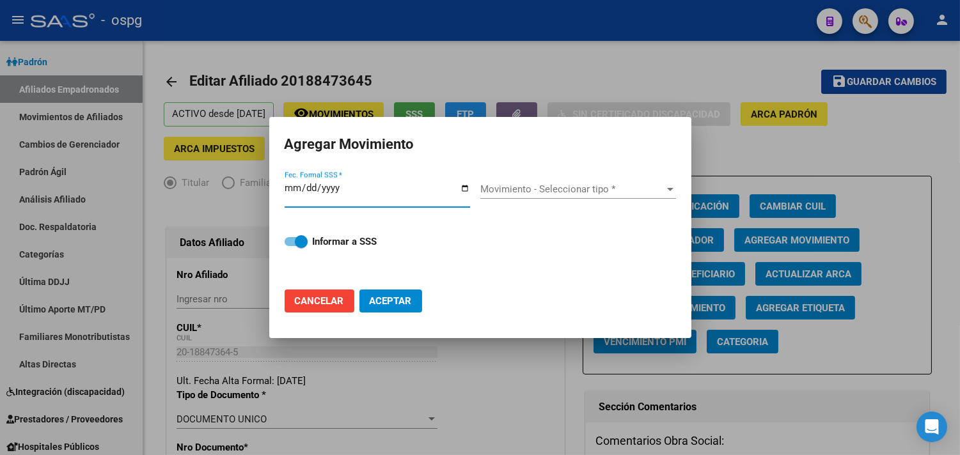
click at [463, 187] on input "Fec. Formal SSS *" at bounding box center [376, 193] width 185 height 20
type input "2025-09-19"
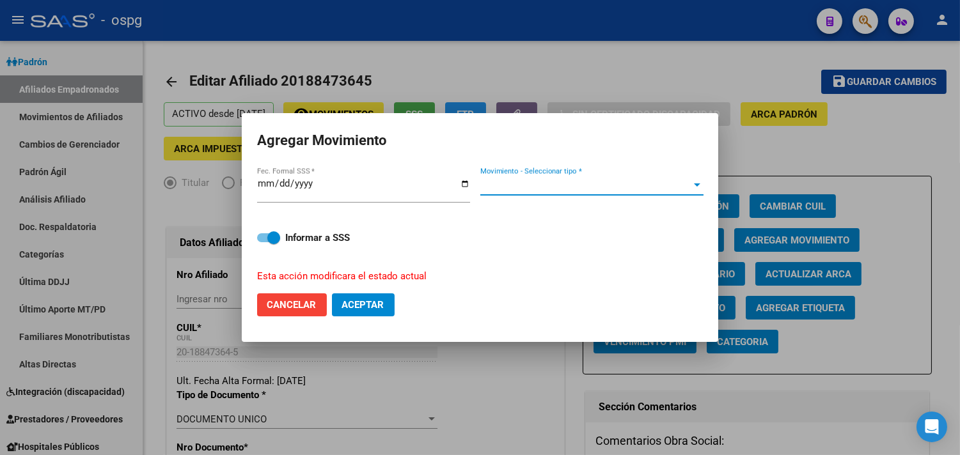
click at [552, 187] on span "Movimiento - Seleccionar tipo *" at bounding box center [586, 186] width 212 height 12
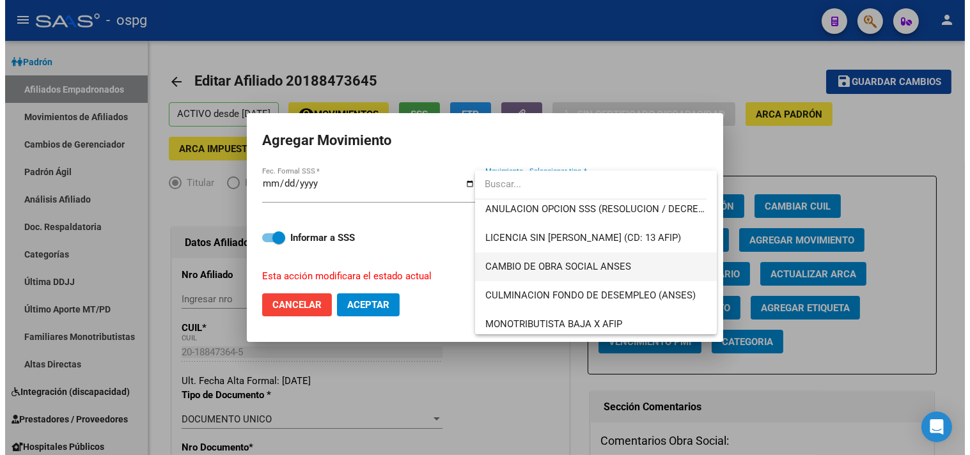
scroll to position [213, 0]
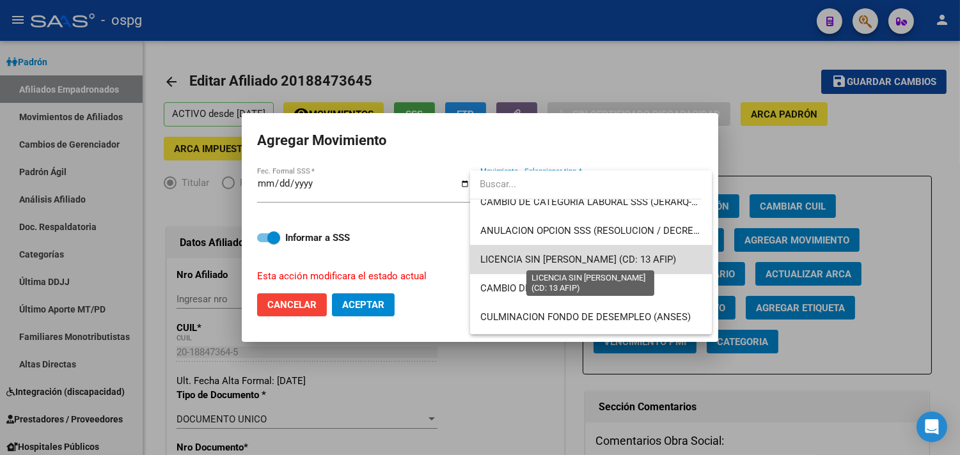
drag, startPoint x: 608, startPoint y: 258, endPoint x: 426, endPoint y: 282, distance: 183.2
click at [606, 257] on span "LICENCIA SIN GOCE [PERSON_NAME] (CD: 13 AFIP)" at bounding box center [578, 260] width 196 height 12
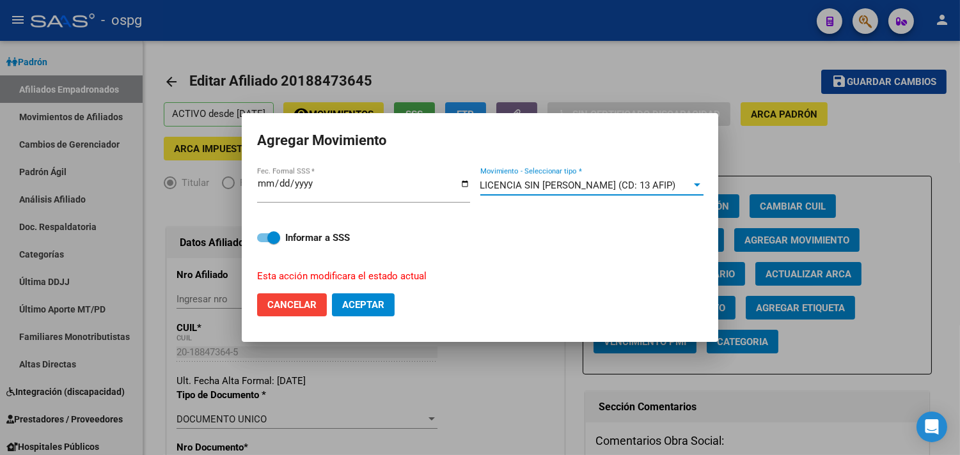
click at [375, 305] on span "Aceptar" at bounding box center [363, 305] width 42 height 12
checkbox input "false"
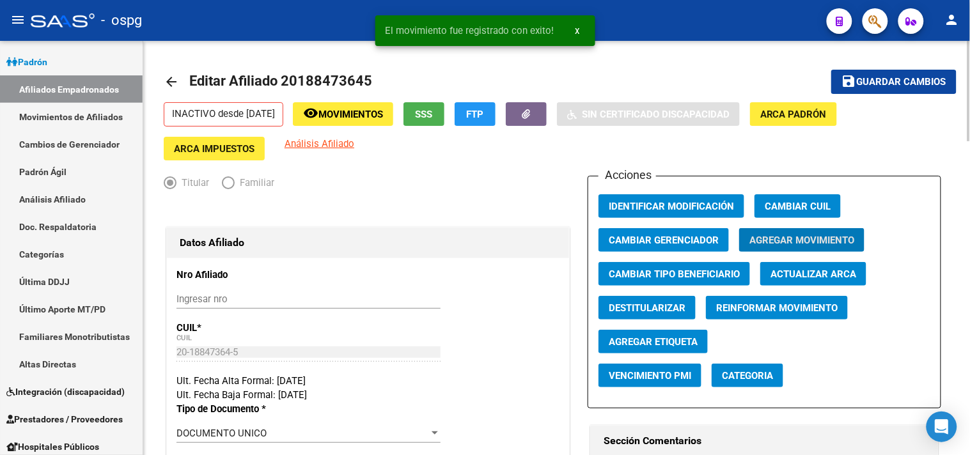
click at [167, 83] on mat-icon "arrow_back" at bounding box center [171, 81] width 15 height 15
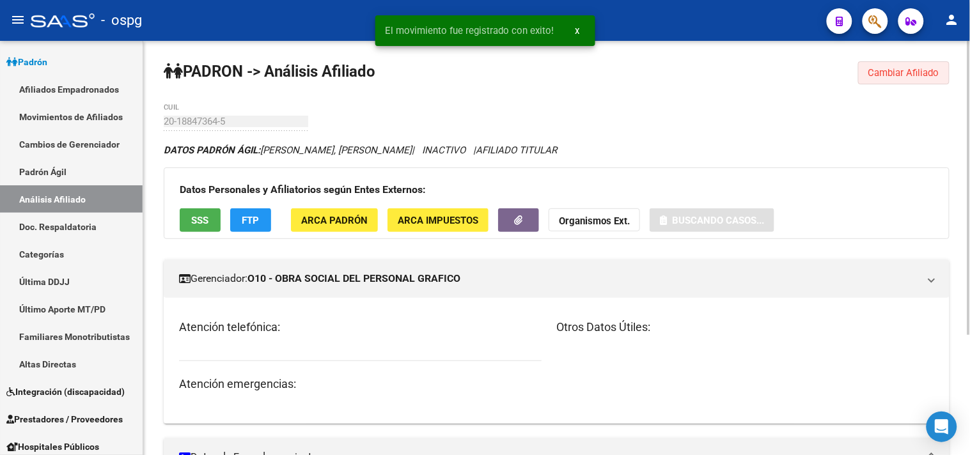
drag, startPoint x: 925, startPoint y: 75, endPoint x: 875, endPoint y: 81, distance: 50.8
click at [924, 75] on span "Cambiar Afiliado" at bounding box center [903, 73] width 71 height 12
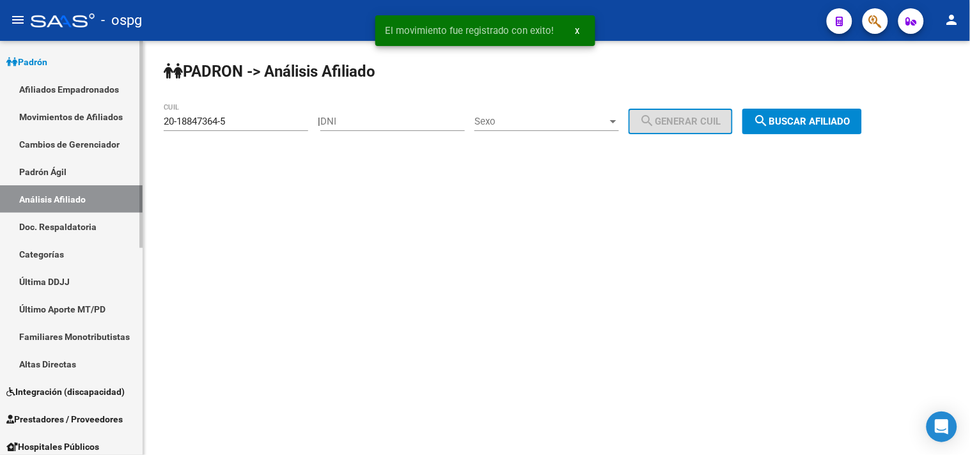
drag, startPoint x: 164, startPoint y: 122, endPoint x: 65, endPoint y: 122, distance: 98.4
click at [68, 122] on mat-sidenav-container "Firma Express Inicio Calendario SSS Instructivos Contacto OS Reportes Tablero d…" at bounding box center [485, 248] width 970 height 414
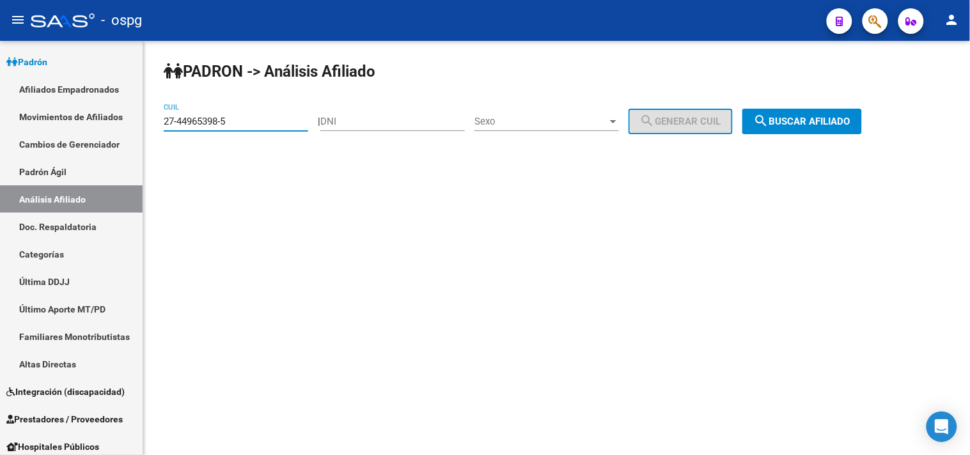
click at [836, 125] on span "search Buscar afiliado" at bounding box center [802, 122] width 97 height 12
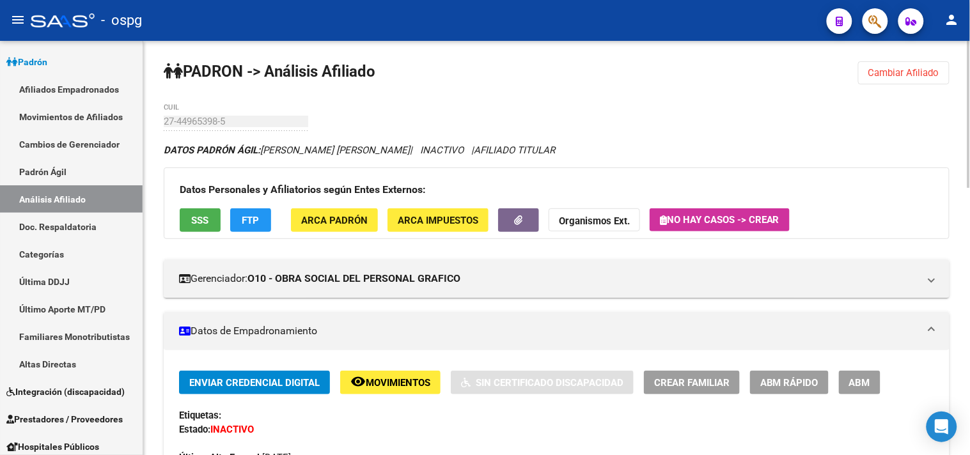
click at [405, 385] on span "Movimientos" at bounding box center [398, 383] width 65 height 12
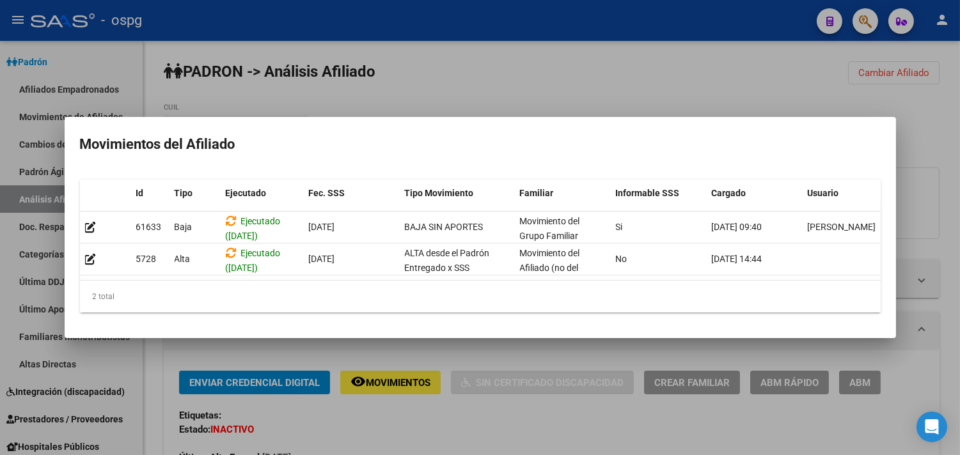
click at [506, 417] on div at bounding box center [480, 227] width 960 height 455
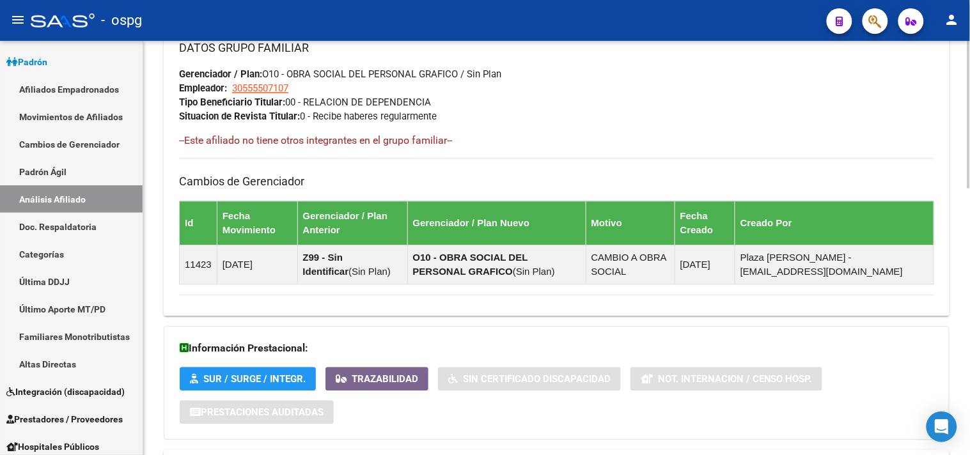
scroll to position [754, 0]
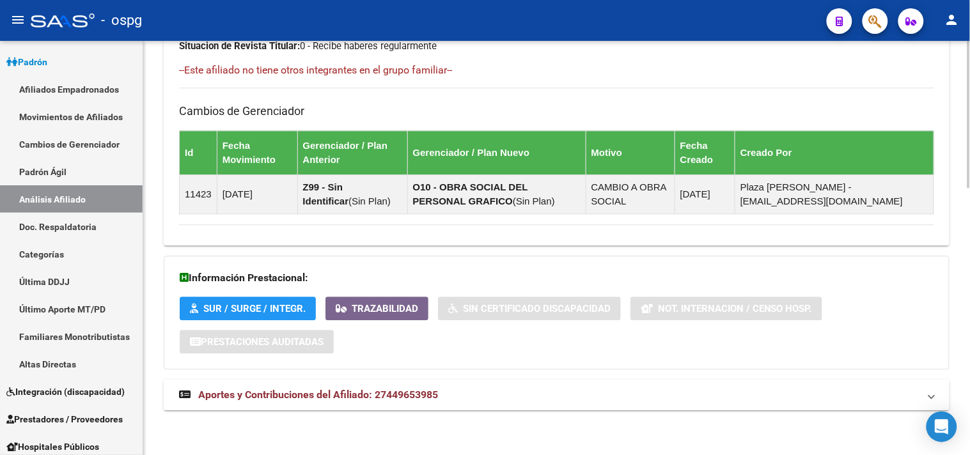
click at [560, 400] on mat-panel-title "Aportes y Contribuciones del Afiliado: 27449653985" at bounding box center [549, 395] width 740 height 14
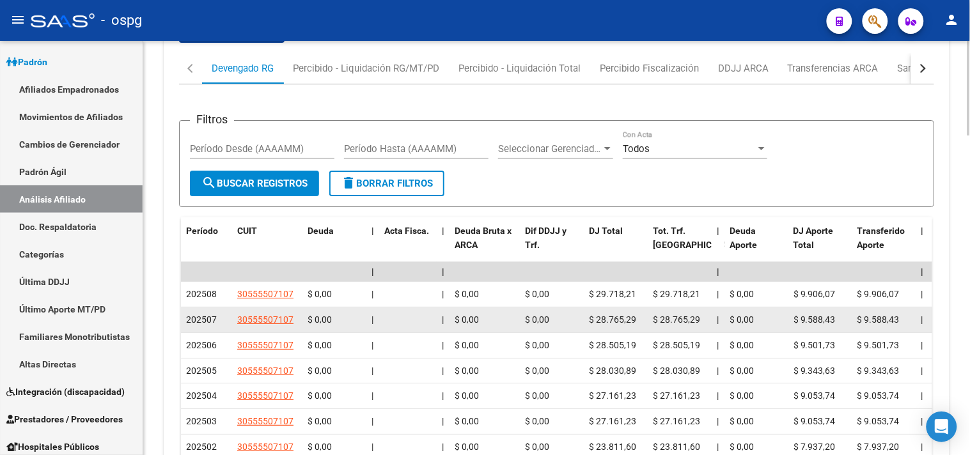
scroll to position [1114, 0]
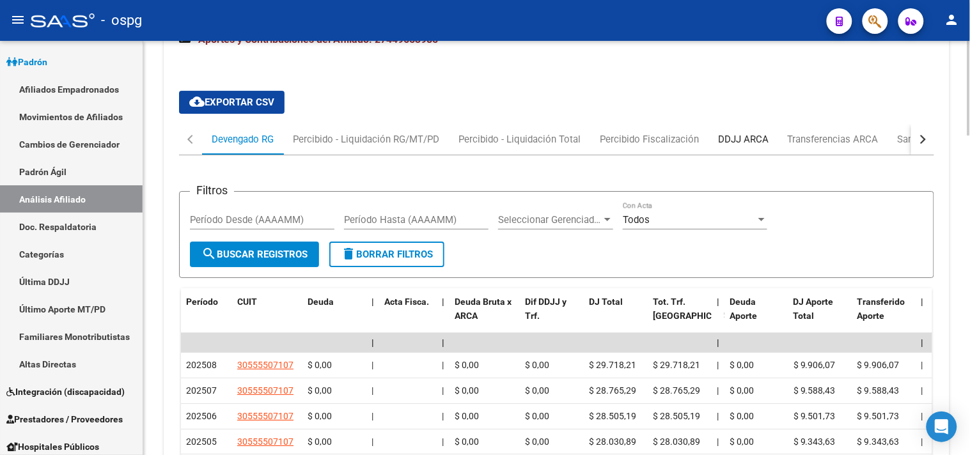
click at [763, 143] on div "DDJJ ARCA" at bounding box center [743, 139] width 51 height 14
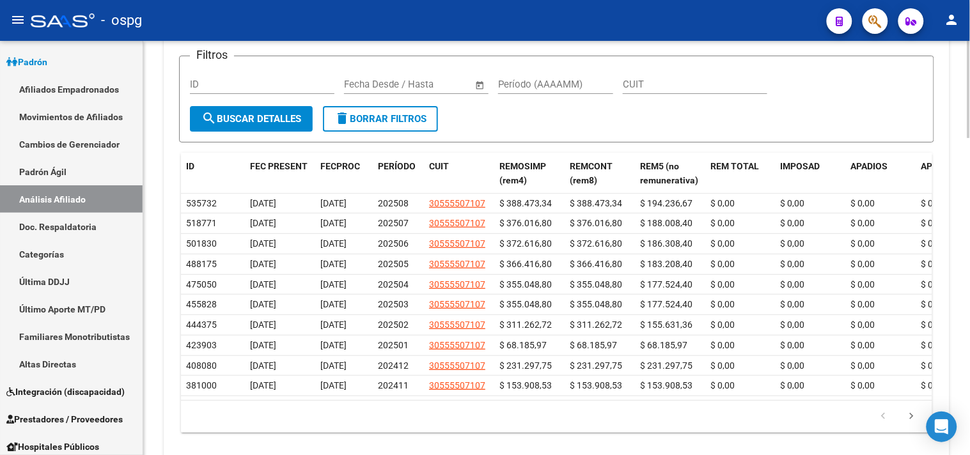
scroll to position [1326, 0]
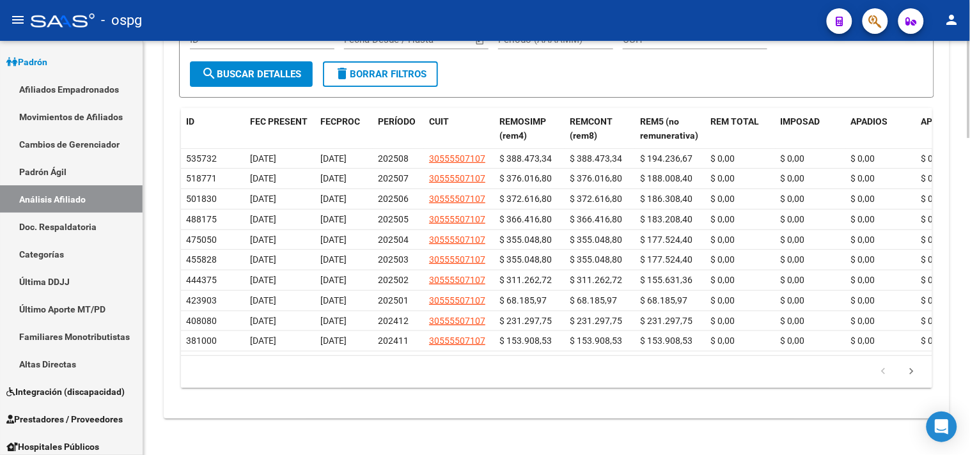
click at [911, 381] on icon "go to next page" at bounding box center [911, 373] width 17 height 15
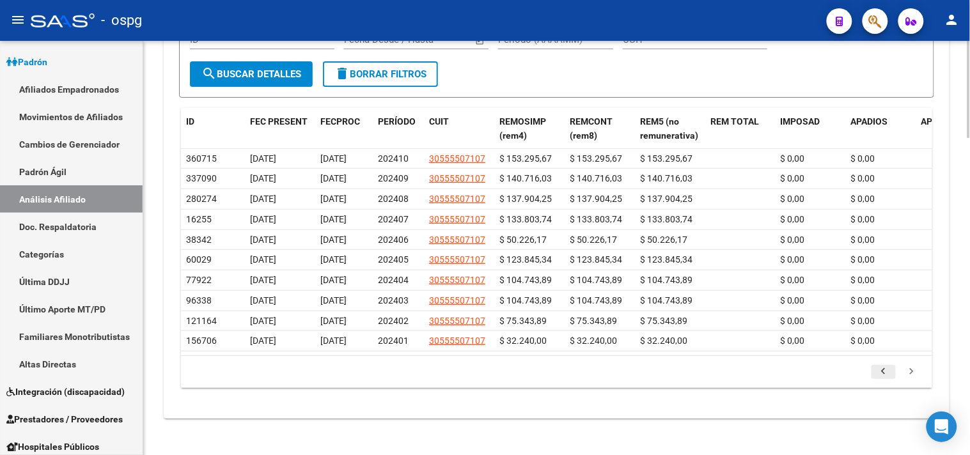
click at [883, 381] on icon "go to previous page" at bounding box center [883, 373] width 17 height 15
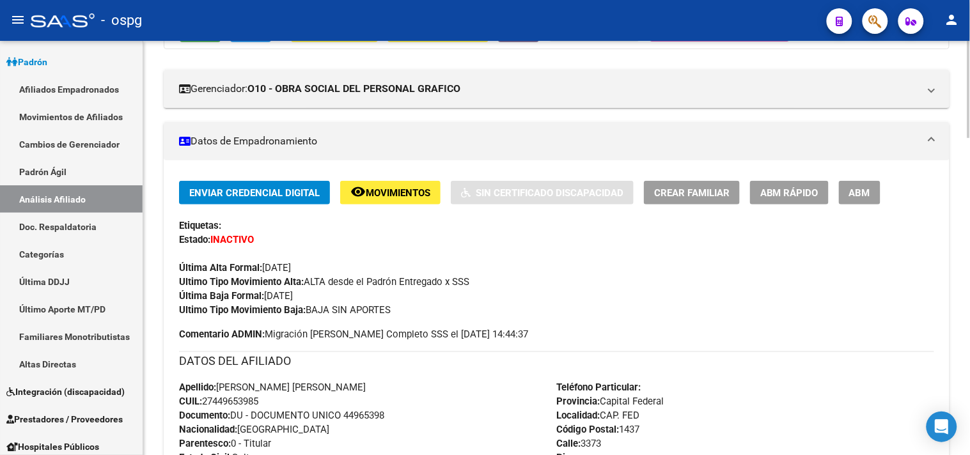
scroll to position [0, 0]
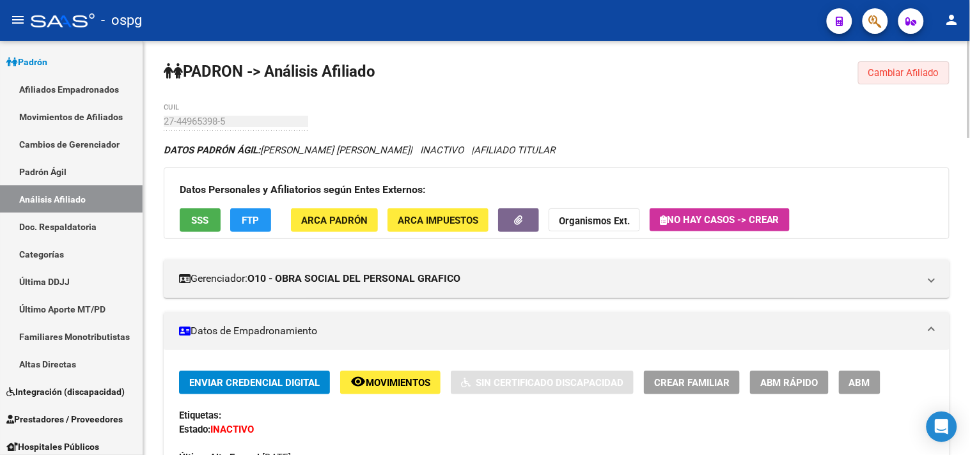
drag, startPoint x: 909, startPoint y: 73, endPoint x: 808, endPoint y: 74, distance: 101.0
click at [909, 74] on span "Cambiar Afiliado" at bounding box center [903, 73] width 71 height 12
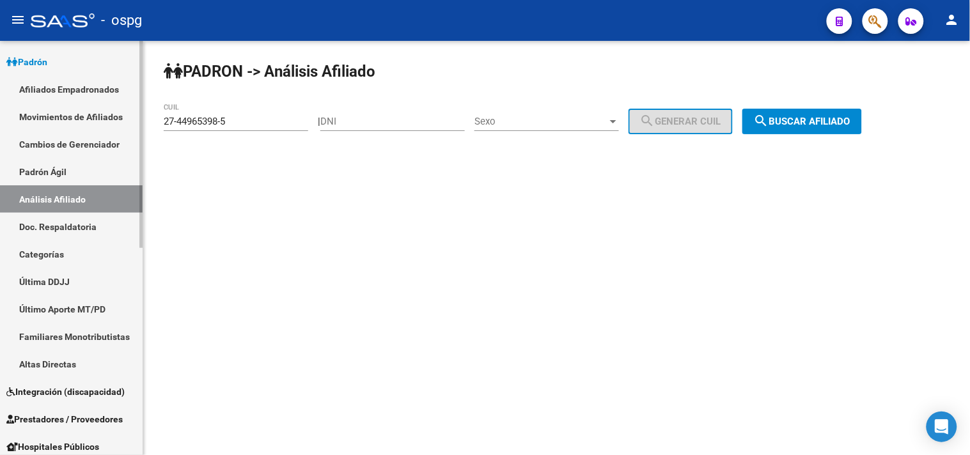
drag, startPoint x: 201, startPoint y: 125, endPoint x: 96, endPoint y: 128, distance: 105.5
click at [96, 128] on mat-sidenav-container "Firma Express Inicio Calendario SSS Instructivos Contacto OS Reportes Tablero d…" at bounding box center [485, 248] width 970 height 414
paste input "0-42526859-8"
type input "20-42526859-8"
click at [802, 119] on span "search Buscar afiliado" at bounding box center [802, 122] width 97 height 12
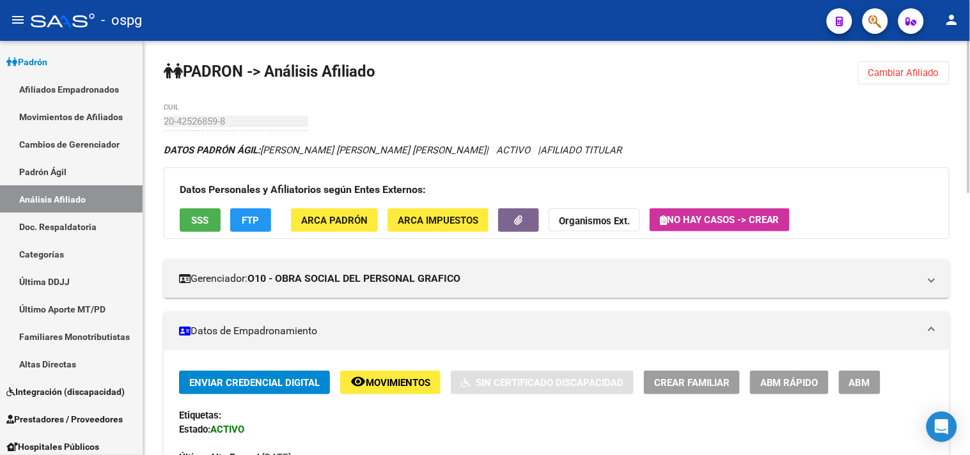
click at [859, 384] on span "ABM" at bounding box center [859, 383] width 21 height 12
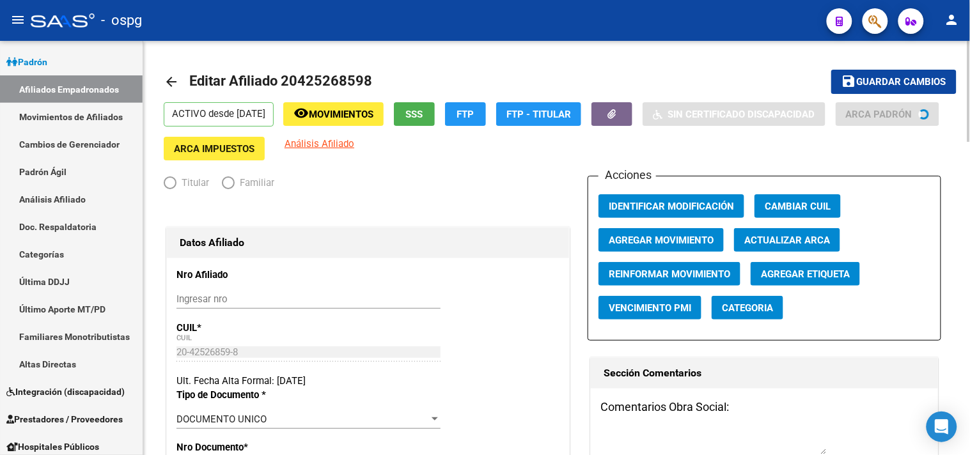
radio input "true"
type input "30-65815883-6"
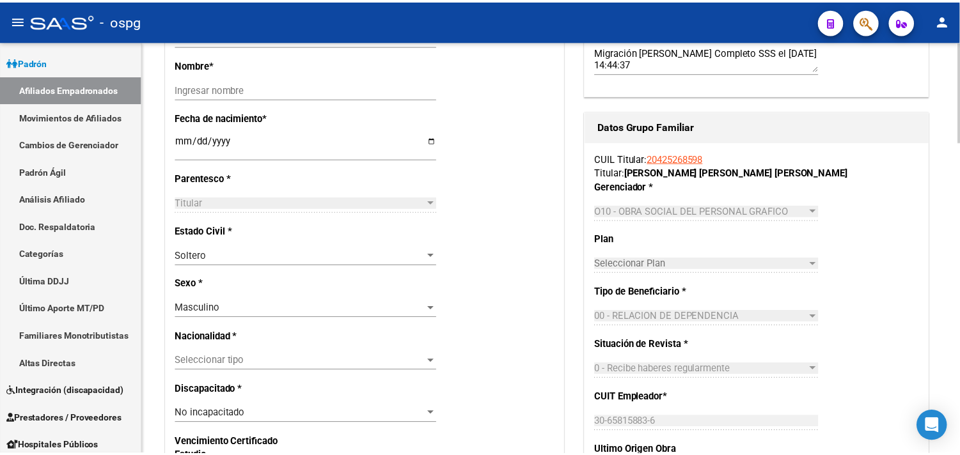
scroll to position [142, 0]
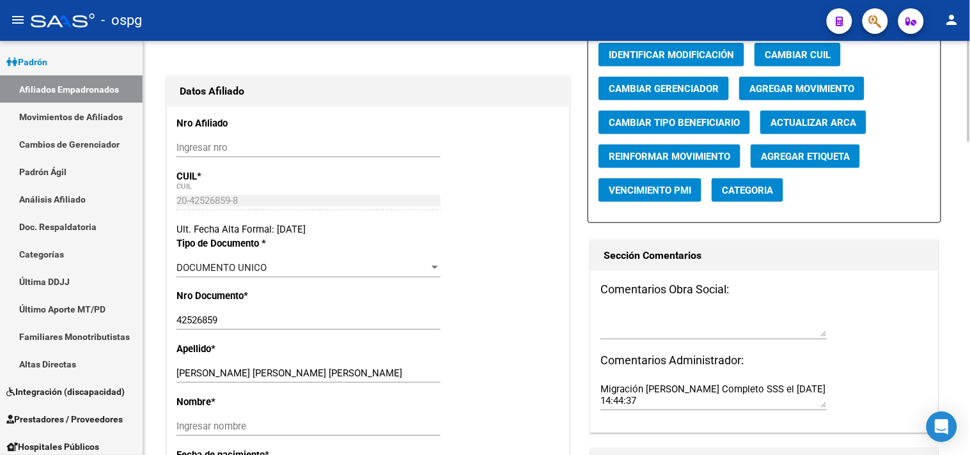
click at [787, 95] on span "Agregar Movimiento" at bounding box center [801, 89] width 105 height 12
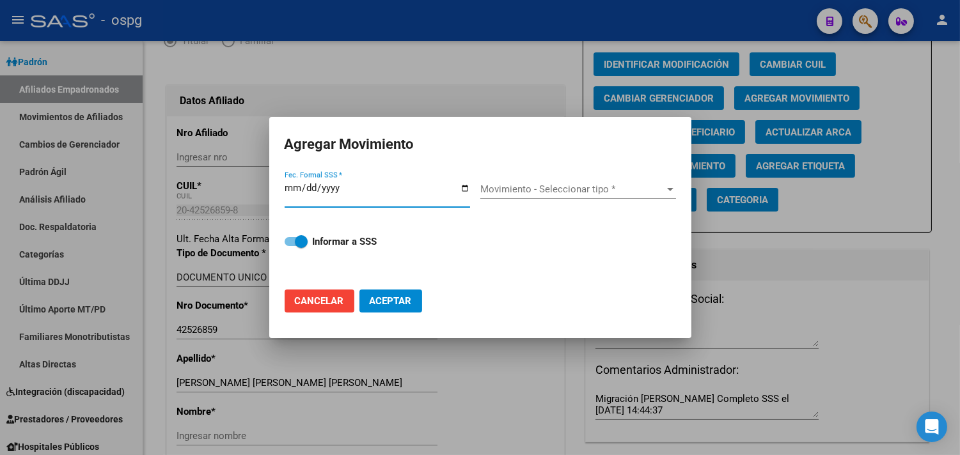
drag, startPoint x: 465, startPoint y: 190, endPoint x: 459, endPoint y: 194, distance: 6.6
click at [465, 190] on input "Fec. Formal SSS *" at bounding box center [376, 193] width 185 height 20
type input "2025-09-19"
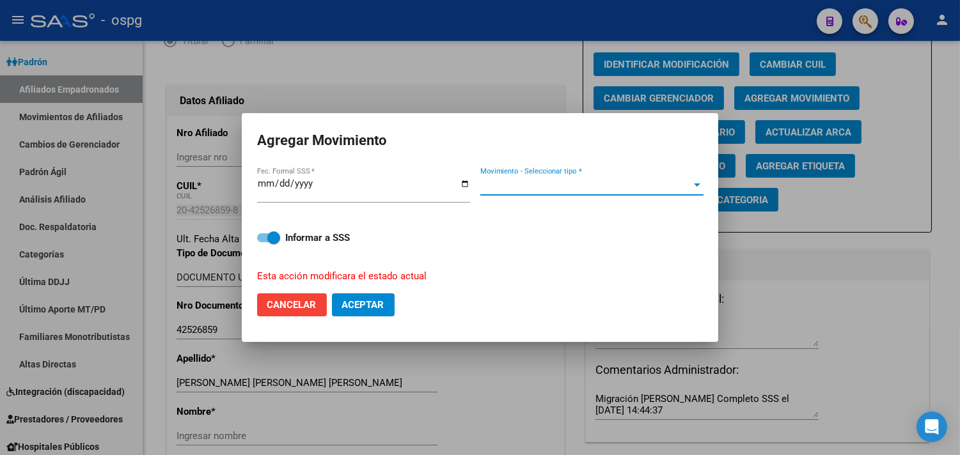
click at [533, 187] on span "Movimiento - Seleccionar tipo *" at bounding box center [586, 186] width 212 height 12
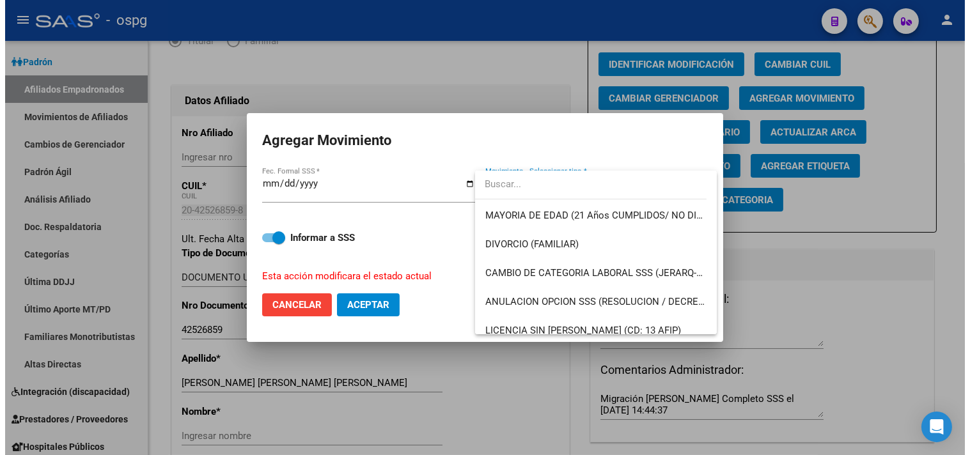
scroll to position [213, 0]
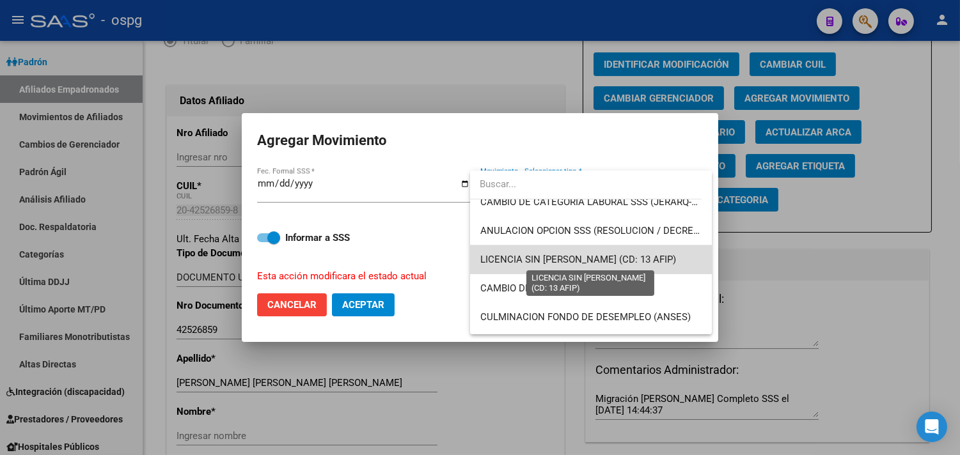
click at [598, 260] on span "LICENCIA SIN GOCE [PERSON_NAME] (CD: 13 AFIP)" at bounding box center [578, 260] width 196 height 12
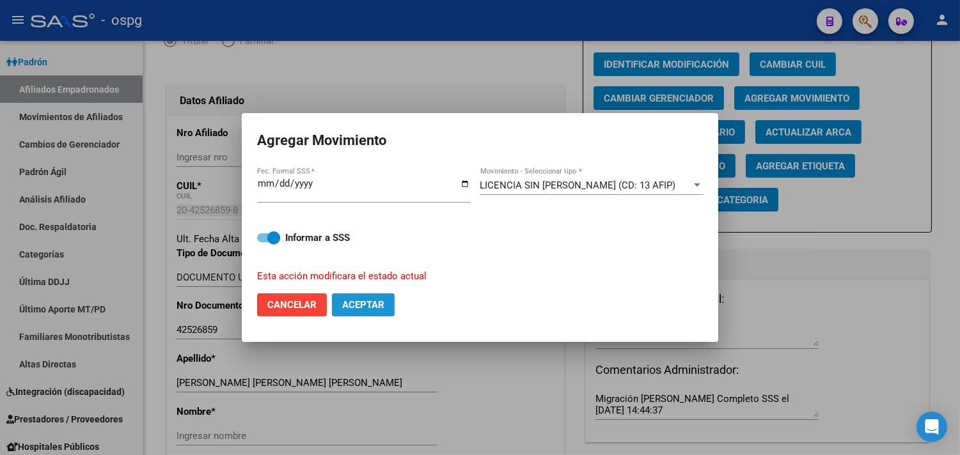
click at [373, 303] on span "Aceptar" at bounding box center [363, 305] width 42 height 12
checkbox input "false"
